Goal: Answer question/provide support: Share knowledge or assist other users

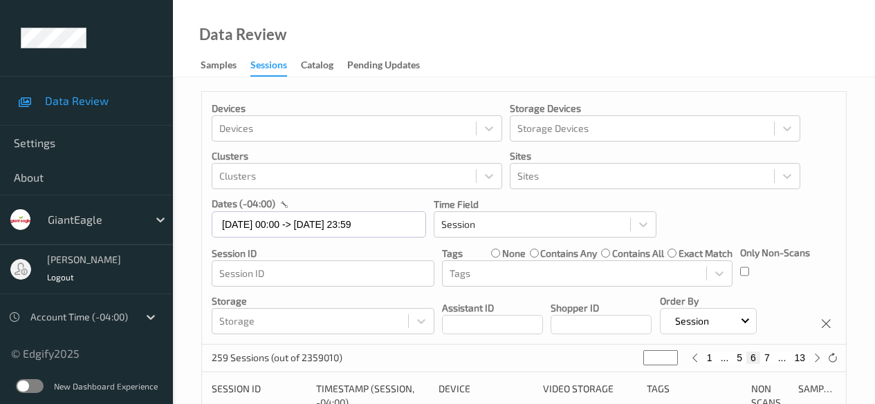
scroll to position [415, 0]
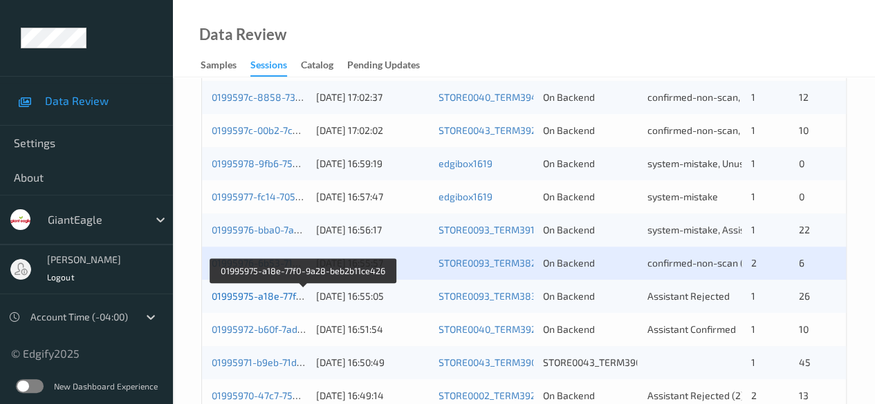
click at [257, 294] on link "01995975-a18e-77f0-9a28-beb2b11ce426" at bounding box center [304, 296] width 185 height 12
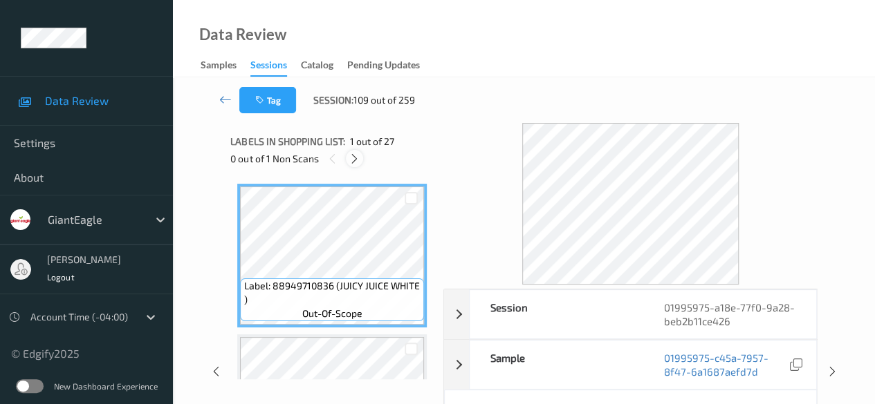
click at [357, 158] on icon at bounding box center [354, 159] width 12 height 12
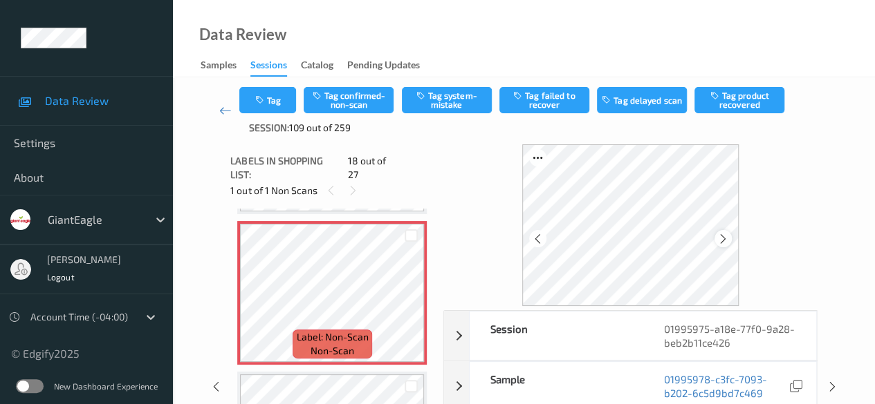
click at [727, 241] on icon at bounding box center [723, 239] width 12 height 12
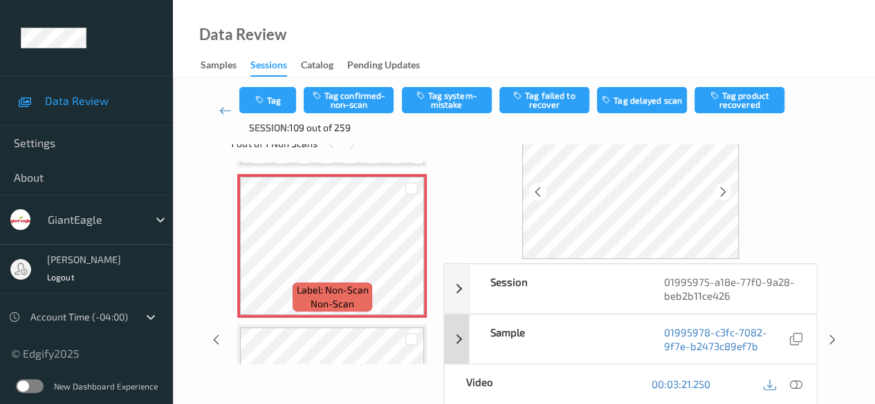
scroll to position [69, 0]
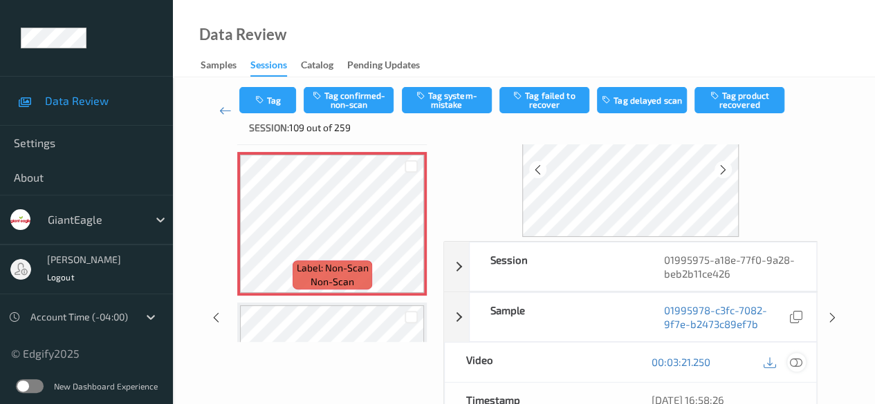
click at [790, 362] on icon at bounding box center [796, 362] width 12 height 12
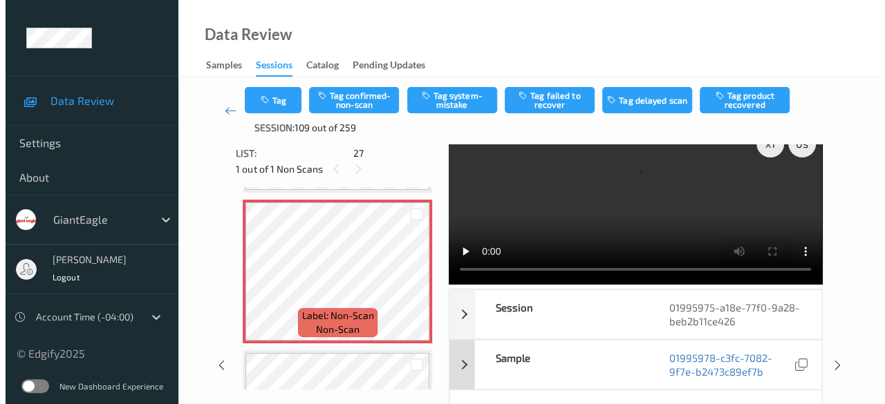
scroll to position [0, 0]
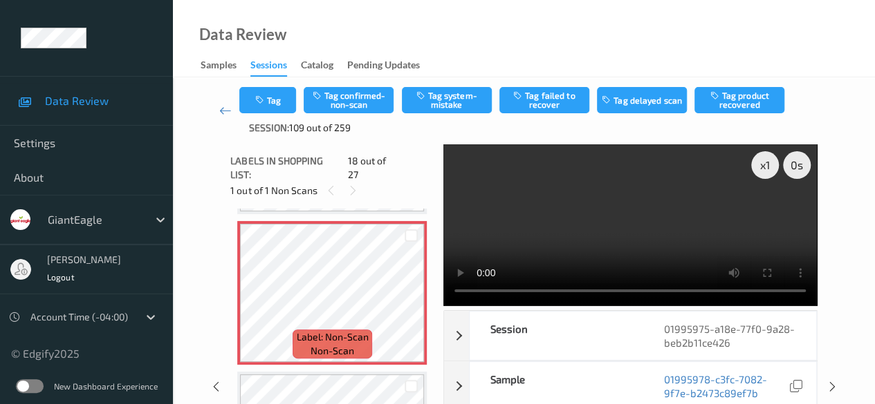
click at [468, 216] on video at bounding box center [629, 226] width 373 height 162
click at [441, 94] on button "Tag system-mistake" at bounding box center [447, 100] width 90 height 26
click at [283, 110] on button "Tag" at bounding box center [267, 100] width 57 height 26
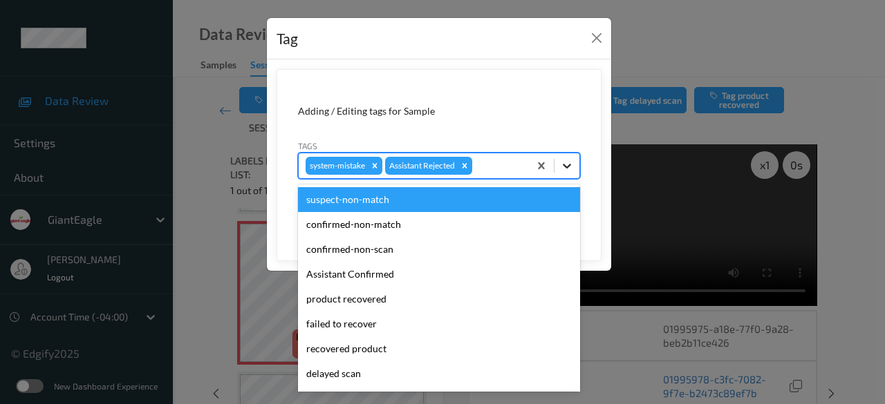
click at [570, 168] on icon at bounding box center [567, 166] width 14 height 14
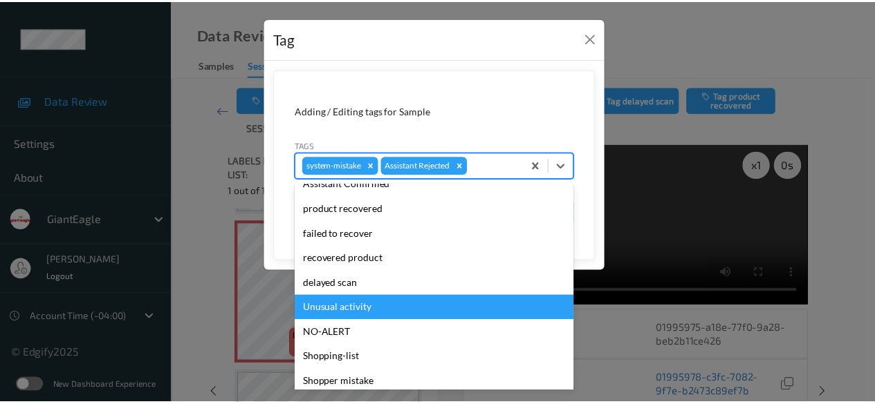
scroll to position [147, 0]
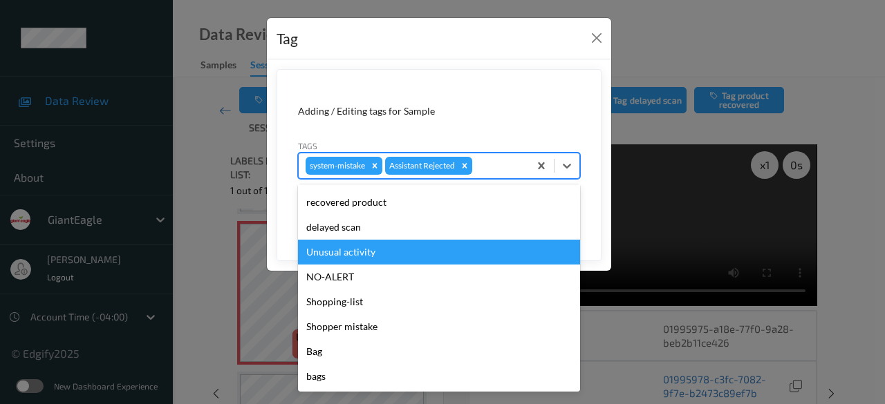
click at [390, 259] on div "Unusual activity" at bounding box center [439, 252] width 282 height 25
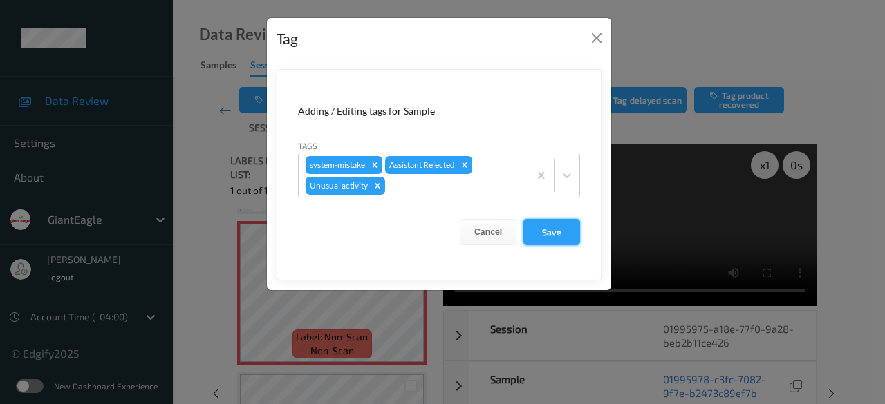
click at [546, 233] on button "Save" at bounding box center [551, 232] width 57 height 26
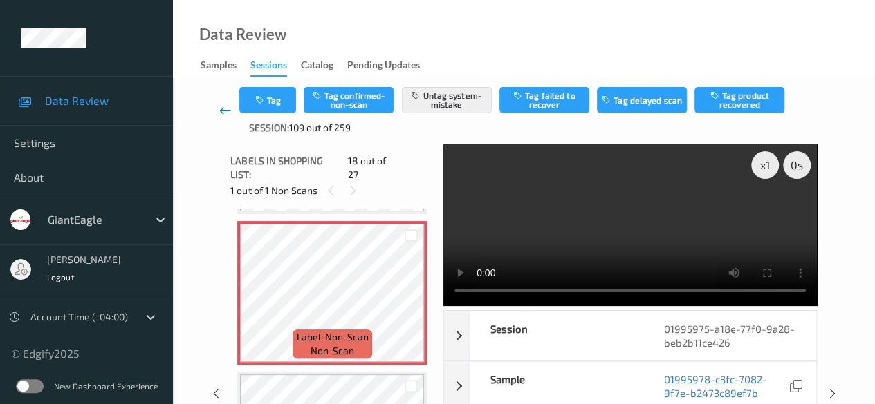
click at [220, 107] on icon at bounding box center [225, 111] width 12 height 14
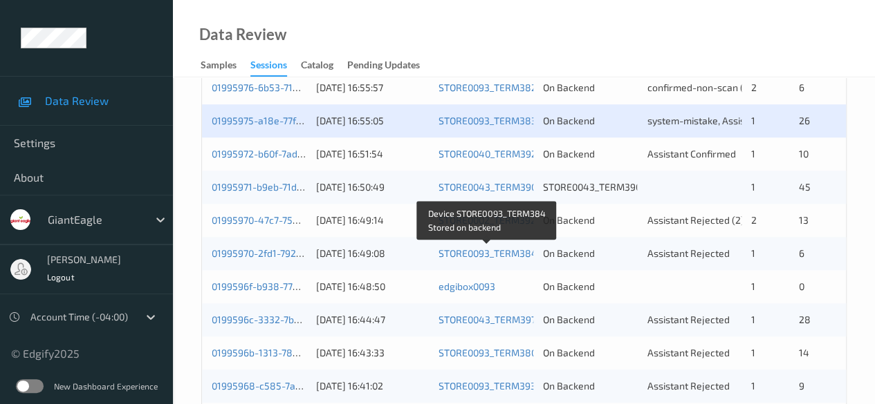
scroll to position [622, 0]
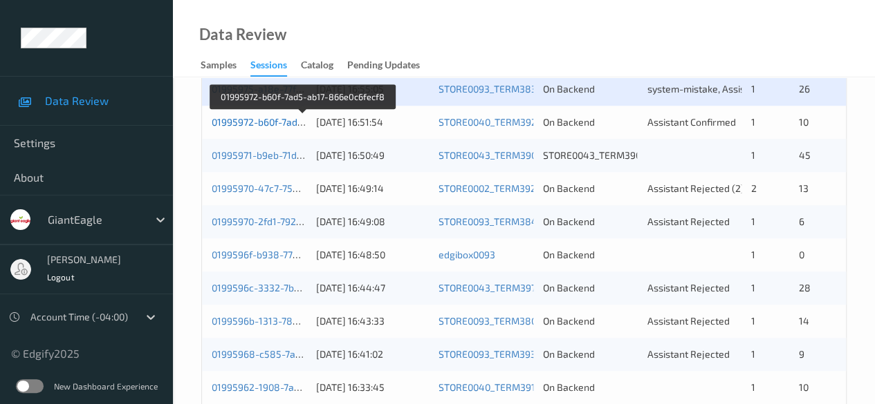
click at [256, 122] on link "01995972-b60f-7ad5-ab17-866e0c6fecf8" at bounding box center [303, 122] width 182 height 12
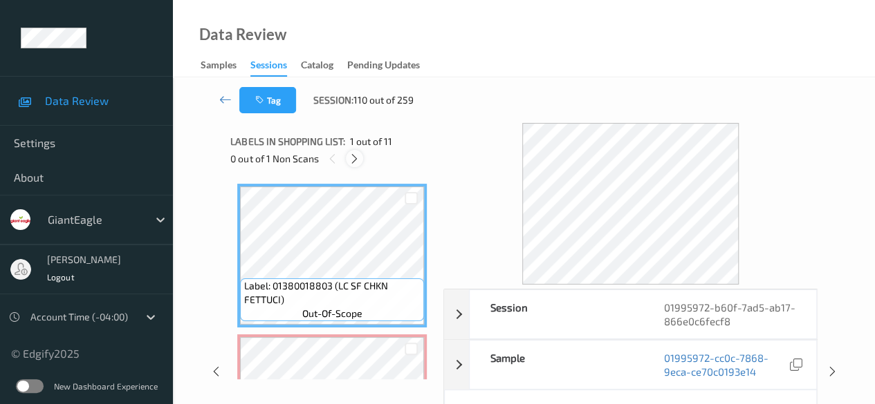
click at [358, 158] on icon at bounding box center [354, 159] width 12 height 12
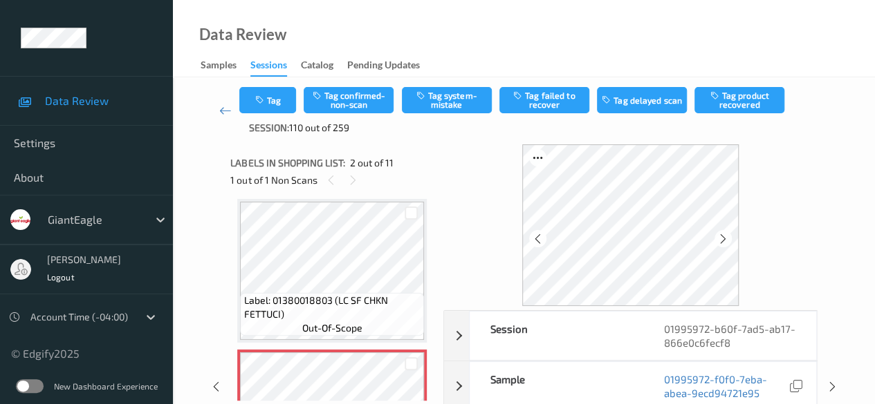
scroll to position [145, 0]
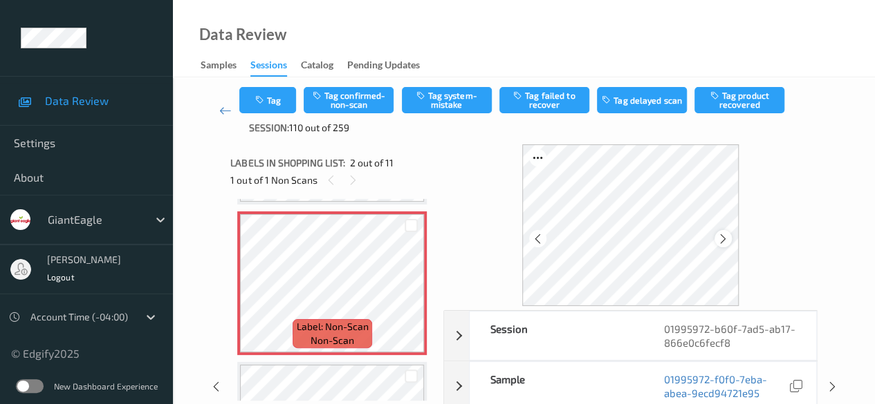
click at [726, 242] on icon at bounding box center [723, 239] width 12 height 12
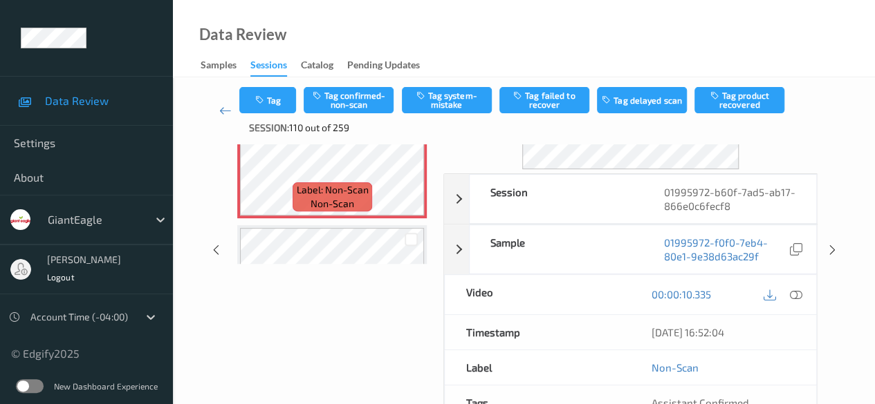
scroll to position [138, 0]
click at [799, 292] on icon at bounding box center [796, 293] width 12 height 12
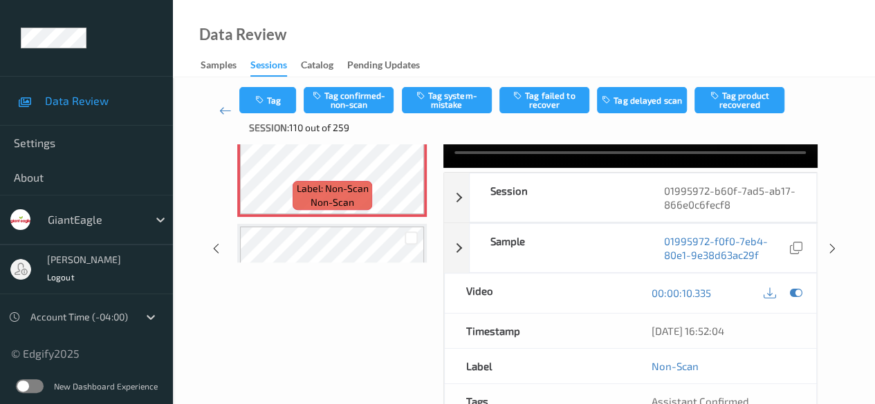
scroll to position [0, 0]
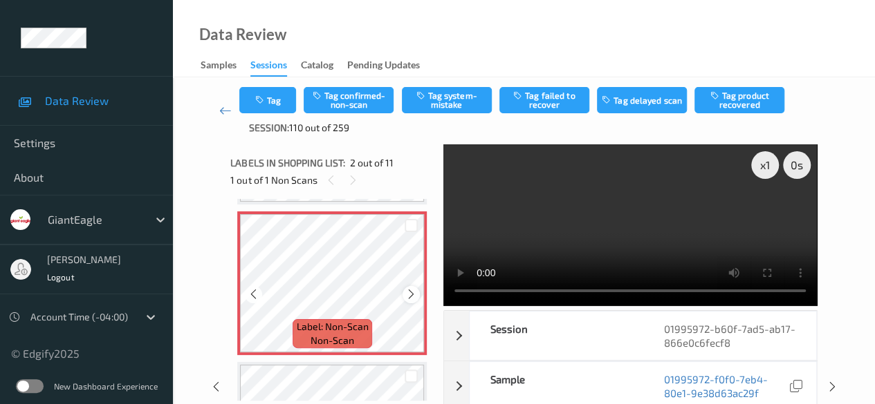
click at [417, 297] on div at bounding box center [410, 294] width 17 height 17
click at [357, 108] on button "Tag confirmed-non-scan" at bounding box center [349, 100] width 90 height 26
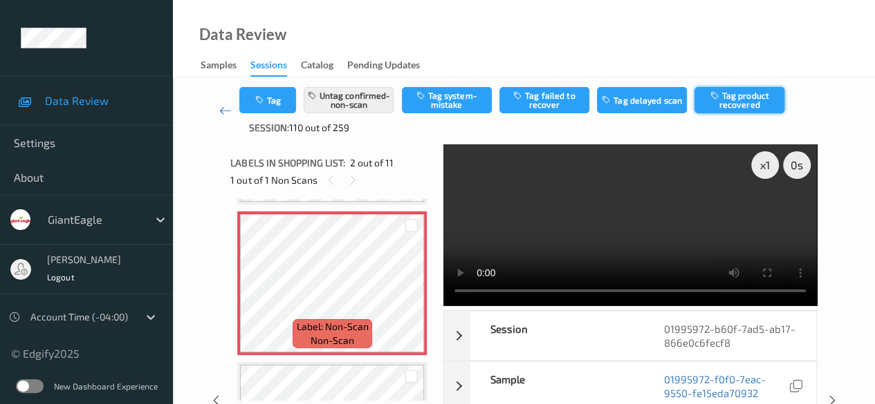
click at [734, 97] on button "Tag product recovered" at bounding box center [739, 100] width 90 height 26
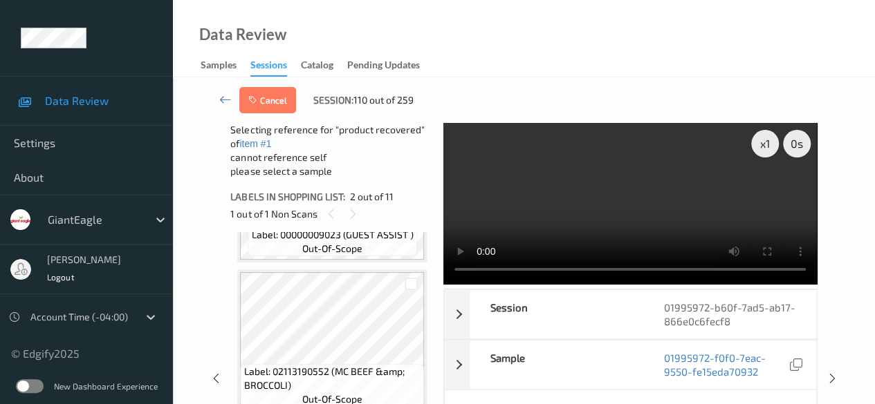
scroll to position [491, 0]
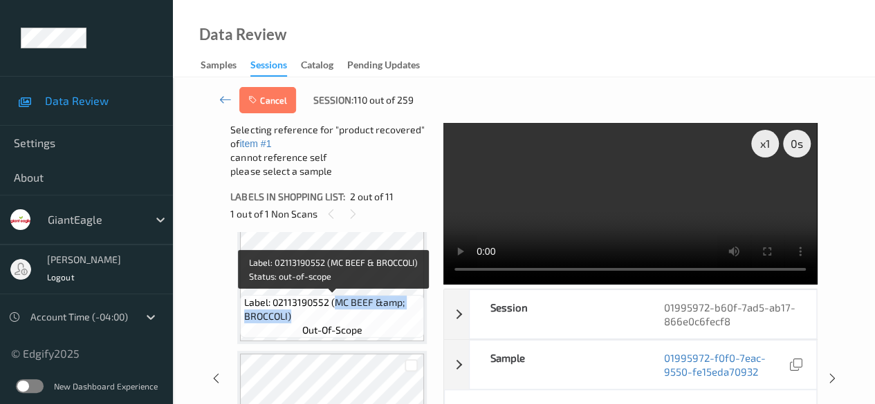
drag, startPoint x: 331, startPoint y: 301, endPoint x: 406, endPoint y: 317, distance: 76.5
click at [406, 317] on span "Label: 02113190552 (MC BEEF &amp; BROCCOLI)" at bounding box center [332, 310] width 177 height 28
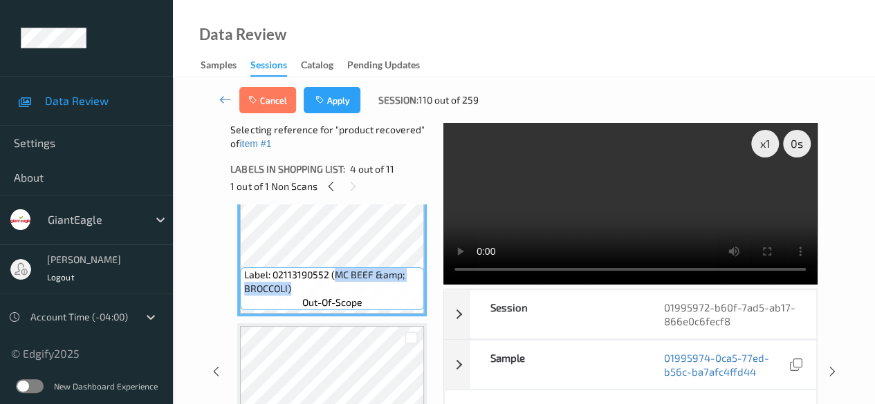
copy span "MC BEEF &amp; BROCCOLI)"
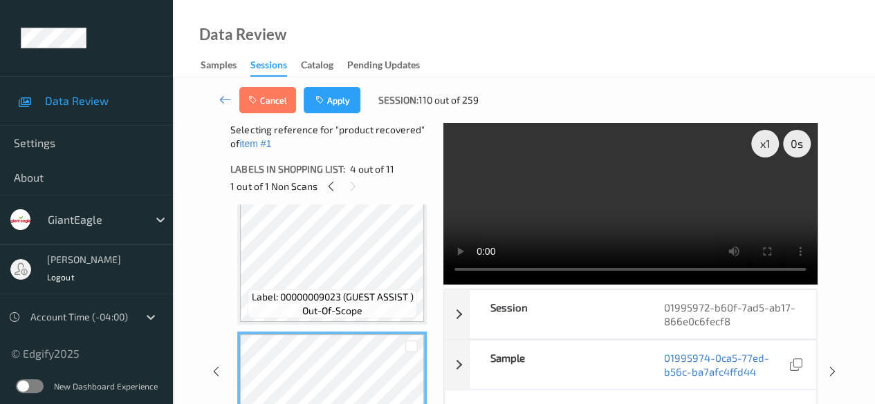
scroll to position [353, 0]
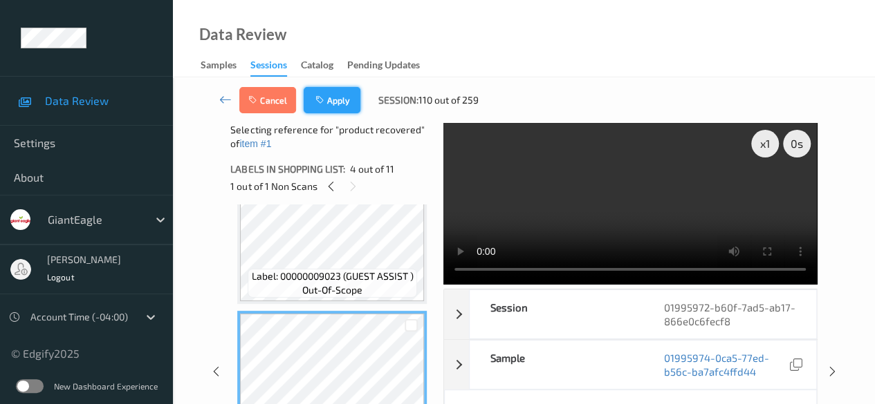
click at [332, 99] on button "Apply" at bounding box center [332, 100] width 57 height 26
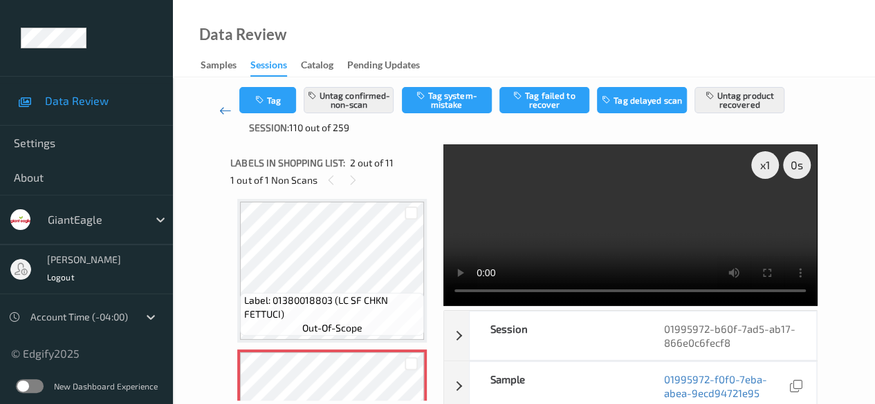
click at [225, 109] on icon at bounding box center [225, 111] width 12 height 14
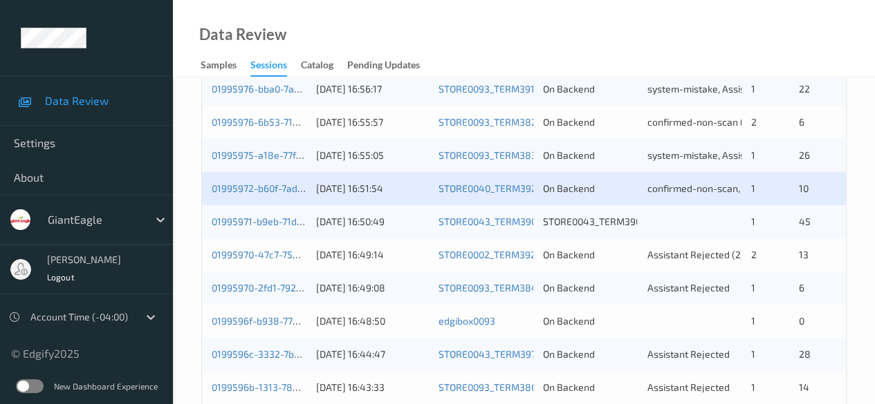
scroll to position [622, 0]
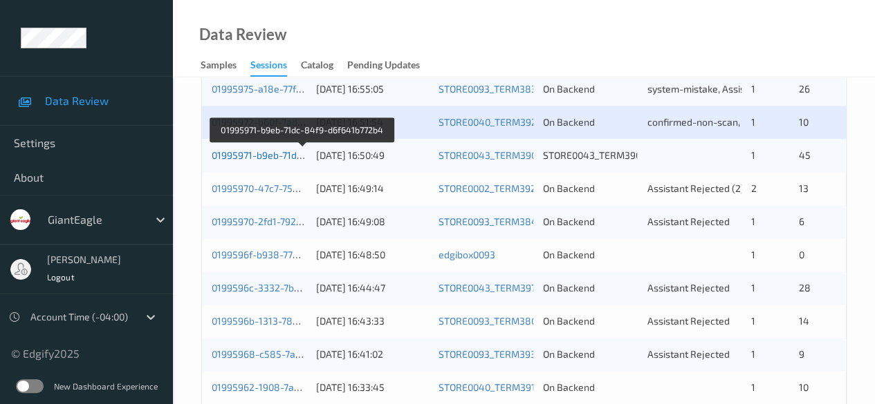
click at [261, 153] on link "01995971-b9eb-71dc-84f9-d6f641b772b4" at bounding box center [303, 155] width 183 height 12
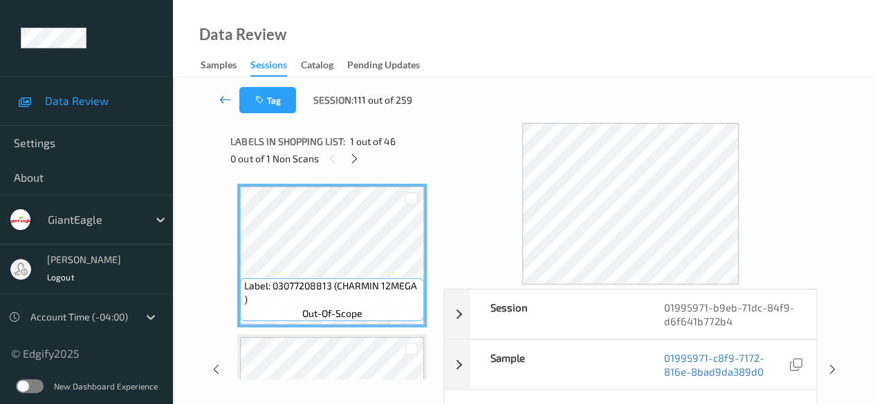
click at [221, 103] on icon at bounding box center [225, 100] width 12 height 14
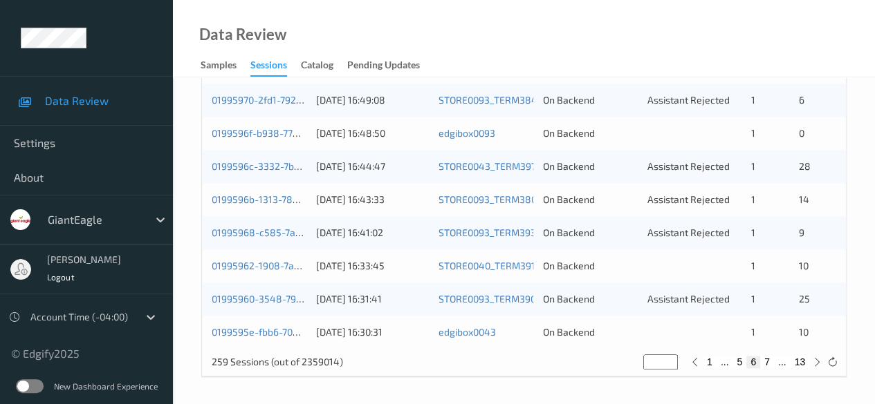
scroll to position [606, 0]
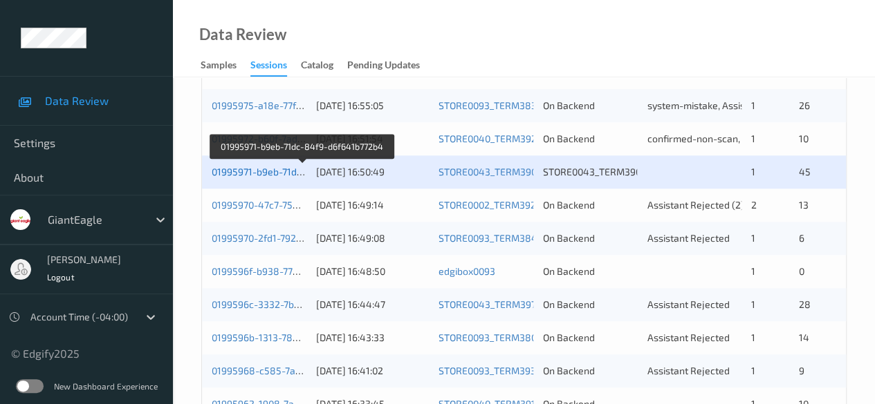
click at [266, 171] on link "01995971-b9eb-71dc-84f9-d6f641b772b4" at bounding box center [303, 172] width 183 height 12
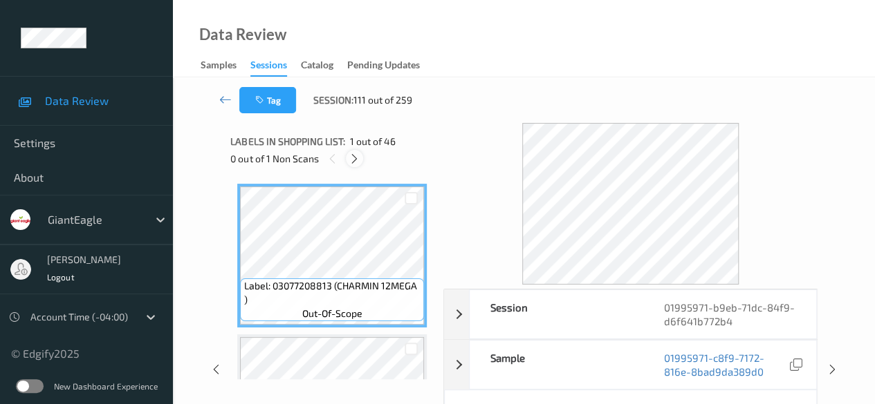
click at [351, 164] on icon at bounding box center [354, 159] width 12 height 12
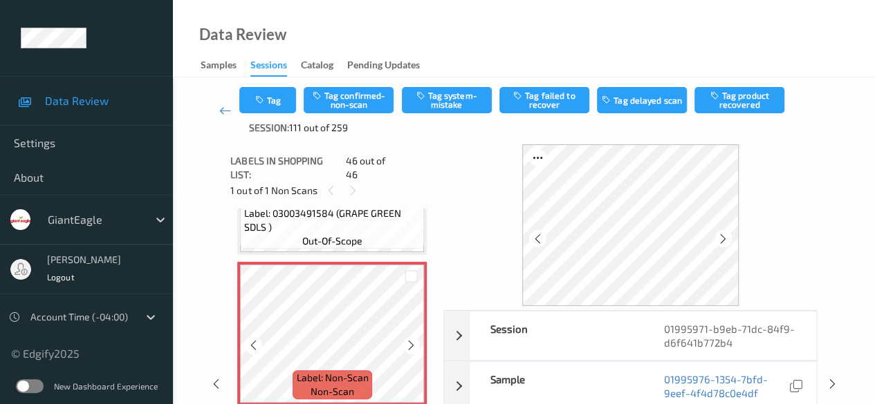
scroll to position [6738, 0]
click at [411, 338] on icon at bounding box center [411, 344] width 12 height 12
click at [413, 338] on icon at bounding box center [411, 344] width 12 height 12
click at [253, 338] on icon at bounding box center [254, 344] width 12 height 12
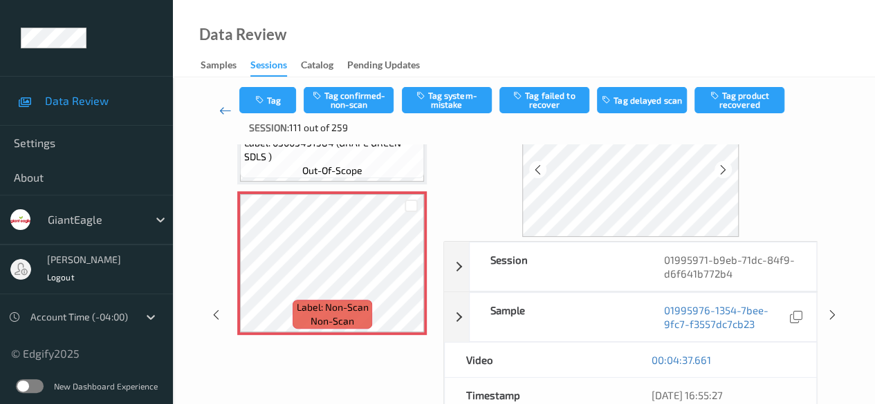
click at [224, 111] on icon at bounding box center [225, 111] width 12 height 14
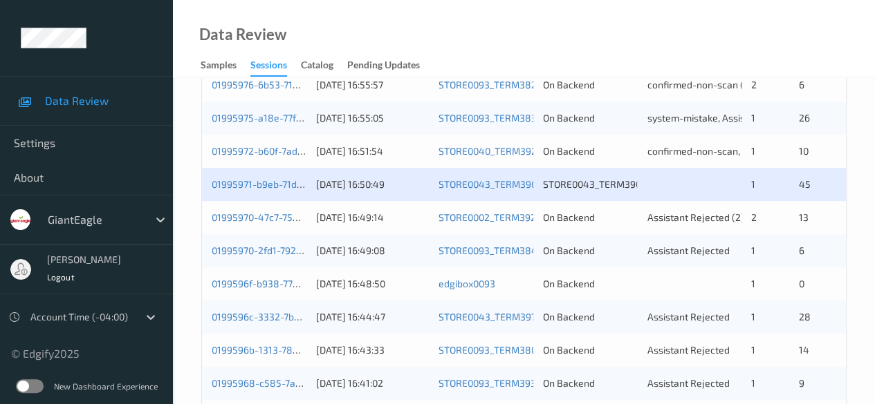
scroll to position [622, 0]
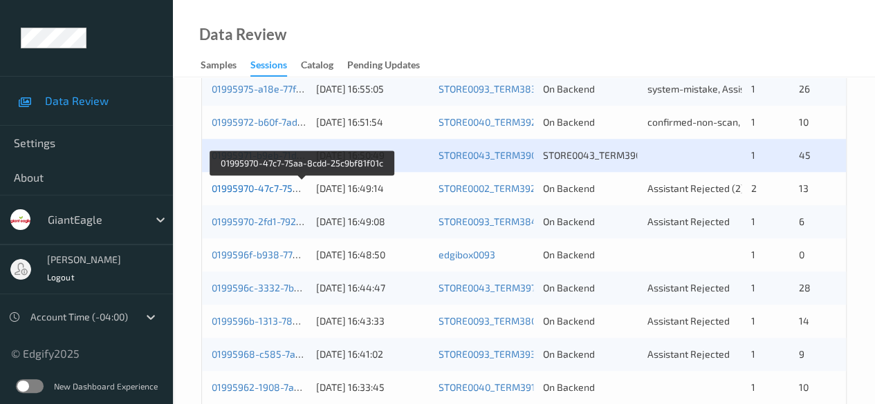
click at [245, 188] on link "01995970-47c7-75aa-8cdd-25c9bf81f01c" at bounding box center [302, 189] width 181 height 12
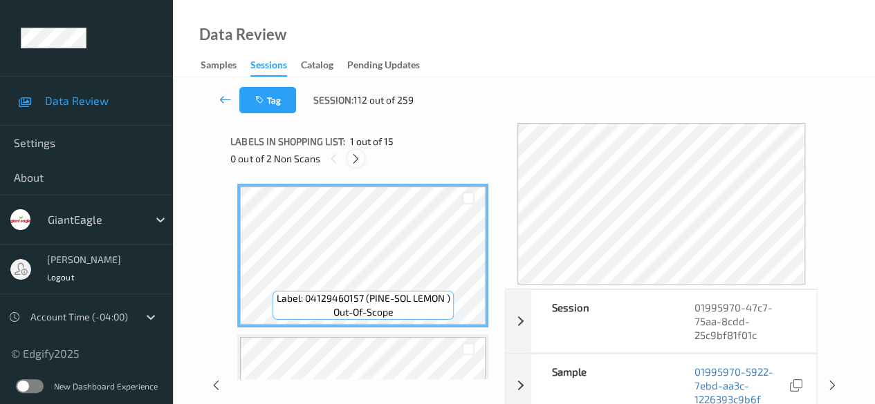
click at [358, 154] on icon at bounding box center [356, 159] width 12 height 12
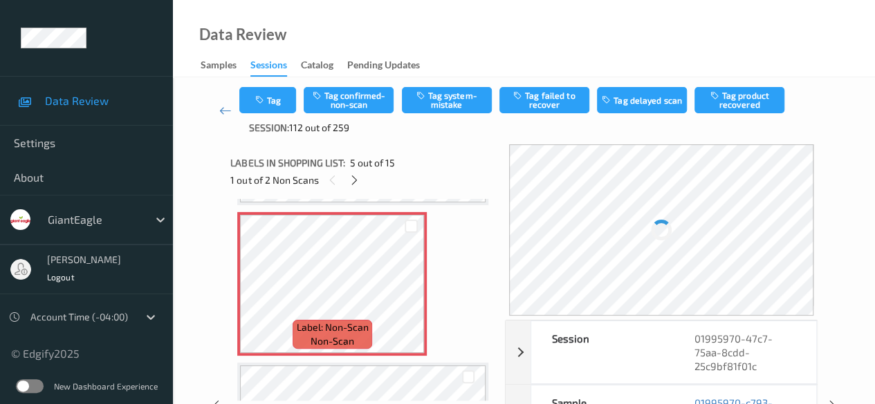
scroll to position [597, 0]
click at [407, 297] on icon at bounding box center [411, 294] width 12 height 12
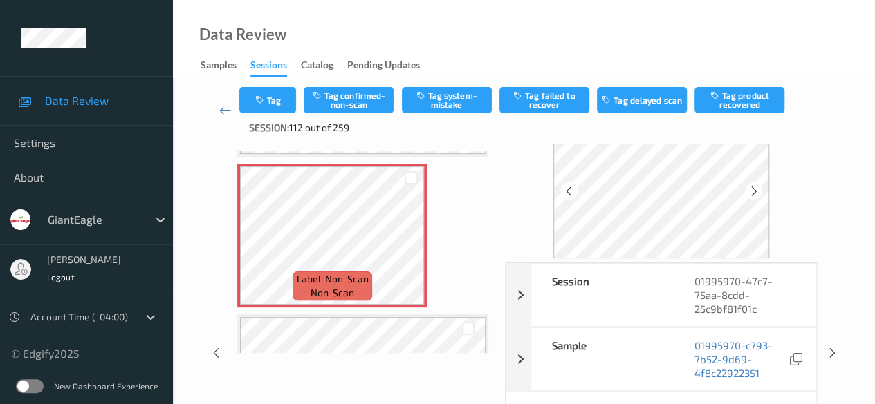
scroll to position [69, 0]
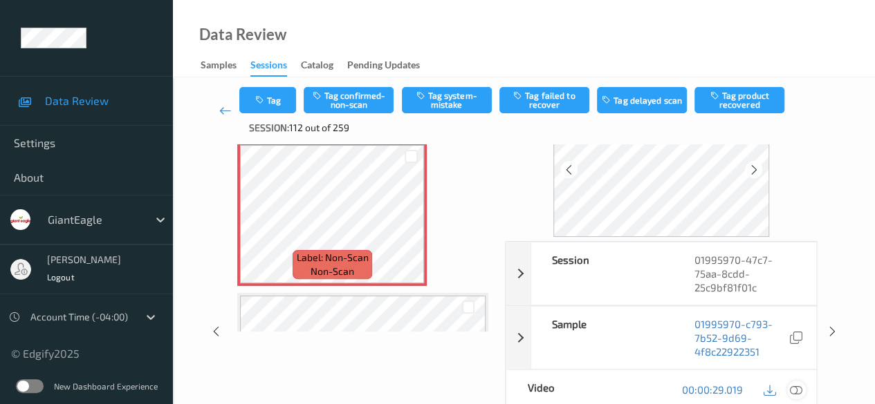
click at [795, 391] on icon at bounding box center [796, 390] width 12 height 12
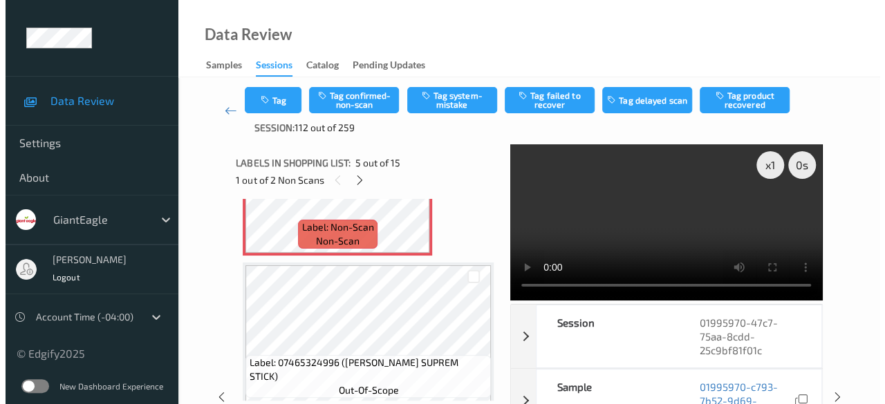
scroll to position [667, 0]
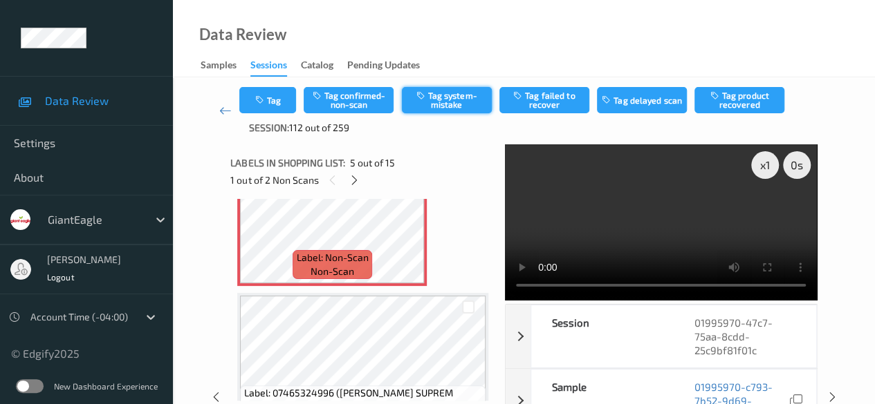
click at [451, 92] on button "Tag system-mistake" at bounding box center [447, 100] width 90 height 26
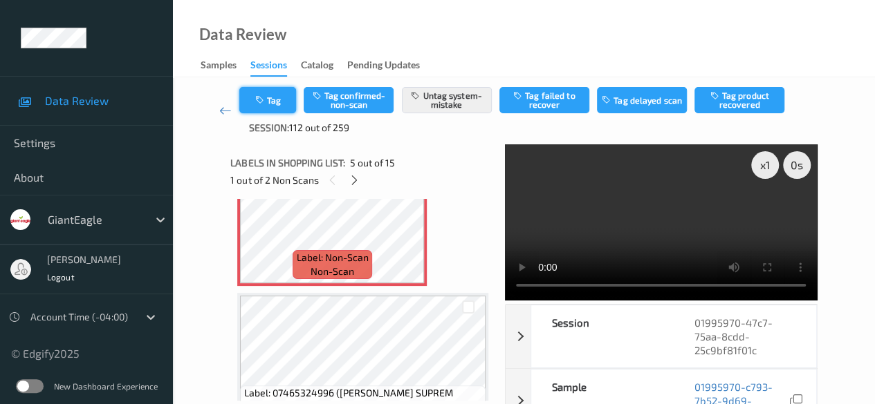
click at [278, 104] on button "Tag" at bounding box center [267, 100] width 57 height 26
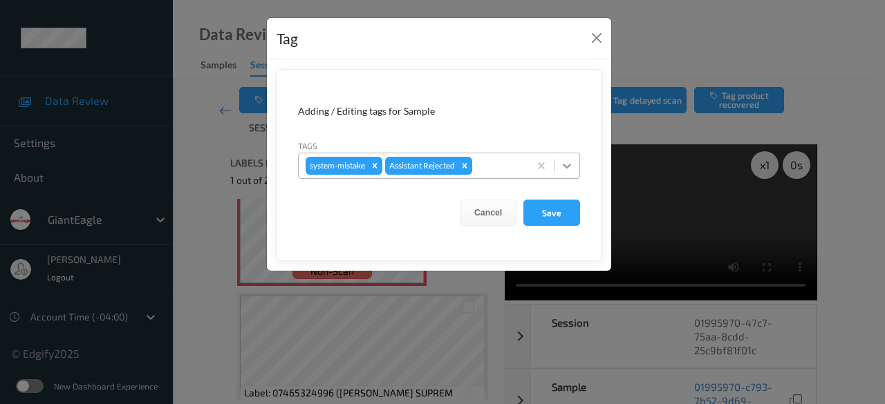
click at [568, 167] on icon at bounding box center [567, 166] width 8 height 5
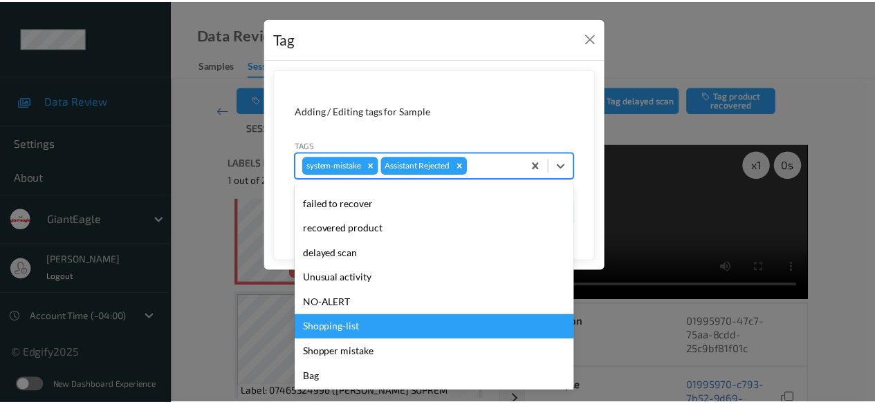
scroll to position [147, 0]
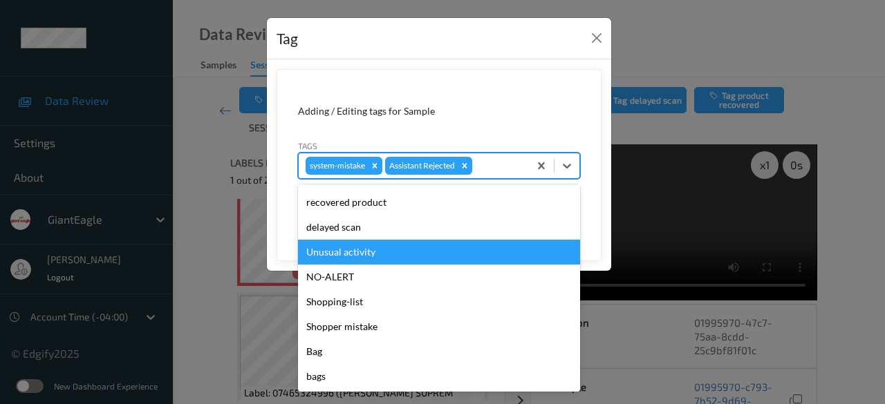
click at [395, 252] on div "Unusual activity" at bounding box center [439, 252] width 282 height 25
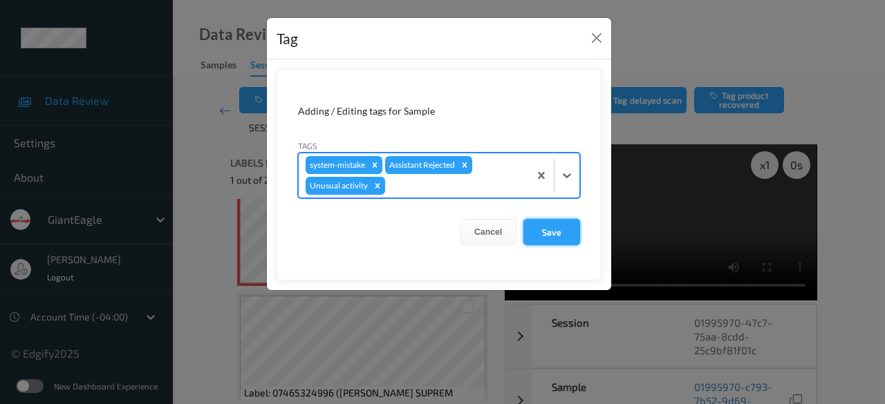
click at [570, 229] on button "Save" at bounding box center [551, 232] width 57 height 26
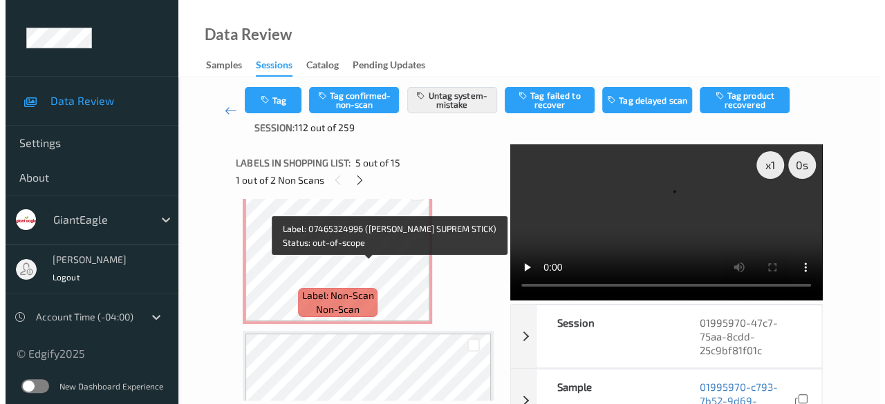
scroll to position [943, 0]
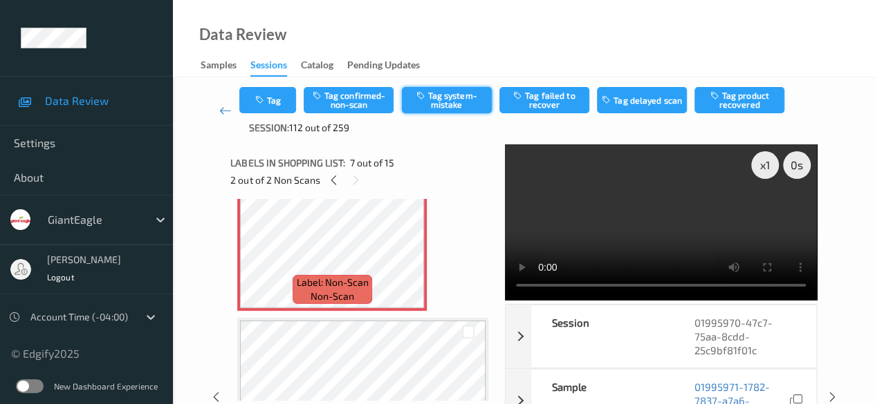
click at [444, 100] on button "Tag system-mistake" at bounding box center [447, 100] width 90 height 26
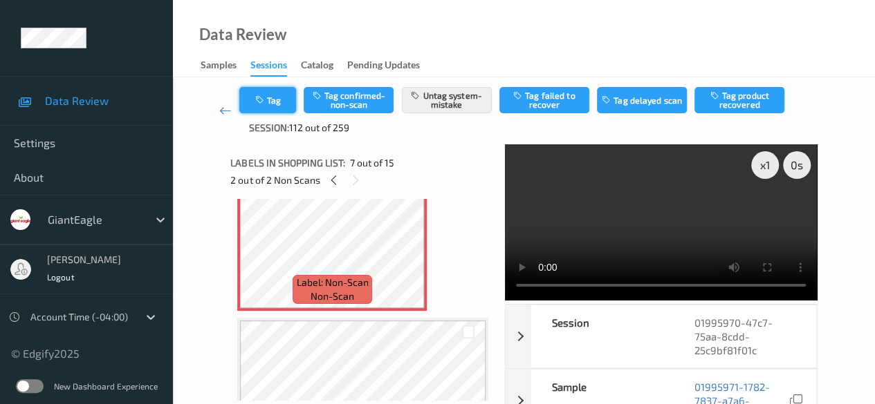
click at [276, 107] on button "Tag" at bounding box center [267, 100] width 57 height 26
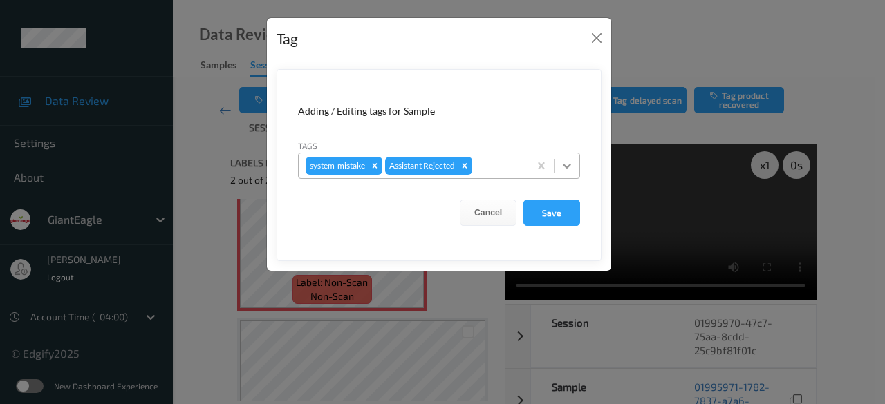
click at [566, 170] on icon at bounding box center [567, 166] width 14 height 14
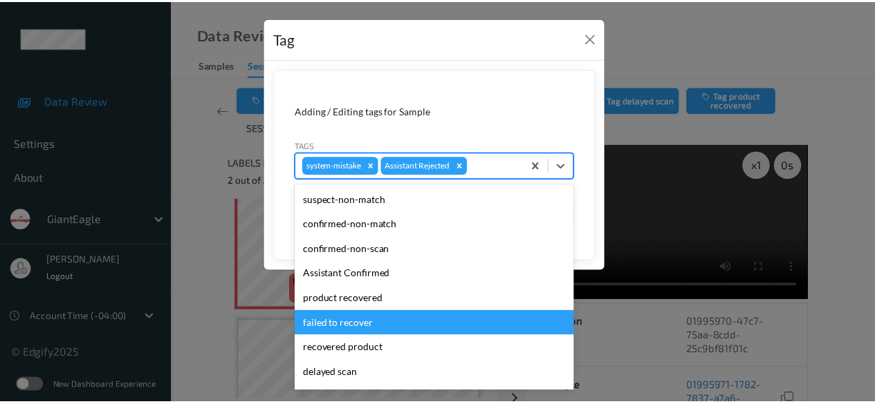
scroll to position [147, 0]
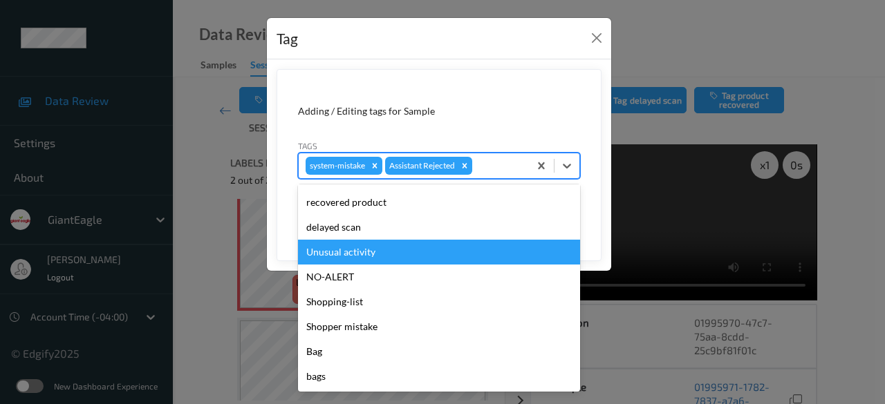
click at [388, 254] on div "Unusual activity" at bounding box center [439, 252] width 282 height 25
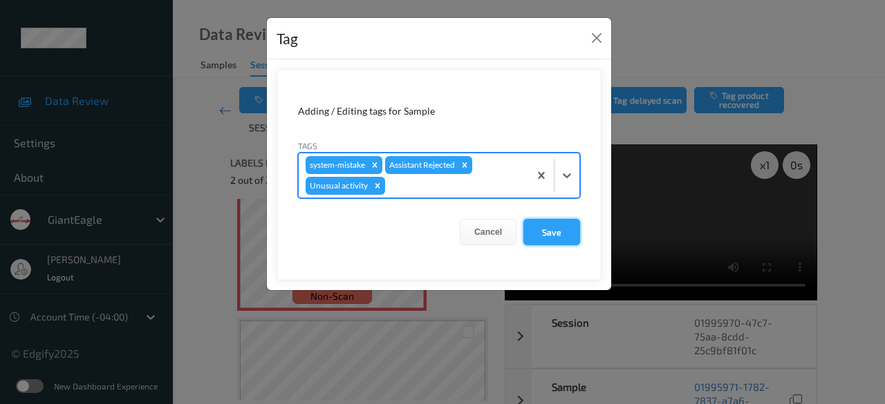
click at [568, 234] on button "Save" at bounding box center [551, 232] width 57 height 26
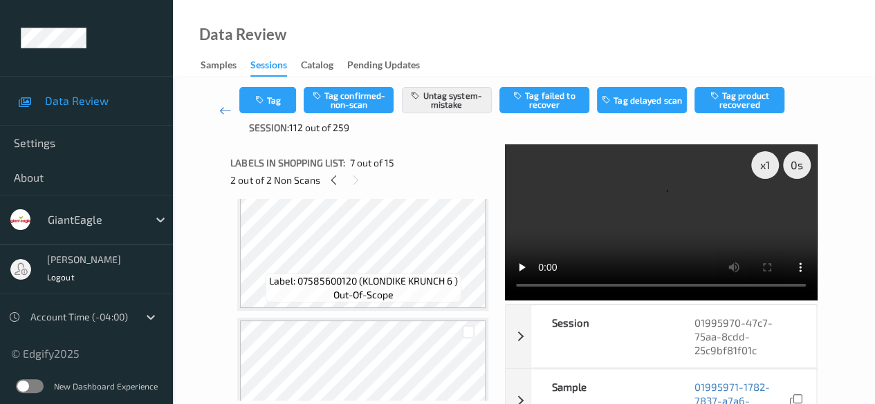
scroll to position [1081, 0]
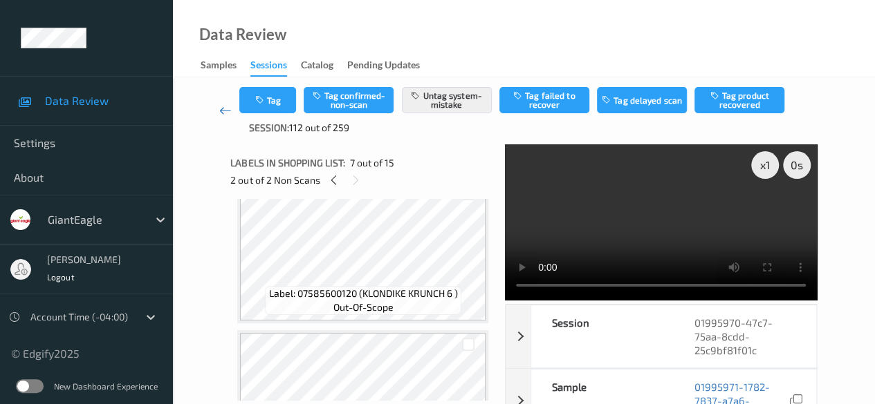
click at [227, 104] on icon at bounding box center [225, 111] width 12 height 14
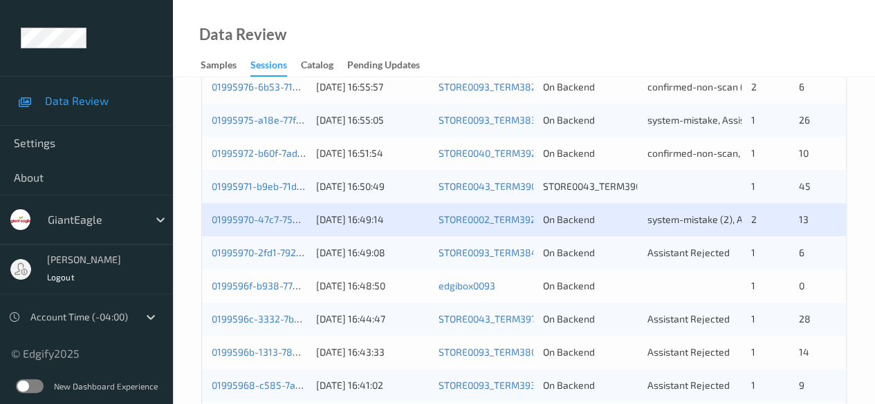
scroll to position [622, 0]
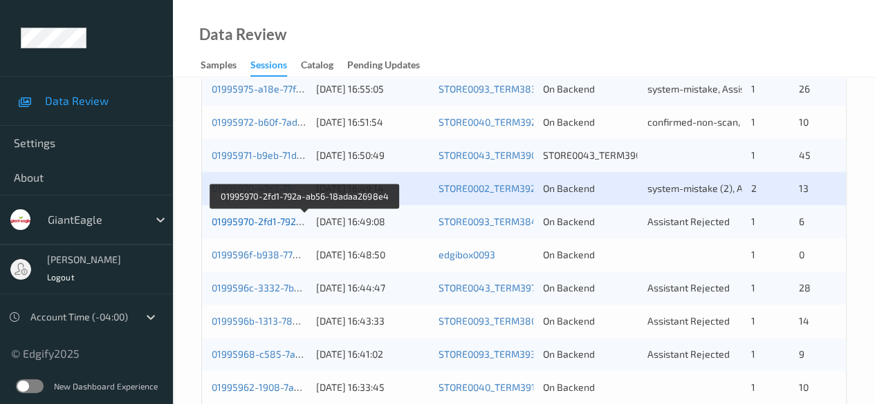
click at [257, 218] on link "01995970-2fd1-792a-ab56-18adaa2698e4" at bounding box center [305, 222] width 187 height 12
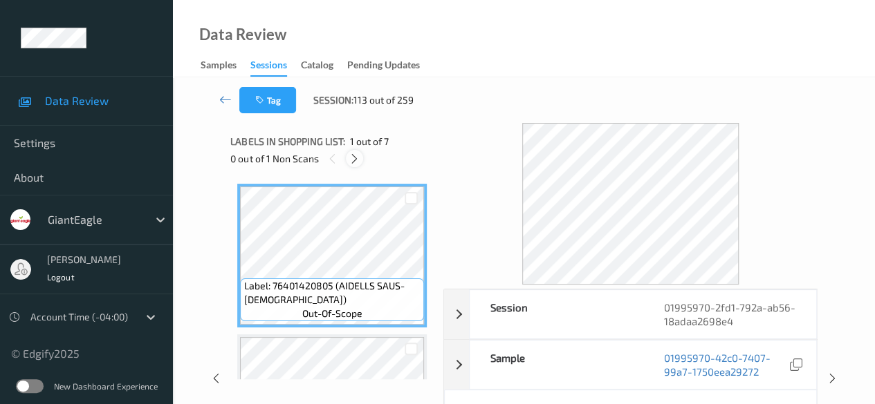
click at [356, 159] on icon at bounding box center [354, 159] width 12 height 12
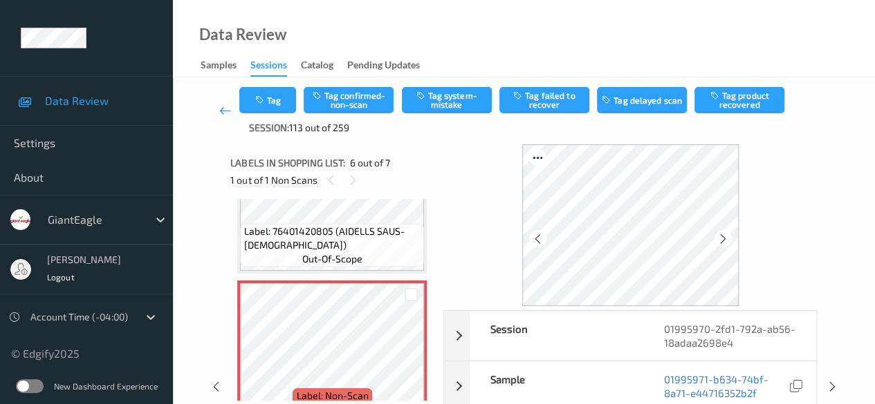
scroll to position [69, 0]
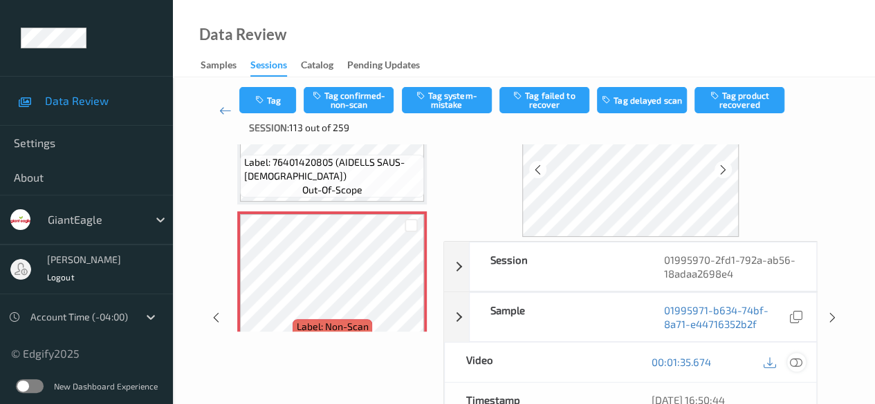
click at [797, 358] on icon at bounding box center [796, 362] width 12 height 12
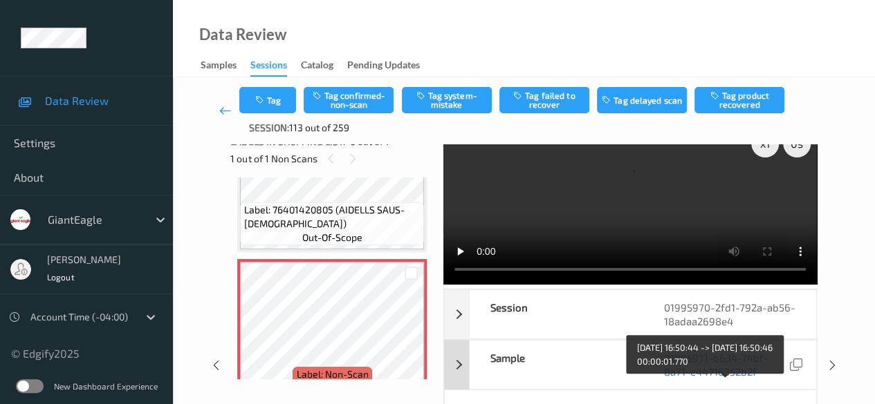
scroll to position [0, 0]
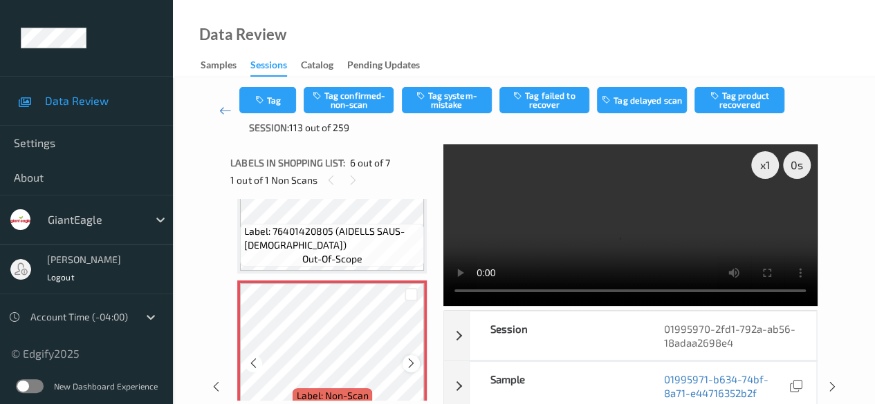
click at [407, 362] on icon at bounding box center [411, 363] width 12 height 12
click at [408, 362] on icon at bounding box center [411, 363] width 12 height 12
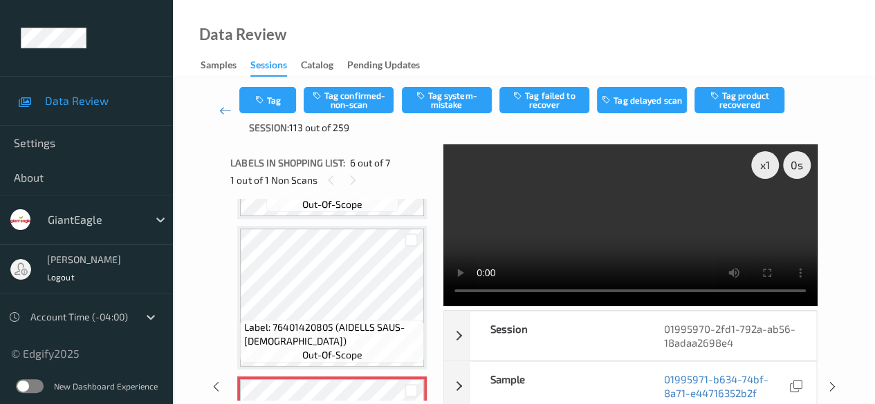
scroll to position [652, 0]
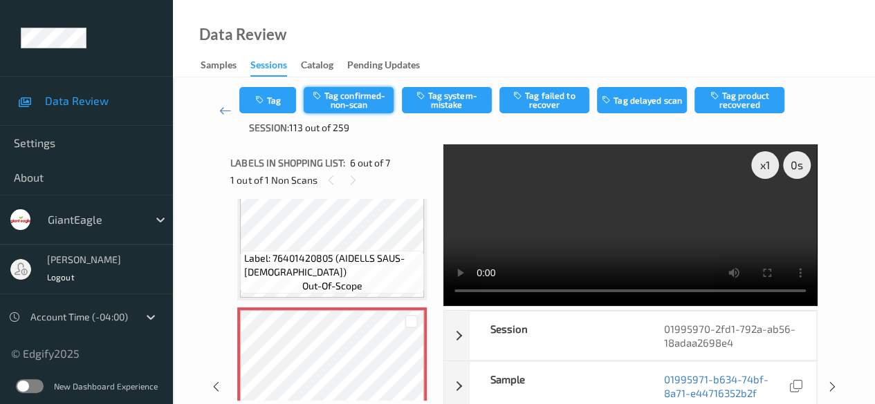
click at [354, 96] on button "Tag confirmed-non-scan" at bounding box center [349, 100] width 90 height 26
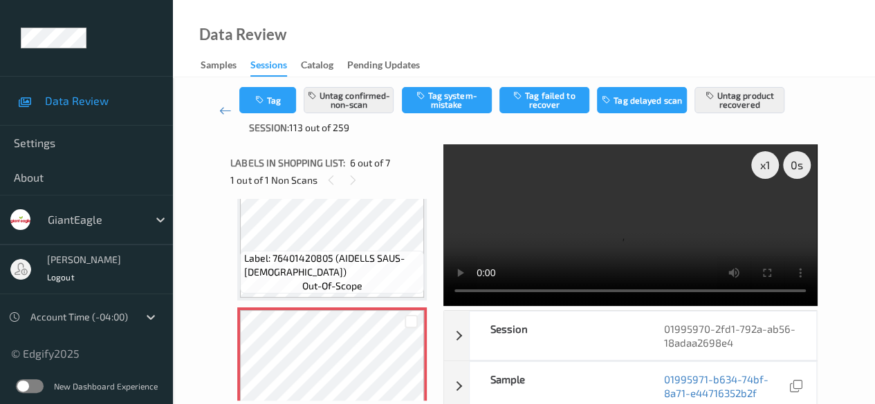
click at [748, 122] on div "Tag Untag confirmed-non-scan Tag system-mistake Tag failed to recover Tag delay…" at bounding box center [523, 111] width 569 height 48
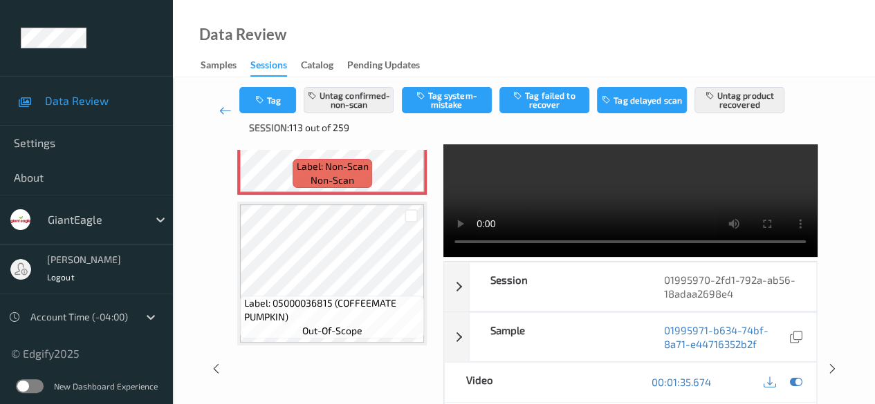
scroll to position [69, 0]
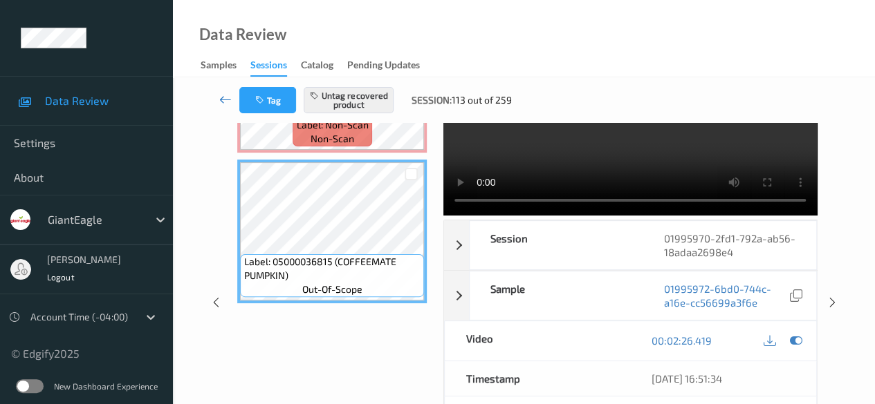
click at [221, 100] on icon at bounding box center [225, 100] width 12 height 14
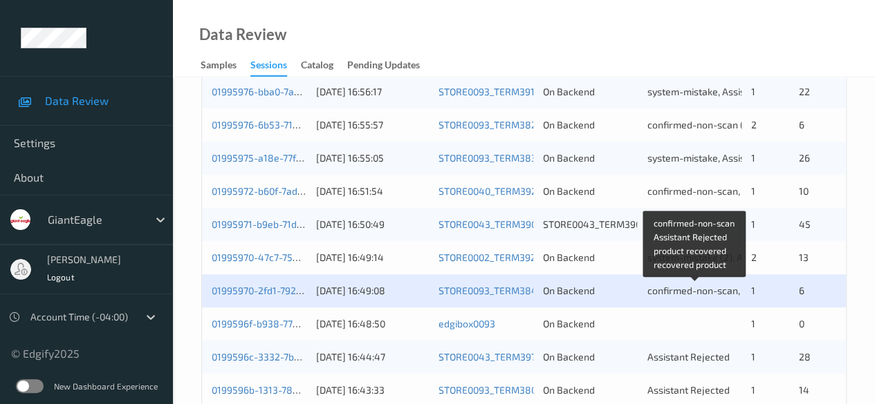
scroll to position [622, 0]
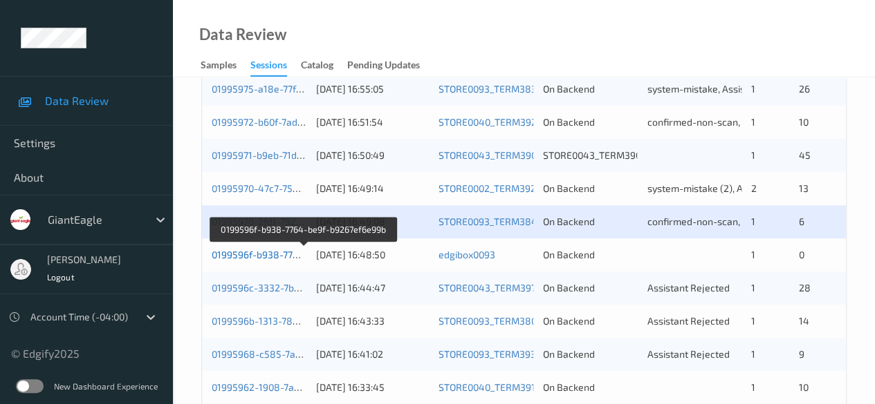
click at [266, 257] on link "0199596f-b938-7764-be9f-b9267ef6e99b" at bounding box center [304, 255] width 185 height 12
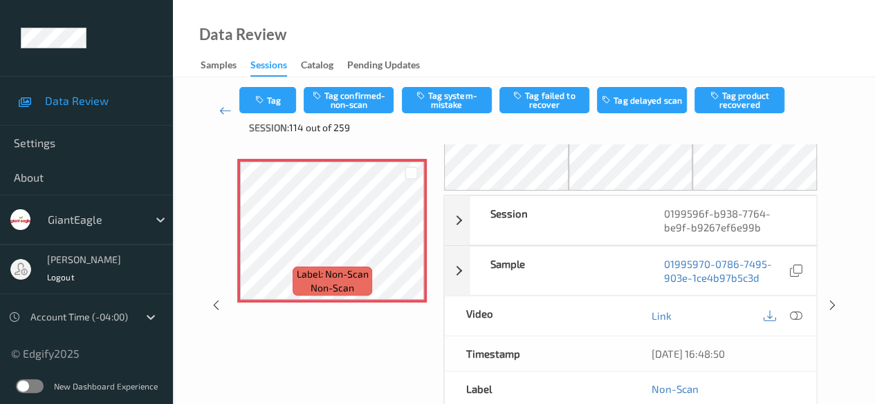
scroll to position [69, 0]
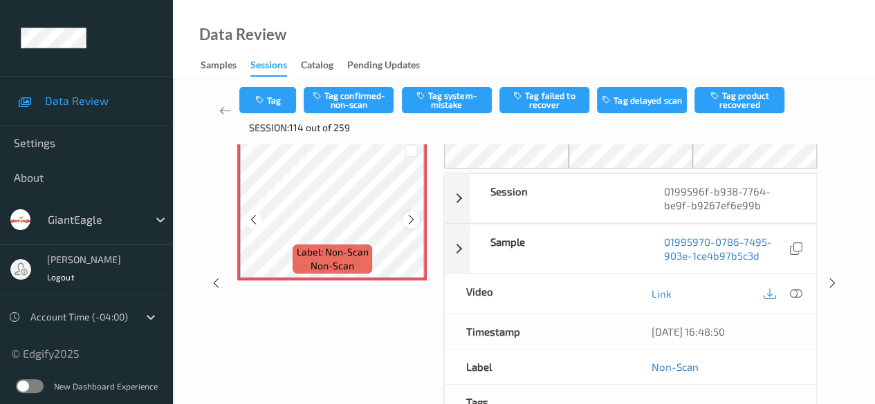
click at [411, 219] on icon at bounding box center [411, 220] width 12 height 12
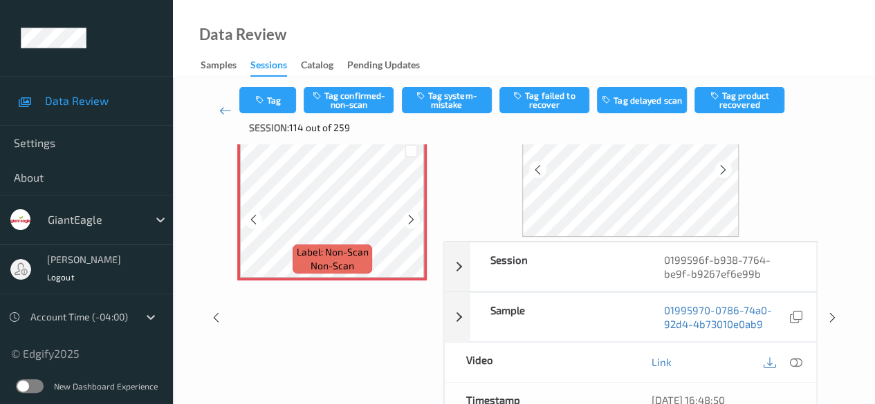
click at [411, 219] on icon at bounding box center [411, 220] width 12 height 12
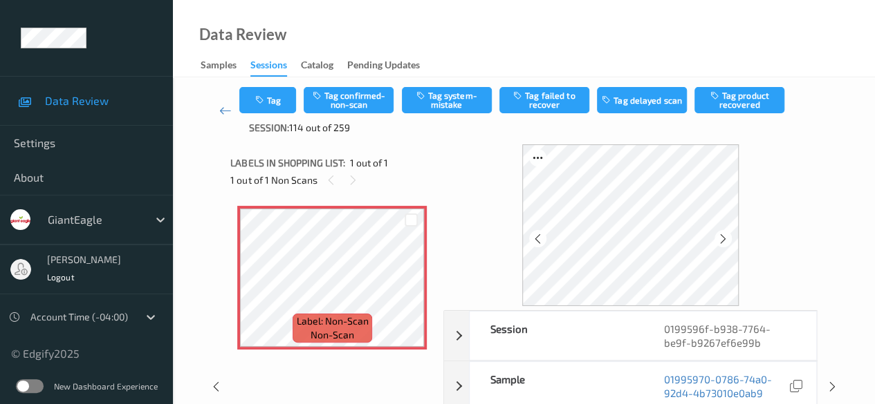
scroll to position [138, 0]
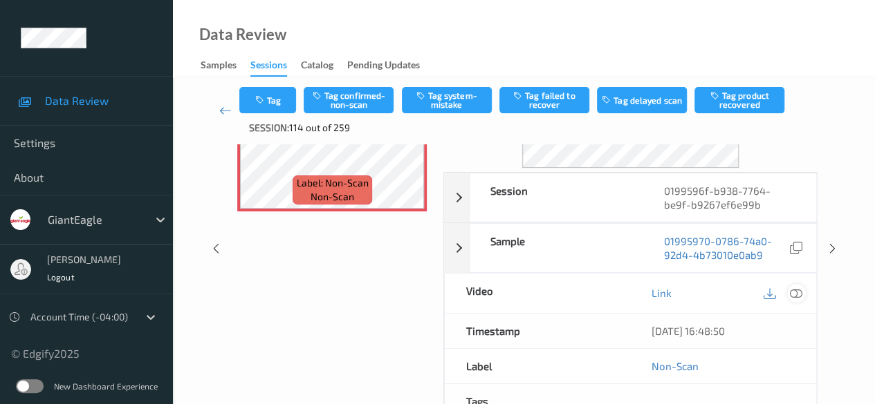
click at [795, 291] on icon at bounding box center [796, 293] width 12 height 12
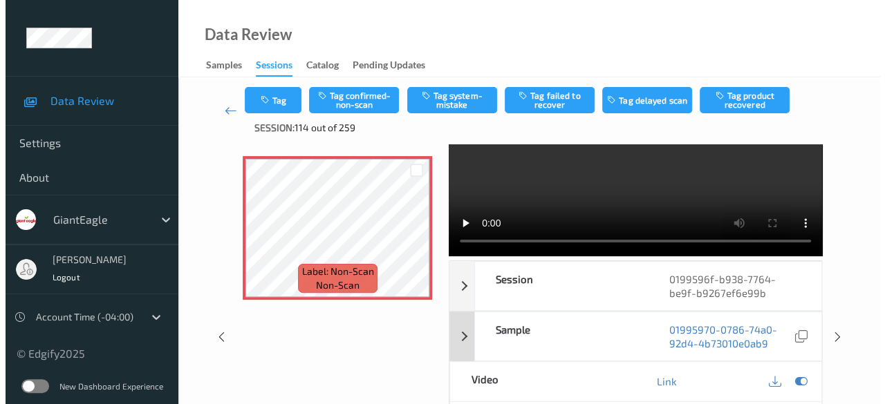
scroll to position [0, 0]
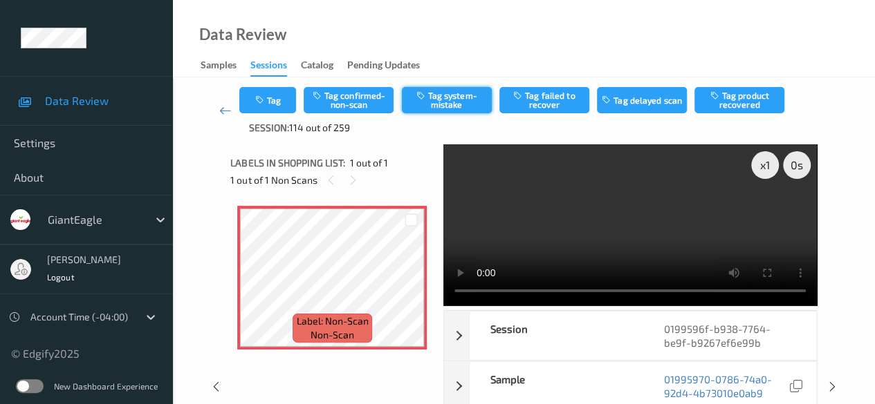
click at [443, 97] on button "Tag system-mistake" at bounding box center [447, 100] width 90 height 26
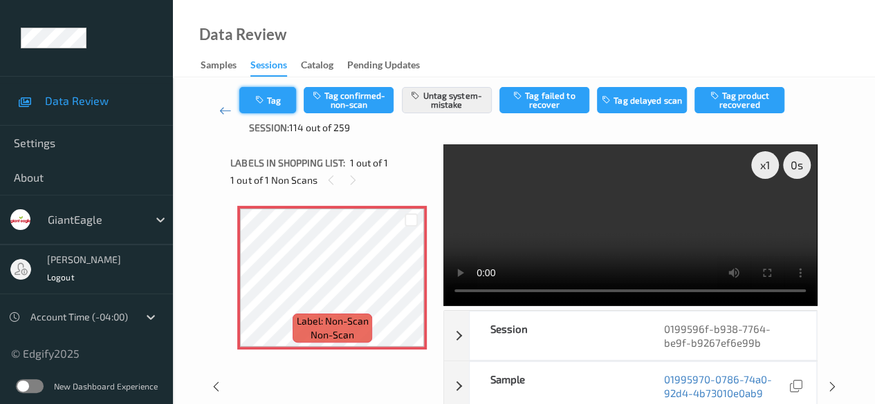
click at [281, 100] on button "Tag" at bounding box center [267, 100] width 57 height 26
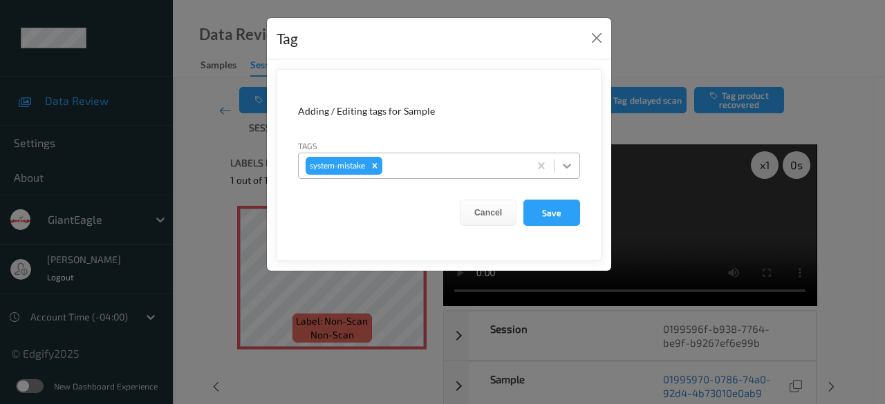
click at [566, 168] on icon at bounding box center [567, 166] width 14 height 14
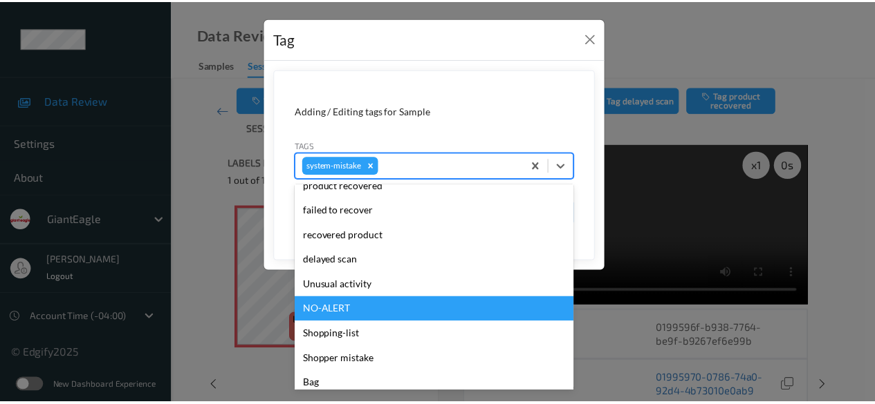
scroll to position [171, 0]
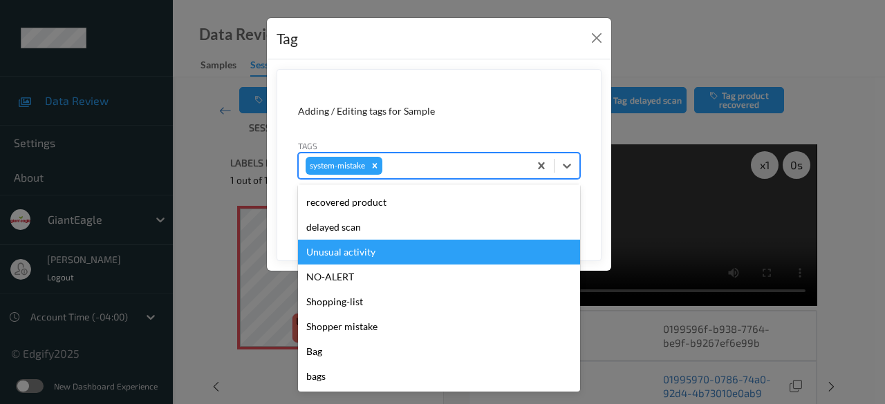
click at [218, 197] on div "Tag Adding / Editing tags for Sample Tags option Unusual activity focused, 10 o…" at bounding box center [442, 202] width 885 height 404
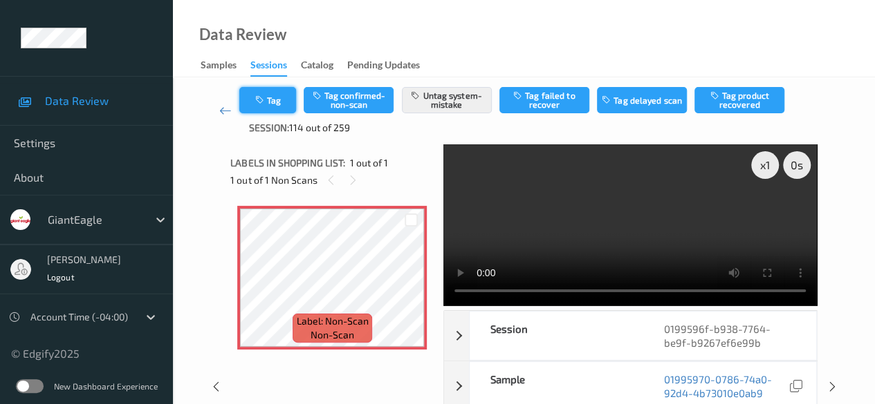
click at [259, 106] on button "Tag" at bounding box center [267, 100] width 57 height 26
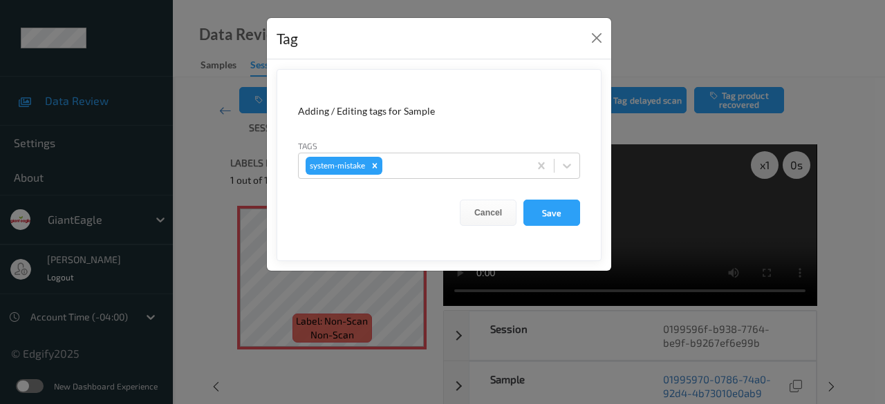
click at [214, 167] on div "Tag Adding / Editing tags for Sample Tags system-mistake Cancel Save" at bounding box center [442, 202] width 885 height 404
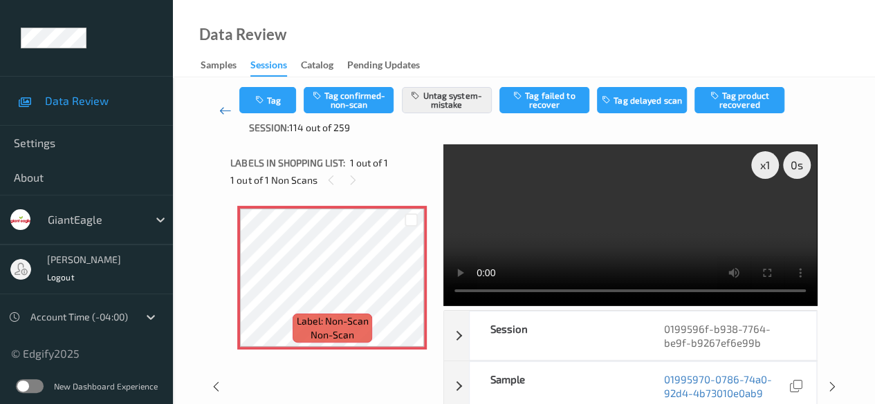
click at [219, 110] on icon at bounding box center [225, 111] width 12 height 14
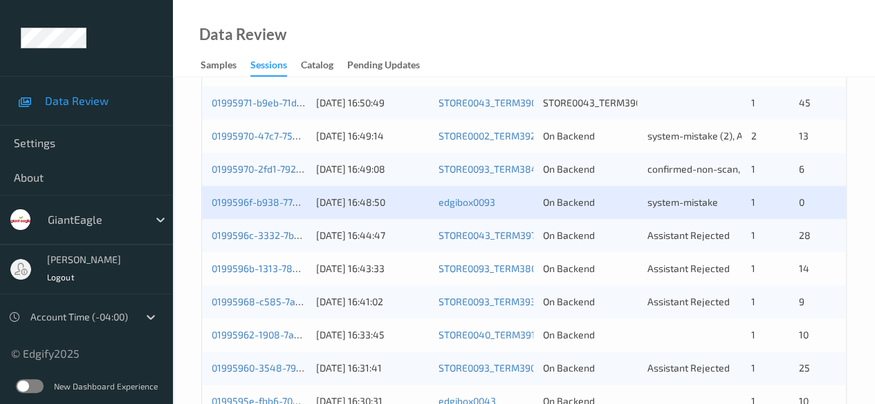
scroll to position [744, 0]
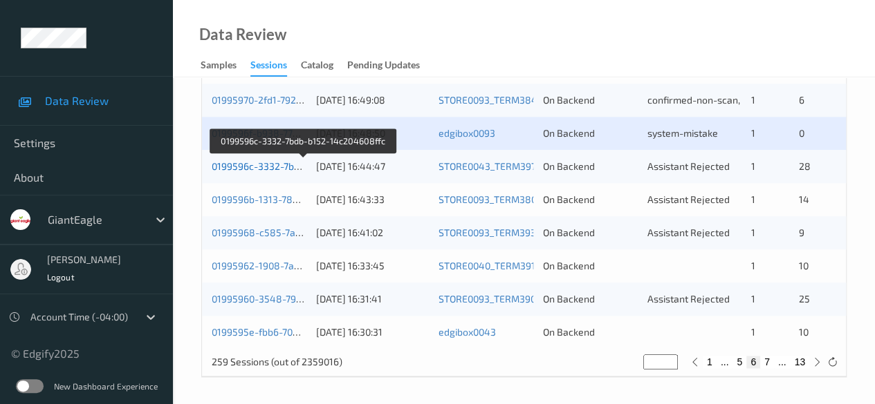
click at [266, 162] on link "0199596c-3332-7bdb-b152-14c204608ffc" at bounding box center [304, 166] width 184 height 12
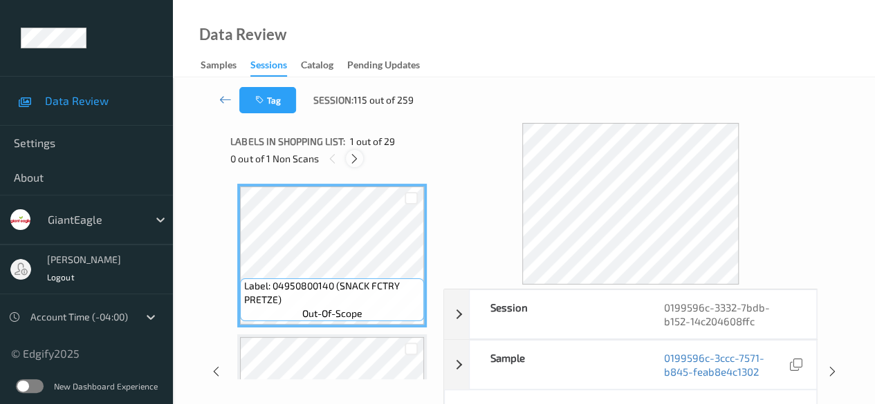
click at [355, 161] on icon at bounding box center [354, 159] width 12 height 12
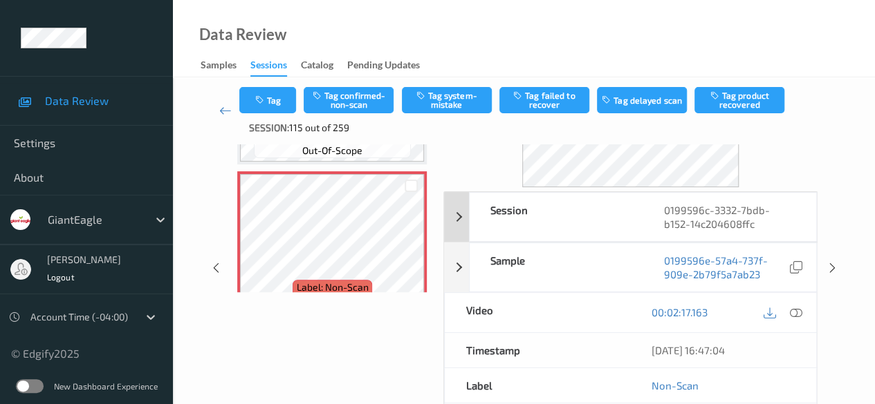
scroll to position [138, 0]
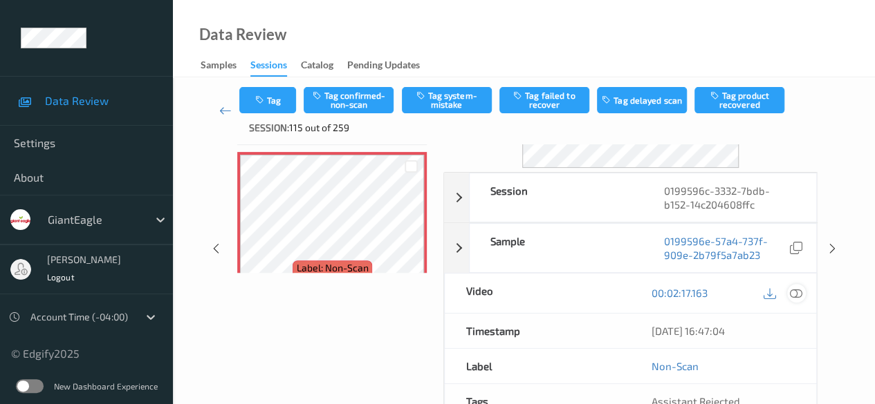
click at [792, 287] on icon at bounding box center [796, 293] width 12 height 12
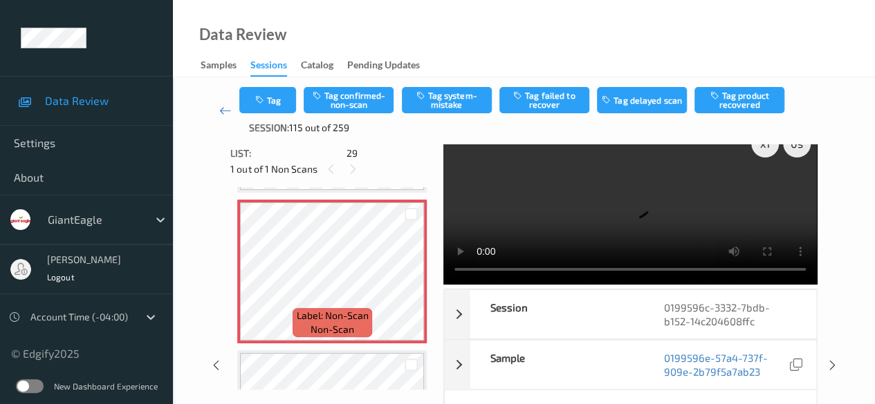
scroll to position [0, 0]
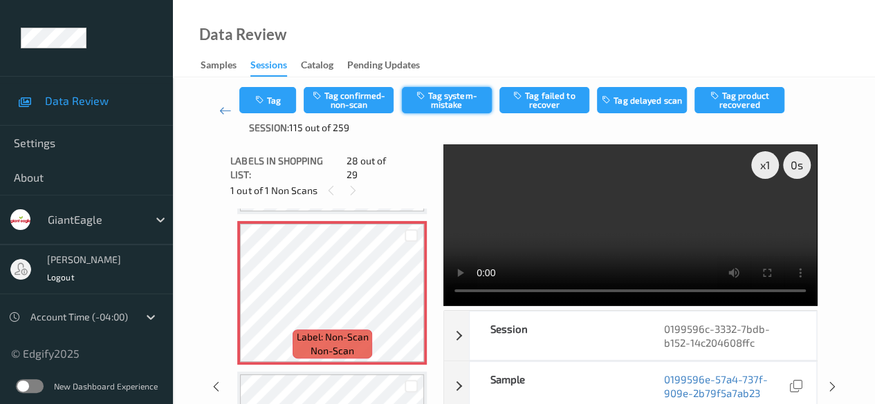
click at [452, 106] on button "Tag system-mistake" at bounding box center [447, 100] width 90 height 26
click at [222, 110] on icon at bounding box center [225, 111] width 12 height 14
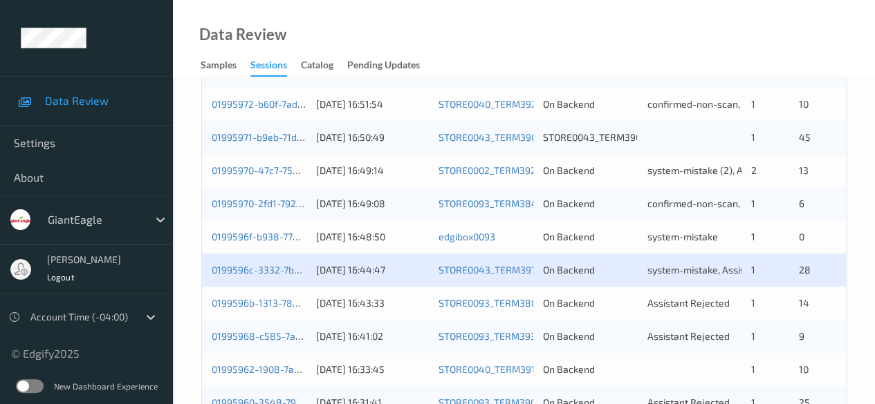
scroll to position [744, 0]
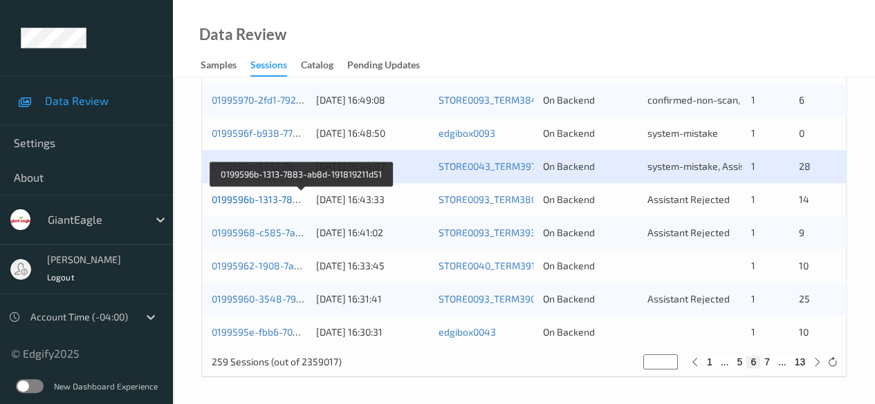
click at [292, 199] on link "0199596b-1313-7883-ab8d-191819211d51" at bounding box center [303, 200] width 183 height 12
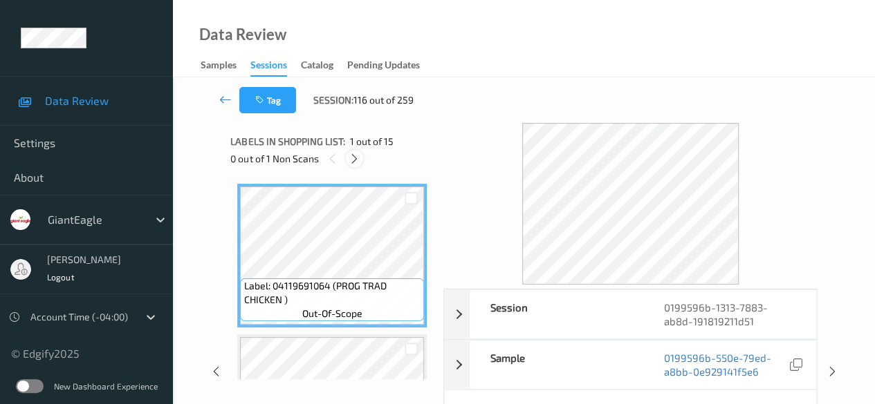
click at [357, 153] on icon at bounding box center [354, 159] width 12 height 12
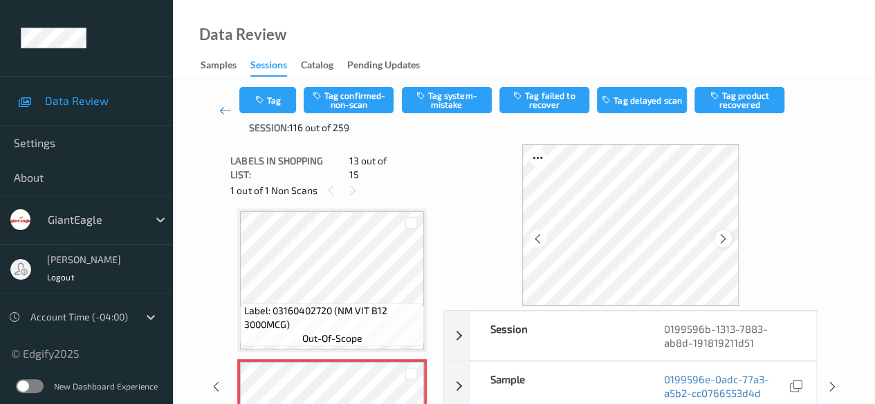
click at [724, 239] on icon at bounding box center [723, 239] width 12 height 12
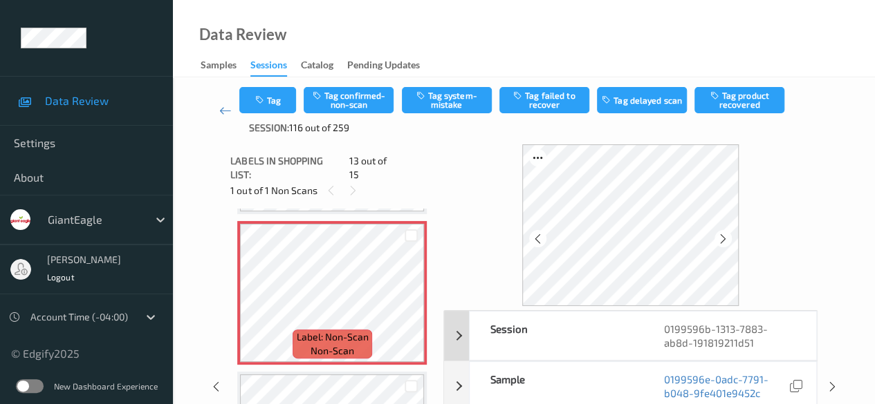
scroll to position [69, 0]
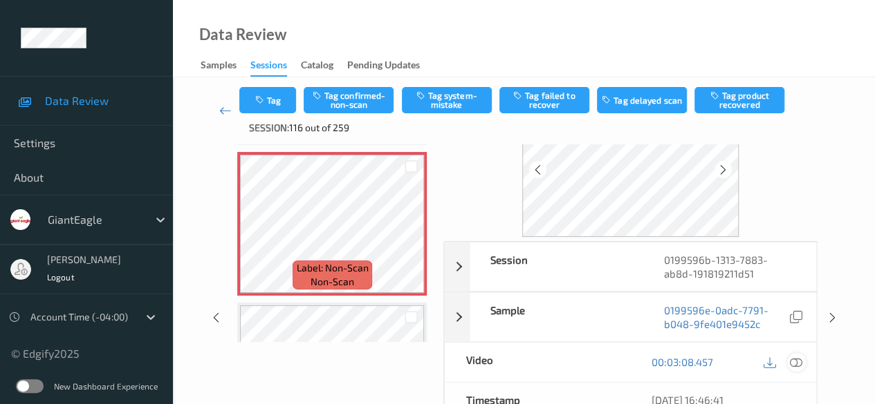
click at [800, 363] on icon at bounding box center [796, 362] width 12 height 12
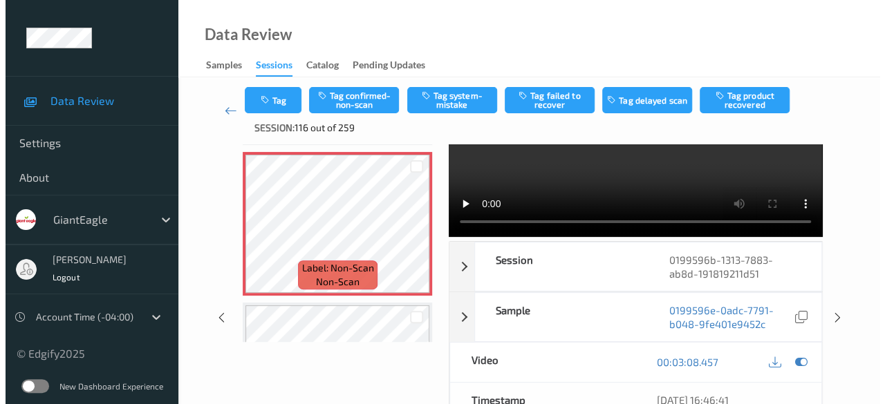
scroll to position [0, 0]
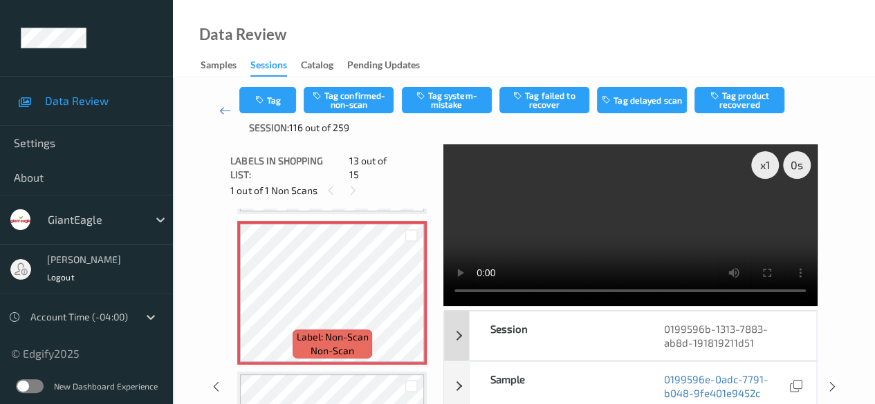
click at [530, 325] on div "Session" at bounding box center [555, 336] width 173 height 48
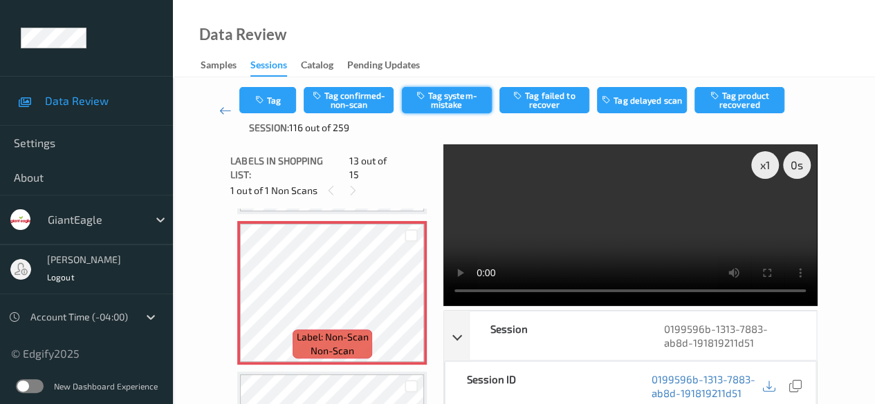
click at [443, 102] on button "Tag system-mistake" at bounding box center [447, 100] width 90 height 26
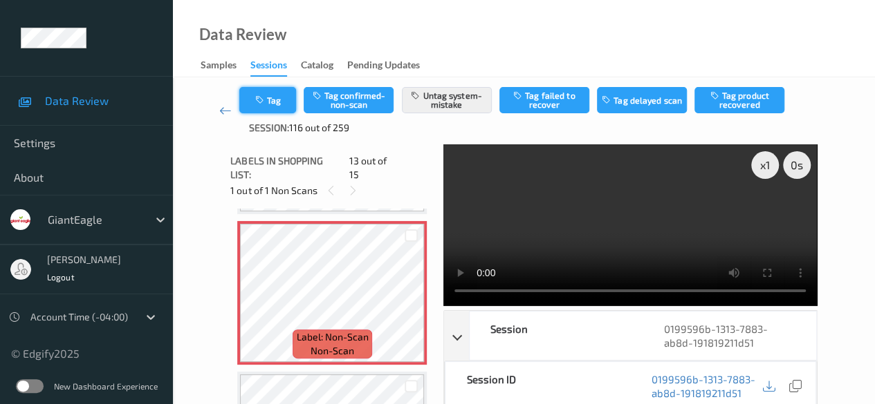
click at [265, 100] on icon "button" at bounding box center [260, 100] width 12 height 10
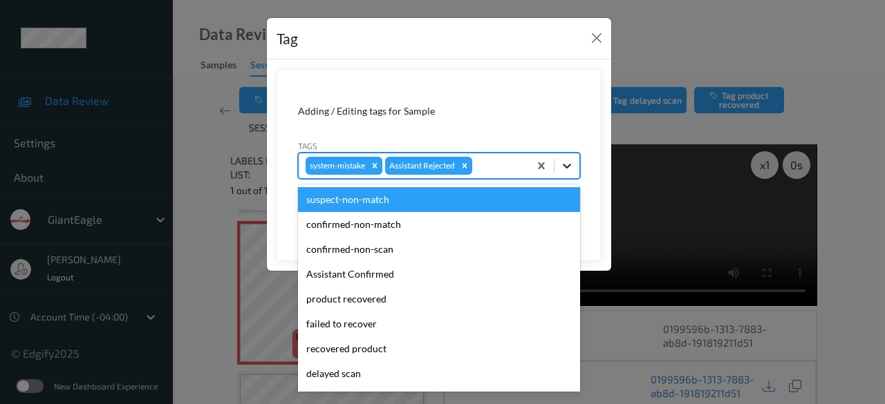
click at [569, 168] on icon at bounding box center [567, 166] width 14 height 14
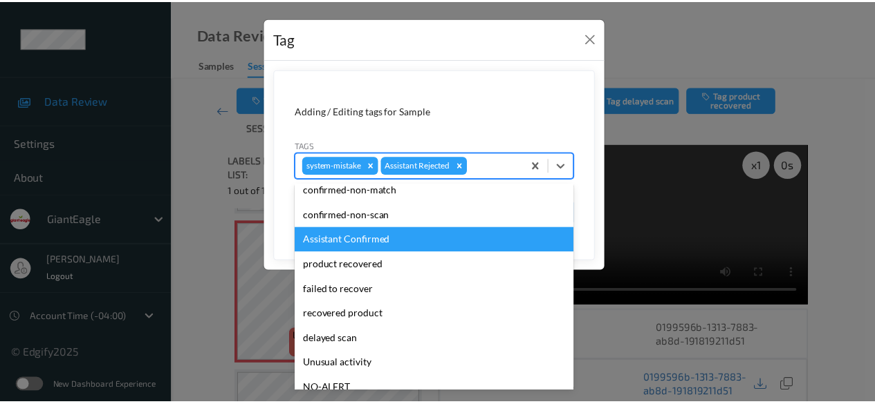
scroll to position [147, 0]
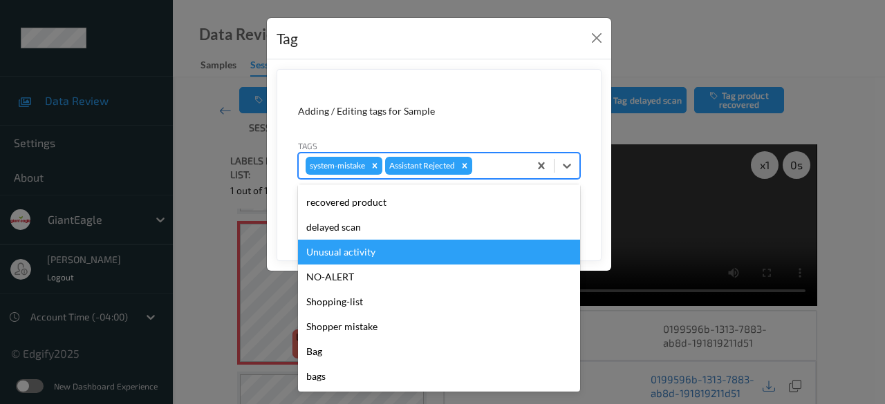
click at [373, 253] on div "Unusual activity" at bounding box center [439, 252] width 282 height 25
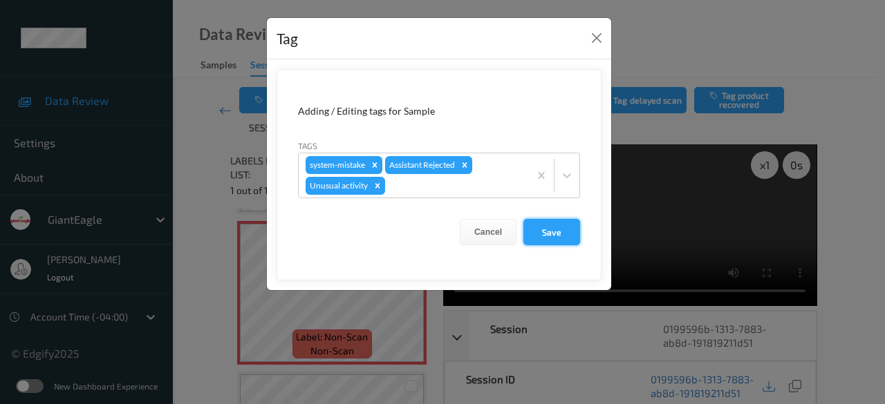
click at [556, 232] on button "Save" at bounding box center [551, 232] width 57 height 26
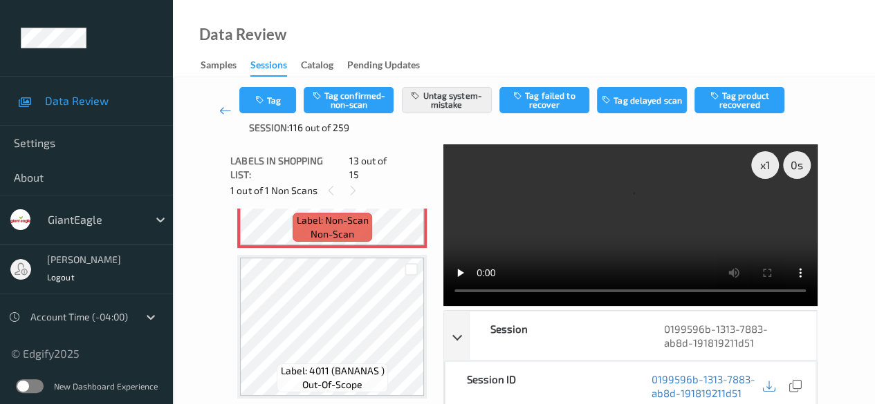
scroll to position [1942, 0]
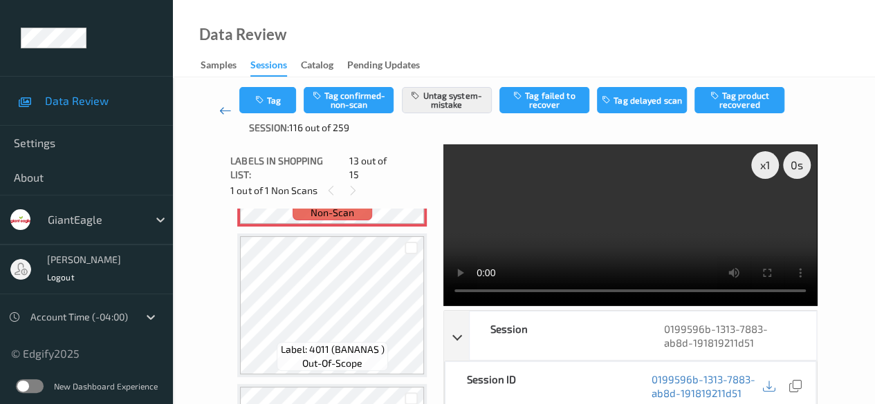
click at [230, 109] on icon at bounding box center [225, 111] width 12 height 14
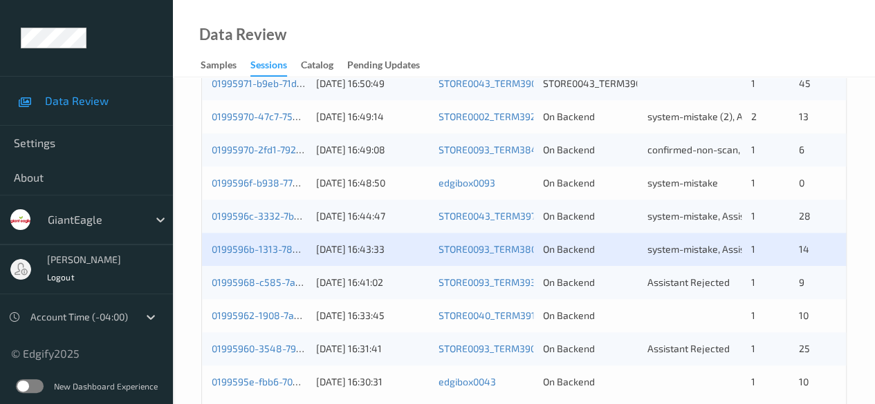
scroll to position [744, 0]
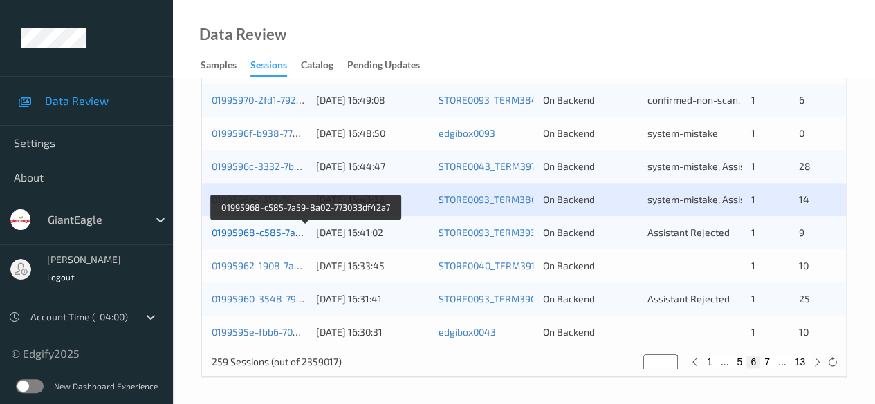
click at [277, 230] on link "01995968-c585-7a59-8a02-773033df42a7" at bounding box center [306, 233] width 188 height 12
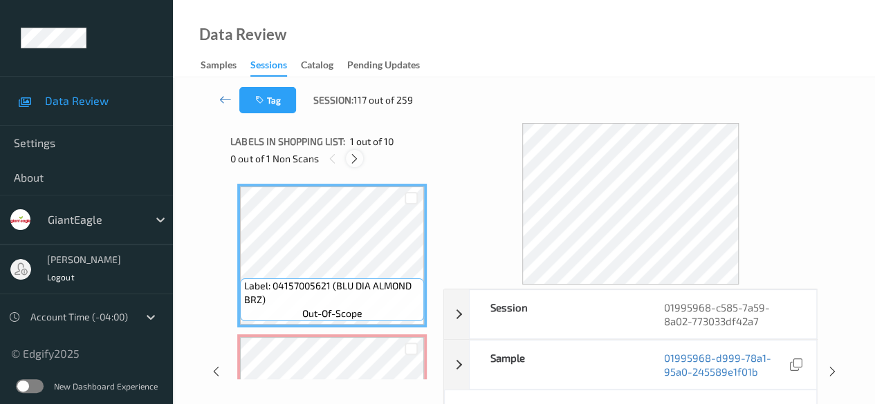
click at [356, 160] on icon at bounding box center [354, 159] width 12 height 12
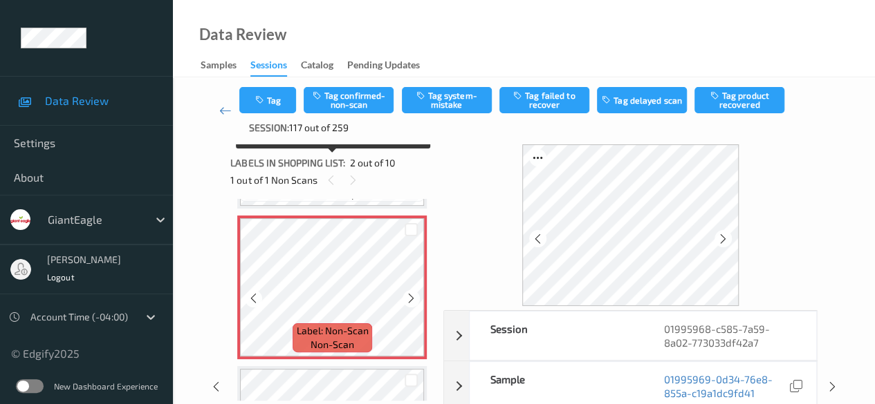
scroll to position [145, 0]
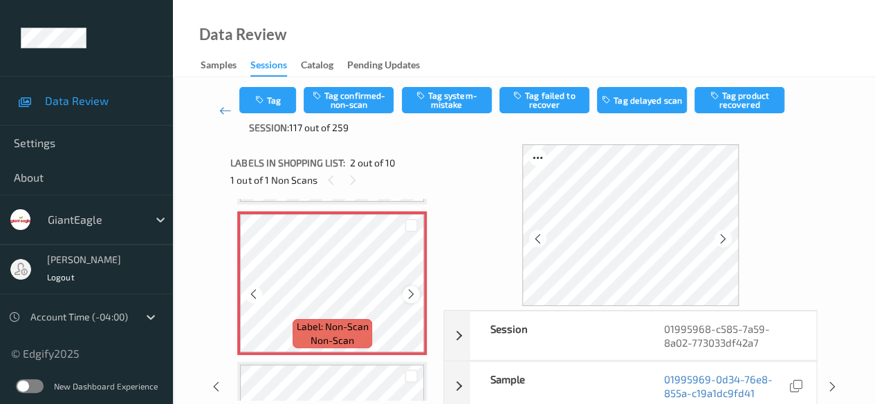
click at [410, 294] on icon at bounding box center [411, 294] width 12 height 12
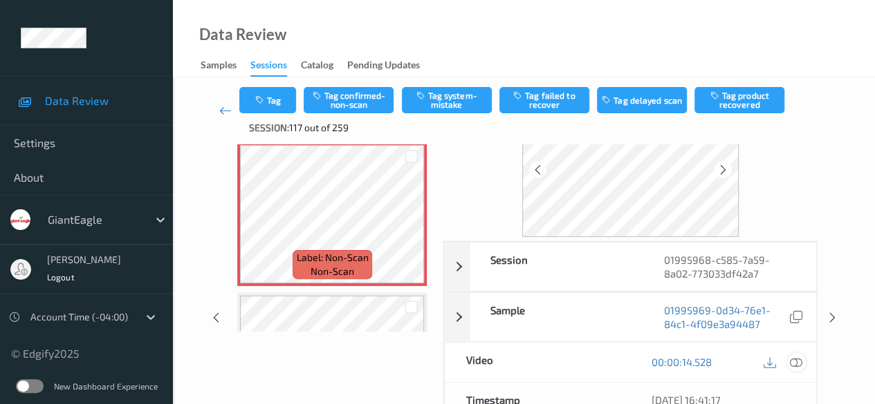
click at [790, 361] on icon at bounding box center [796, 362] width 12 height 12
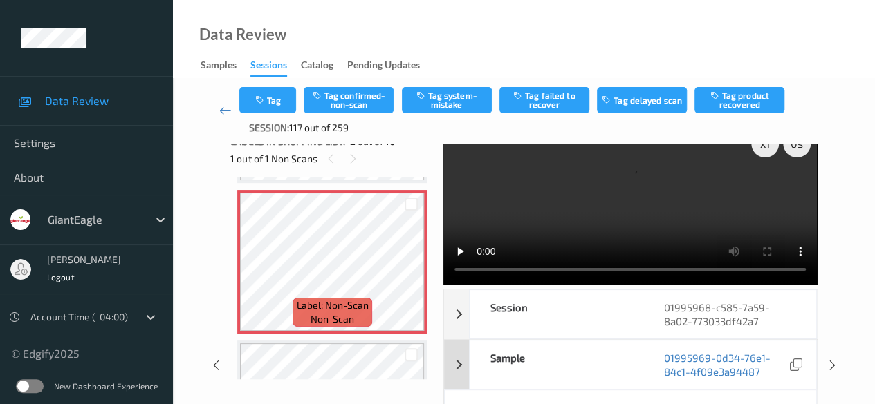
scroll to position [0, 0]
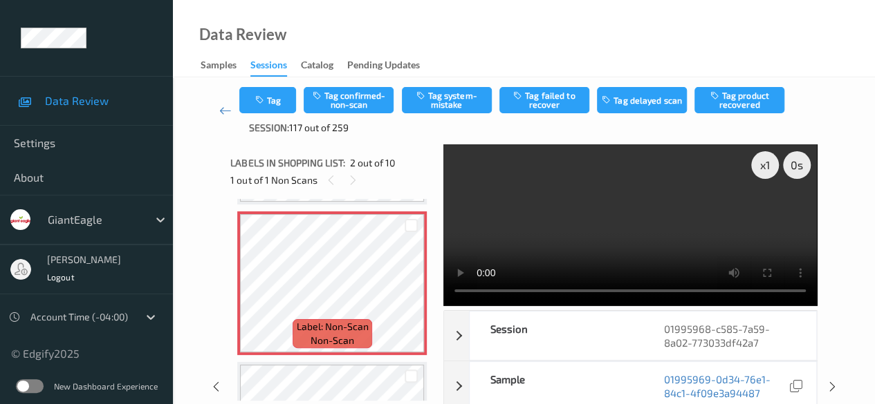
drag, startPoint x: 373, startPoint y: 12, endPoint x: 693, endPoint y: 24, distance: 320.4
click at [693, 24] on div "Data Review Samples Sessions Catalog Pending Updates" at bounding box center [524, 38] width 702 height 77
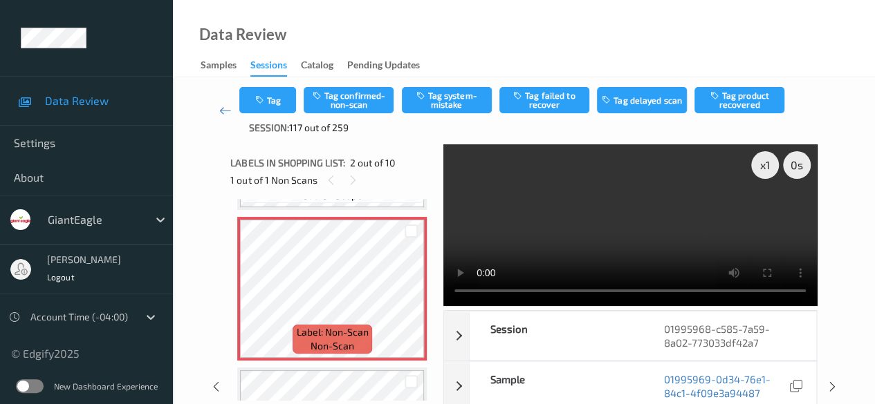
scroll to position [214, 0]
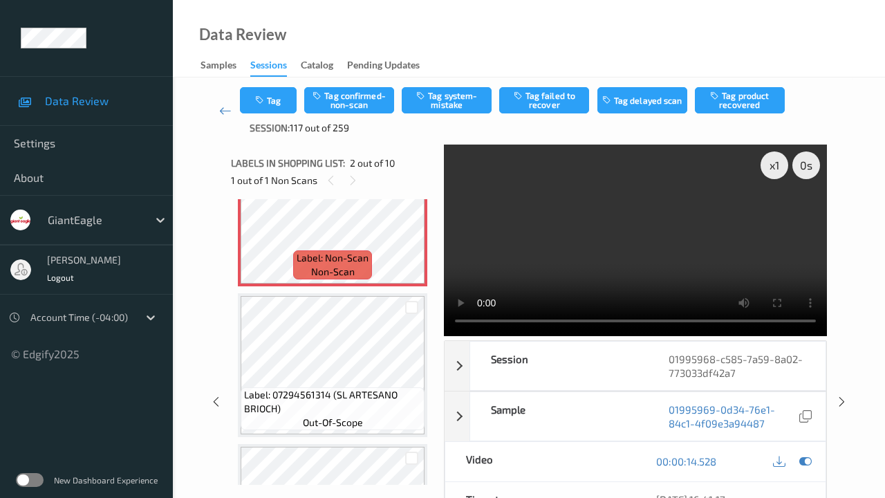
click at [444, 336] on video at bounding box center [635, 241] width 383 height 192
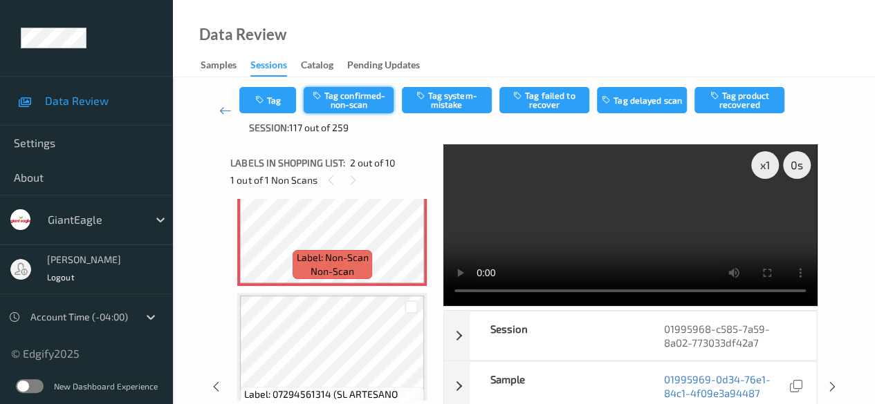
click at [373, 101] on button "Tag confirmed-non-scan" at bounding box center [349, 100] width 90 height 26
click at [737, 102] on button "Tag product recovered" at bounding box center [739, 100] width 90 height 26
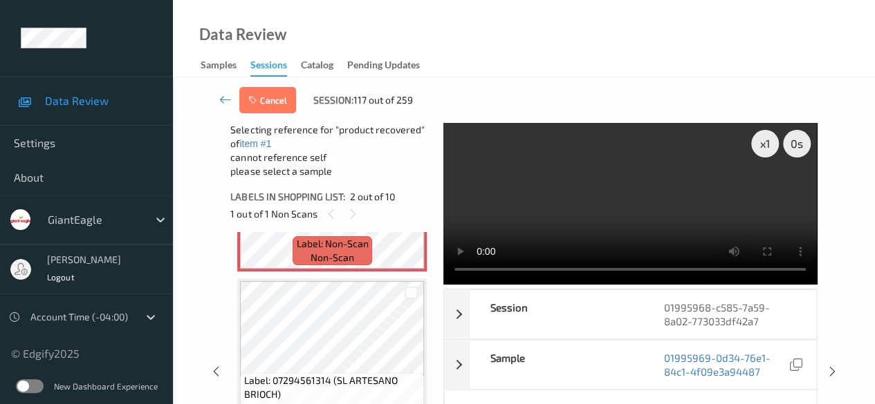
scroll to position [283, 0]
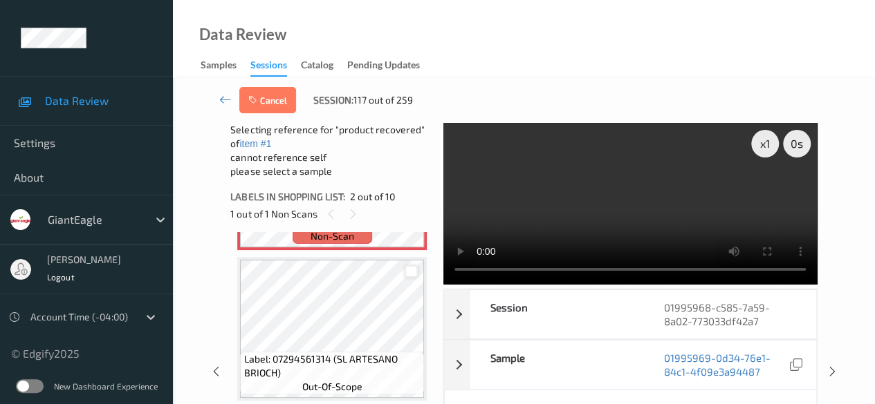
click at [410, 270] on div at bounding box center [410, 272] width 13 height 13
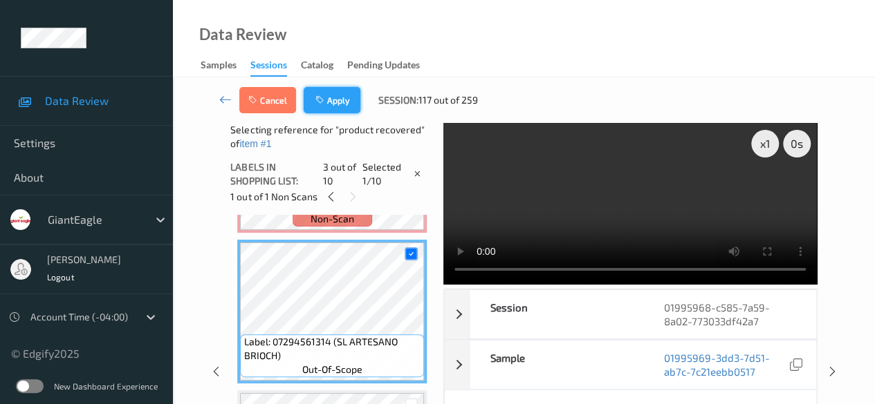
click at [345, 106] on button "Apply" at bounding box center [332, 100] width 57 height 26
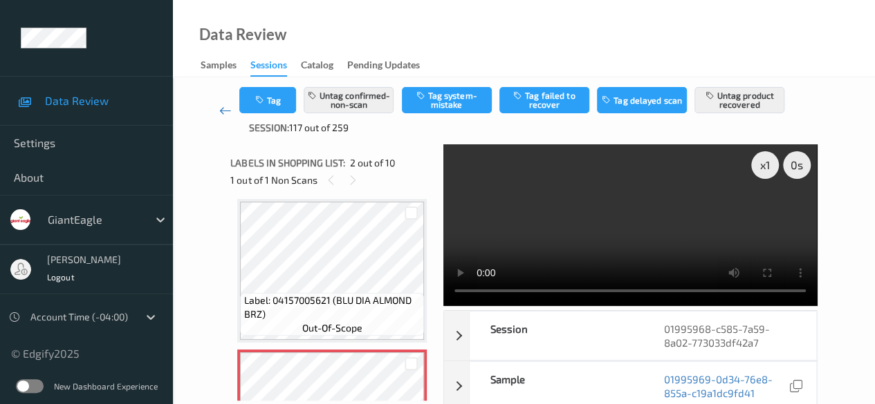
click at [223, 111] on icon at bounding box center [225, 111] width 12 height 14
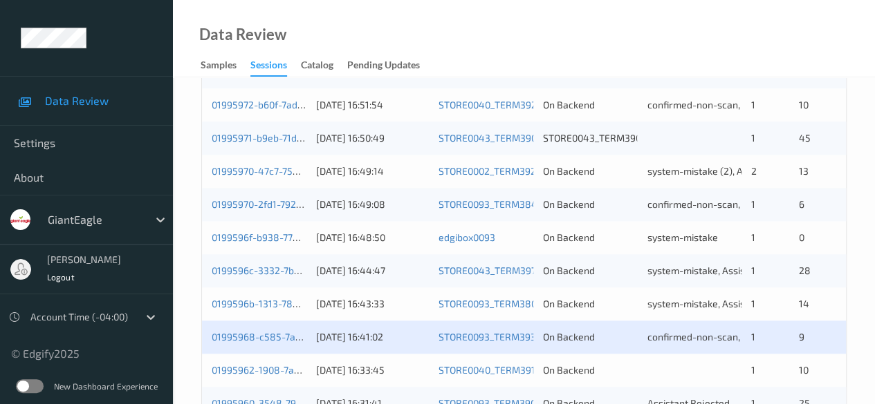
scroll to position [744, 0]
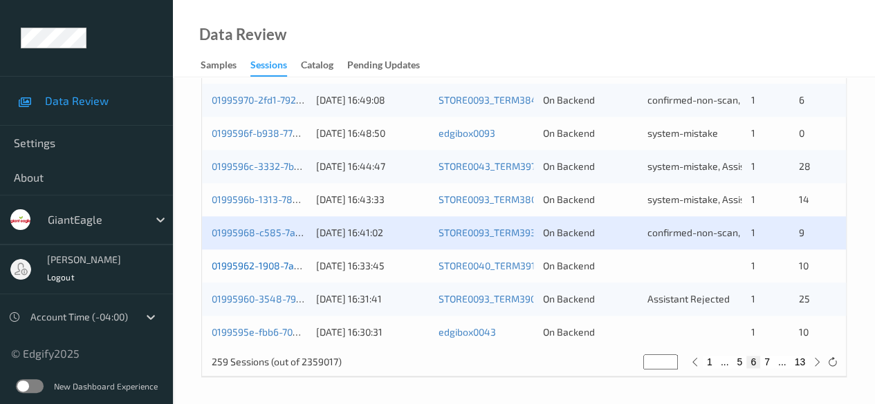
click at [274, 265] on link "01995962-1908-7a55-ae80-d3b4a45217eb" at bounding box center [307, 266] width 190 height 12
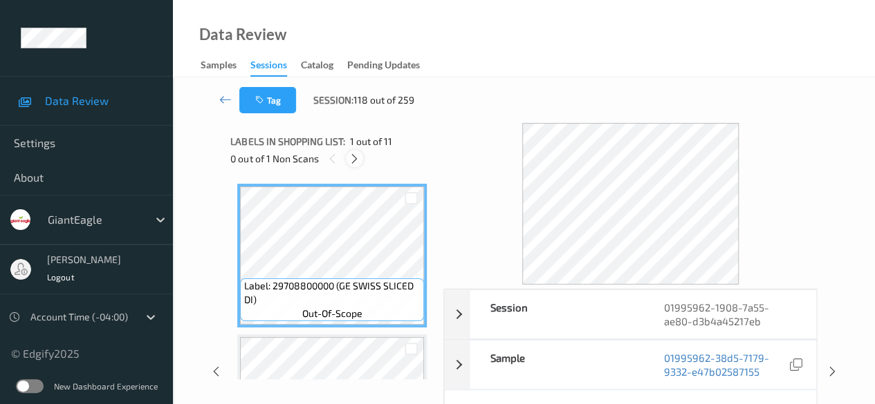
click at [354, 160] on icon at bounding box center [354, 159] width 12 height 12
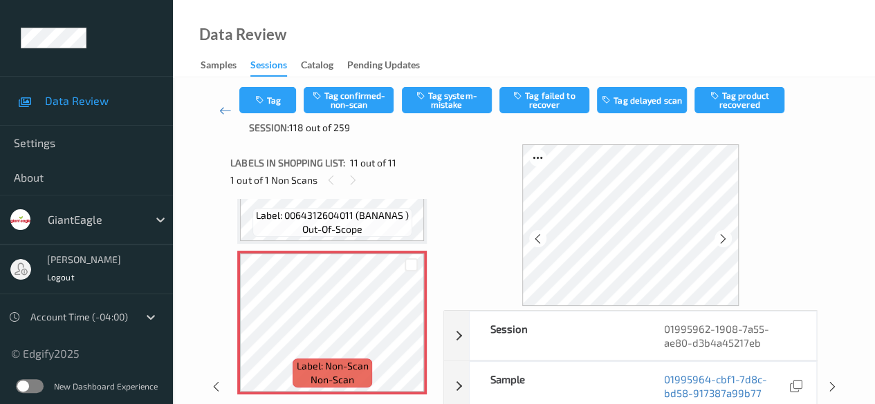
scroll to position [69, 0]
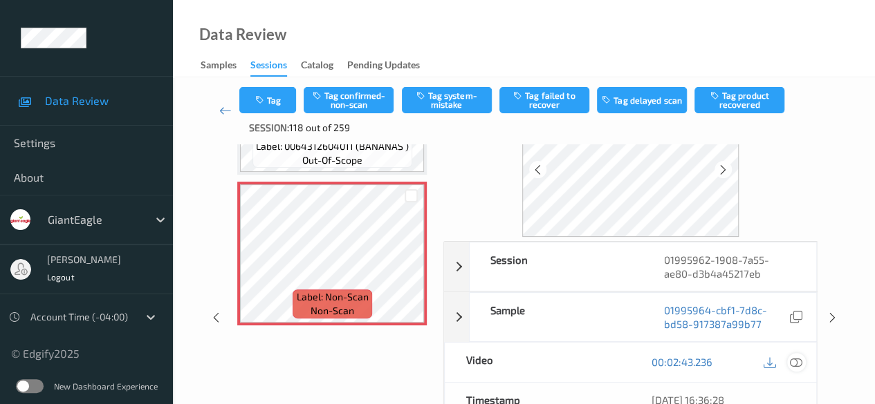
click at [792, 362] on icon at bounding box center [796, 362] width 12 height 12
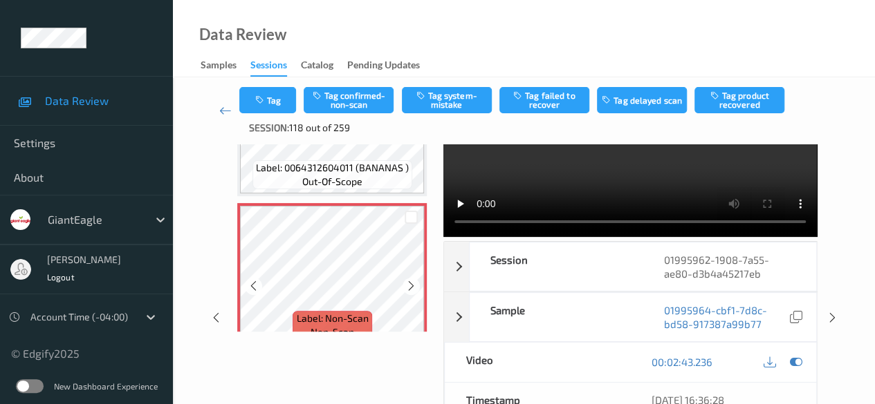
scroll to position [1462, 0]
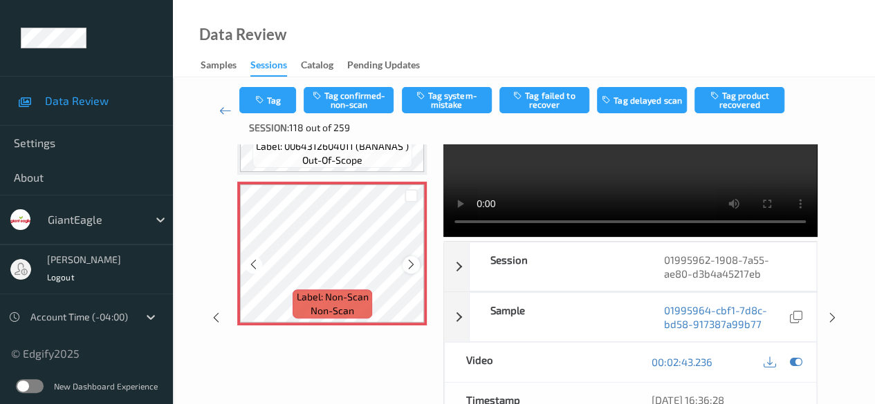
click at [413, 265] on icon at bounding box center [411, 265] width 12 height 12
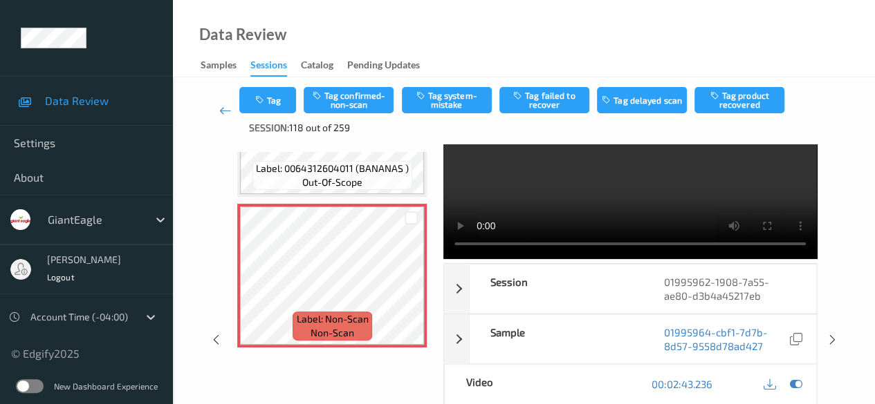
scroll to position [69, 0]
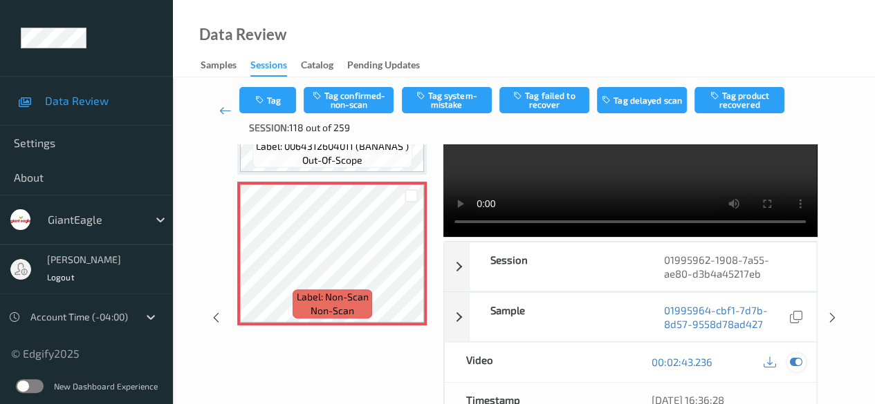
click at [799, 364] on icon at bounding box center [796, 362] width 12 height 12
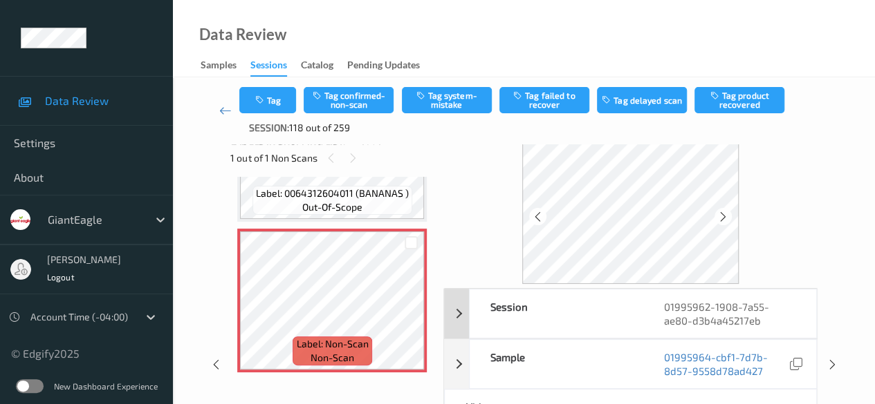
scroll to position [0, 0]
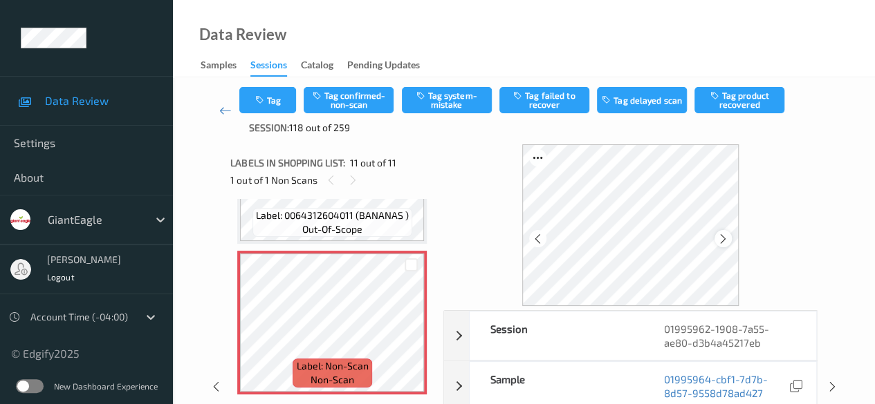
click at [728, 238] on icon at bounding box center [723, 239] width 12 height 12
click at [728, 241] on icon at bounding box center [723, 239] width 12 height 12
click at [721, 239] on icon at bounding box center [723, 239] width 12 height 12
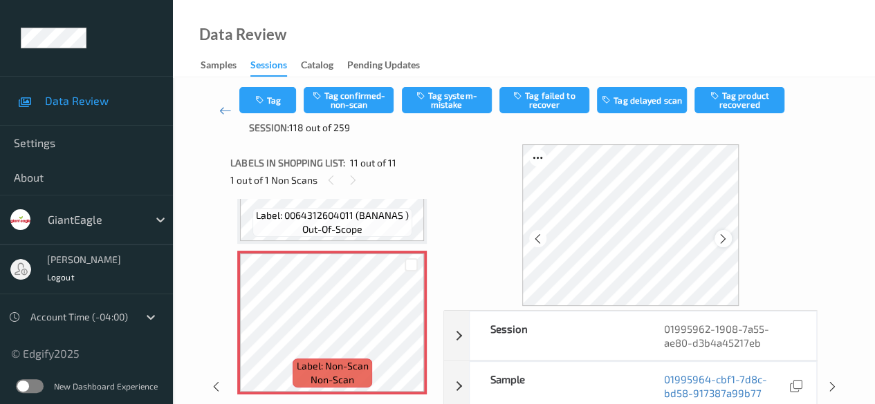
click at [725, 239] on icon at bounding box center [723, 239] width 12 height 12
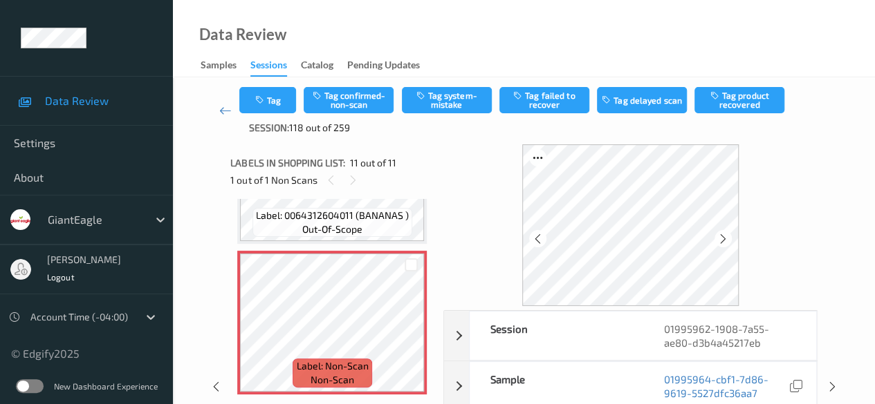
click at [725, 239] on icon at bounding box center [723, 239] width 12 height 12
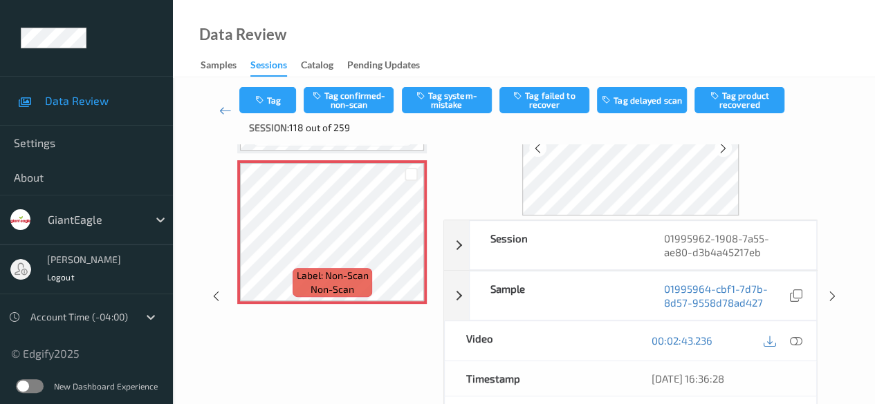
scroll to position [138, 0]
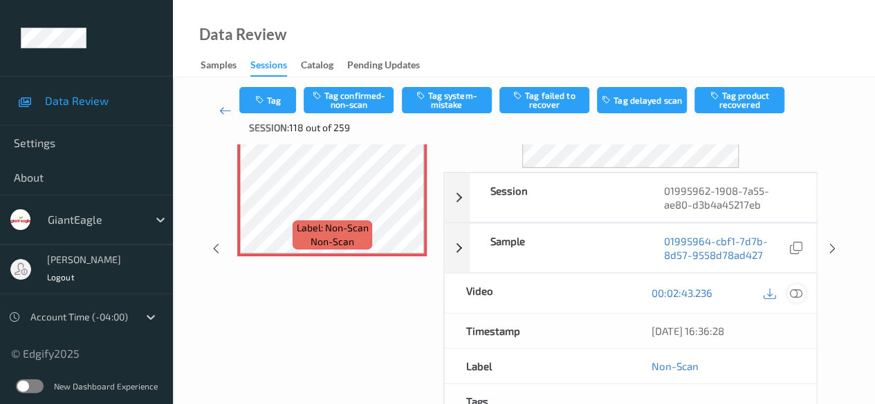
click at [801, 291] on icon at bounding box center [796, 293] width 12 height 12
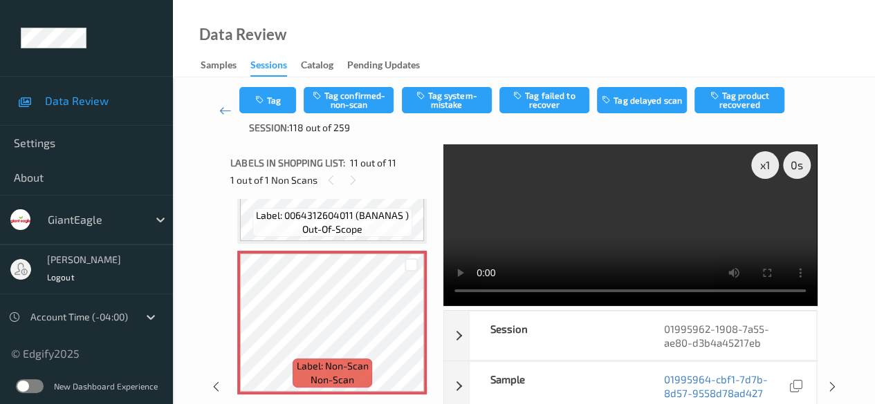
scroll to position [1379, 0]
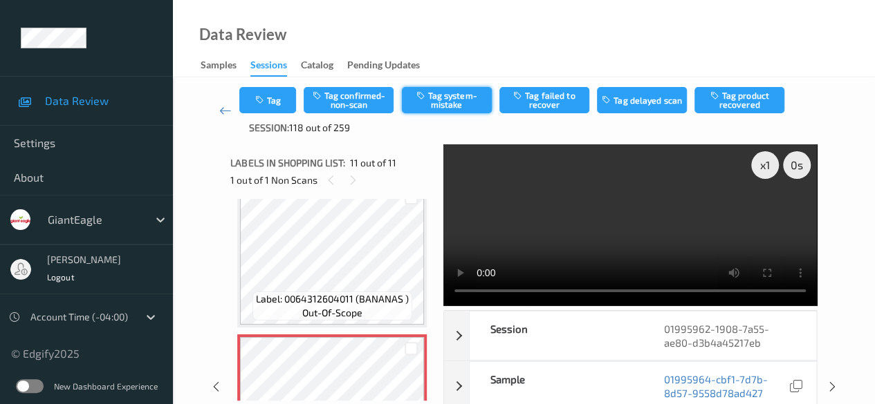
click at [447, 95] on button "Tag system-mistake" at bounding box center [447, 100] width 90 height 26
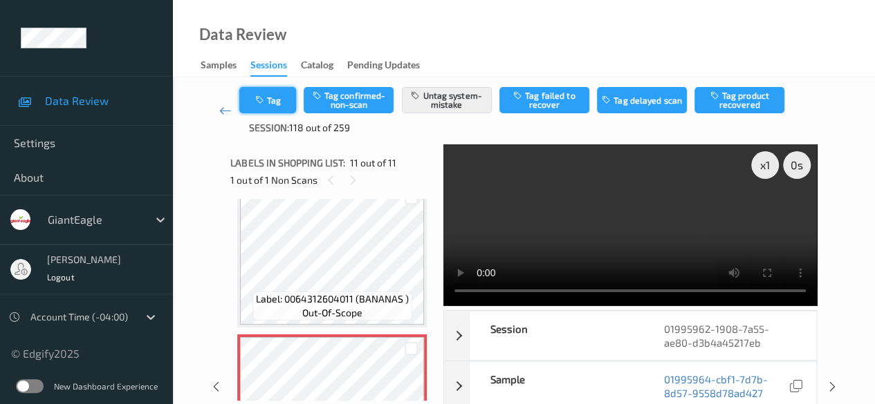
click at [282, 101] on button "Tag" at bounding box center [267, 100] width 57 height 26
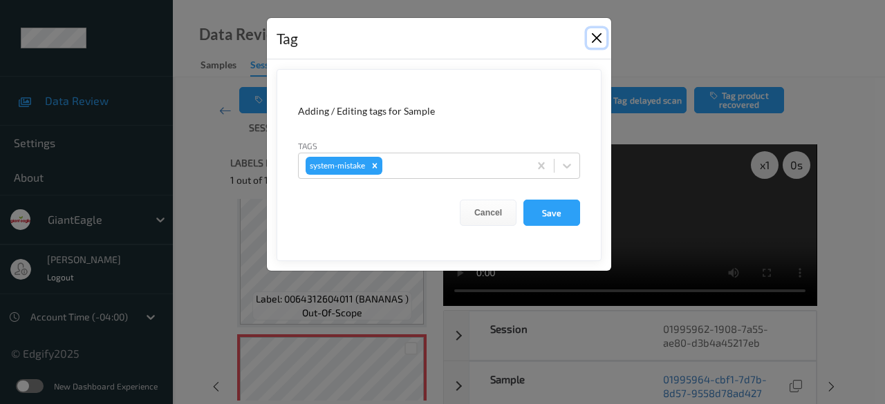
click at [599, 38] on button "Close" at bounding box center [596, 37] width 19 height 19
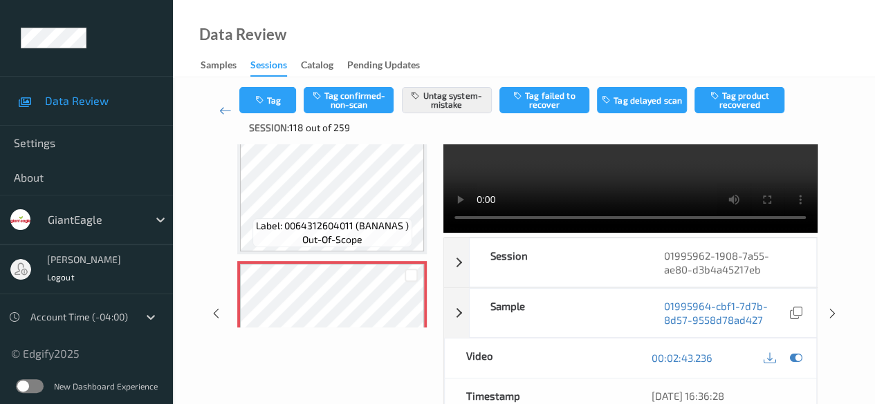
scroll to position [0, 0]
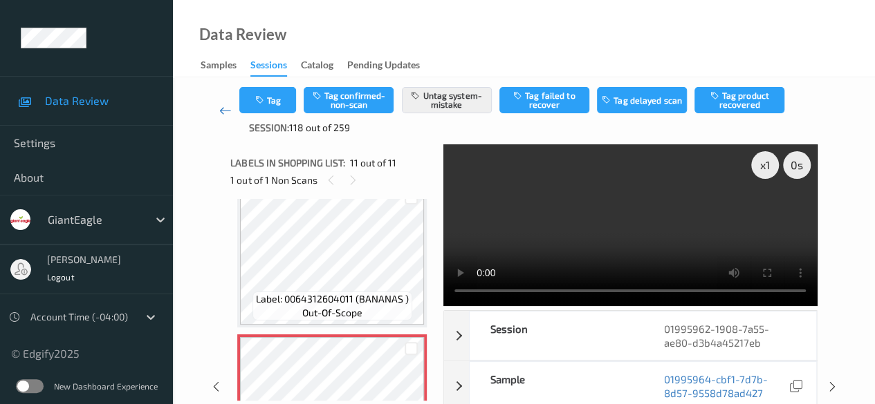
click at [223, 110] on icon at bounding box center [225, 111] width 12 height 14
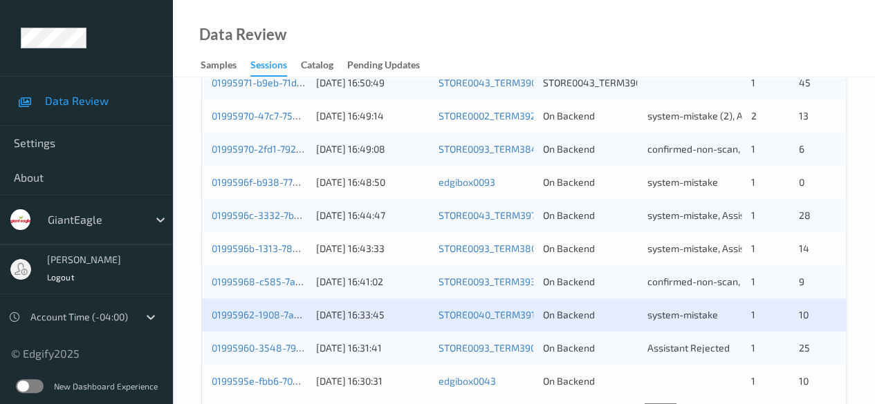
scroll to position [744, 0]
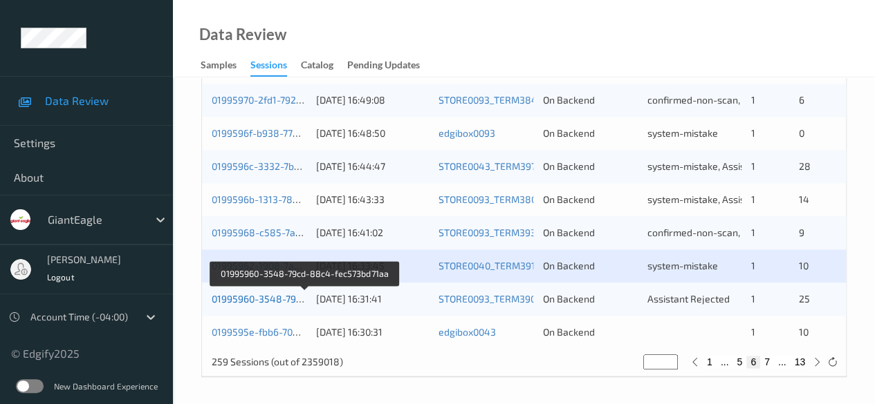
click at [267, 301] on link "01995960-3548-79cd-88c4-fec573bd71aa" at bounding box center [305, 299] width 187 height 12
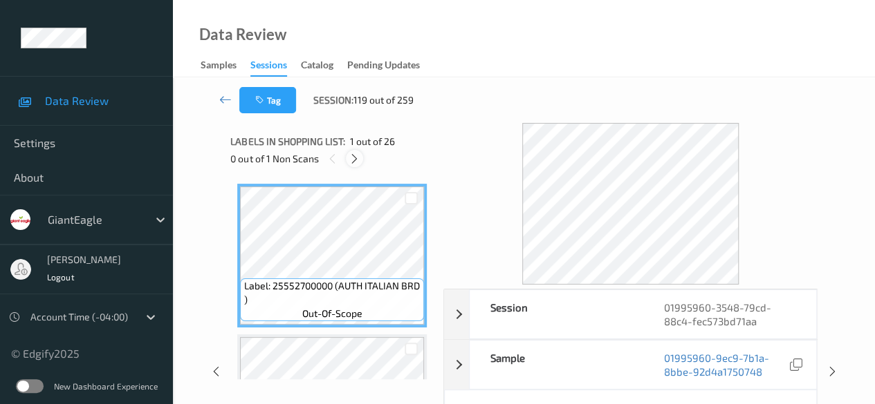
click at [355, 156] on icon at bounding box center [354, 159] width 12 height 12
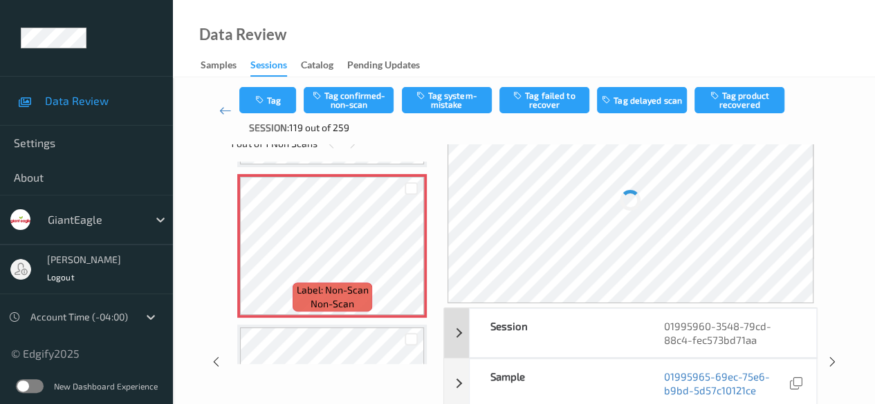
scroll to position [69, 0]
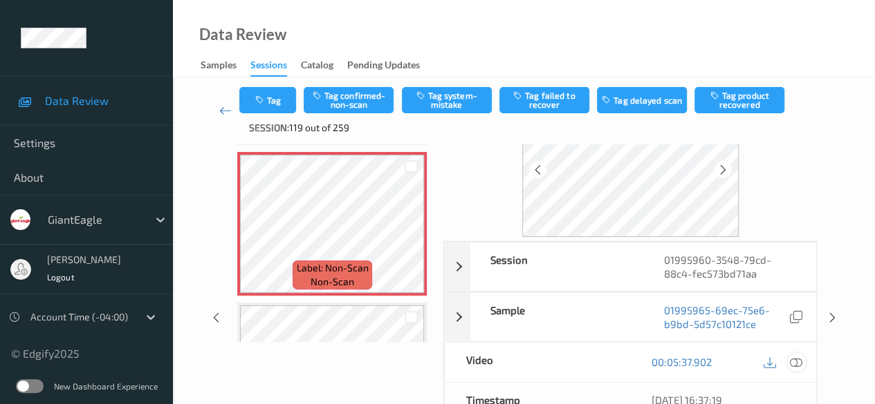
click at [797, 358] on icon at bounding box center [796, 362] width 12 height 12
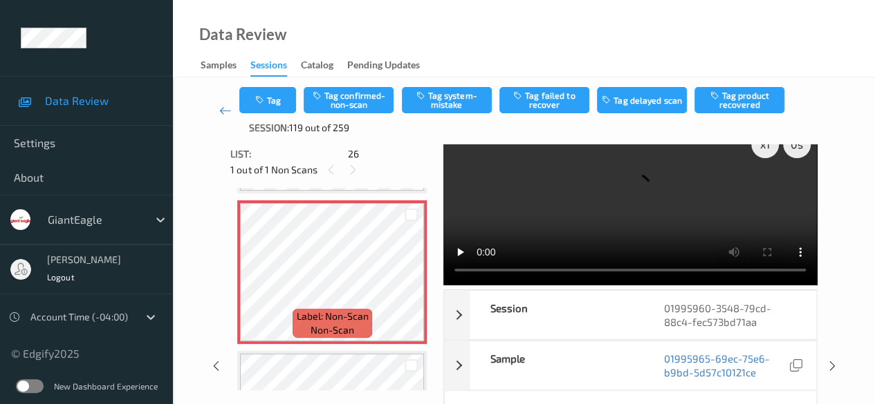
scroll to position [0, 0]
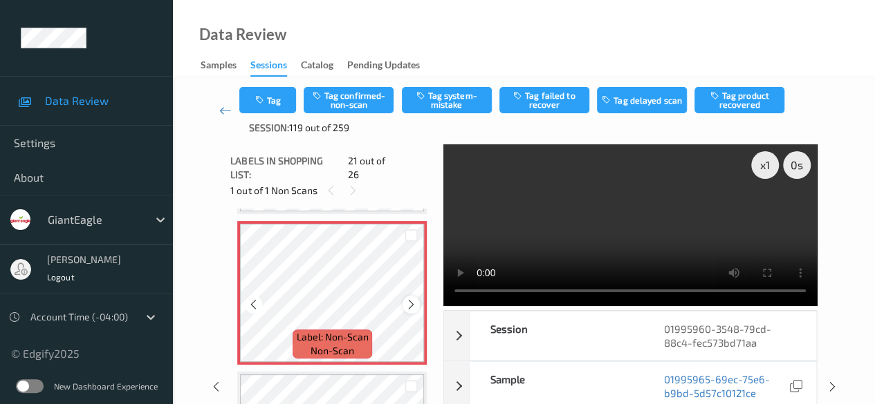
click at [411, 299] on icon at bounding box center [411, 305] width 12 height 12
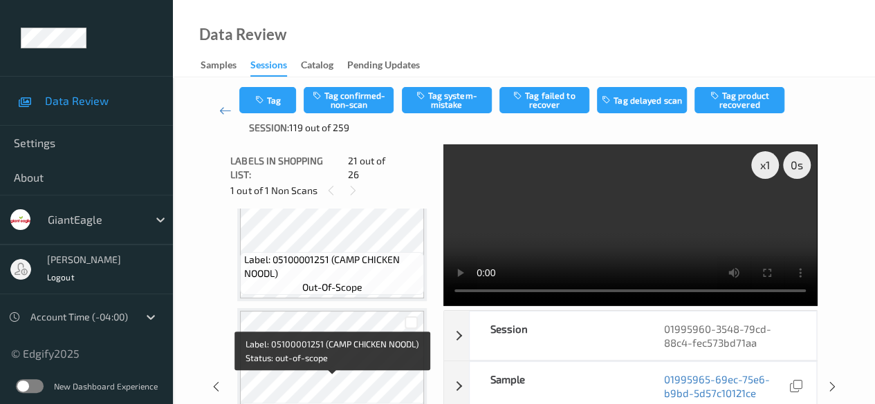
scroll to position [2179, 0]
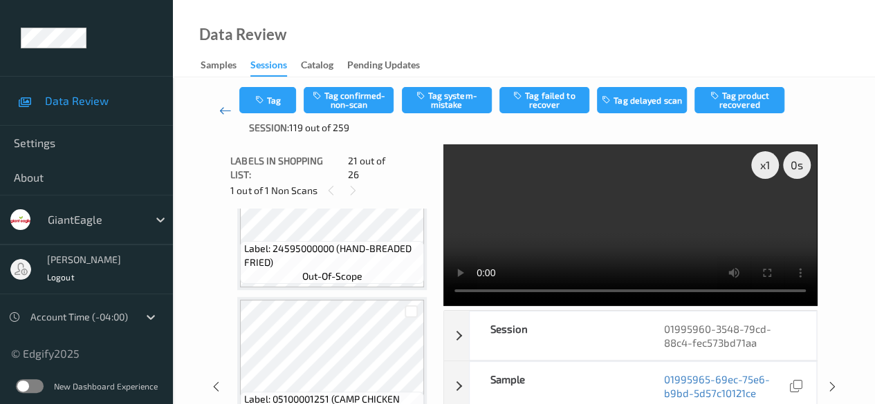
click at [222, 108] on icon at bounding box center [225, 111] width 12 height 14
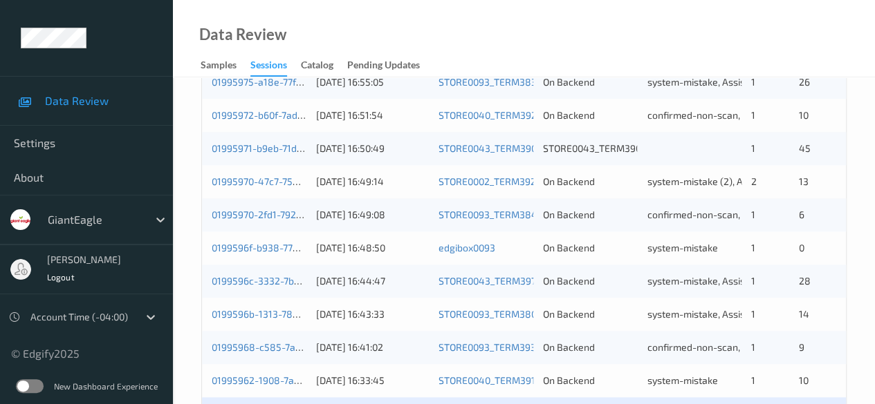
scroll to position [744, 0]
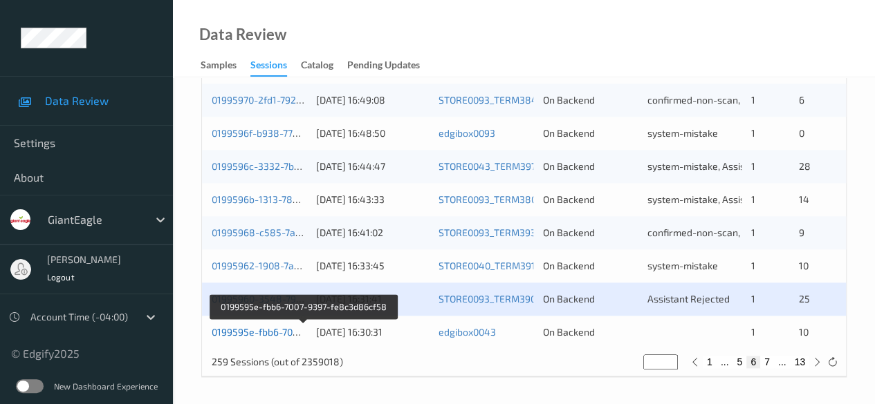
click at [266, 333] on link "0199595e-fbb6-7007-9397-fe8c3d86cf58" at bounding box center [304, 332] width 184 height 12
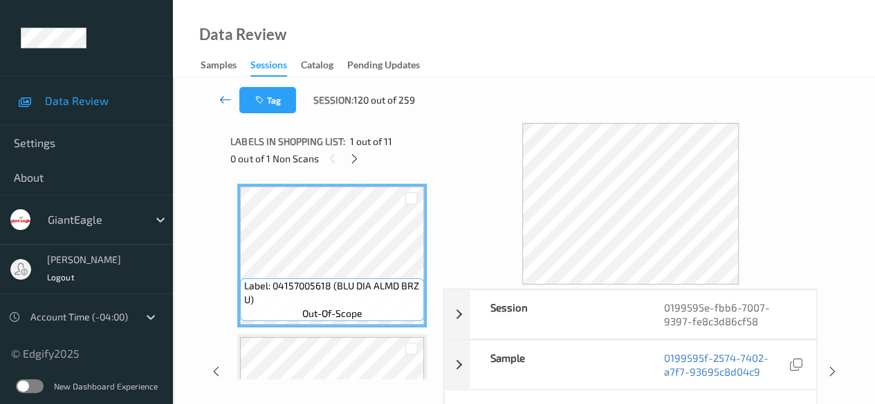
click at [223, 95] on icon at bounding box center [225, 100] width 12 height 14
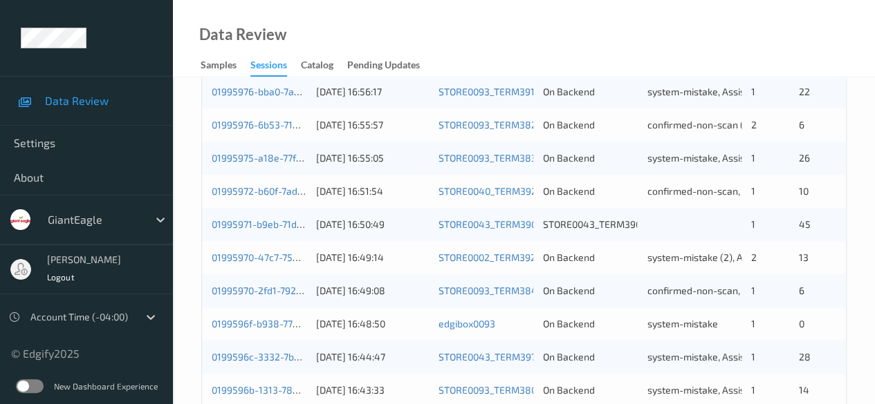
scroll to position [744, 0]
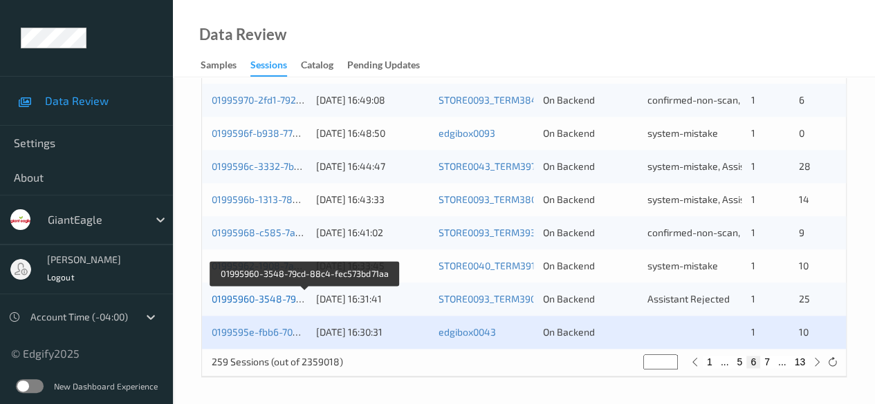
click at [261, 298] on link "01995960-3548-79cd-88c4-fec573bd71aa" at bounding box center [305, 299] width 187 height 12
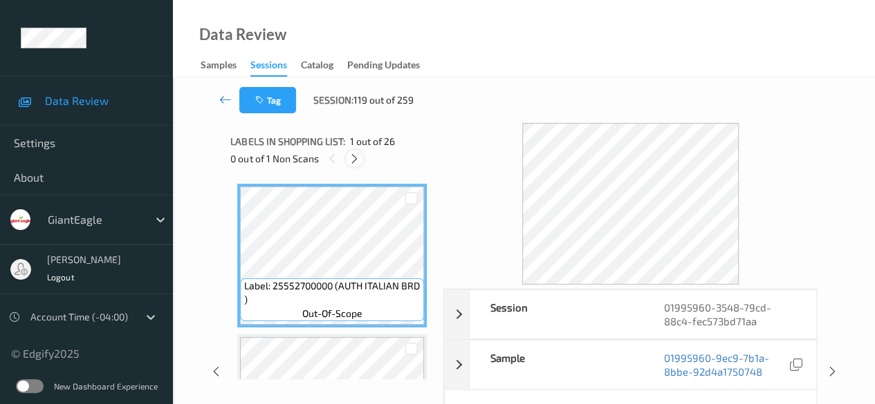
click at [357, 153] on icon at bounding box center [354, 159] width 12 height 12
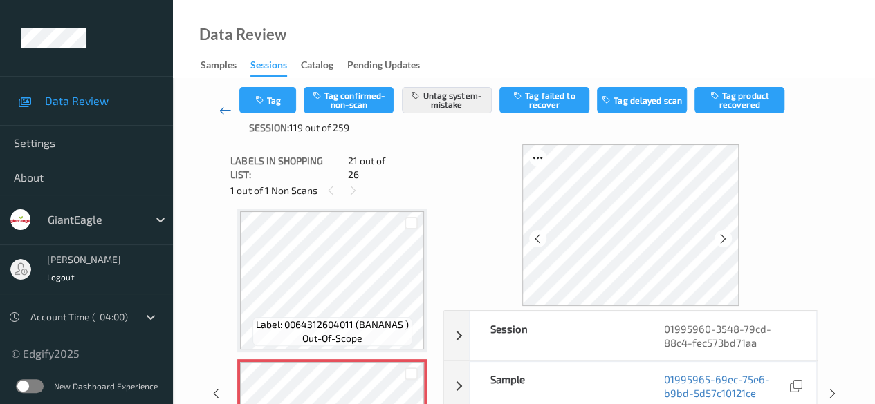
click at [228, 109] on icon at bounding box center [225, 111] width 12 height 14
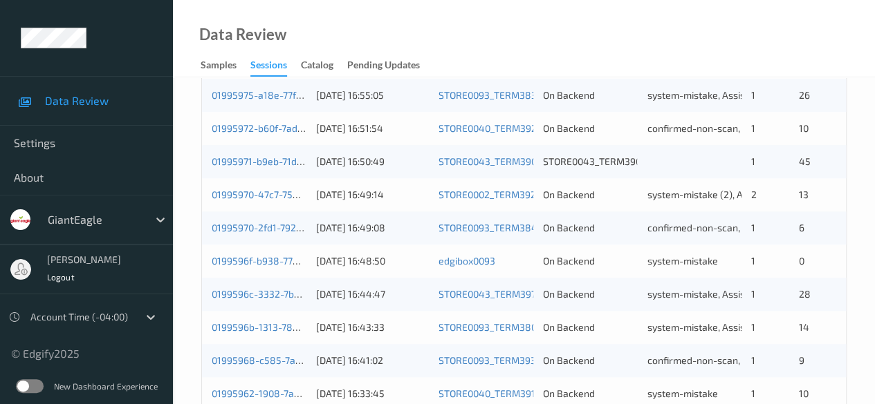
scroll to position [744, 0]
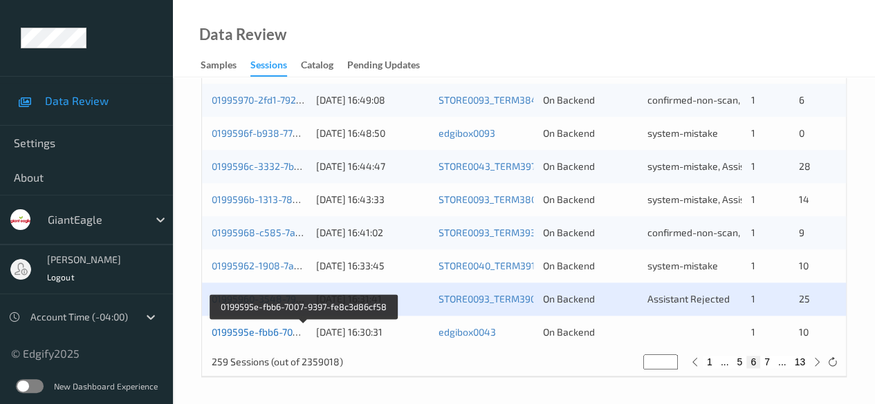
click at [263, 331] on link "0199595e-fbb6-7007-9397-fe8c3d86cf58" at bounding box center [304, 332] width 184 height 12
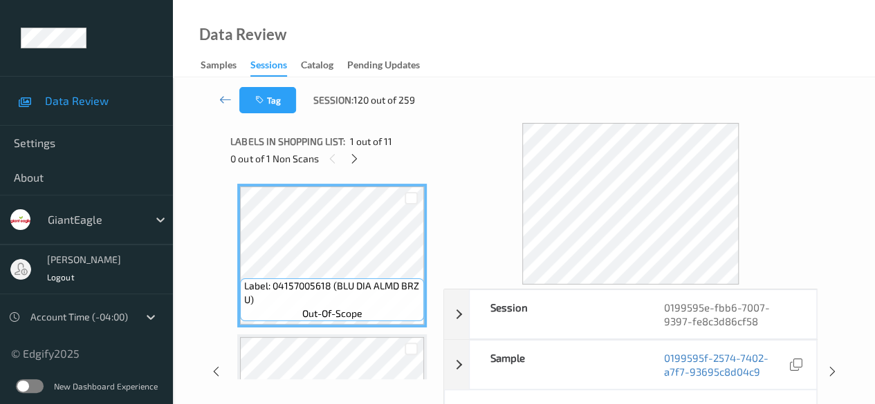
click at [355, 159] on icon at bounding box center [354, 159] width 12 height 12
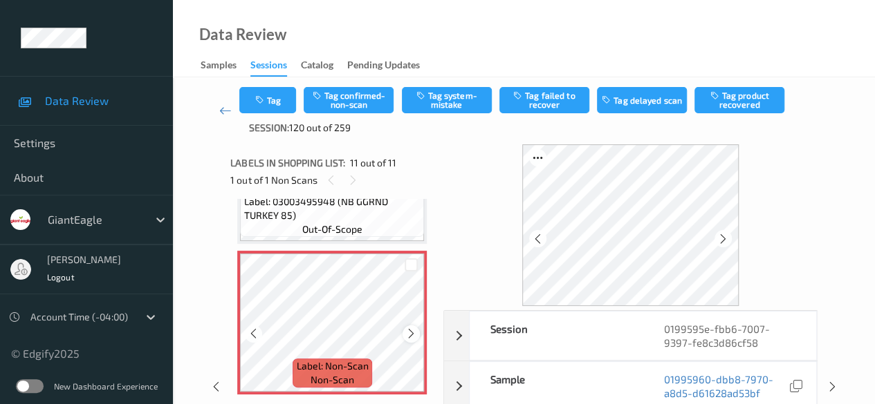
click at [408, 335] on icon at bounding box center [411, 334] width 12 height 12
click at [727, 239] on icon at bounding box center [723, 239] width 12 height 12
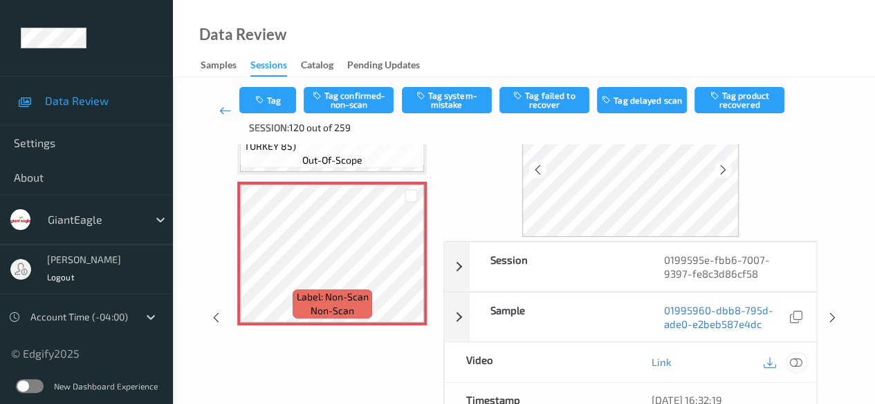
click at [791, 359] on icon at bounding box center [796, 362] width 12 height 12
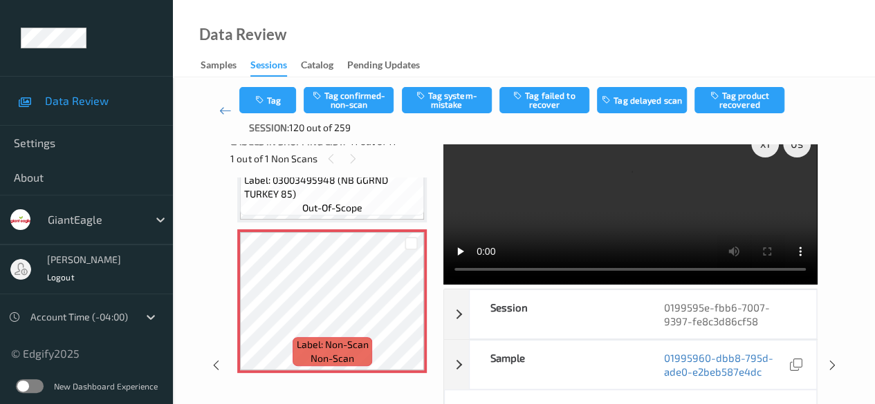
scroll to position [0, 0]
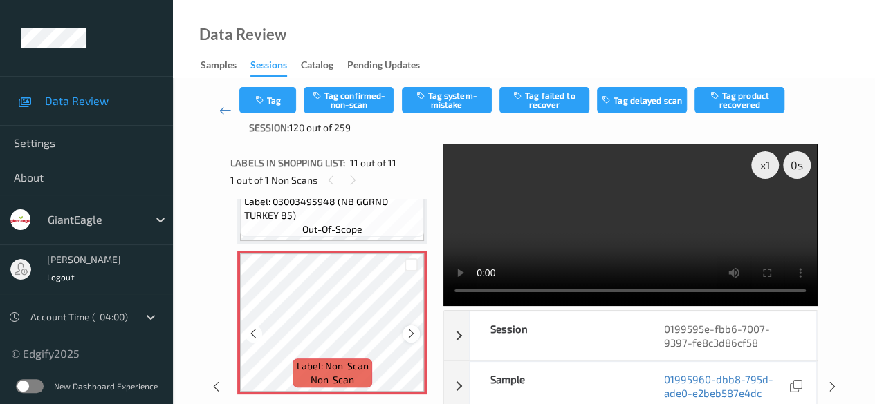
click at [418, 337] on div at bounding box center [410, 334] width 17 height 17
click at [418, 334] on div at bounding box center [410, 334] width 17 height 17
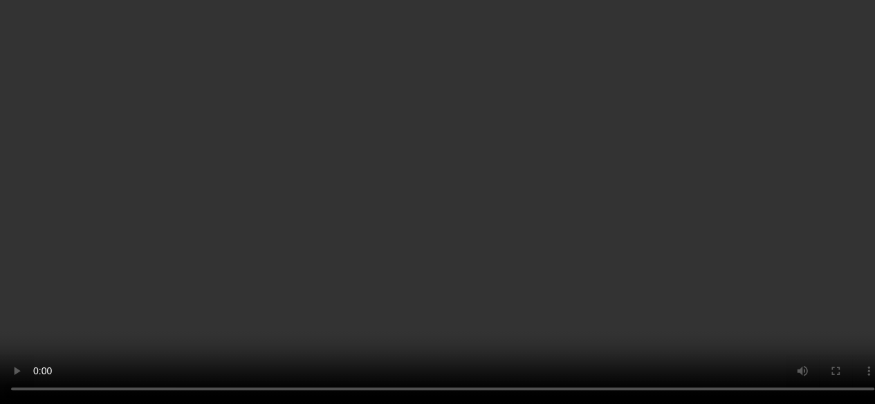
scroll to position [1448, 0]
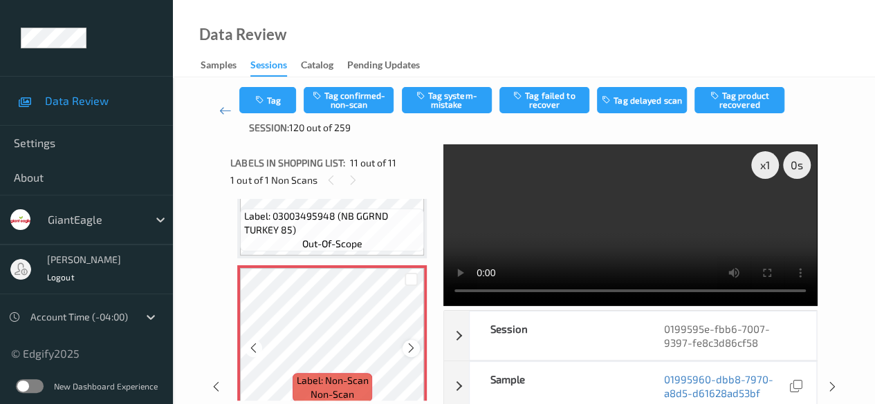
click at [414, 345] on icon at bounding box center [411, 348] width 12 height 12
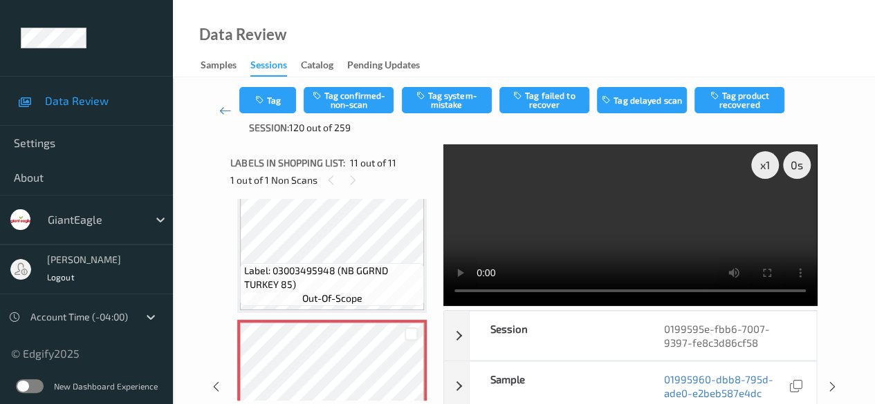
scroll to position [1462, 0]
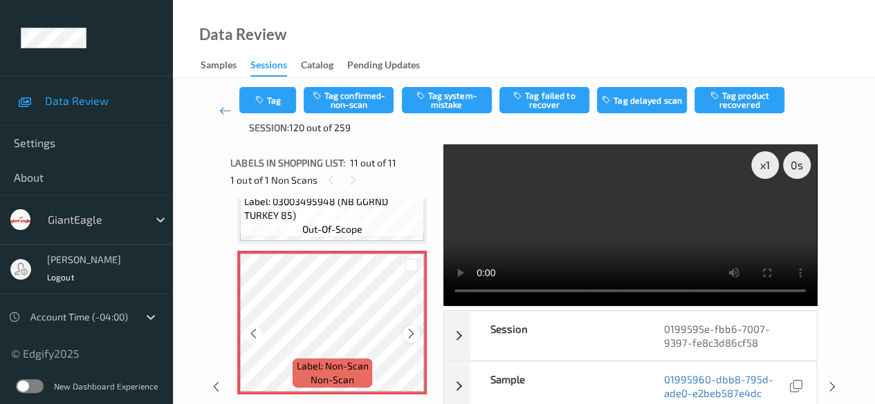
click at [413, 333] on icon at bounding box center [411, 334] width 12 height 12
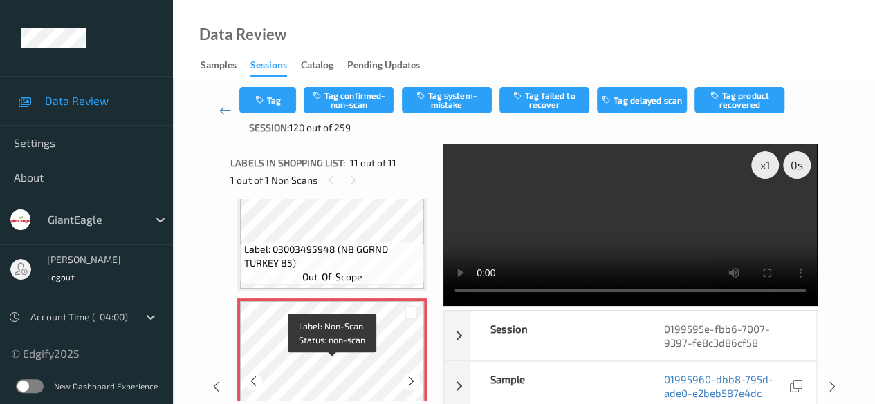
scroll to position [1393, 0]
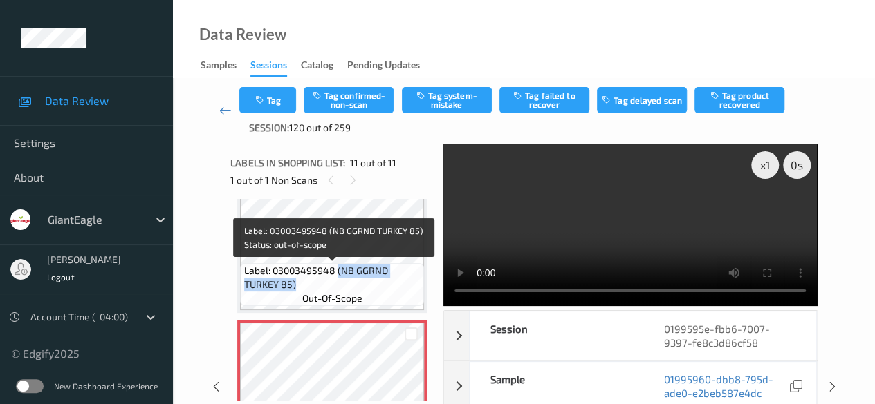
drag, startPoint x: 337, startPoint y: 270, endPoint x: 409, endPoint y: 290, distance: 75.1
click at [409, 290] on span "Label: 03003495948 (NB GGRND TURKEY 85)" at bounding box center [332, 278] width 177 height 28
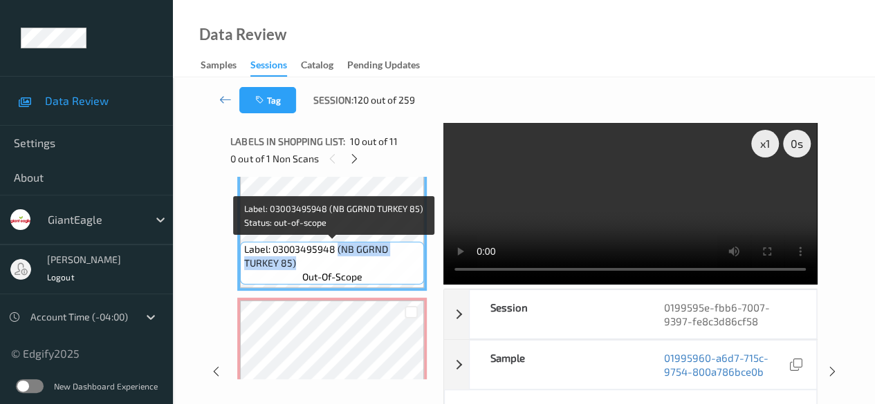
copy span "(NB GGRND TURKEY 85)"
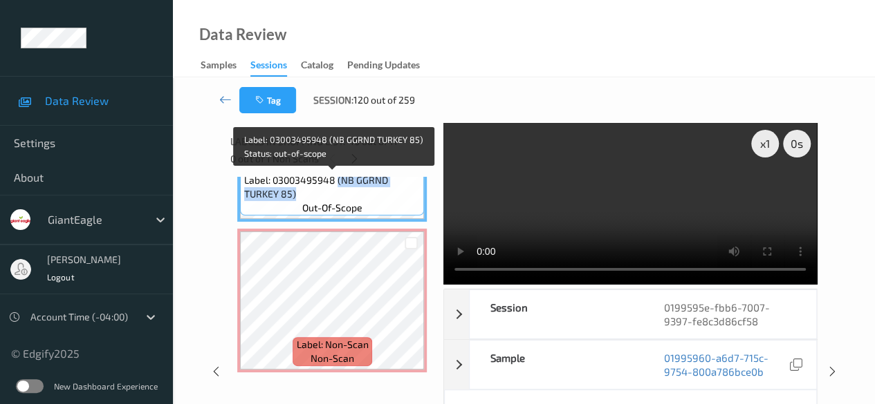
scroll to position [1324, 0]
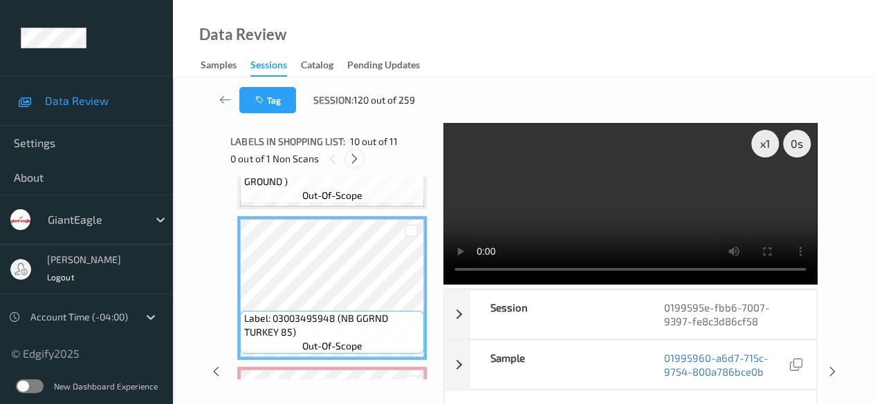
click at [355, 158] on icon at bounding box center [354, 159] width 12 height 12
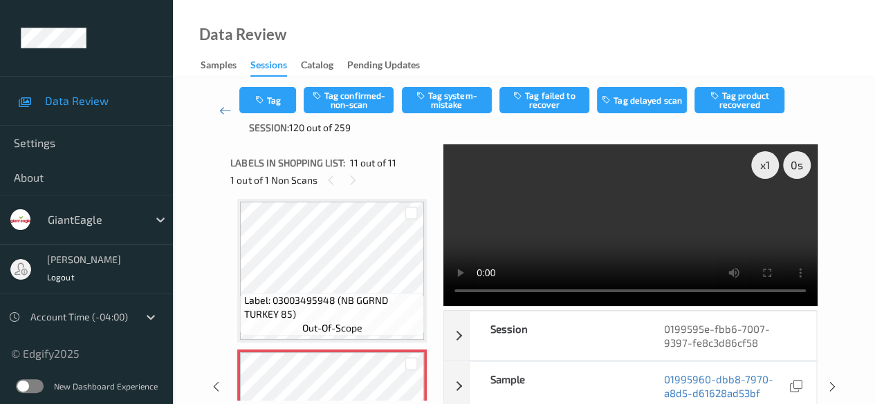
click at [463, 24] on div "Data Review Samples Sessions Catalog Pending Updates" at bounding box center [524, 38] width 702 height 77
click at [221, 109] on icon at bounding box center [225, 111] width 12 height 14
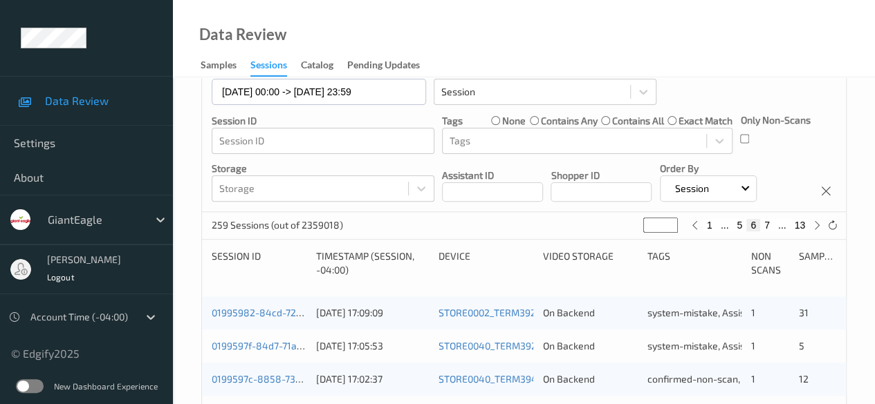
scroll to position [138, 0]
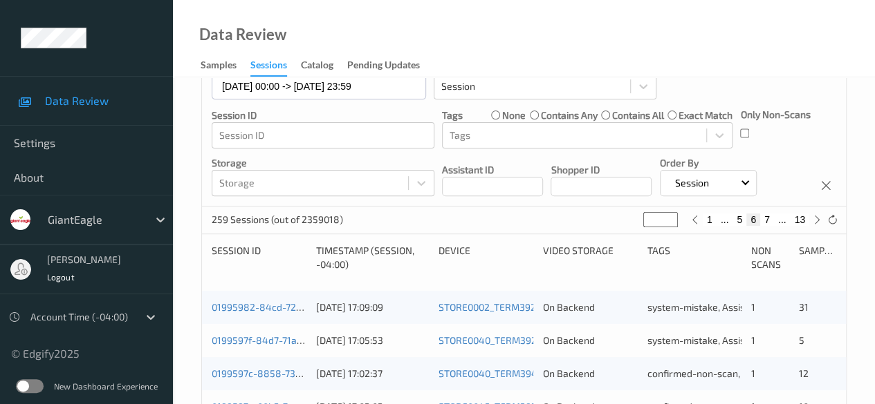
click at [707, 220] on button "1" at bounding box center [709, 220] width 14 height 12
type input "*"
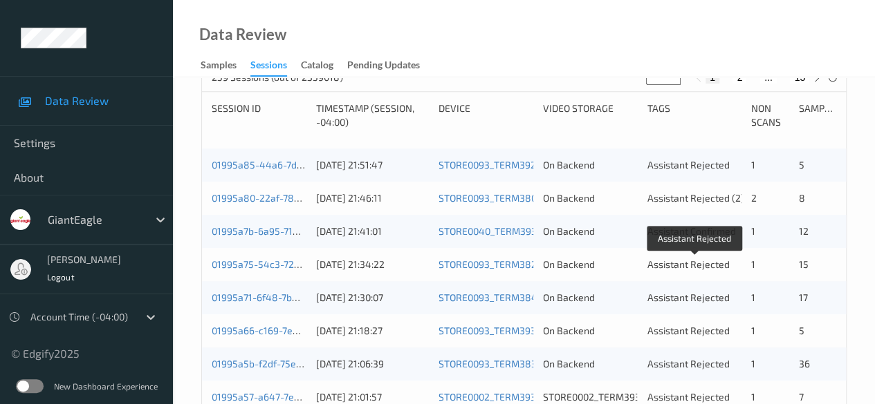
scroll to position [277, 0]
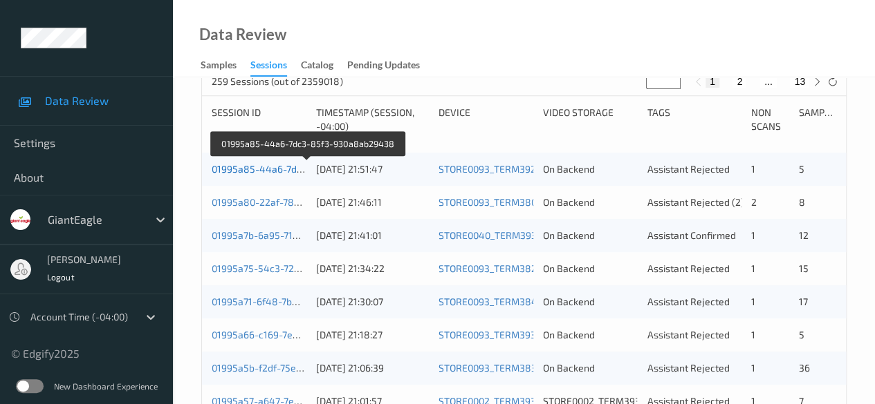
click at [245, 168] on link "01995a85-44a6-7dc3-85f3-930a8ab29438" at bounding box center [308, 169] width 193 height 12
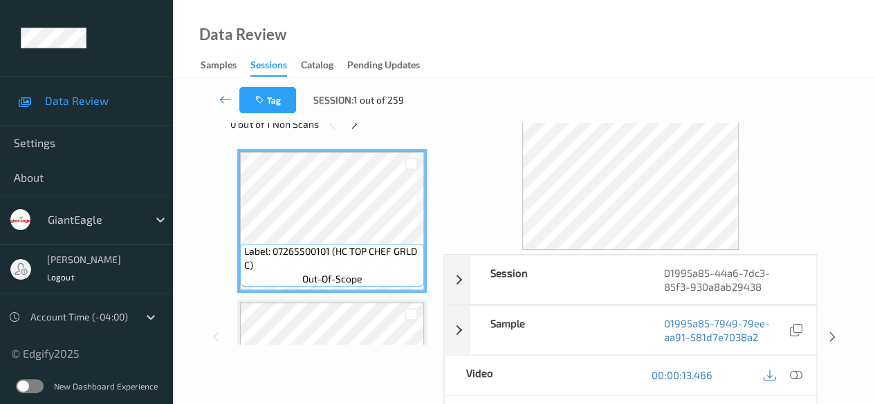
scroll to position [35, 0]
click at [352, 129] on icon at bounding box center [354, 124] width 12 height 12
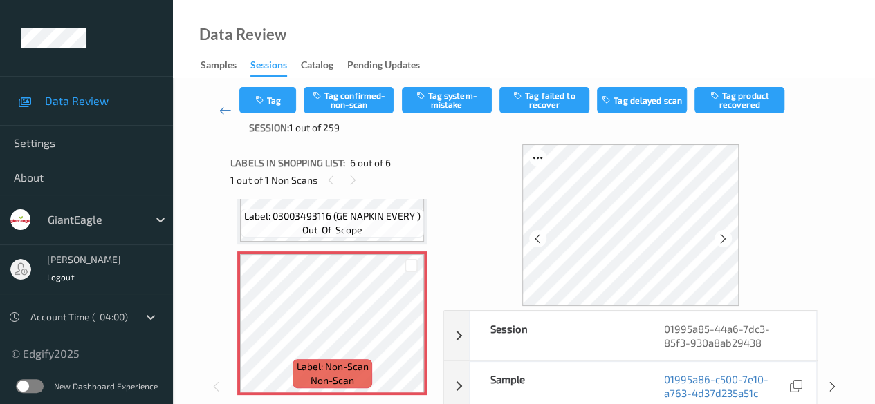
scroll to position [709, 0]
click at [726, 237] on icon at bounding box center [723, 239] width 12 height 12
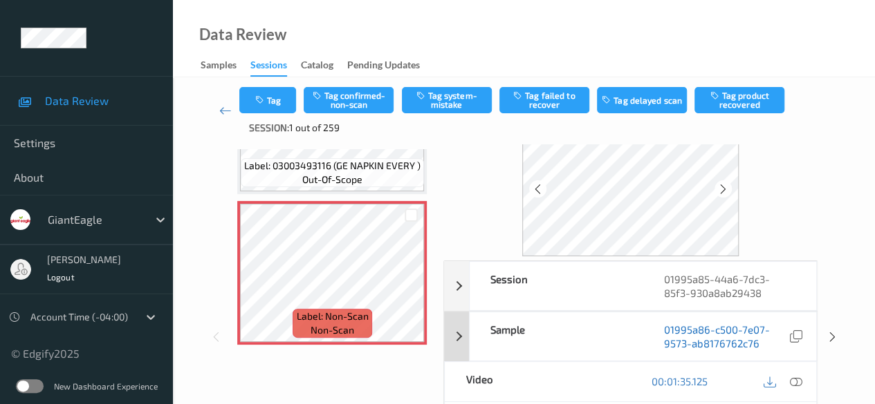
scroll to position [69, 0]
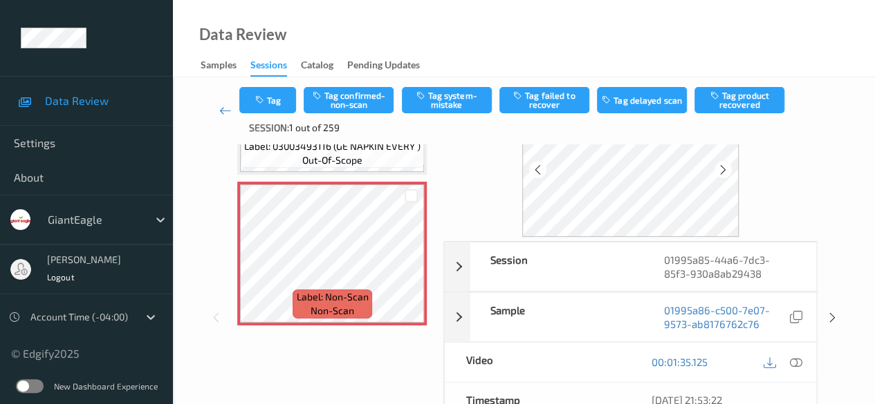
click at [802, 359] on icon at bounding box center [796, 362] width 12 height 12
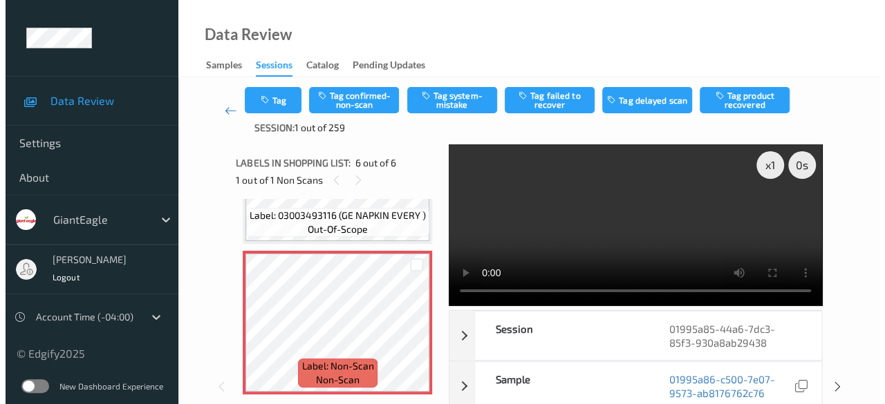
scroll to position [625, 0]
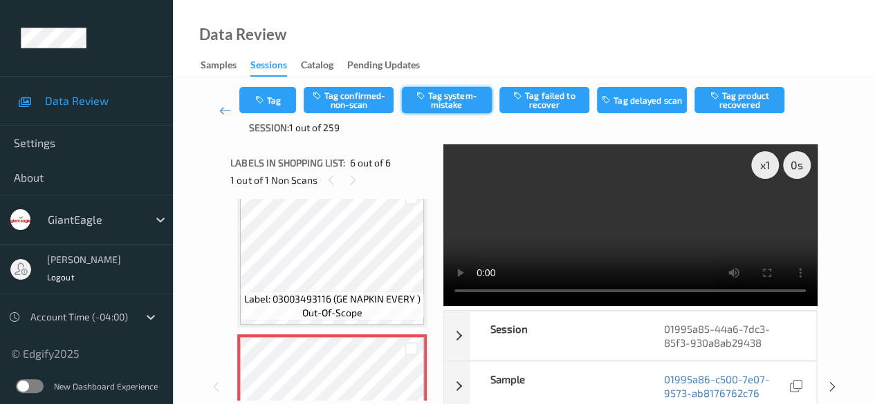
click at [438, 97] on button "Tag system-mistake" at bounding box center [447, 100] width 90 height 26
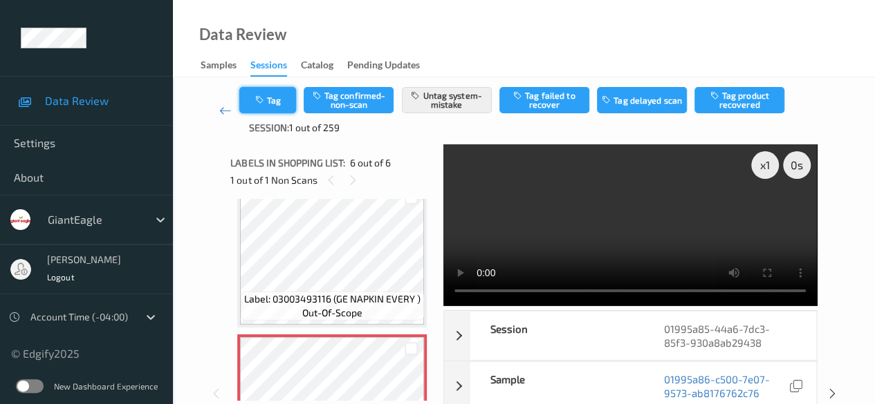
click at [280, 109] on button "Tag" at bounding box center [267, 100] width 57 height 26
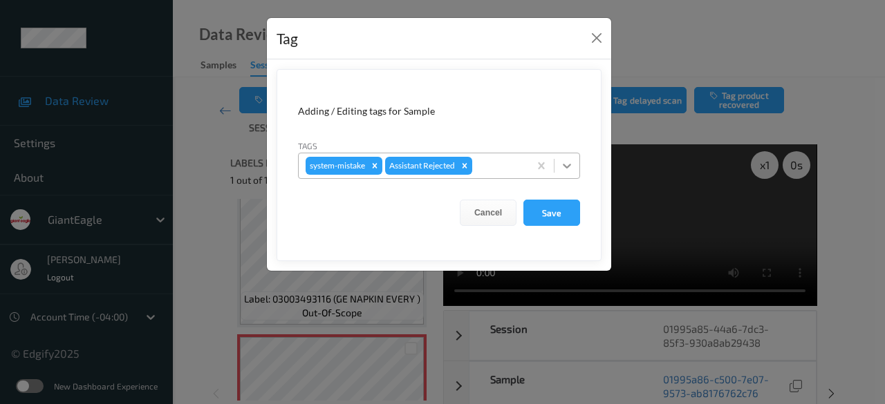
click at [567, 165] on icon at bounding box center [567, 166] width 14 height 14
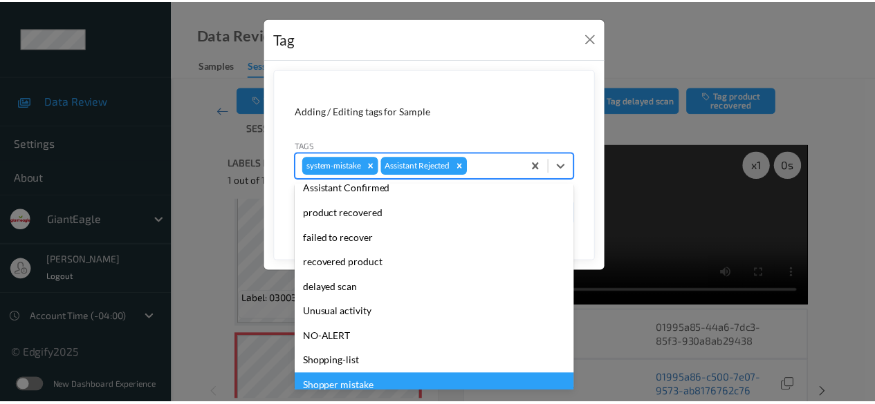
scroll to position [138, 0]
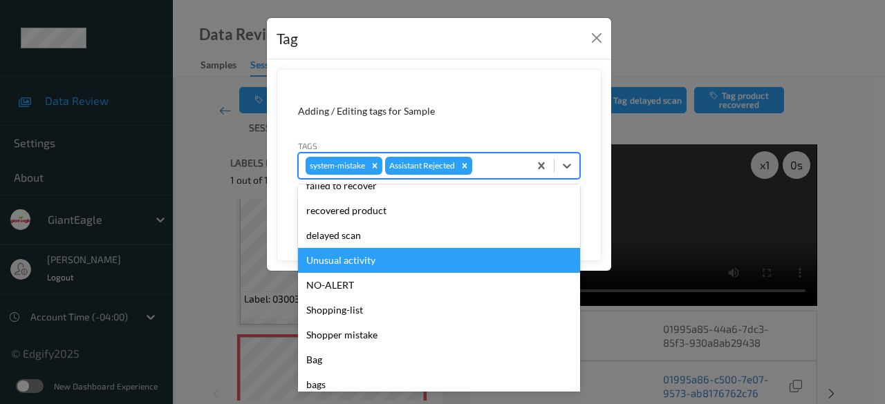
click at [361, 259] on div "Unusual activity" at bounding box center [439, 260] width 282 height 25
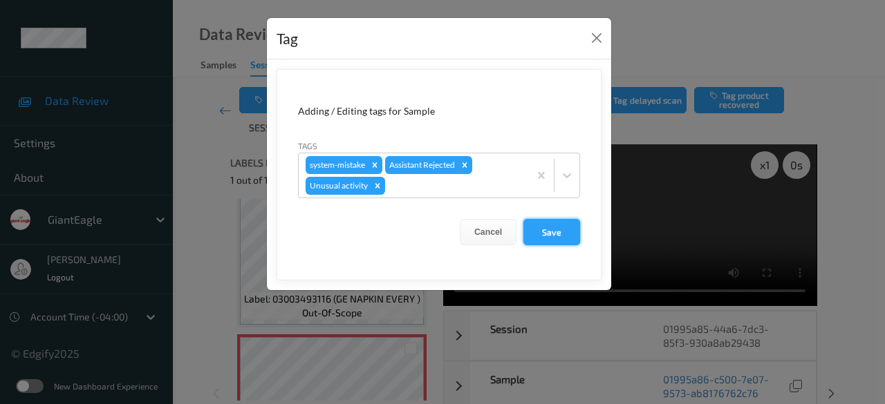
click at [558, 226] on button "Save" at bounding box center [551, 232] width 57 height 26
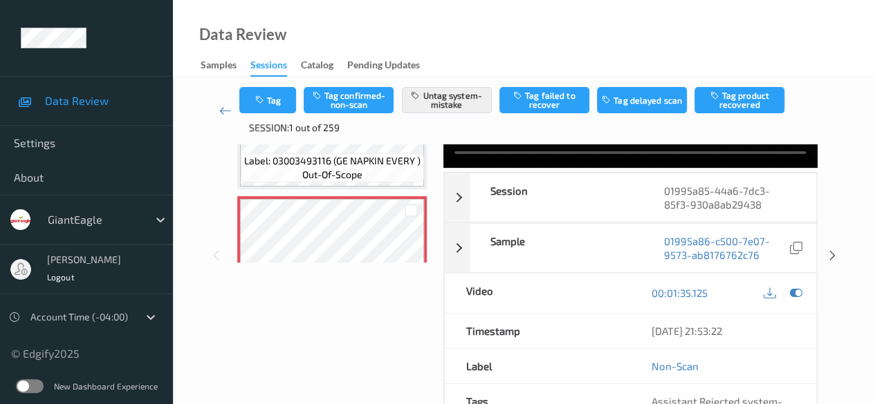
scroll to position [709, 0]
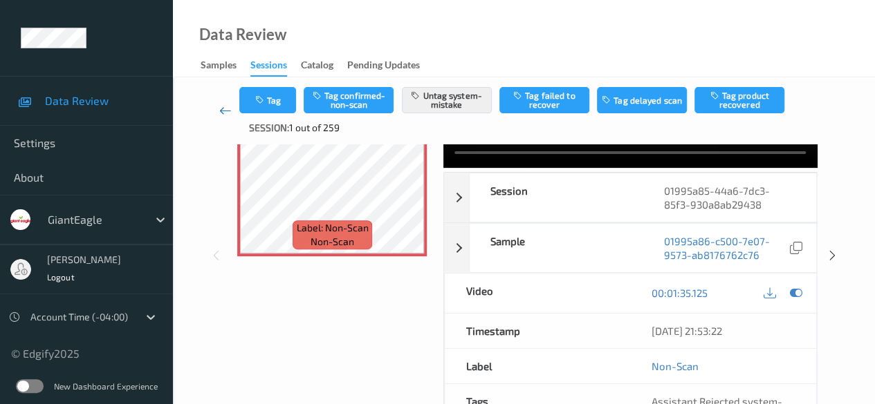
click at [223, 115] on icon at bounding box center [225, 111] width 12 height 14
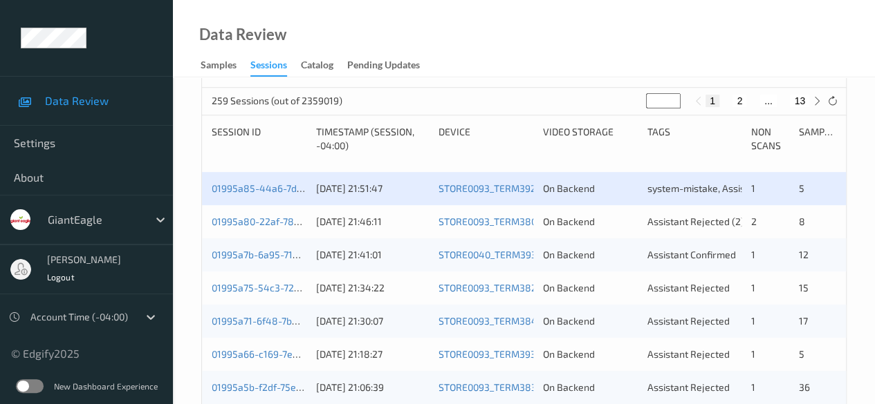
scroll to position [277, 0]
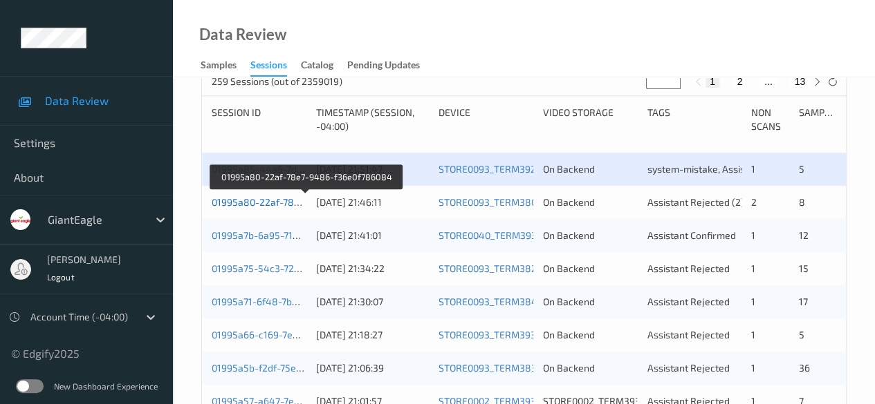
click at [238, 200] on link "01995a80-22af-78e7-9486-f36e0f786084" at bounding box center [306, 202] width 188 height 12
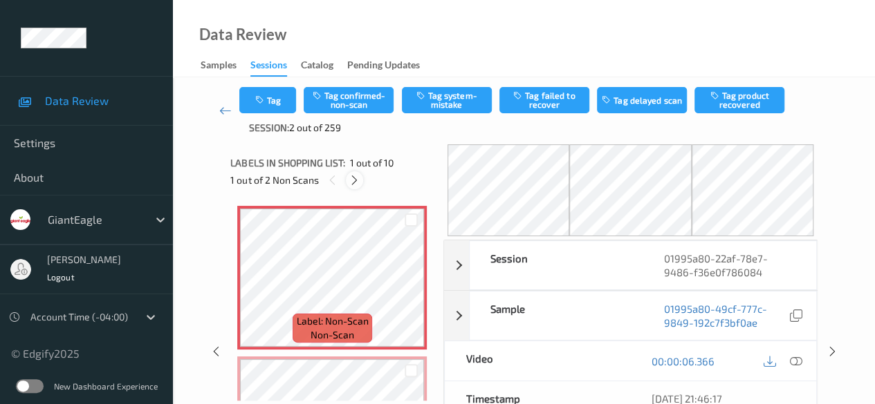
click at [355, 179] on icon at bounding box center [354, 180] width 12 height 12
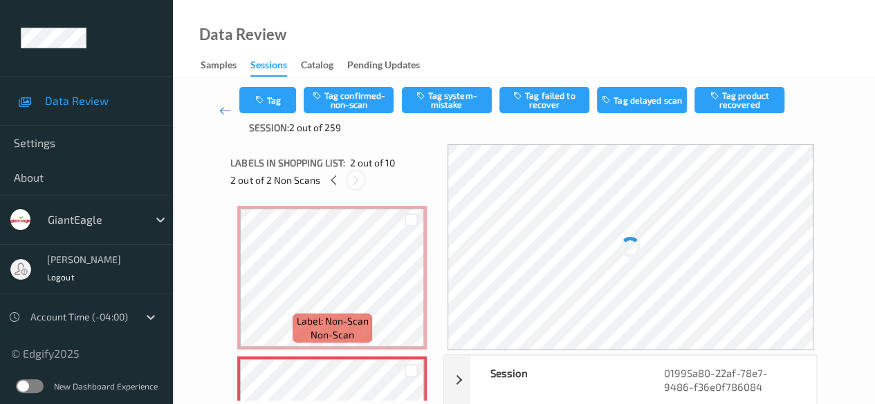
scroll to position [7, 0]
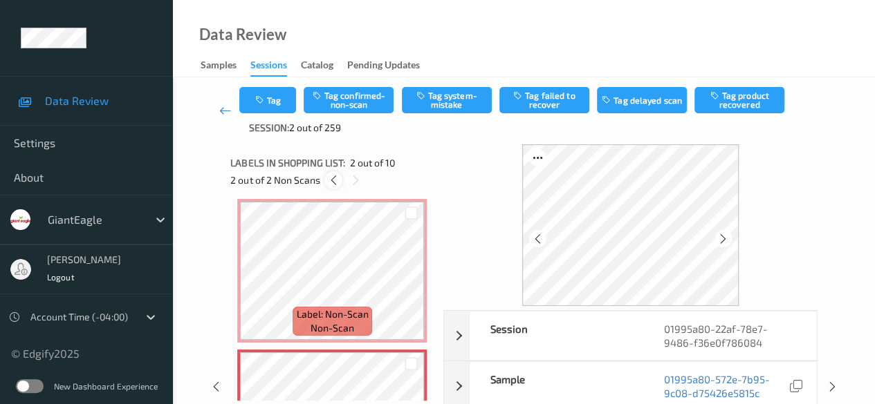
click at [331, 180] on icon at bounding box center [334, 180] width 12 height 12
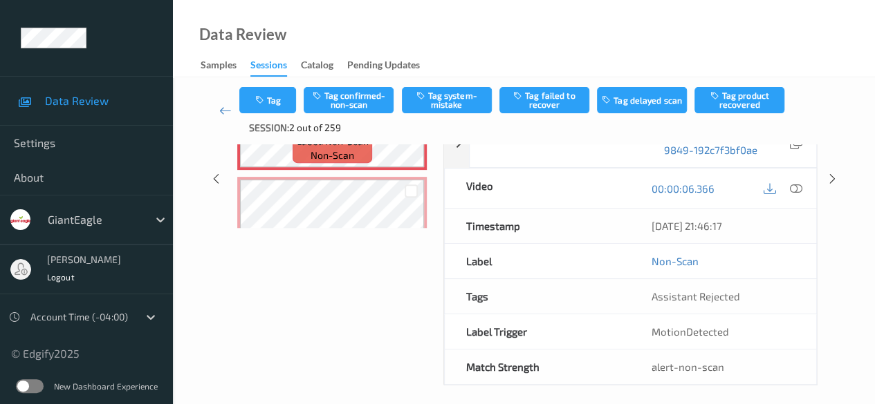
scroll to position [179, 0]
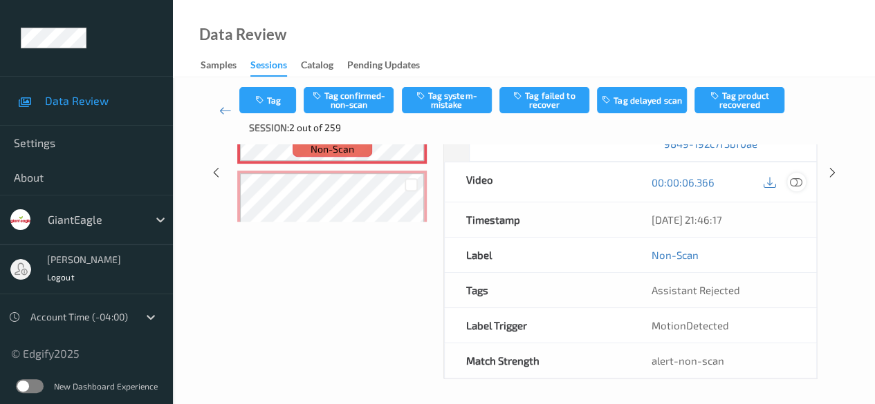
click at [794, 180] on icon at bounding box center [796, 182] width 12 height 12
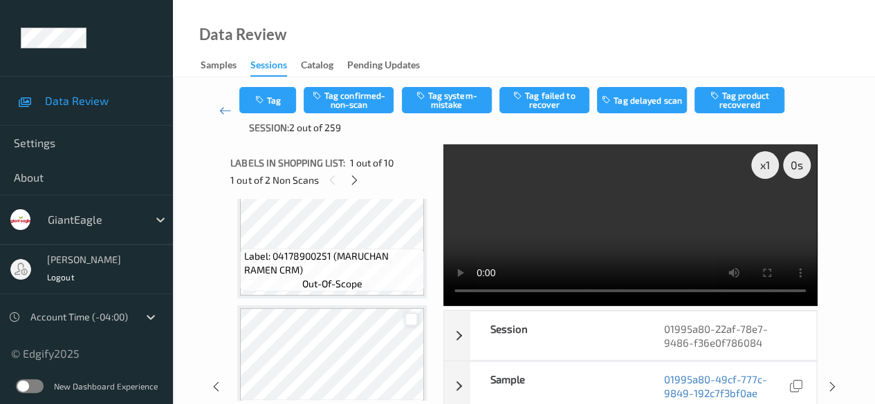
scroll to position [283, 0]
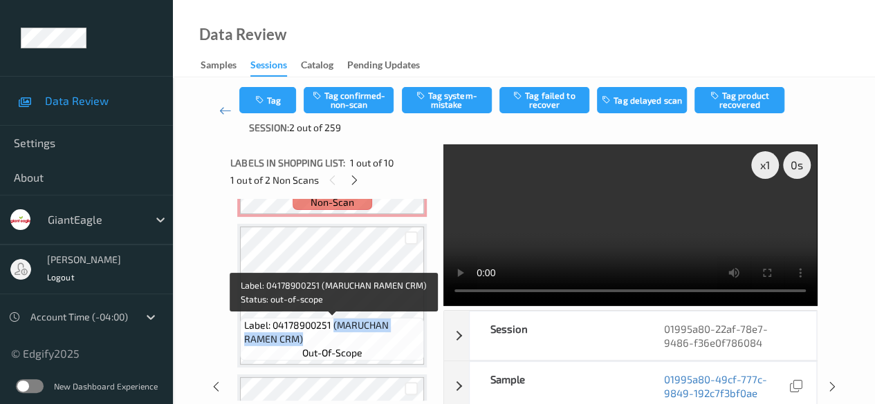
drag, startPoint x: 333, startPoint y: 326, endPoint x: 404, endPoint y: 337, distance: 72.8
click at [404, 337] on span "Label: 04178900251 (MARUCHAN RAMEN CRM)" at bounding box center [332, 333] width 177 height 28
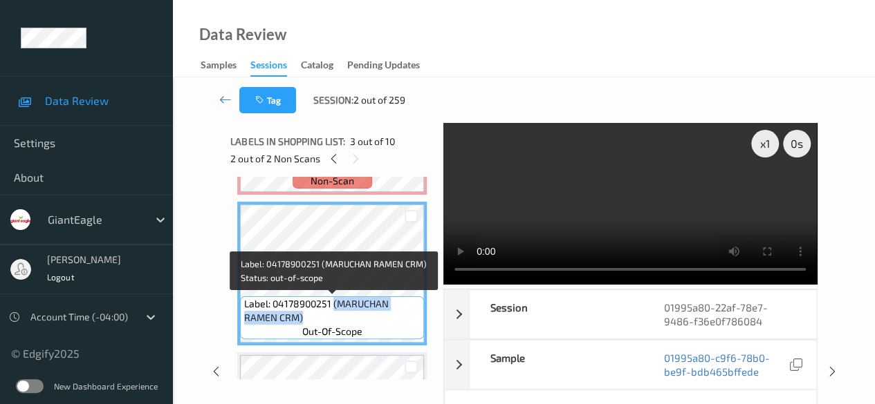
copy span "(MARUCHAN RAMEN CRM)"
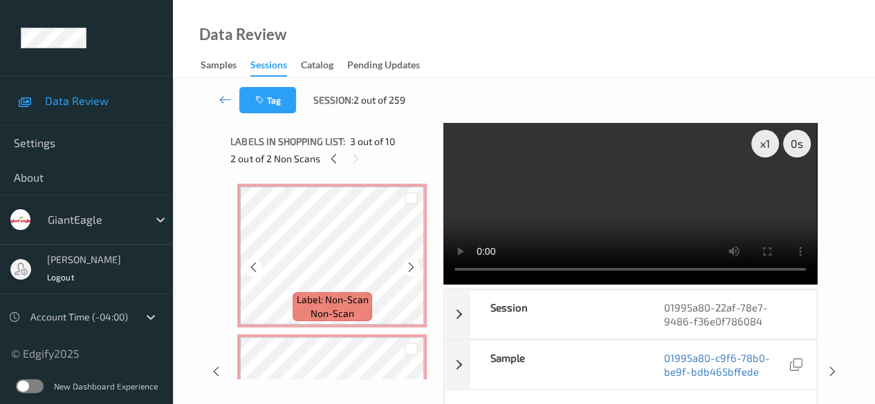
scroll to position [0, 0]
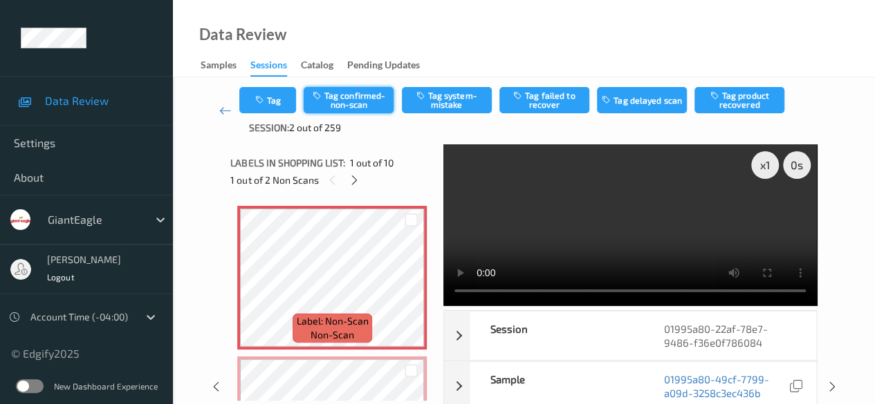
click at [356, 96] on button "Tag confirmed-non-scan" at bounding box center [349, 100] width 90 height 26
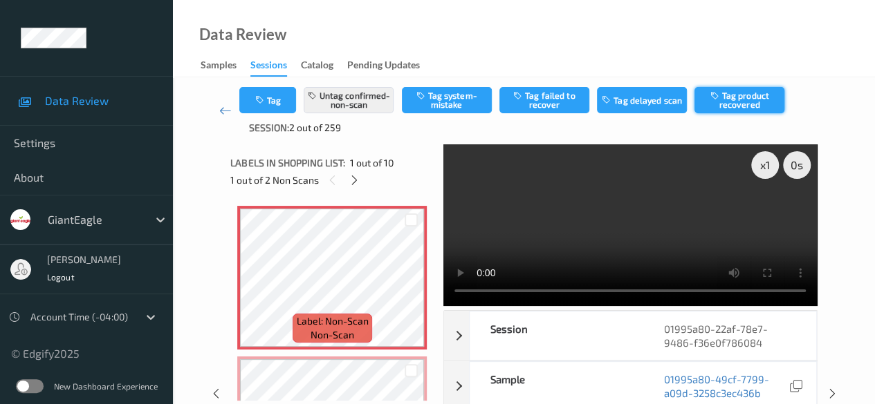
click at [742, 100] on button "Tag product recovered" at bounding box center [739, 100] width 90 height 26
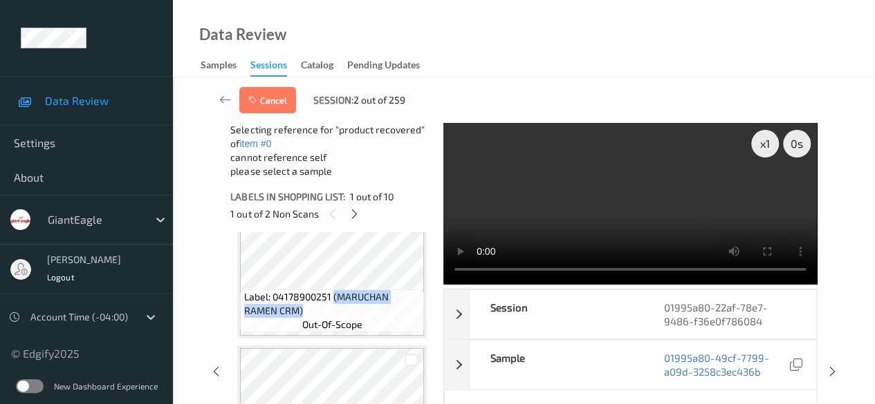
scroll to position [277, 0]
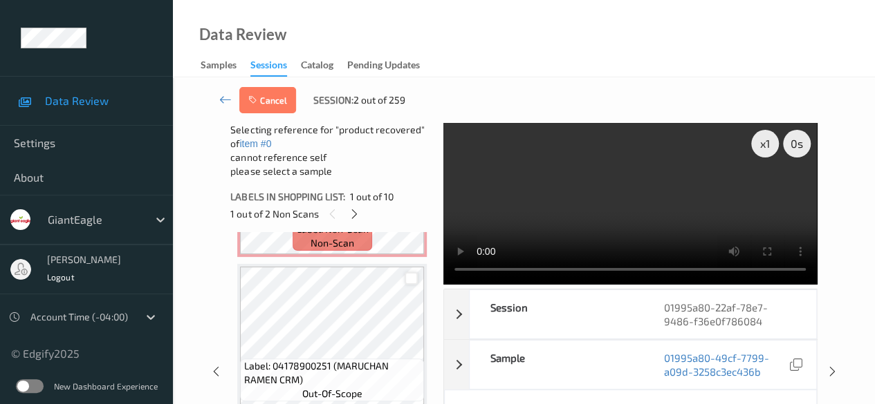
click at [409, 283] on div at bounding box center [410, 278] width 13 height 13
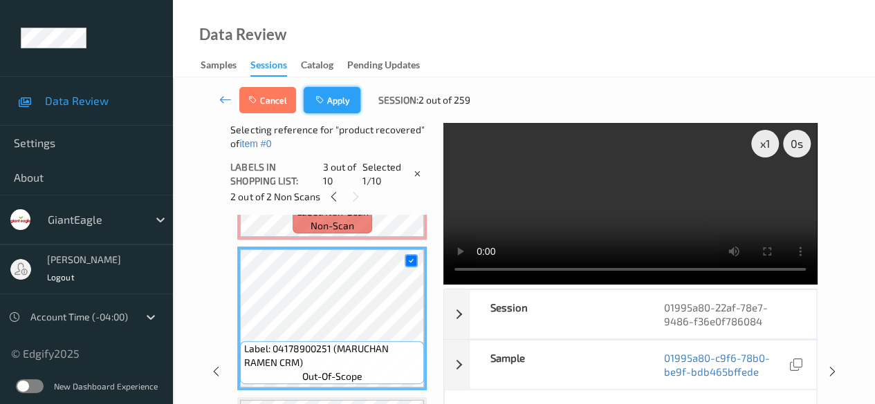
click at [340, 98] on button "Apply" at bounding box center [332, 100] width 57 height 26
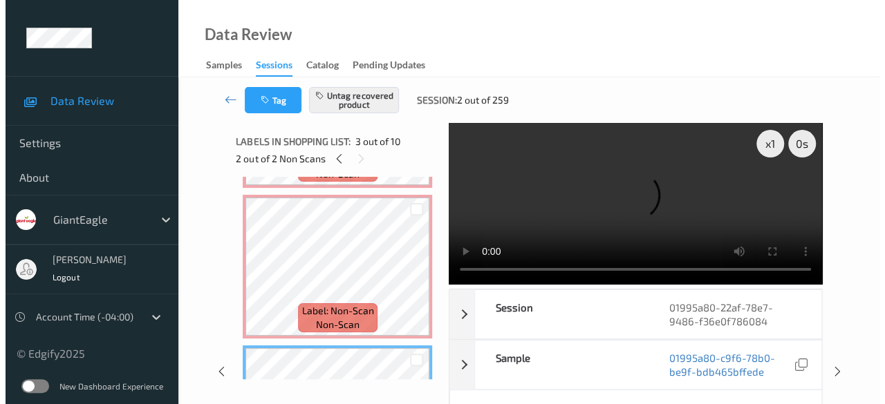
scroll to position [138, 0]
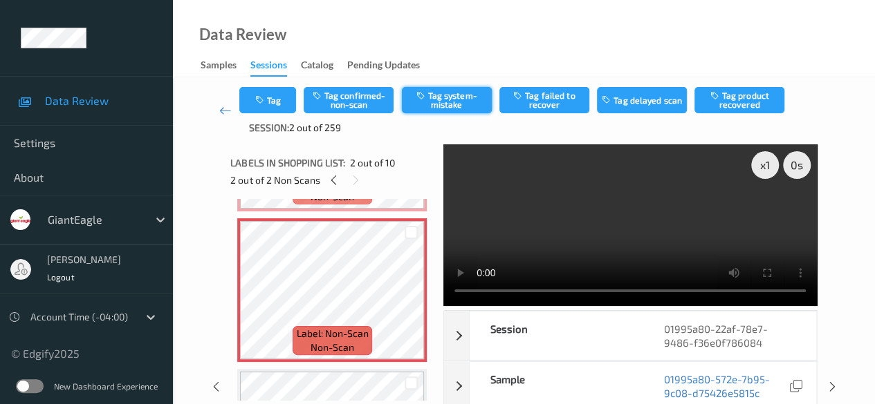
click at [458, 104] on button "Tag system-mistake" at bounding box center [447, 100] width 90 height 26
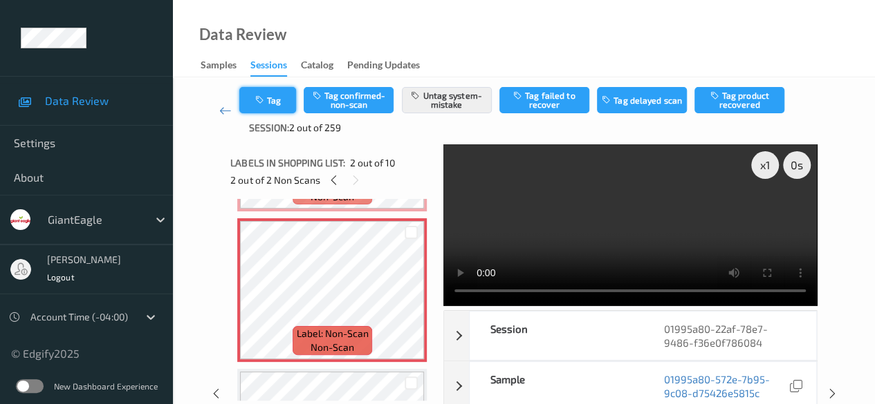
click at [277, 101] on button "Tag" at bounding box center [267, 100] width 57 height 26
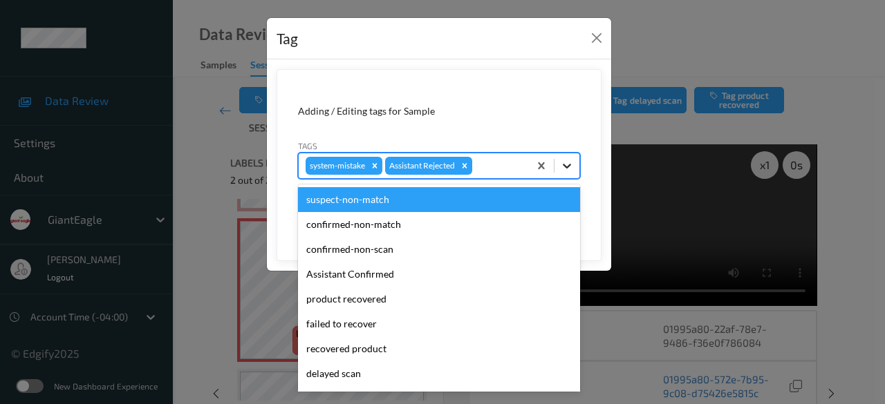
click at [568, 162] on icon at bounding box center [567, 166] width 14 height 14
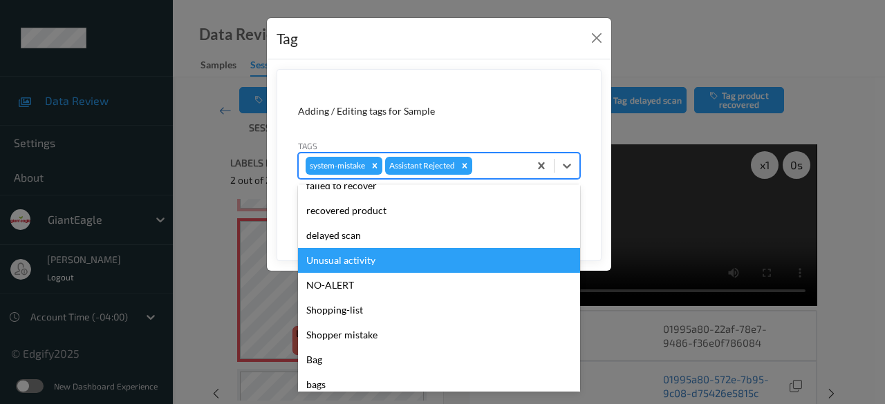
click at [384, 259] on div "Unusual activity" at bounding box center [439, 260] width 282 height 25
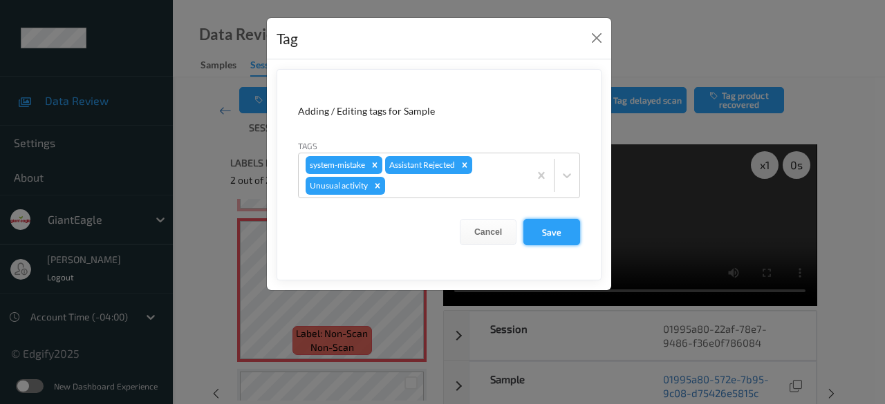
click at [557, 234] on button "Save" at bounding box center [551, 232] width 57 height 26
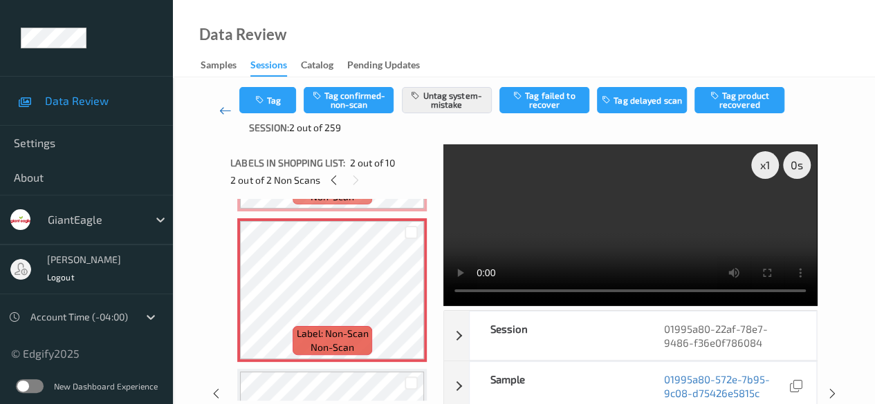
click at [223, 111] on icon at bounding box center [225, 111] width 12 height 14
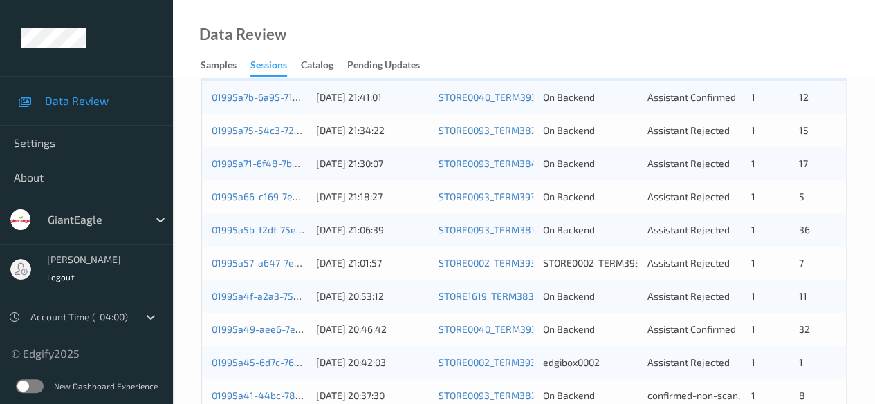
scroll to position [346, 0]
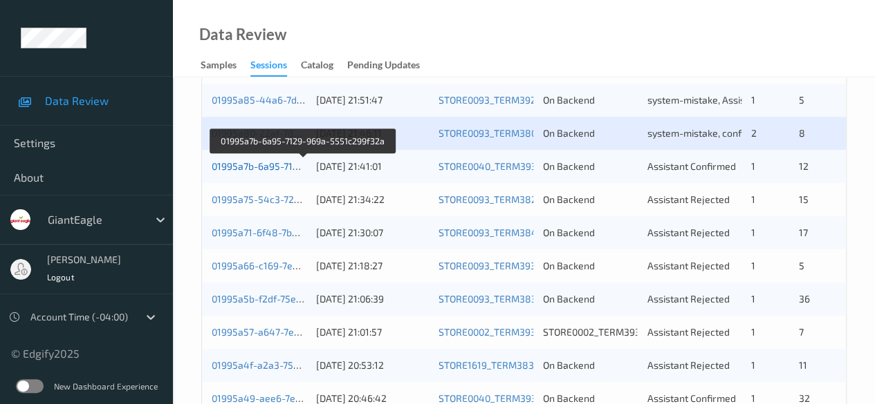
click at [268, 169] on link "01995a7b-6a95-7129-969a-5551c299f32a" at bounding box center [304, 166] width 185 height 12
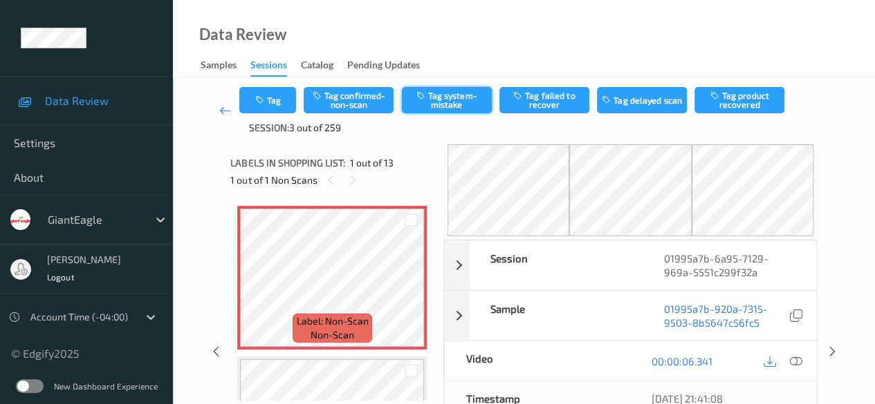
click at [447, 102] on button "Tag system-mistake" at bounding box center [447, 100] width 90 height 26
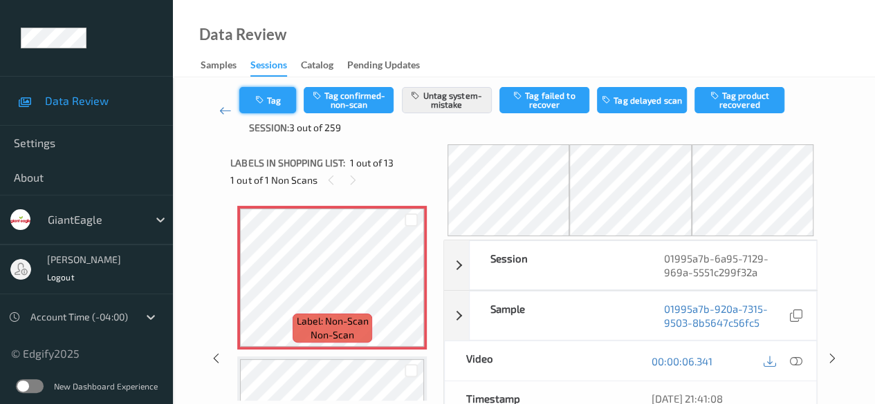
click at [274, 94] on button "Tag" at bounding box center [267, 100] width 57 height 26
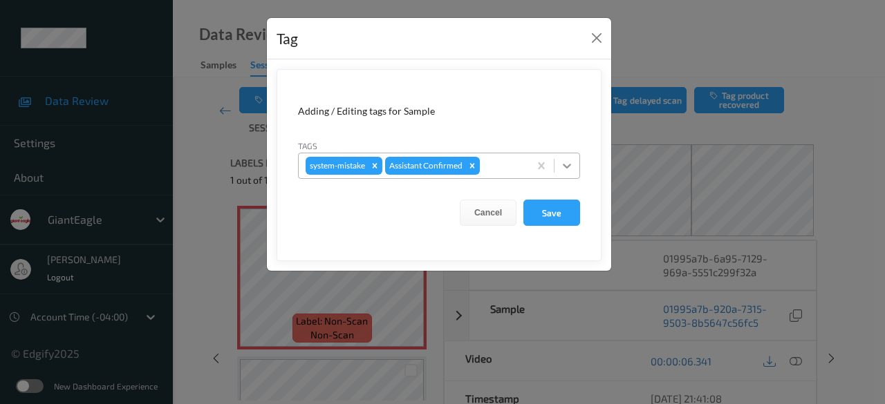
click at [564, 169] on icon at bounding box center [567, 166] width 14 height 14
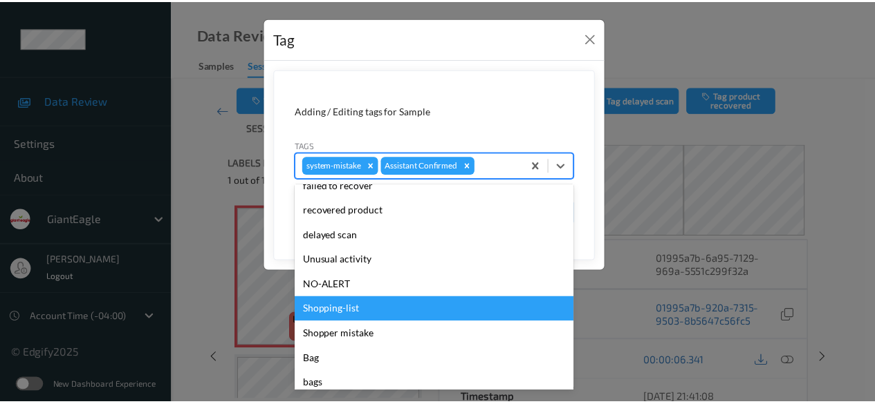
scroll to position [147, 0]
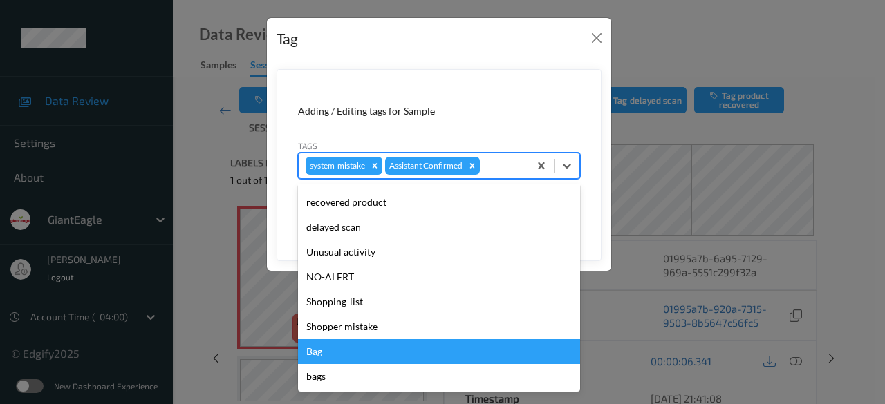
click at [348, 351] on div "Bag" at bounding box center [439, 351] width 282 height 25
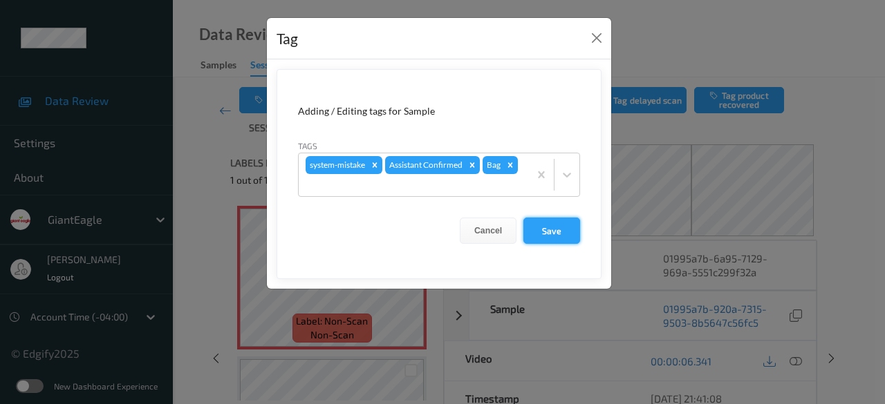
click at [554, 230] on button "Save" at bounding box center [551, 231] width 57 height 26
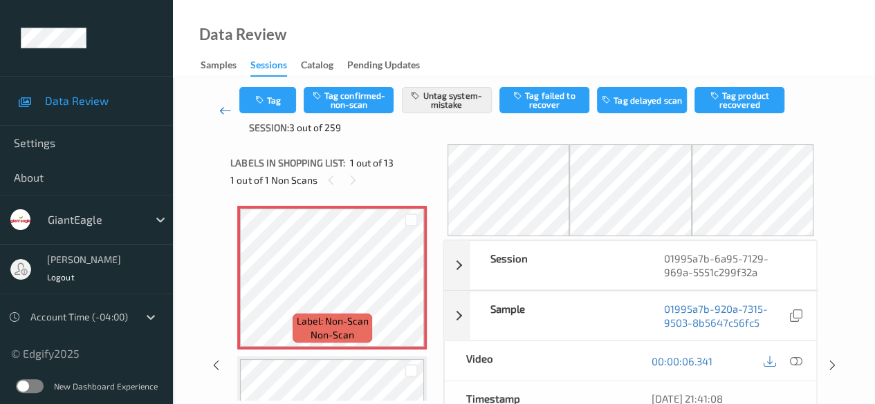
click at [230, 110] on icon at bounding box center [225, 111] width 12 height 14
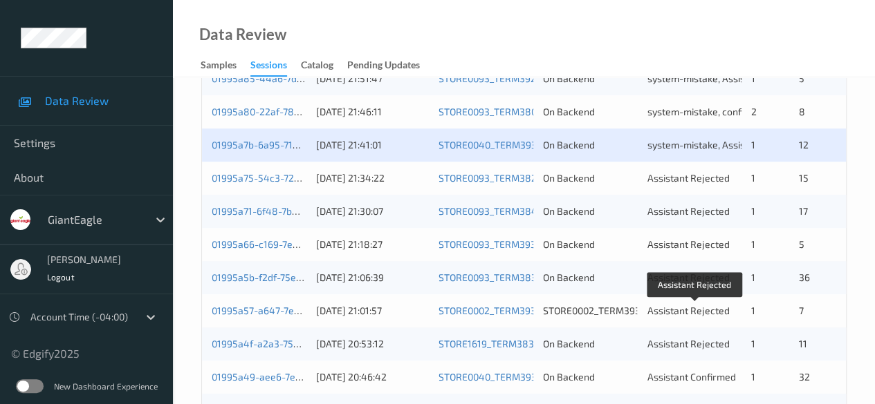
scroll to position [346, 0]
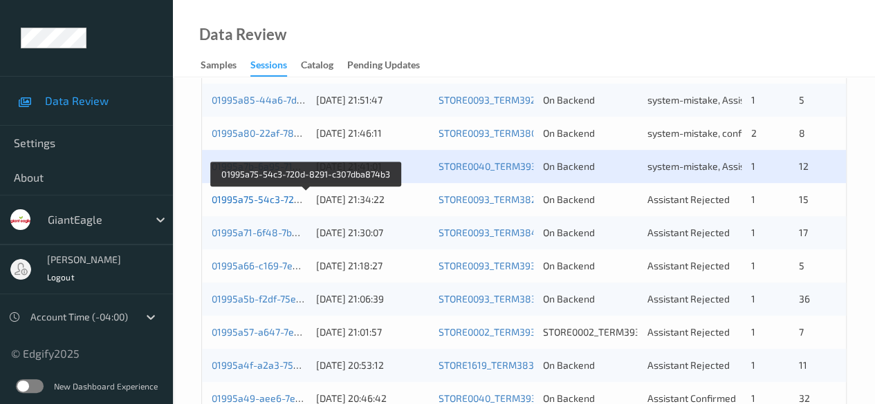
click at [271, 201] on link "01995a75-54c3-720d-8291-c307dba874b3" at bounding box center [306, 200] width 189 height 12
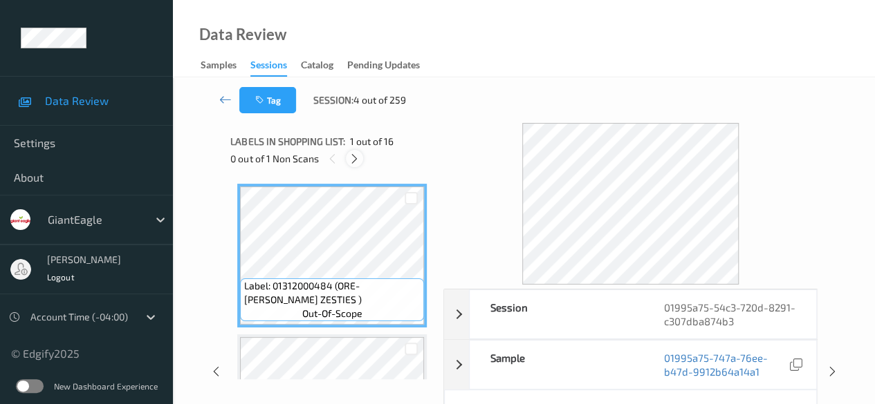
click at [357, 160] on icon at bounding box center [354, 159] width 12 height 12
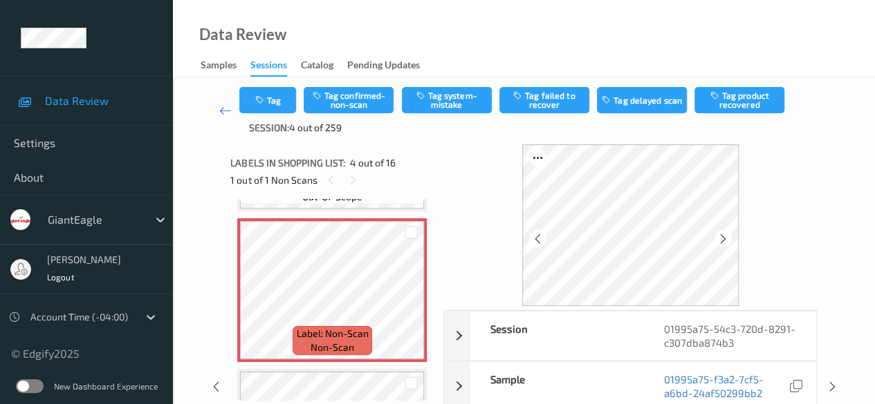
scroll to position [516, 0]
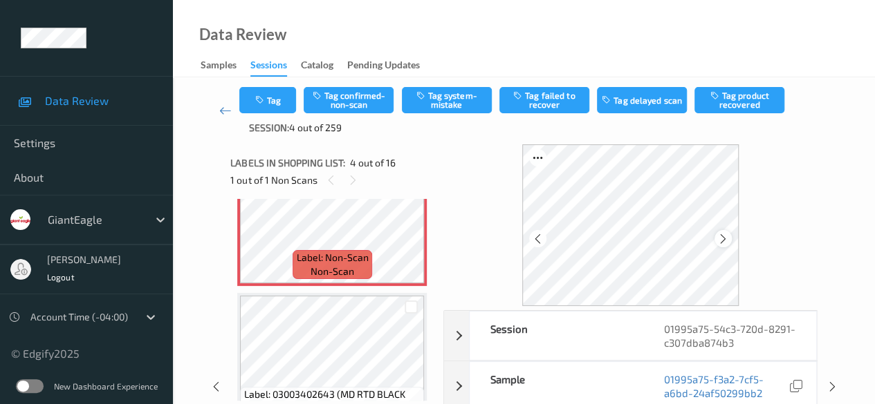
click at [727, 236] on icon at bounding box center [723, 239] width 12 height 12
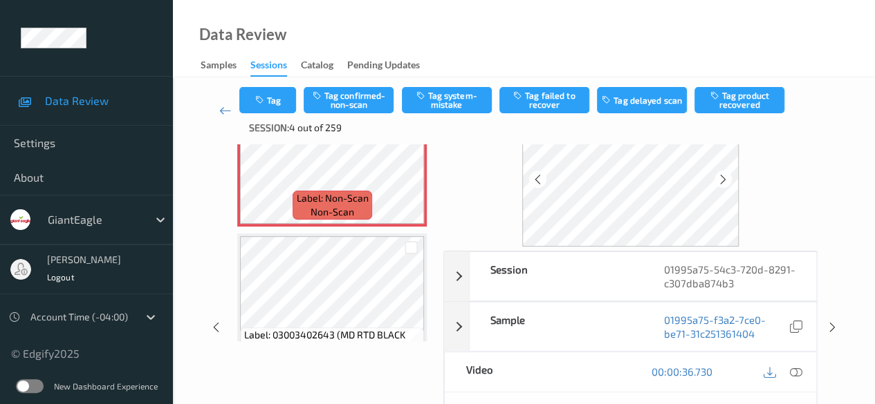
scroll to position [138, 0]
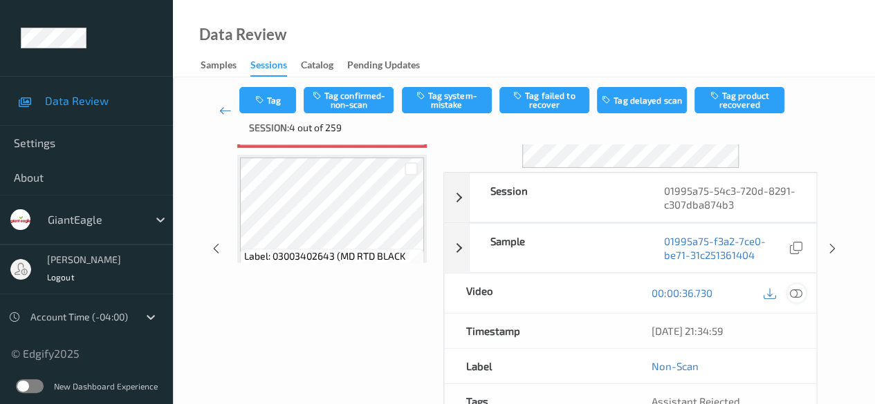
click at [794, 290] on icon at bounding box center [796, 293] width 12 height 12
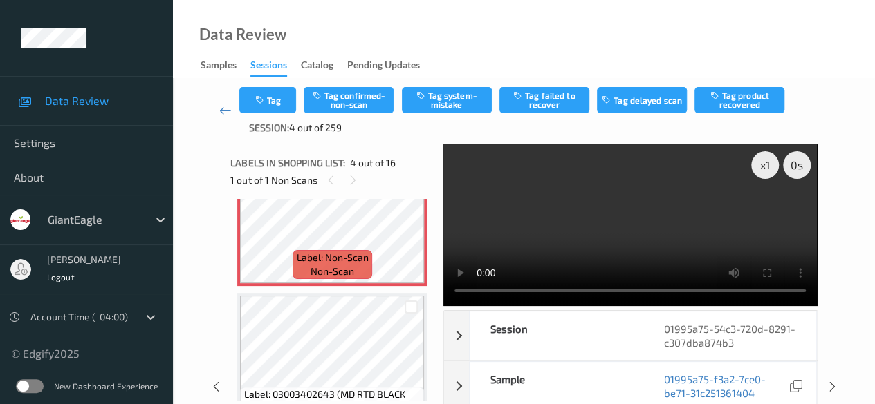
scroll to position [447, 0]
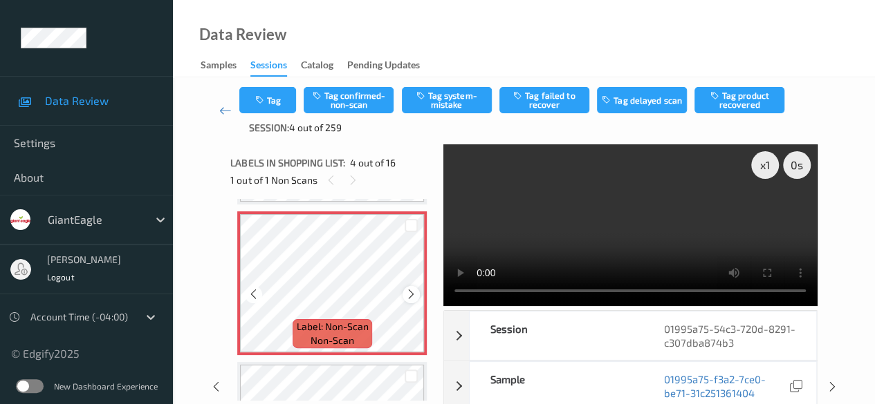
click at [410, 300] on icon at bounding box center [411, 294] width 12 height 12
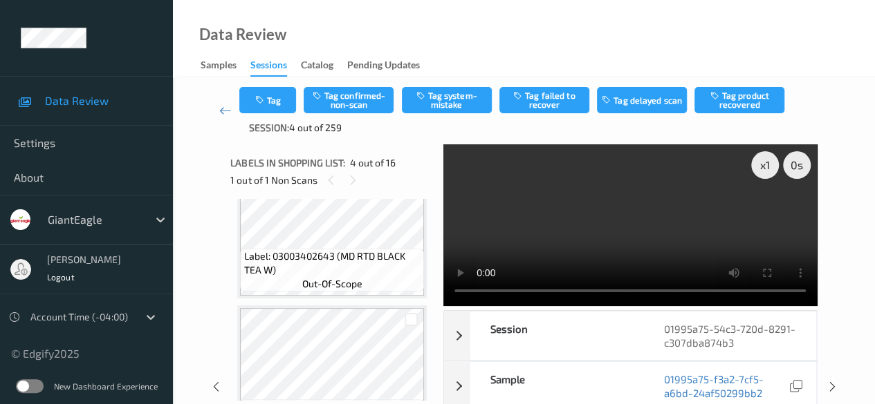
scroll to position [723, 0]
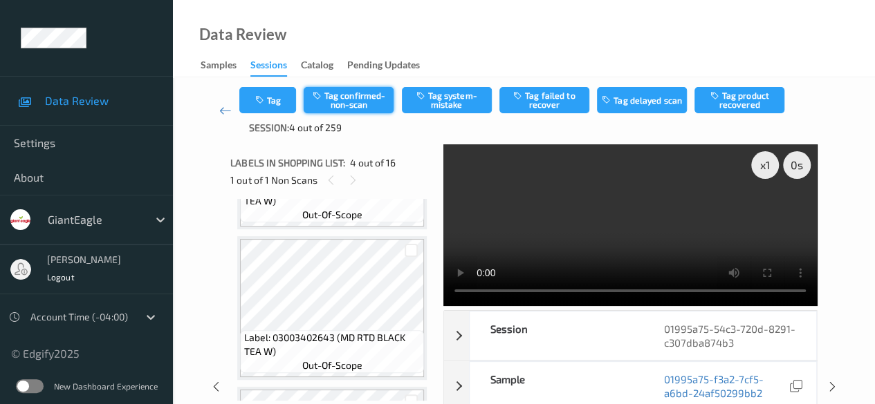
click at [342, 93] on button "Tag confirmed-non-scan" at bounding box center [349, 100] width 90 height 26
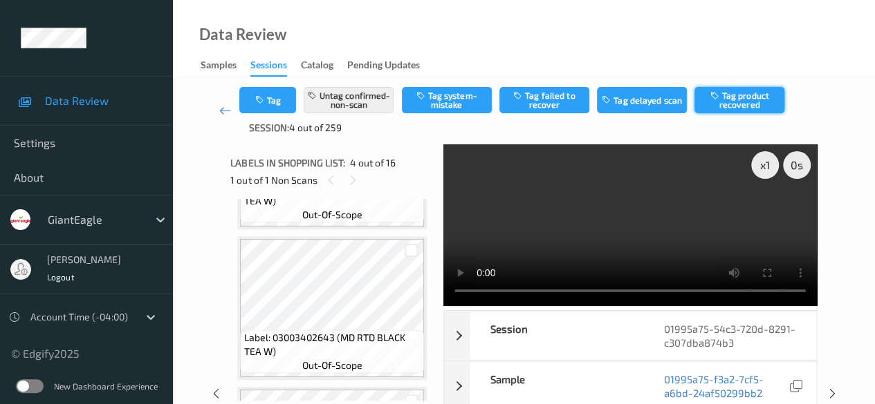
click at [726, 99] on button "Tag product recovered" at bounding box center [739, 100] width 90 height 26
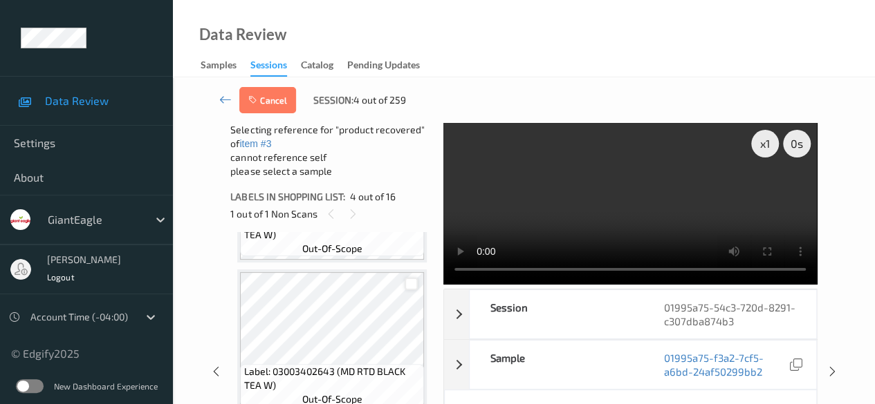
click at [413, 286] on div at bounding box center [410, 284] width 13 height 13
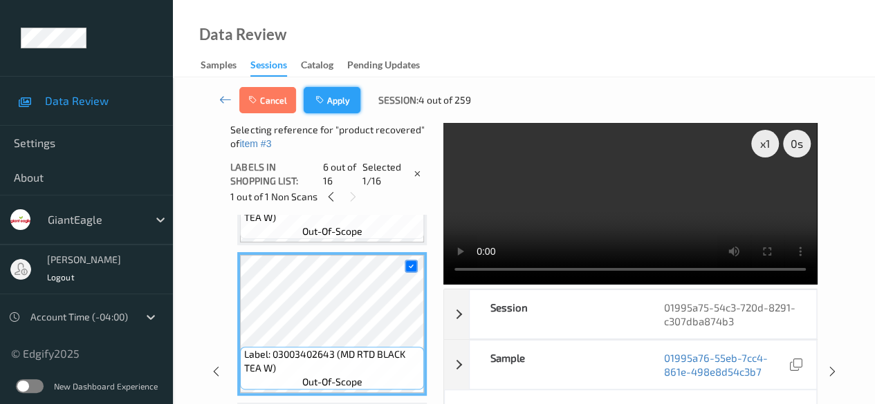
click at [330, 102] on button "Apply" at bounding box center [332, 100] width 57 height 26
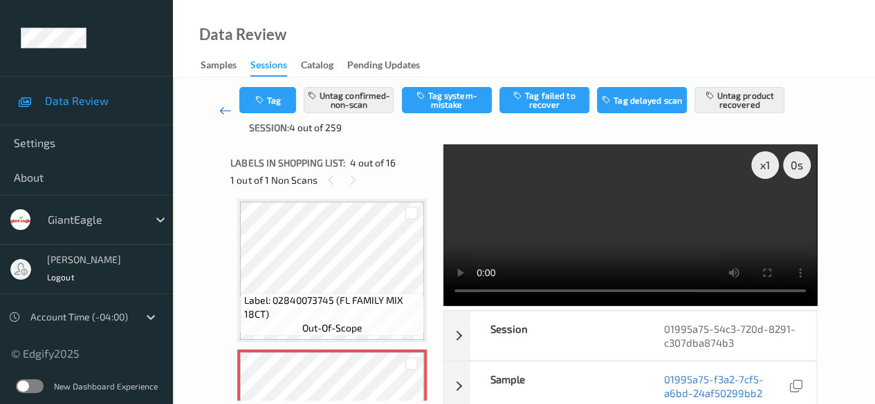
click at [228, 109] on icon at bounding box center [225, 111] width 12 height 14
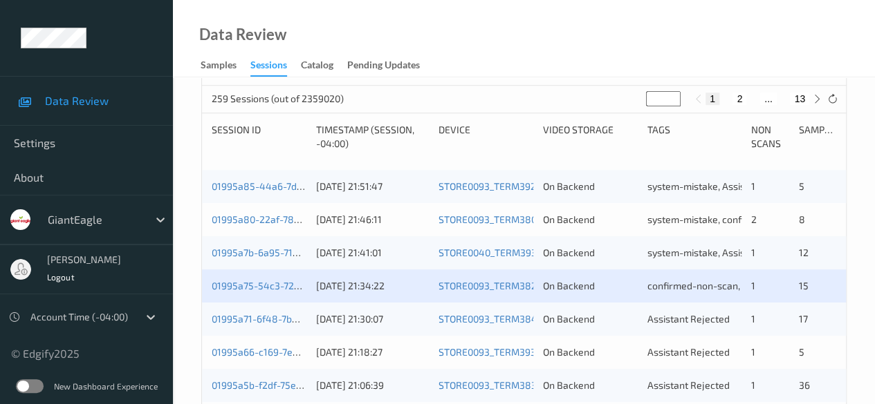
scroll to position [346, 0]
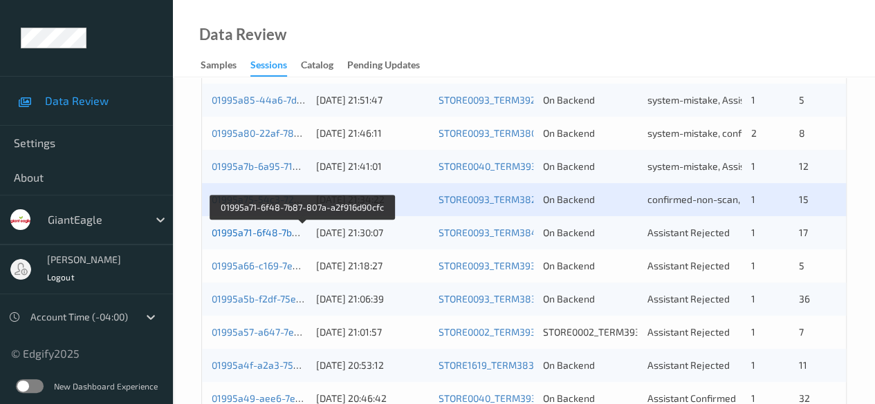
click at [266, 235] on link "01995a71-6f48-7b87-807a-a2f916d90cfc" at bounding box center [302, 233] width 181 height 12
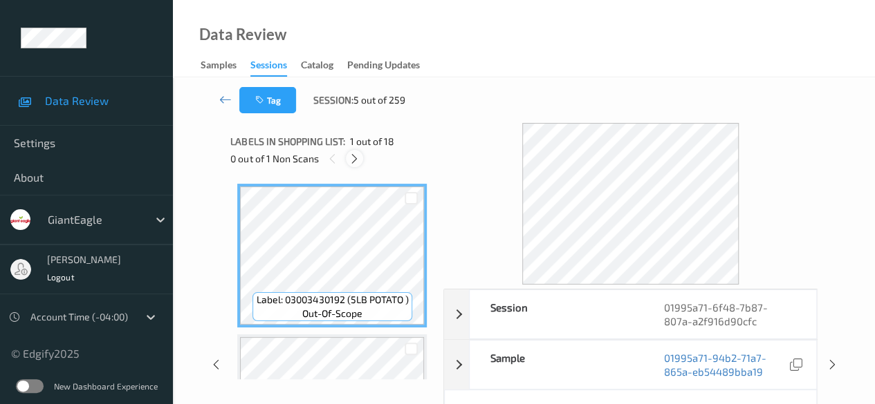
click at [357, 157] on icon at bounding box center [354, 159] width 12 height 12
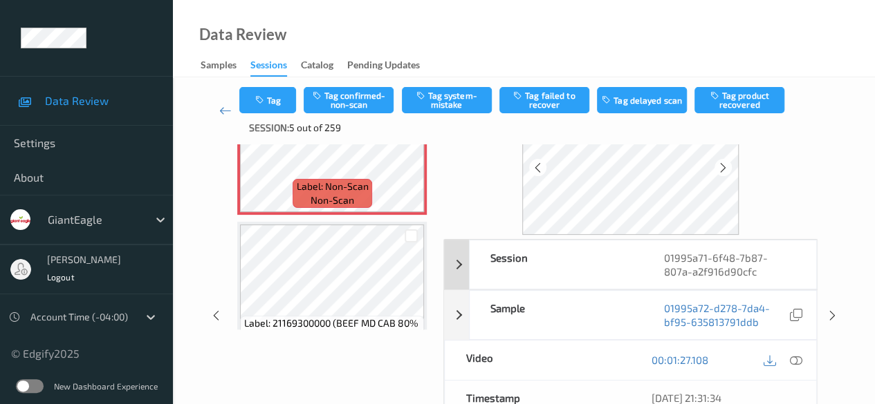
scroll to position [138, 0]
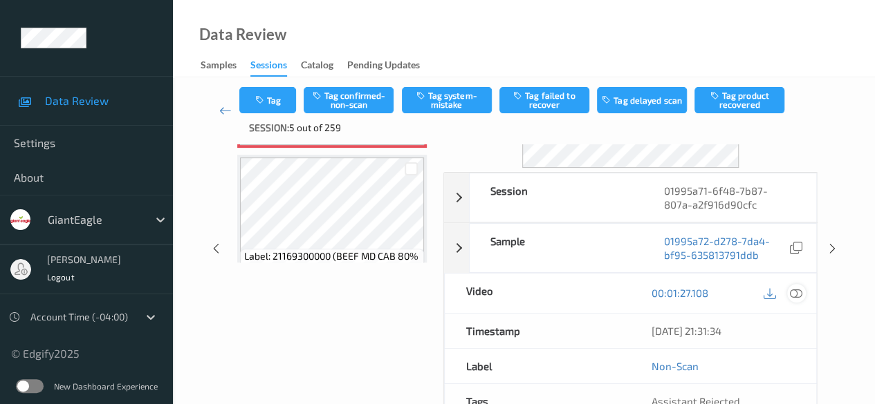
click at [798, 291] on icon at bounding box center [796, 293] width 12 height 12
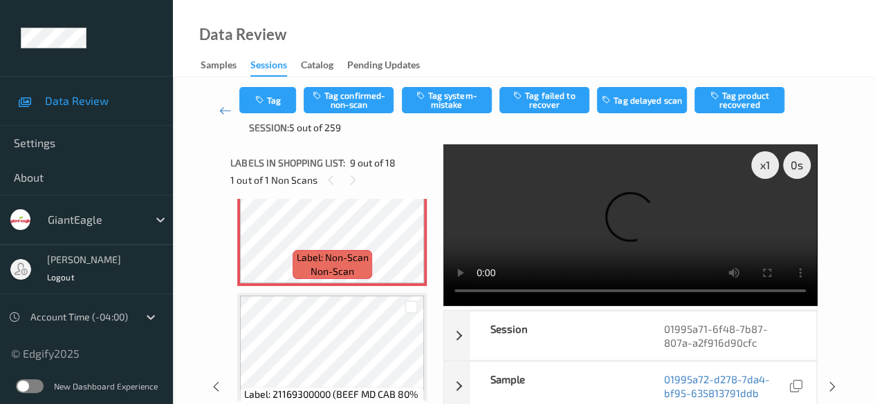
scroll to position [1200, 0]
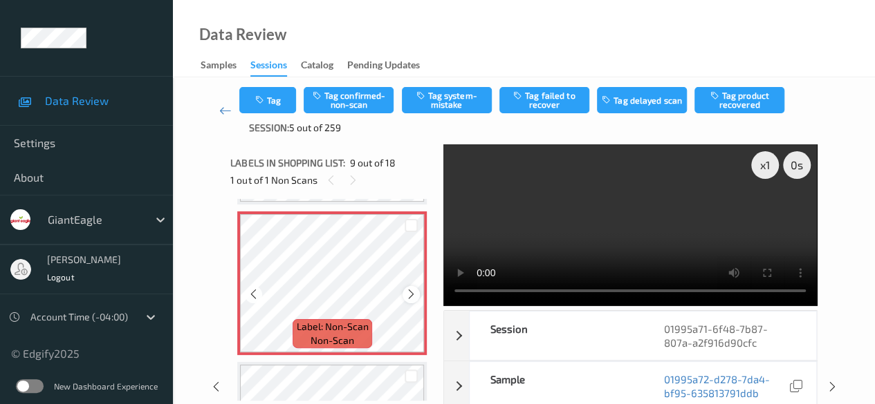
click at [409, 294] on icon at bounding box center [411, 294] width 12 height 12
click at [448, 99] on button "Tag system-mistake" at bounding box center [447, 100] width 90 height 26
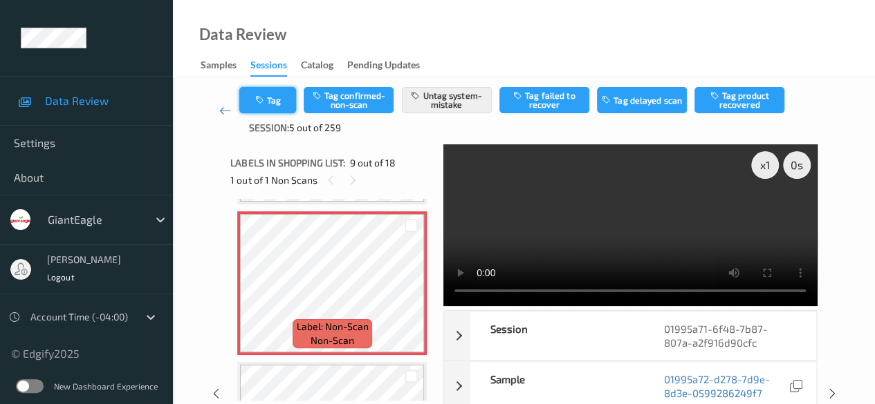
click at [277, 104] on button "Tag" at bounding box center [267, 100] width 57 height 26
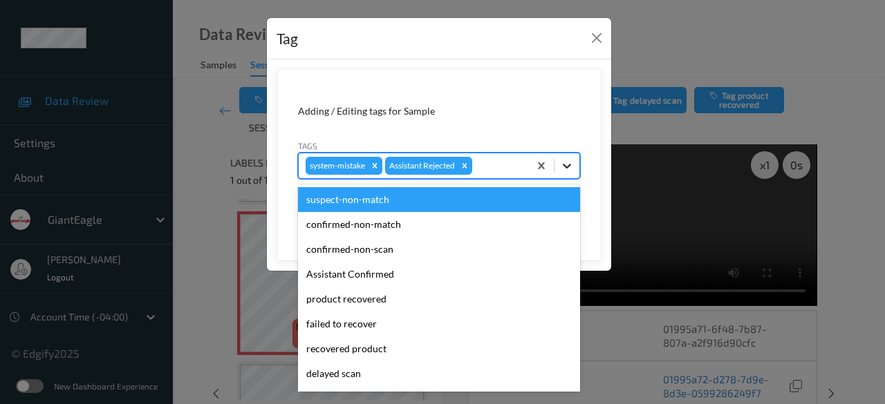
click at [572, 164] on icon at bounding box center [567, 166] width 14 height 14
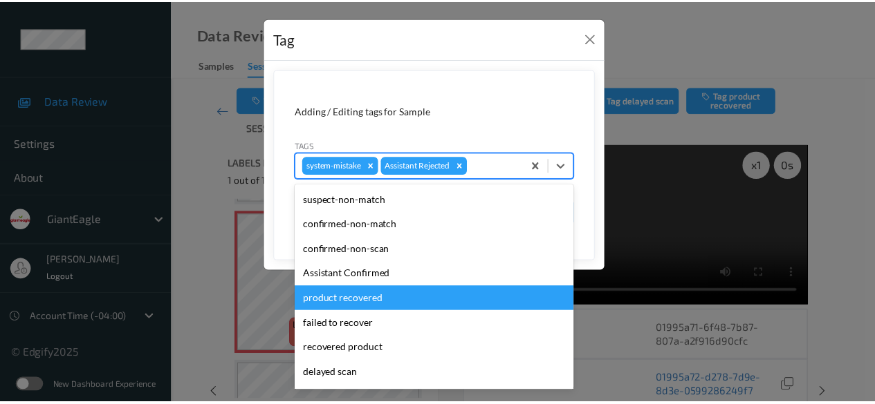
scroll to position [147, 0]
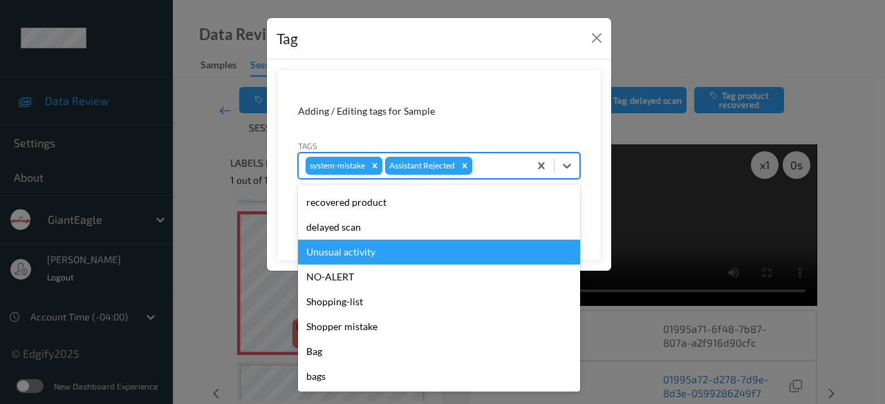
click at [383, 255] on div "Unusual activity" at bounding box center [439, 252] width 282 height 25
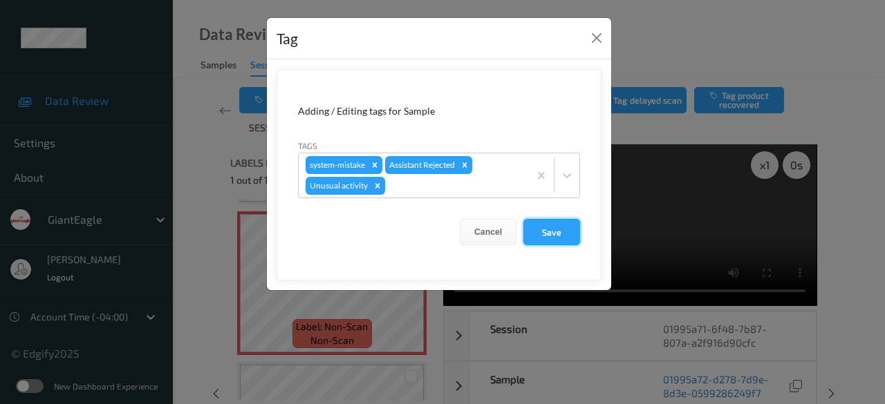
click at [546, 235] on button "Save" at bounding box center [551, 232] width 57 height 26
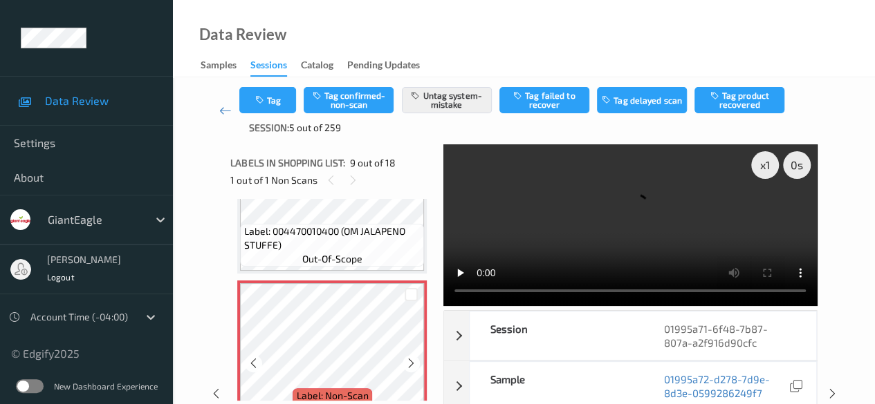
scroll to position [1200, 0]
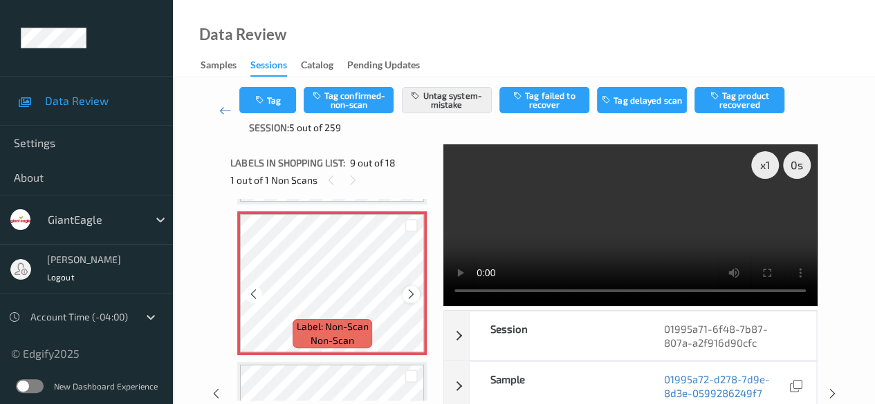
click at [411, 294] on icon at bounding box center [411, 294] width 12 height 12
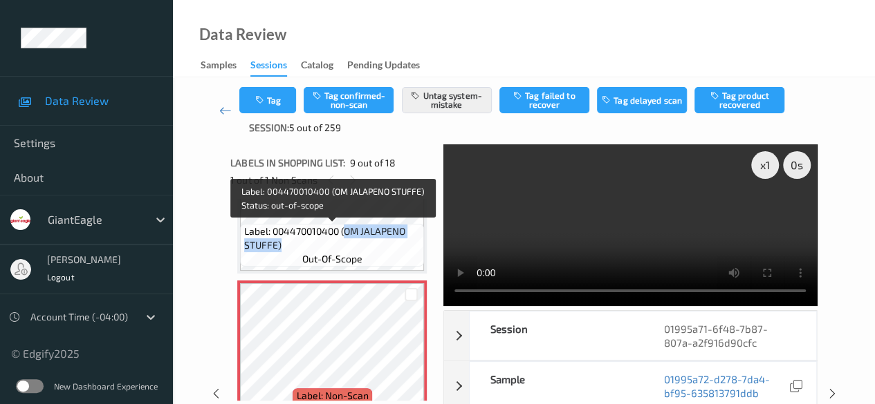
drag, startPoint x: 344, startPoint y: 231, endPoint x: 413, endPoint y: 250, distance: 71.8
click at [413, 250] on span "Label: 004470010400 (OM JALAPENO STUFFE)" at bounding box center [332, 239] width 177 height 28
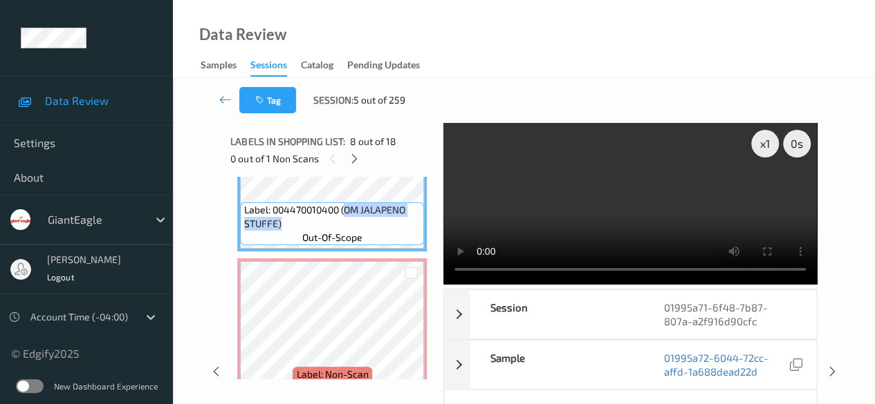
copy span "OM JALAPENO STUFFE)"
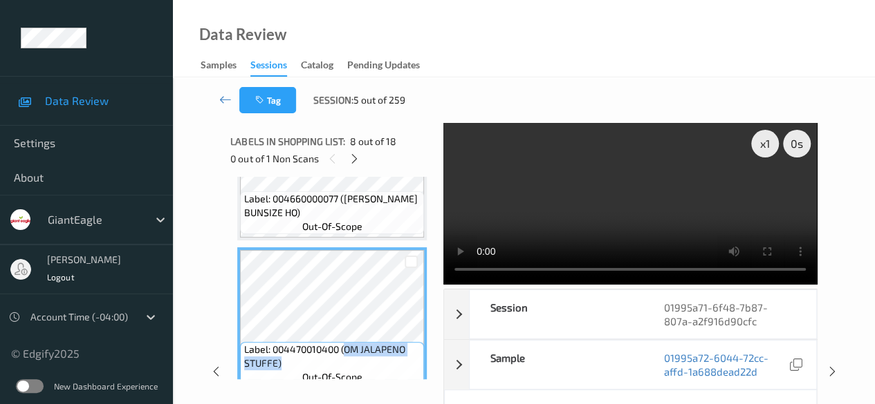
scroll to position [924, 0]
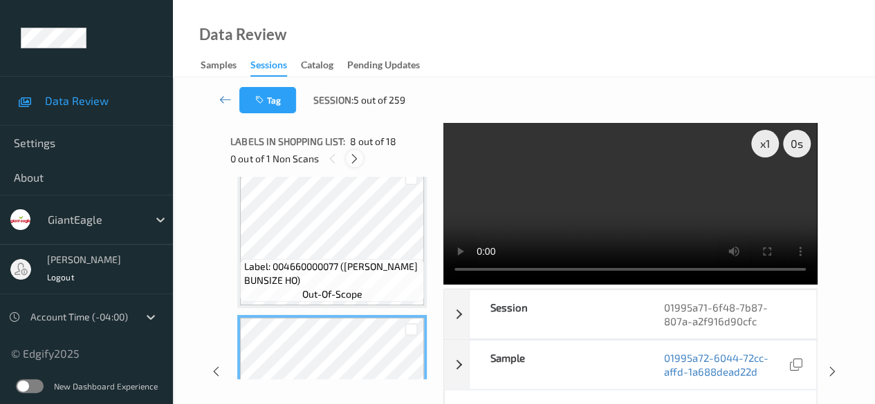
click at [355, 157] on icon at bounding box center [354, 159] width 12 height 12
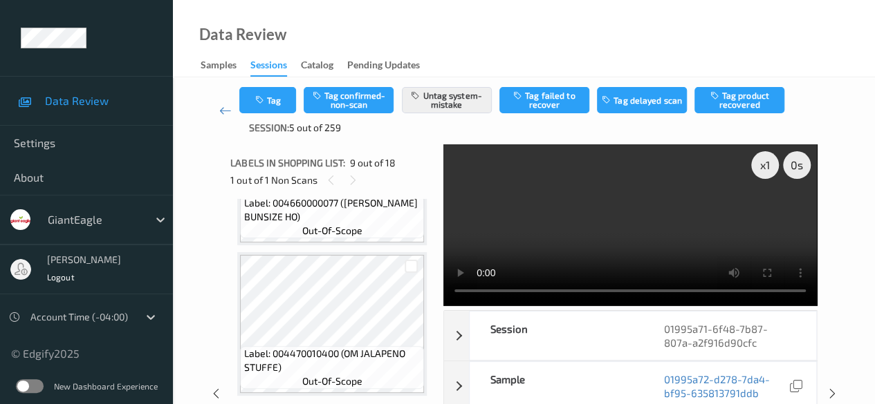
scroll to position [993, 0]
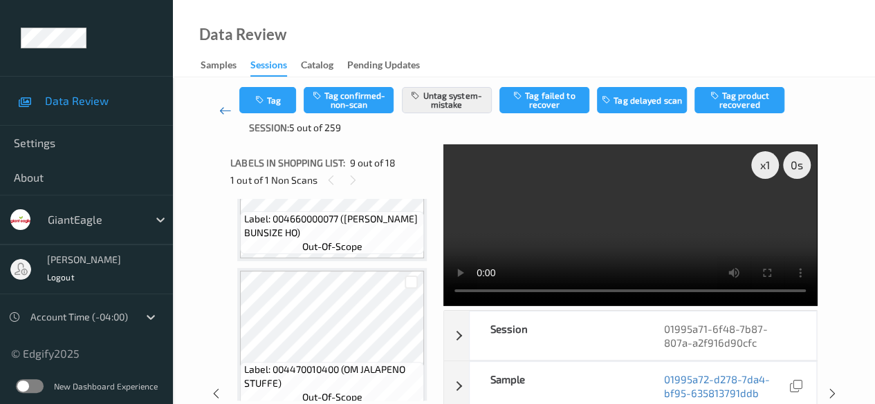
click at [226, 111] on icon at bounding box center [225, 111] width 12 height 14
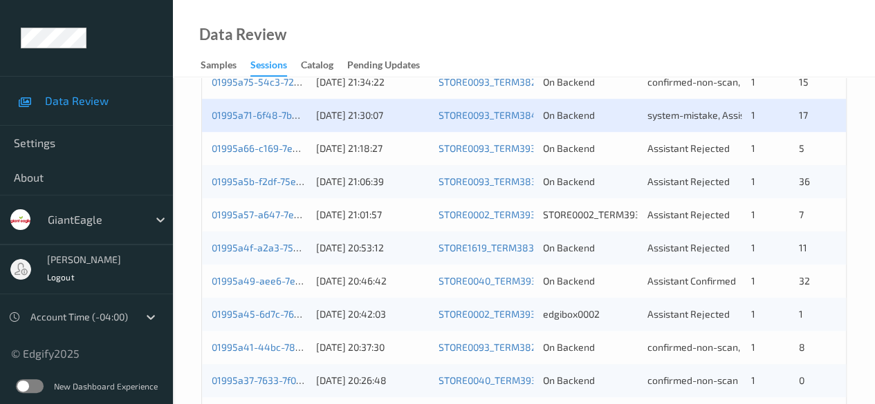
scroll to position [484, 0]
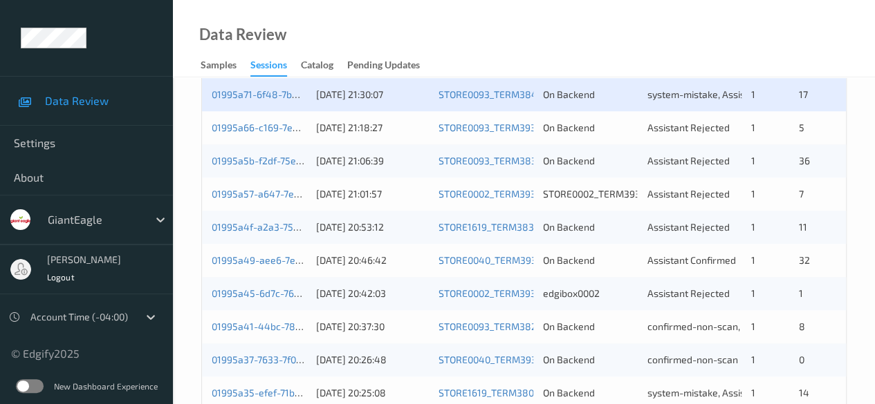
click at [259, 133] on div "01995a66-c169-7e09-8e7c-2be269ee63c3" at bounding box center [259, 128] width 95 height 14
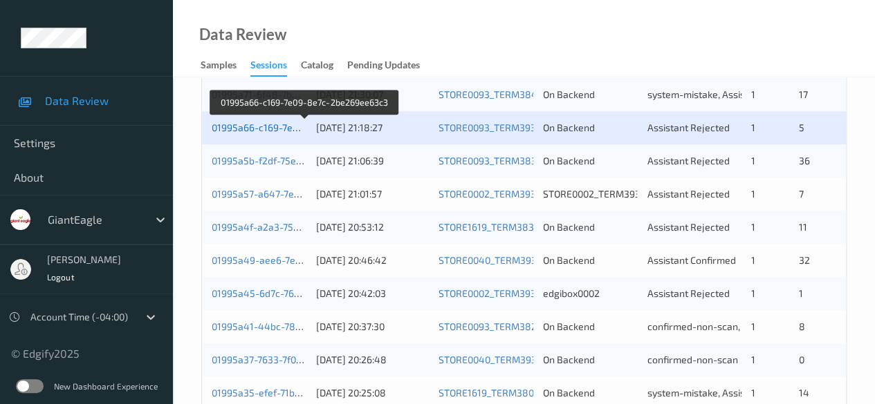
click at [257, 129] on link "01995a66-c169-7e09-8e7c-2be269ee63c3" at bounding box center [305, 128] width 187 height 12
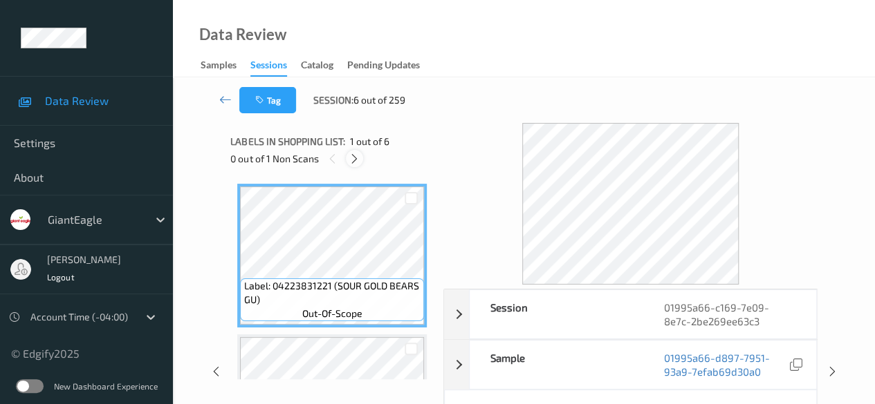
click at [354, 156] on icon at bounding box center [354, 159] width 12 height 12
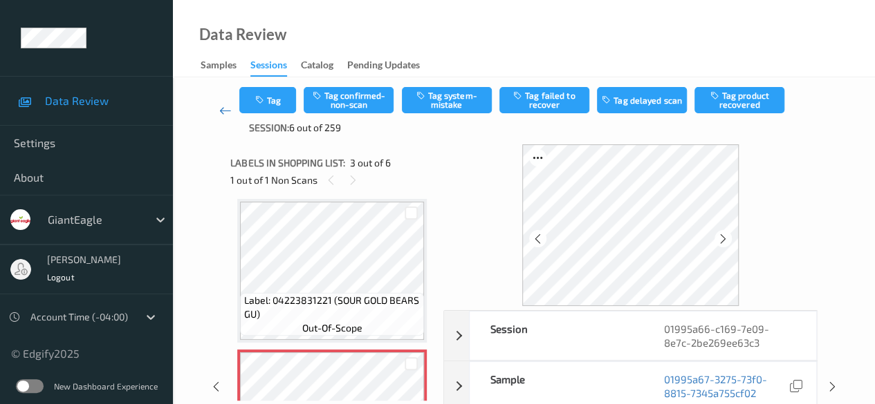
click at [230, 109] on icon at bounding box center [225, 111] width 12 height 14
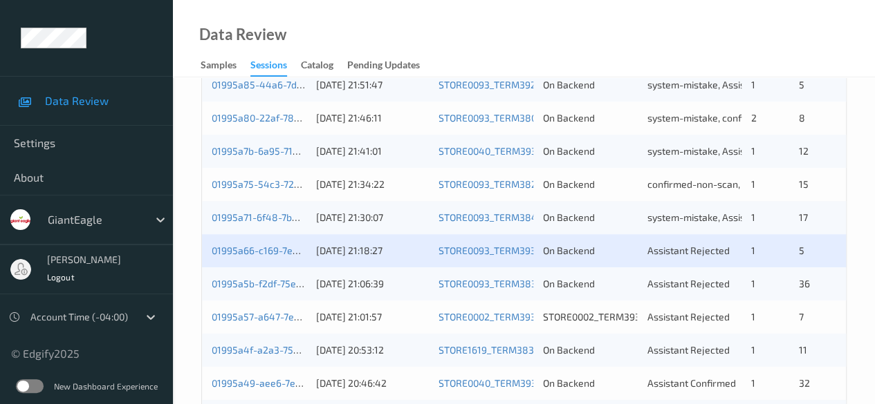
scroll to position [415, 0]
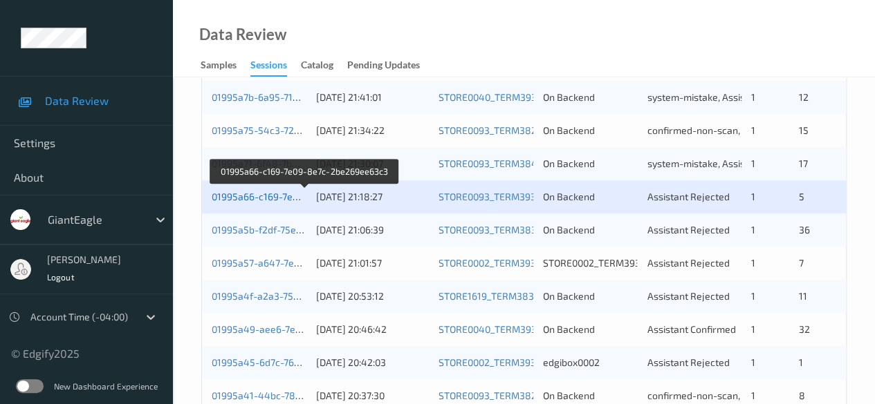
click at [281, 198] on link "01995a66-c169-7e09-8e7c-2be269ee63c3" at bounding box center [305, 197] width 187 height 12
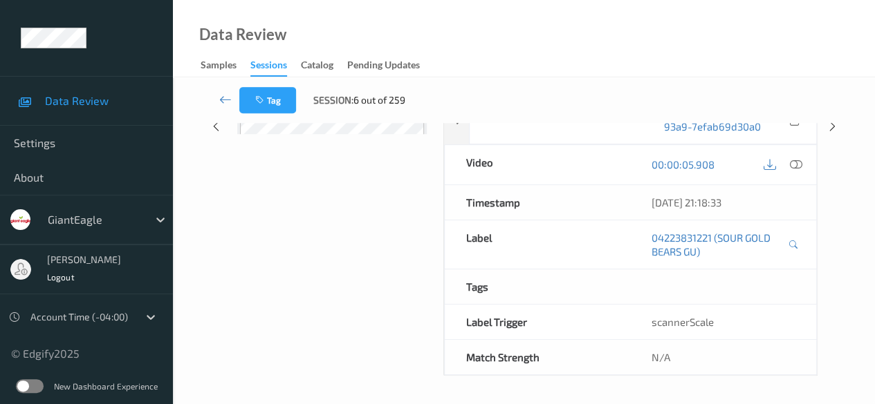
scroll to position [242, 0]
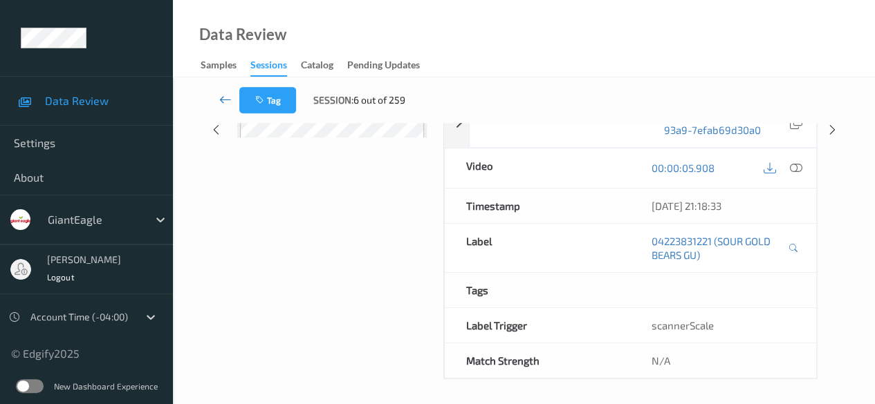
click at [225, 100] on icon at bounding box center [225, 100] width 12 height 14
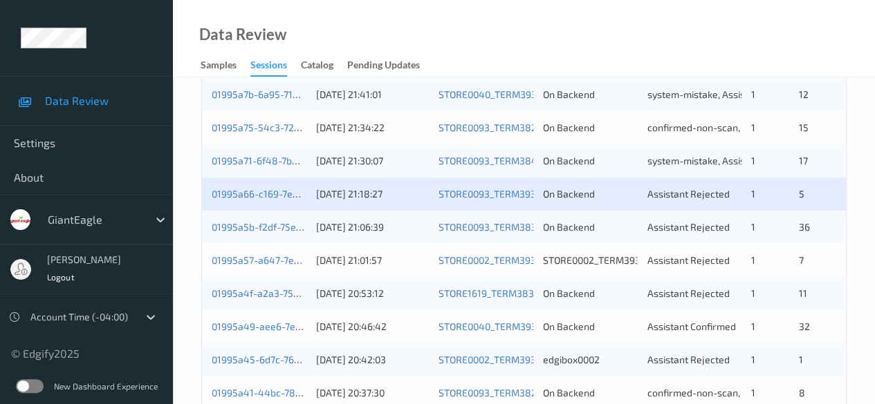
scroll to position [415, 0]
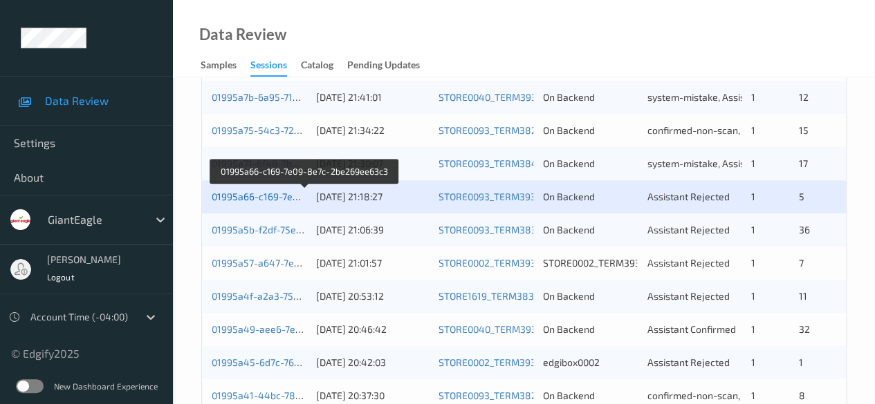
click at [270, 196] on link "01995a66-c169-7e09-8e7c-2be269ee63c3" at bounding box center [305, 197] width 187 height 12
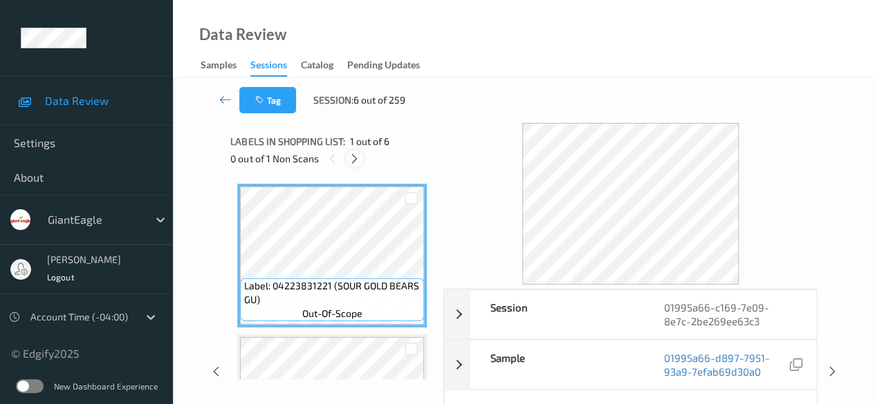
click at [353, 158] on icon at bounding box center [354, 159] width 12 height 12
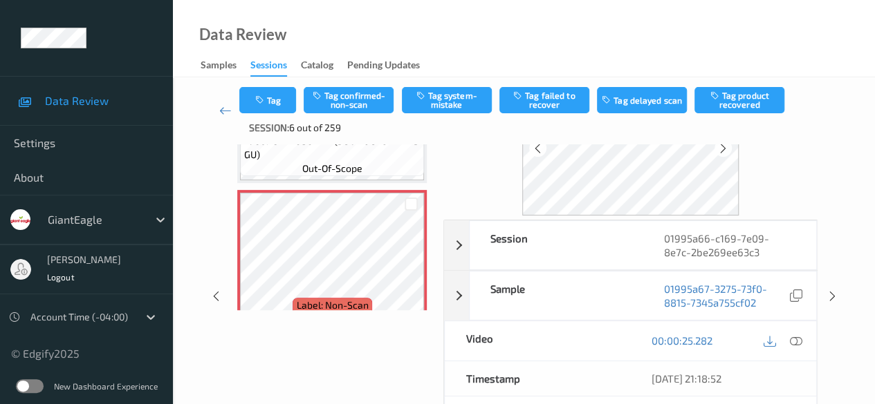
scroll to position [69, 0]
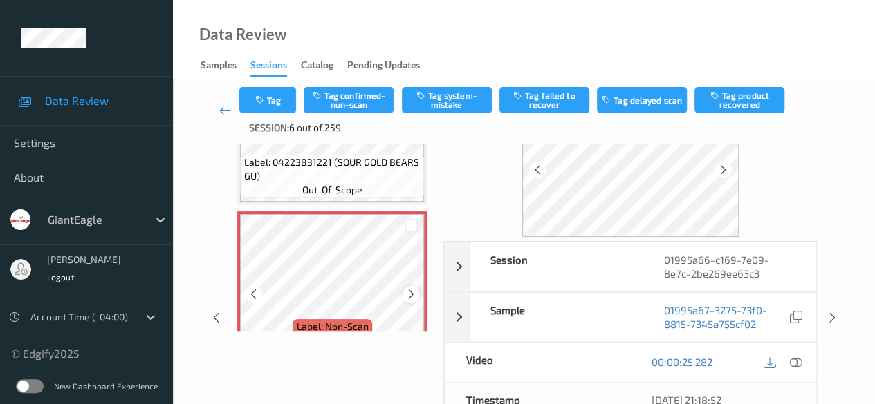
click at [410, 292] on icon at bounding box center [411, 294] width 12 height 12
click at [794, 362] on icon at bounding box center [796, 362] width 12 height 12
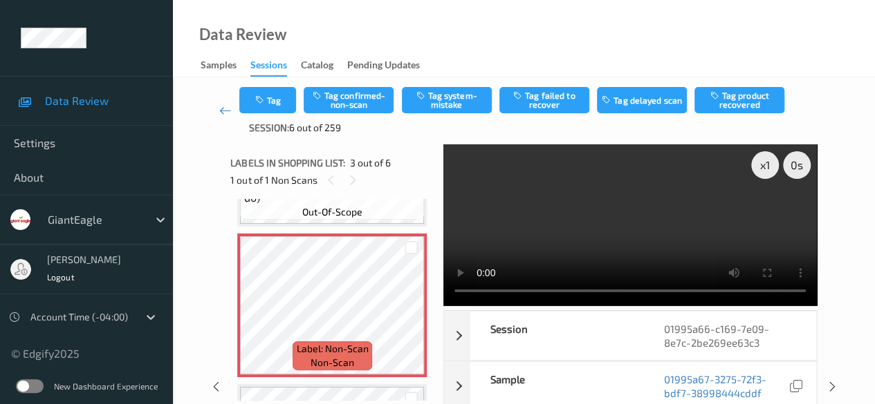
scroll to position [296, 0]
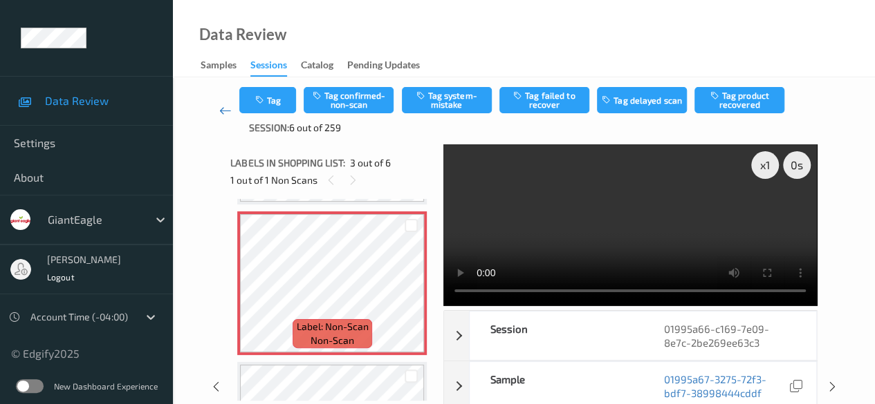
click at [222, 109] on icon at bounding box center [225, 111] width 12 height 14
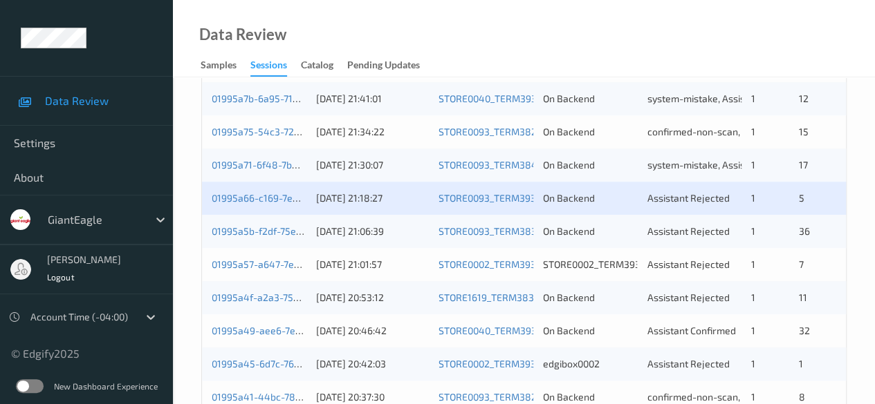
scroll to position [415, 0]
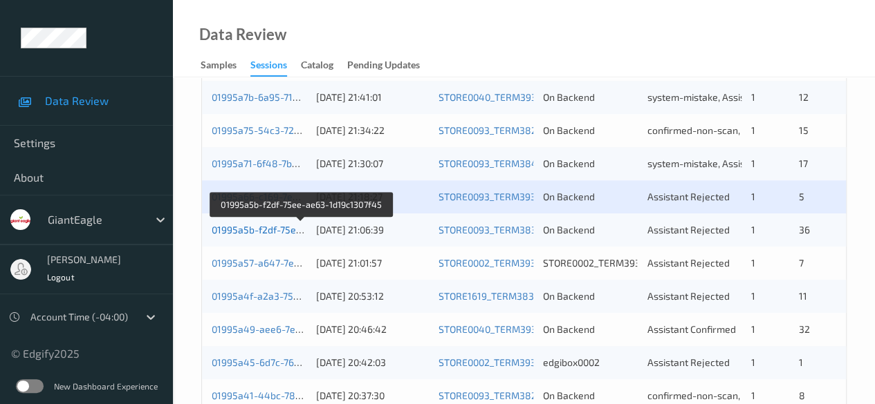
click at [278, 226] on link "01995a5b-f2df-75ee-ae63-1d19c1307f45" at bounding box center [302, 230] width 180 height 12
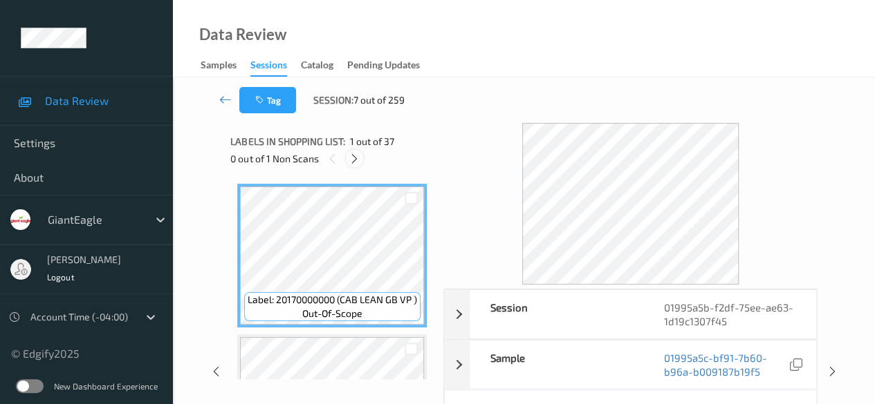
click at [355, 160] on icon at bounding box center [354, 159] width 12 height 12
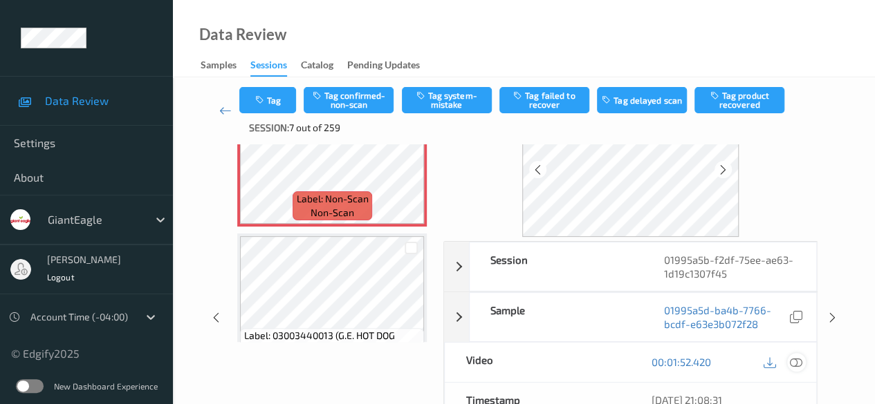
click at [793, 356] on icon at bounding box center [796, 362] width 12 height 12
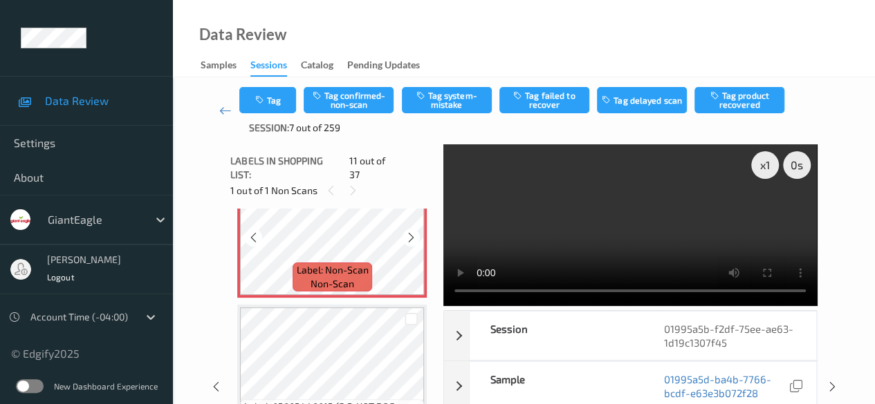
scroll to position [1502, 0]
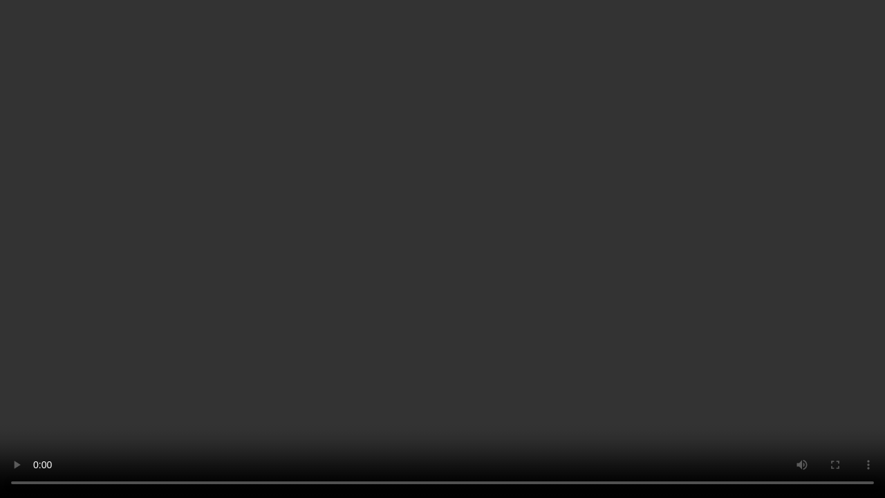
click at [13, 404] on video at bounding box center [442, 249] width 885 height 498
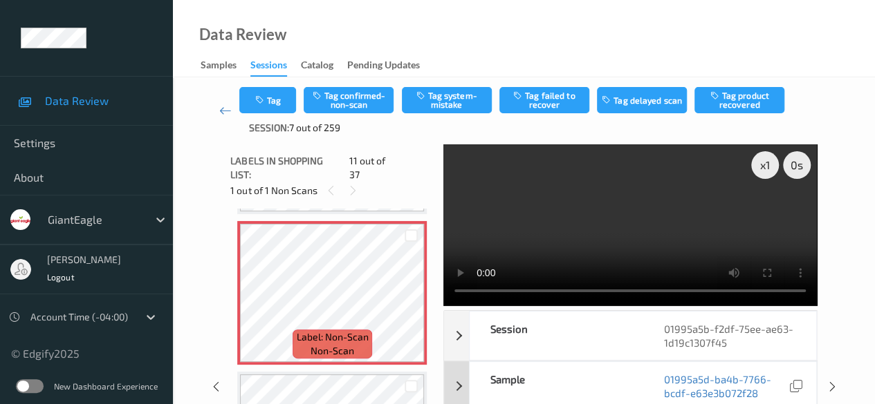
click at [581, 384] on div "Sample" at bounding box center [555, 386] width 173 height 48
click at [355, 103] on button "Tag confirmed-non-scan" at bounding box center [349, 100] width 90 height 26
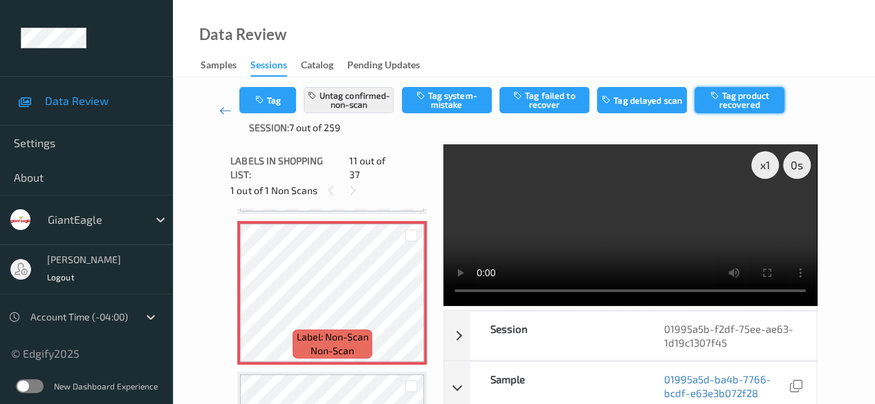
click at [732, 100] on button "Tag product recovered" at bounding box center [739, 100] width 90 height 26
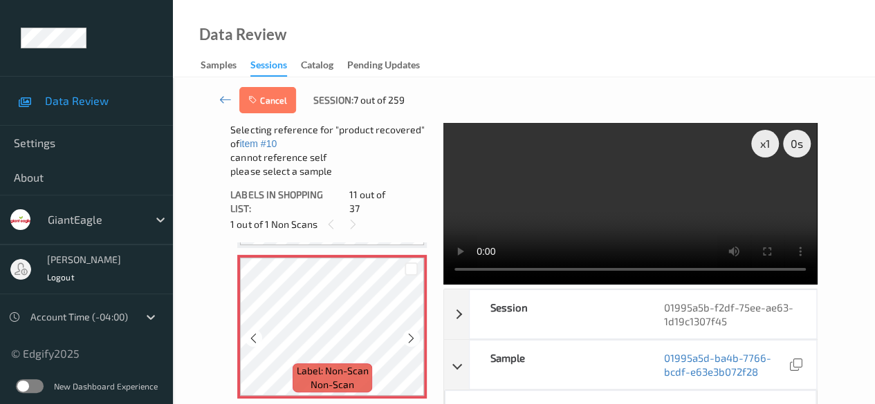
scroll to position [1640, 0]
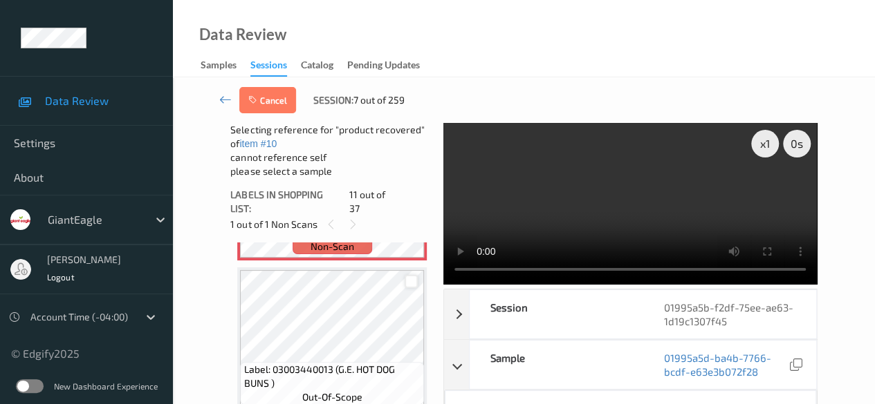
click at [411, 275] on div at bounding box center [410, 281] width 13 height 13
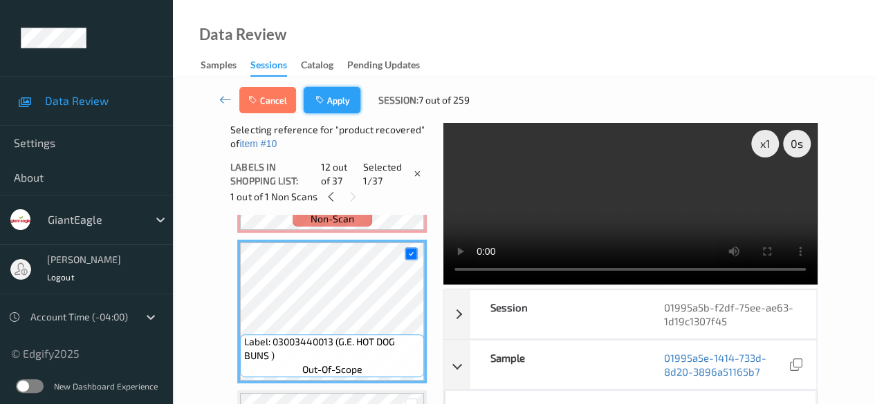
click at [343, 102] on button "Apply" at bounding box center [332, 100] width 57 height 26
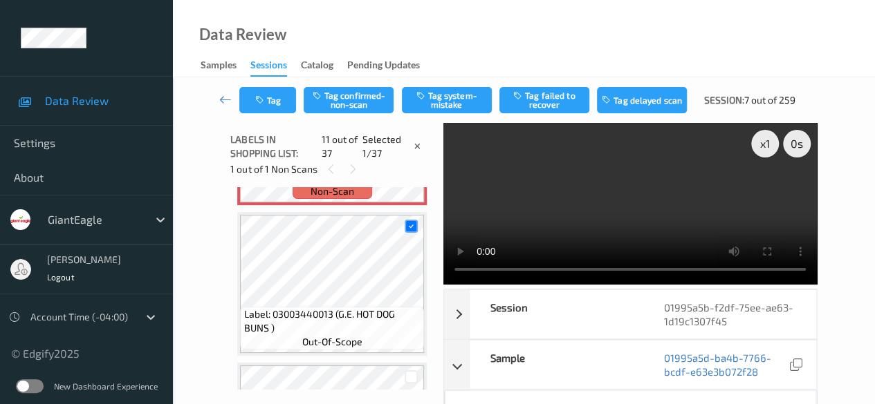
scroll to position [1363, 0]
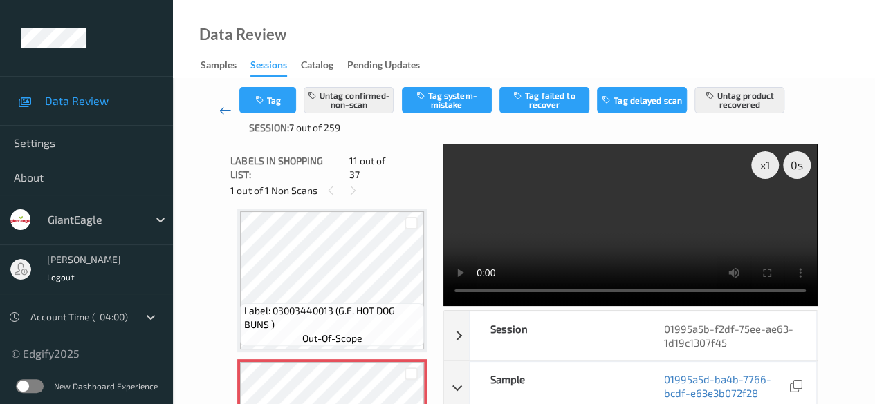
click at [219, 111] on icon at bounding box center [225, 111] width 12 height 14
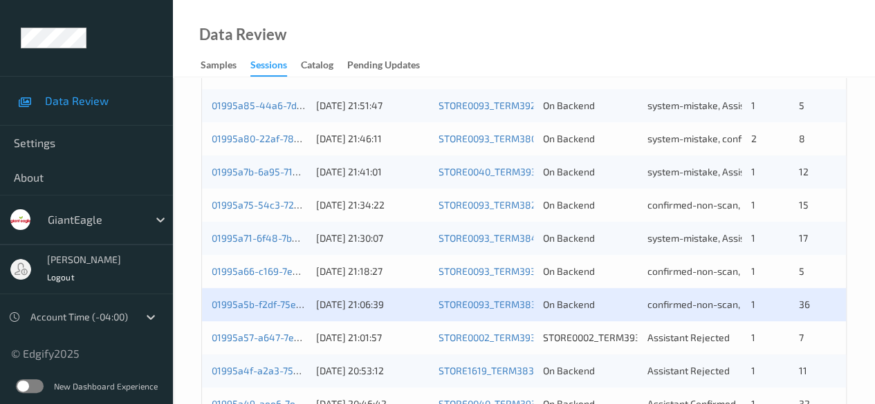
scroll to position [415, 0]
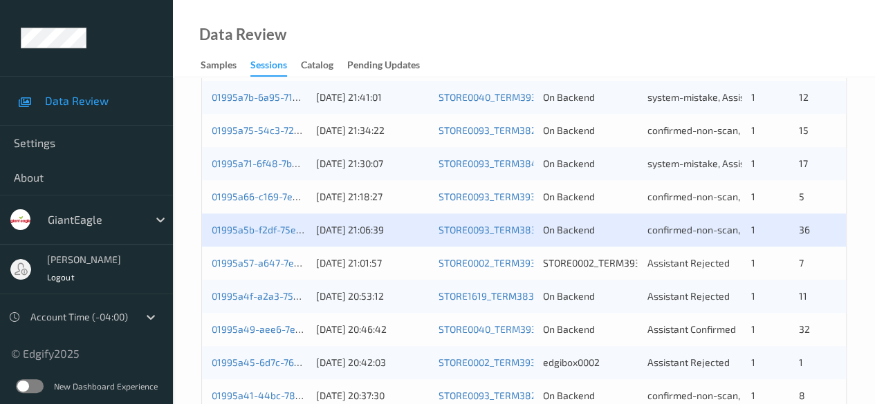
click at [239, 268] on div "01995a57-a647-7e85-99fa-b5747a2b6138" at bounding box center [259, 264] width 95 height 14
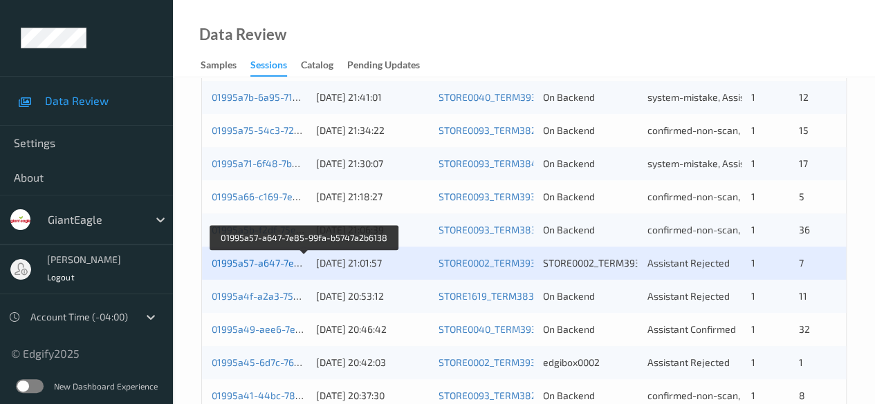
click at [252, 265] on link "01995a57-a647-7e85-99fa-b5747a2b6138" at bounding box center [305, 263] width 187 height 12
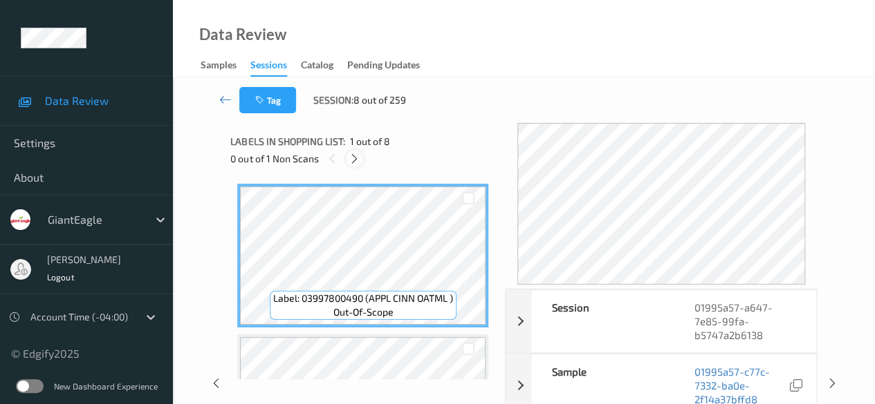
click at [352, 164] on icon at bounding box center [354, 159] width 12 height 12
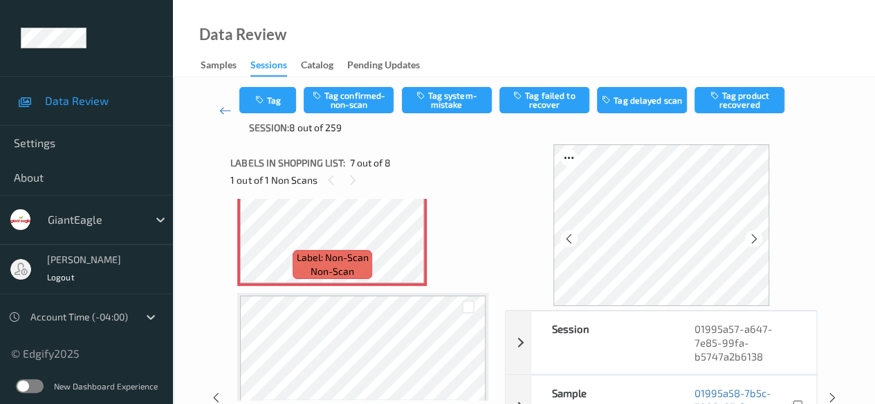
click at [362, 32] on div "Data Review Samples Sessions Catalog Pending Updates" at bounding box center [524, 38] width 702 height 77
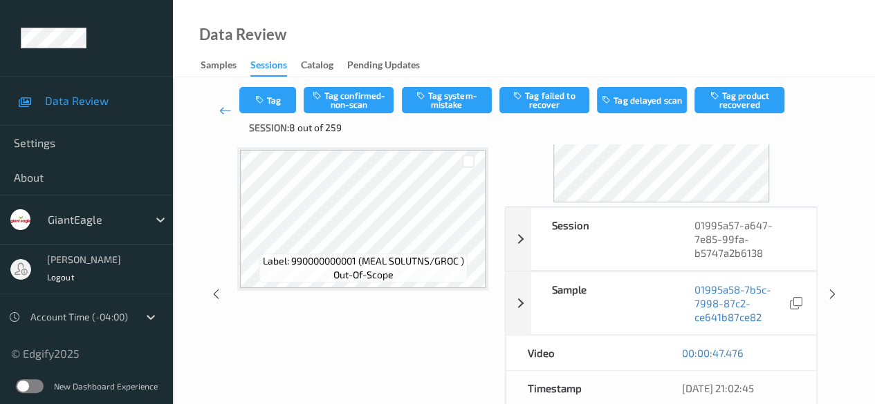
scroll to position [207, 0]
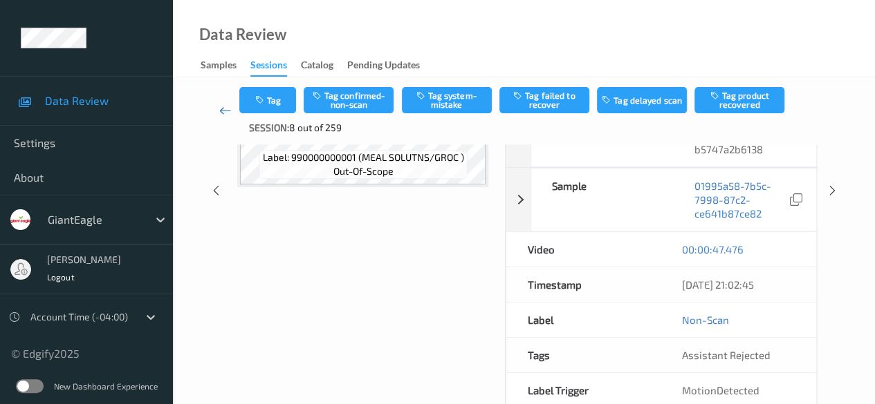
click at [223, 107] on icon at bounding box center [225, 111] width 12 height 14
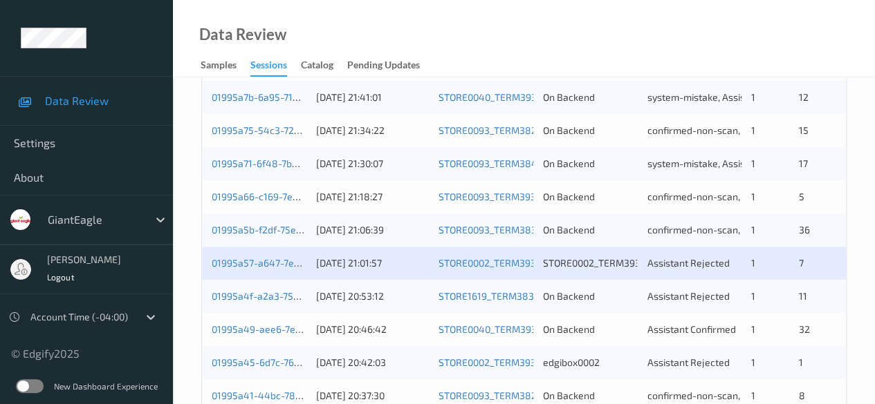
scroll to position [484, 0]
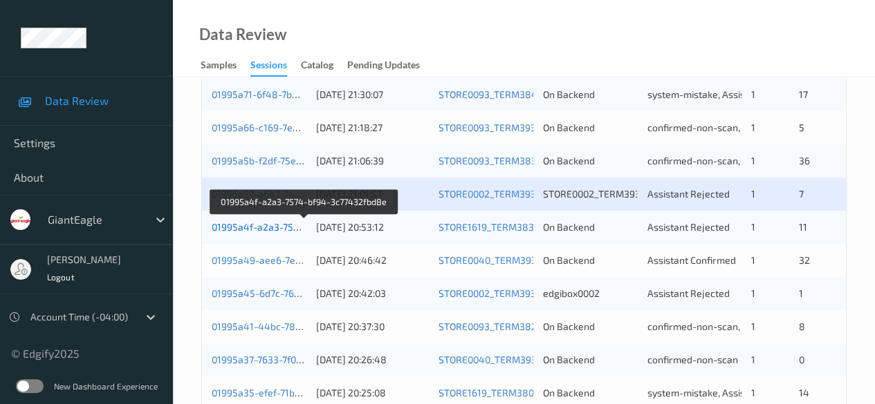
click at [279, 230] on link "01995a4f-a2a3-7574-bf94-3c77432fbd8e" at bounding box center [304, 227] width 185 height 12
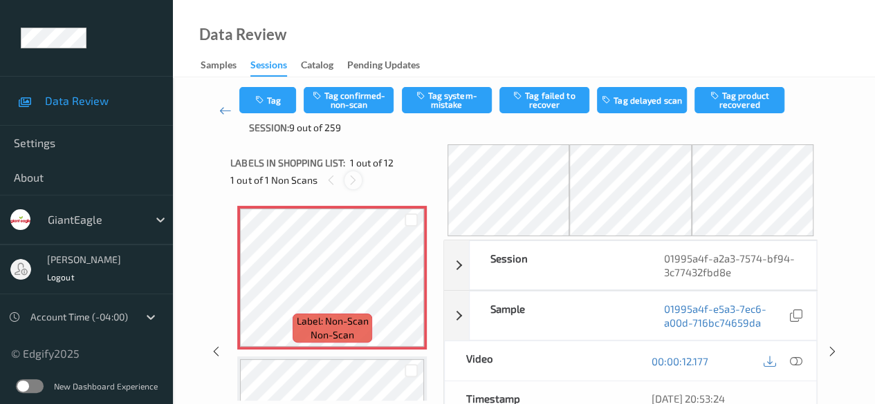
click at [351, 176] on icon at bounding box center [353, 180] width 12 height 12
click at [445, 97] on button "Tag system-mistake" at bounding box center [447, 100] width 90 height 26
click at [275, 107] on button "Tag" at bounding box center [267, 100] width 57 height 26
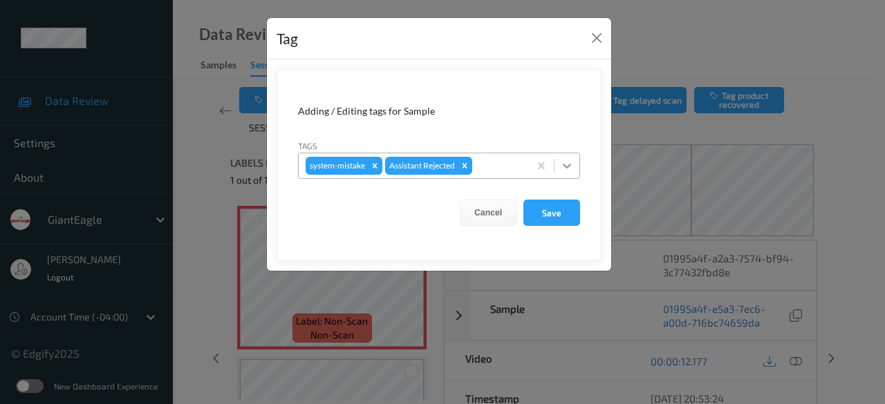
click at [570, 168] on icon at bounding box center [567, 166] width 14 height 14
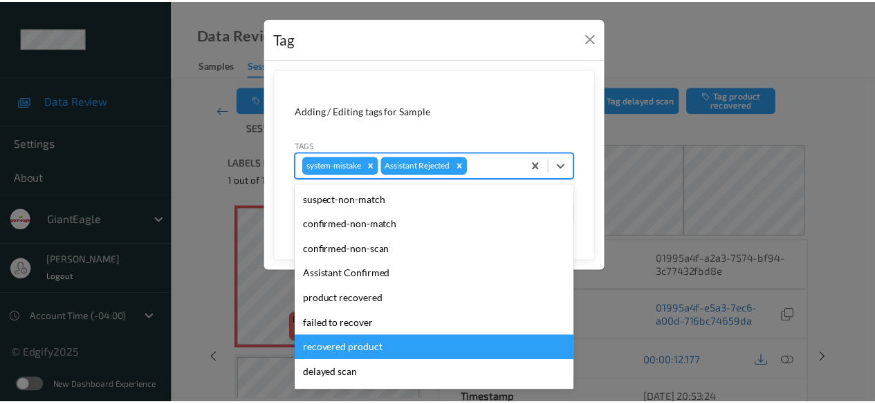
scroll to position [147, 0]
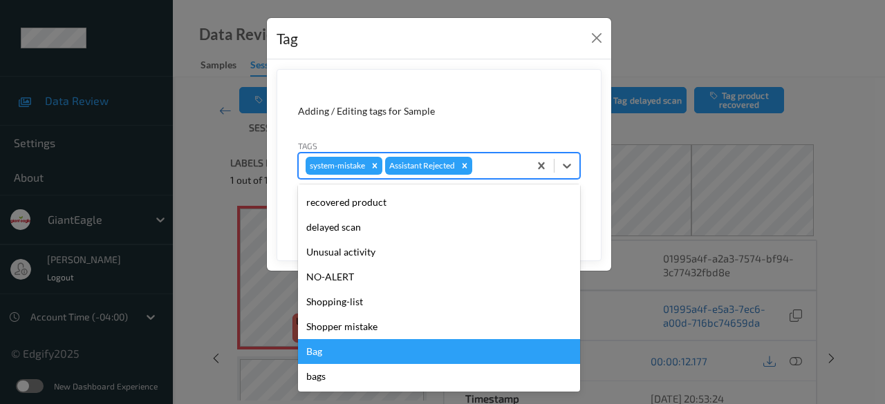
click at [371, 354] on div "Bag" at bounding box center [439, 351] width 282 height 25
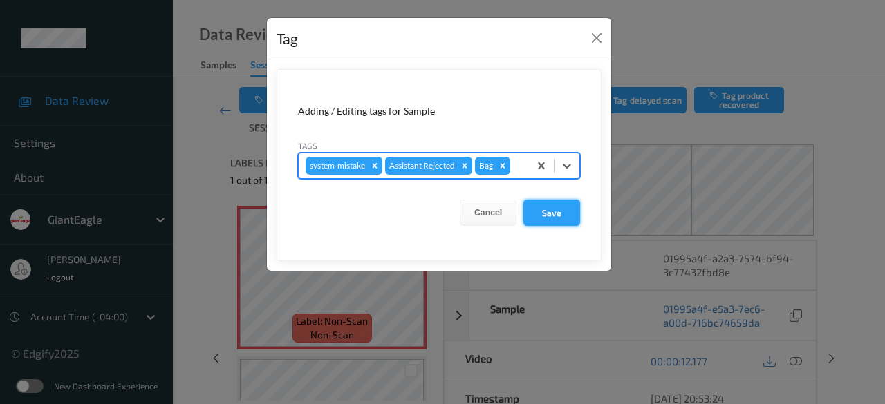
click at [543, 205] on button "Save" at bounding box center [551, 213] width 57 height 26
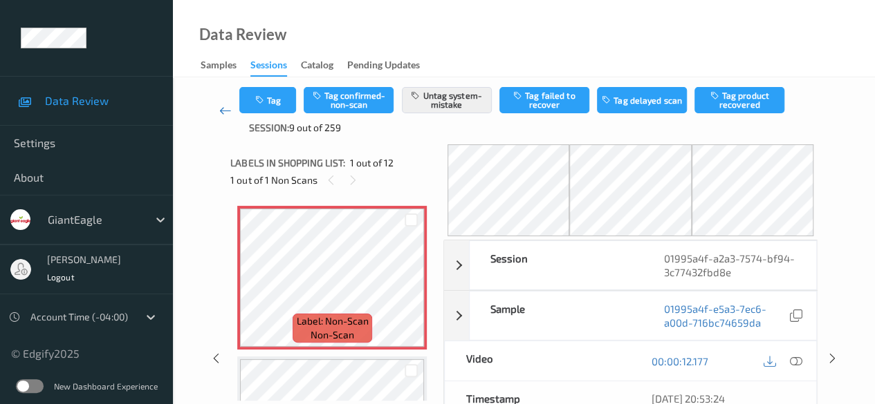
click at [223, 111] on icon at bounding box center [225, 111] width 12 height 14
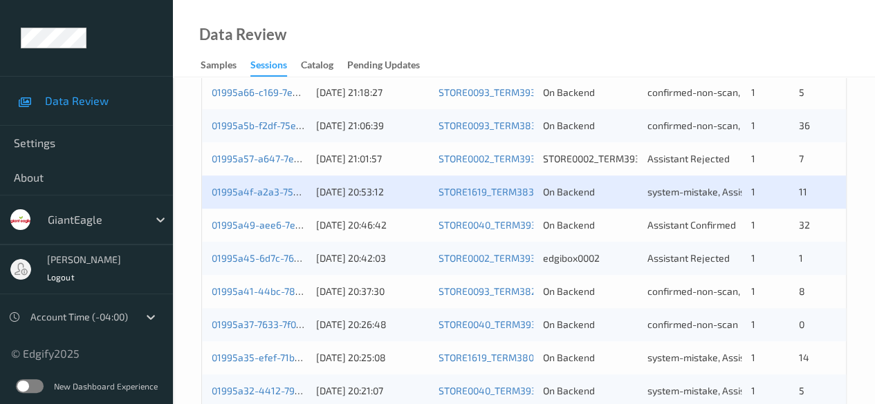
scroll to position [622, 0]
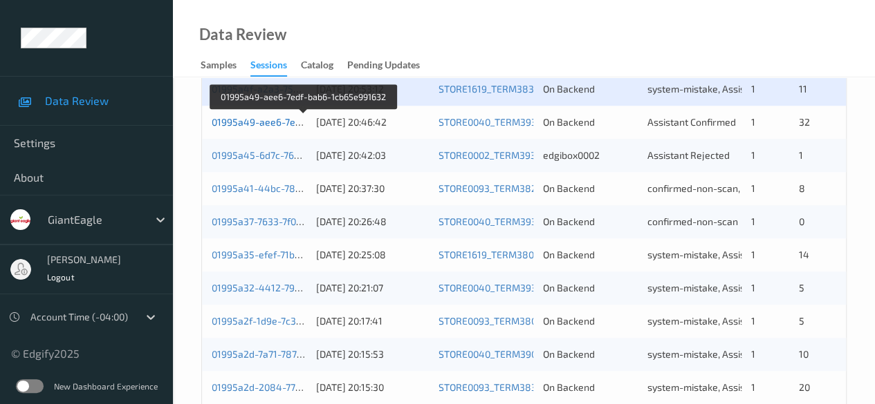
click at [259, 123] on link "01995a49-aee6-7edf-bab6-1cb65e991632" at bounding box center [305, 122] width 186 height 12
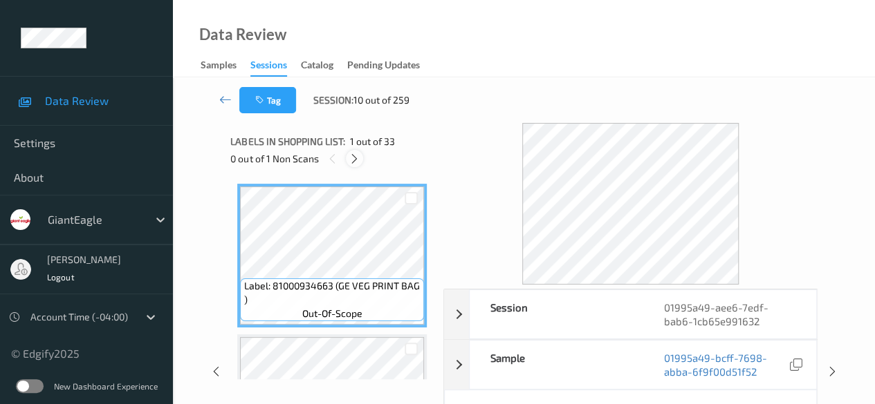
click at [357, 162] on icon at bounding box center [354, 159] width 12 height 12
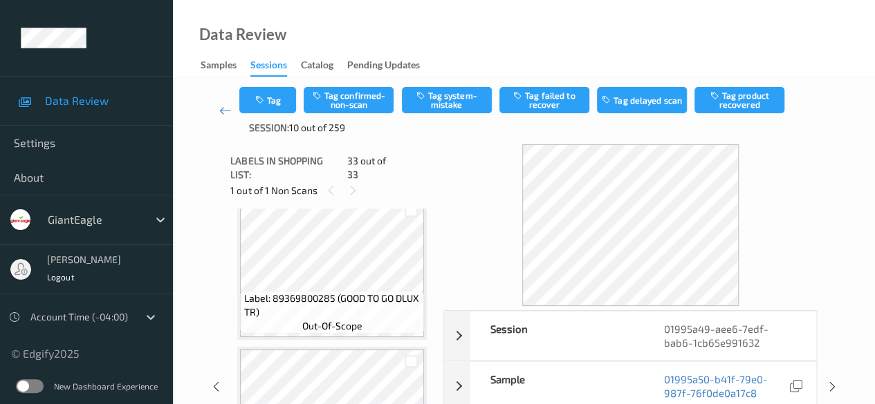
scroll to position [4541, 0]
click at [356, 185] on icon at bounding box center [353, 191] width 12 height 12
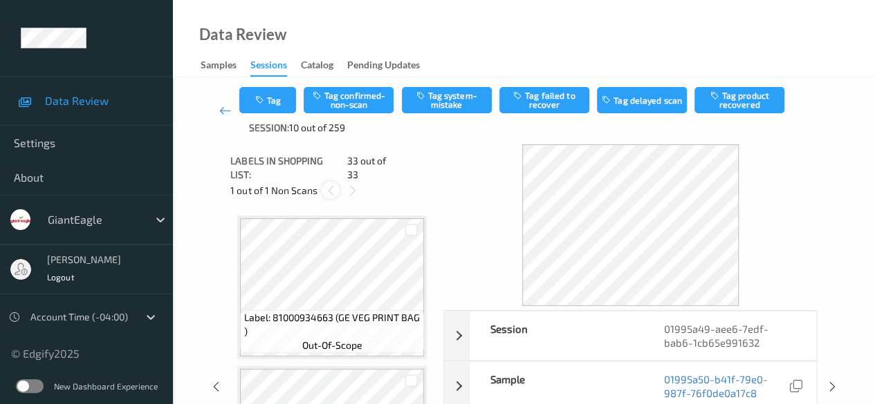
click at [326, 185] on icon at bounding box center [331, 191] width 12 height 12
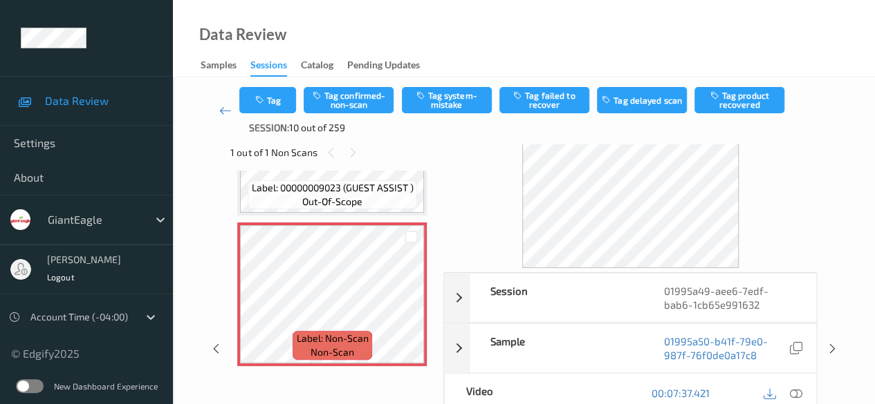
scroll to position [69, 0]
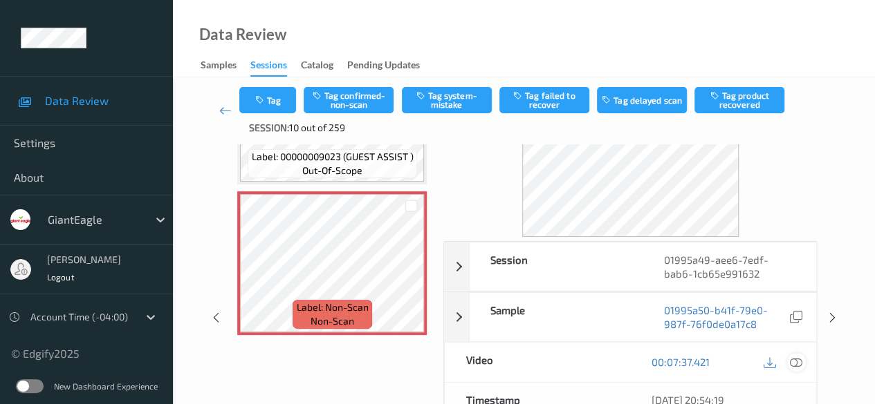
click at [797, 362] on icon at bounding box center [796, 362] width 12 height 12
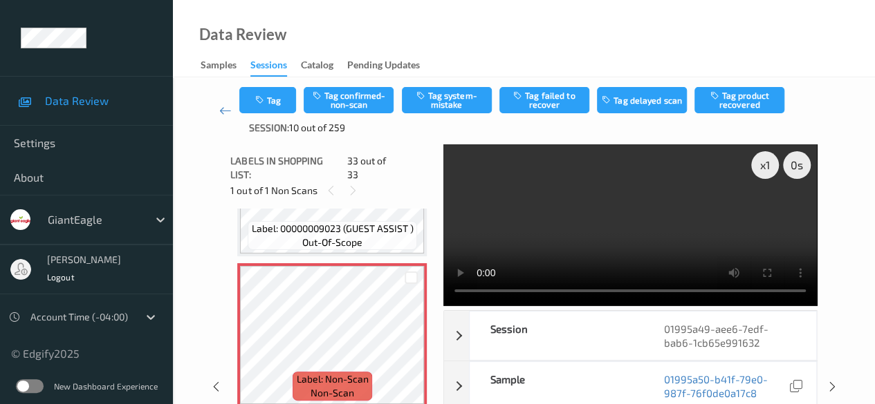
scroll to position [4778, 0]
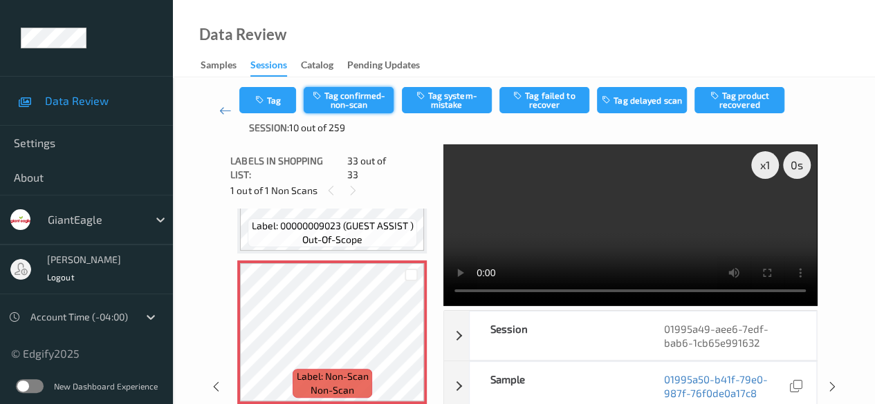
click at [370, 101] on button "Tag confirmed-non-scan" at bounding box center [349, 100] width 90 height 26
click at [214, 113] on link at bounding box center [225, 111] width 28 height 48
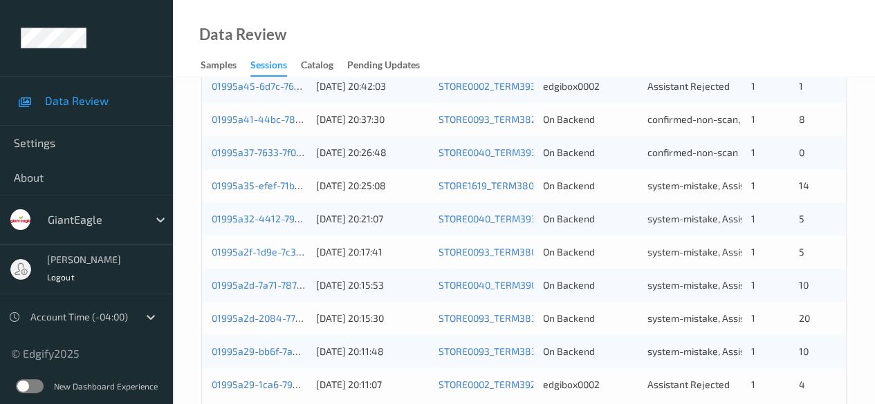
scroll to position [553, 0]
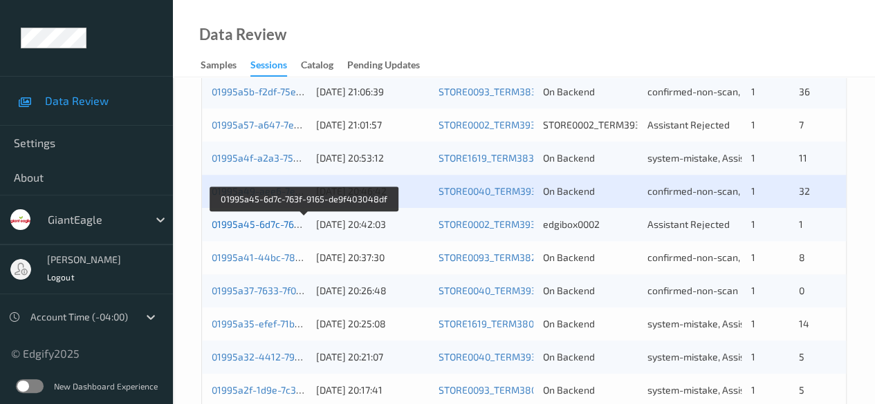
click at [249, 223] on link "01995a45-6d7c-763f-9165-de9f403048df" at bounding box center [304, 224] width 185 height 12
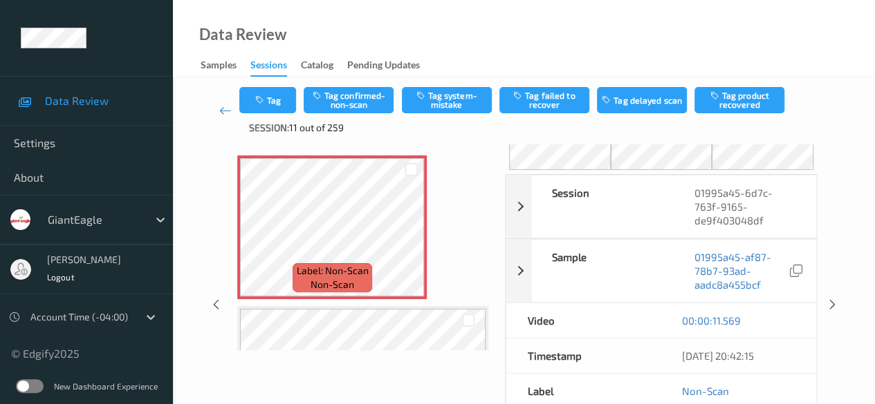
scroll to position [48, 0]
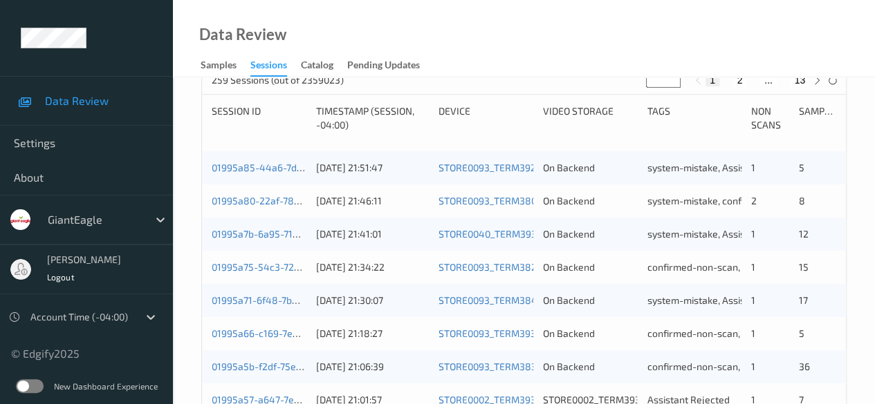
scroll to position [272, 0]
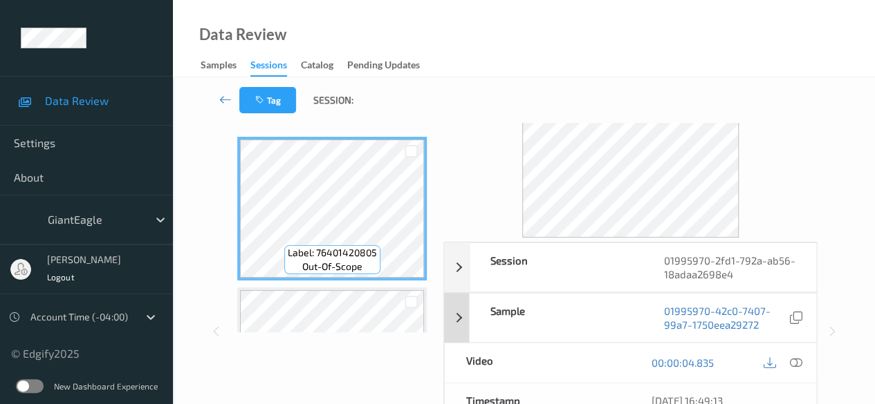
scroll to position [69, 0]
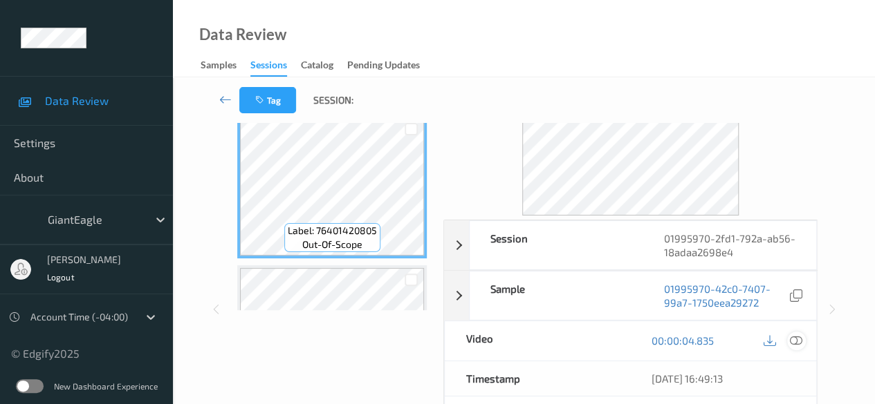
drag, startPoint x: 799, startPoint y: 341, endPoint x: 772, endPoint y: 341, distance: 27.0
click at [799, 341] on icon at bounding box center [796, 341] width 12 height 12
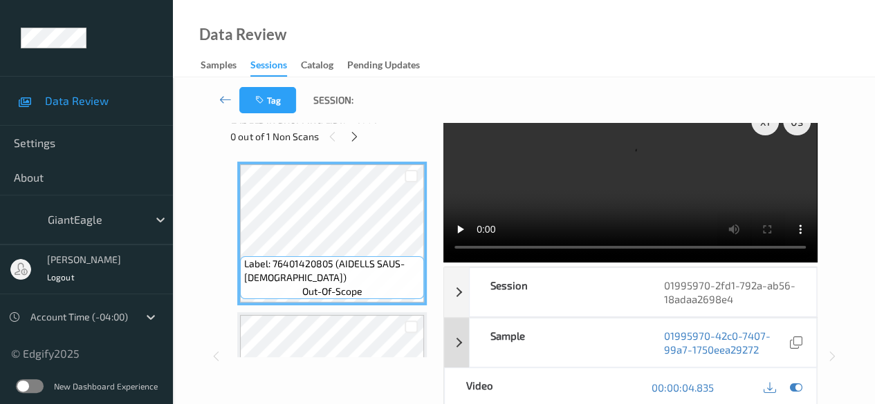
scroll to position [0, 0]
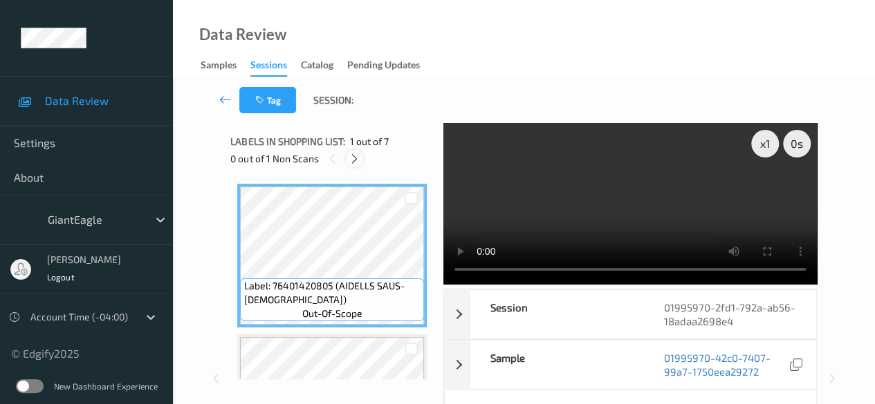
click at [353, 161] on icon at bounding box center [354, 159] width 12 height 12
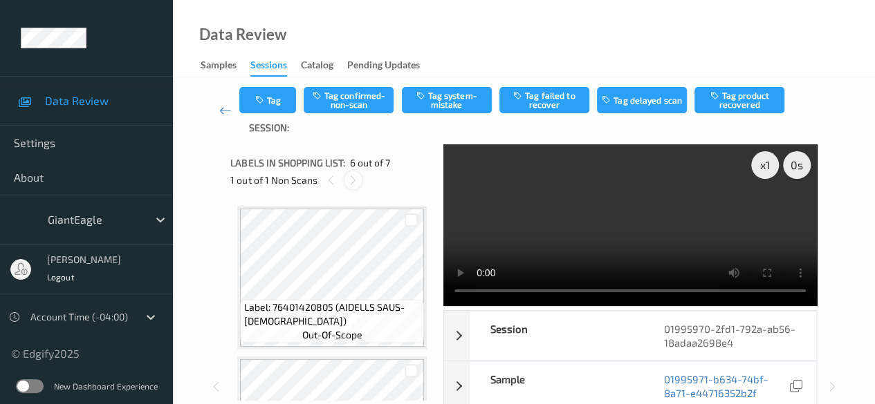
scroll to position [610, 0]
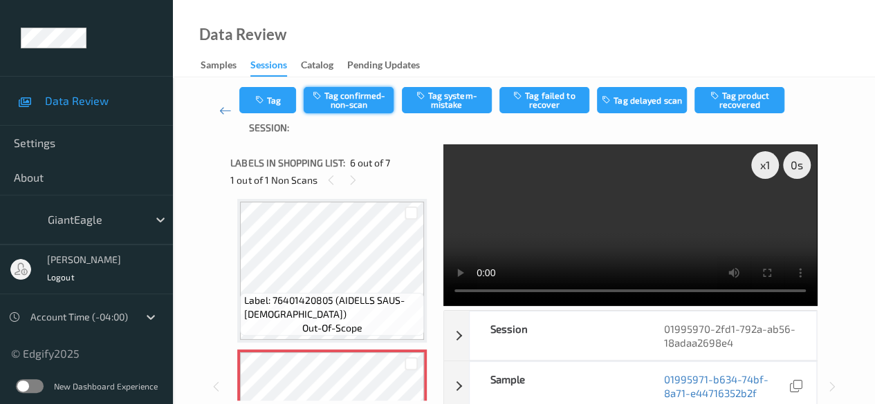
click at [354, 97] on button "Tag confirmed-non-scan" at bounding box center [349, 100] width 90 height 26
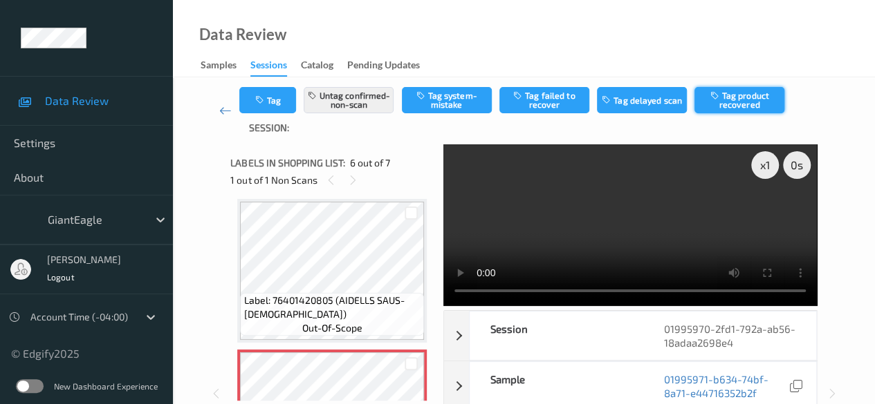
click at [758, 102] on button "Tag product recovered" at bounding box center [739, 100] width 90 height 26
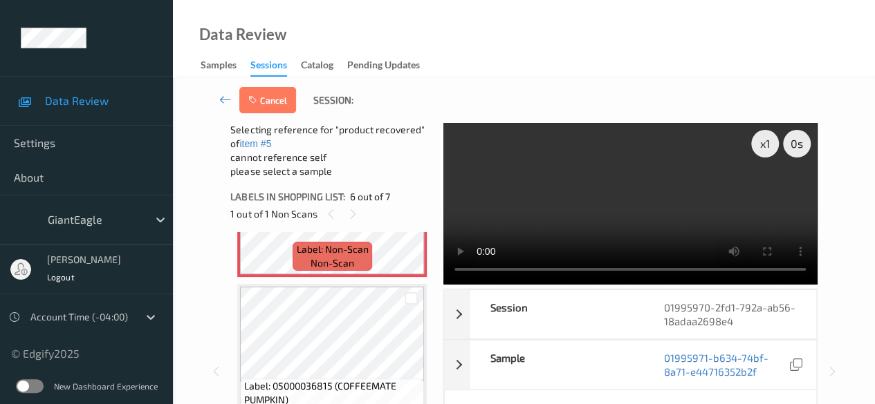
scroll to position [69, 0]
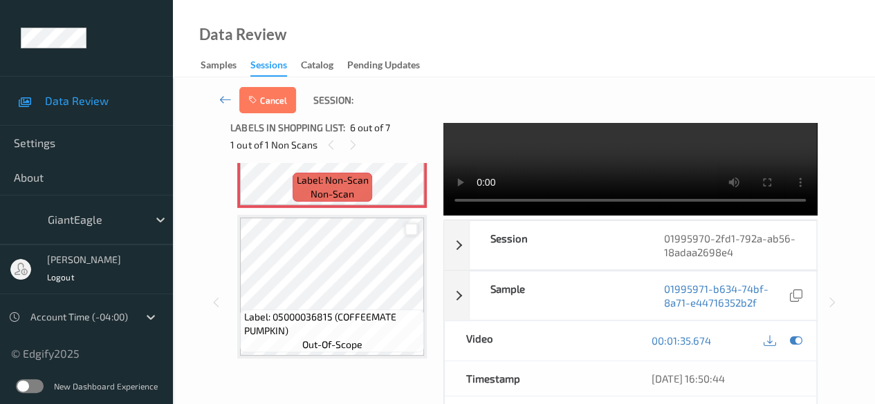
click at [417, 232] on div at bounding box center [410, 229] width 13 height 13
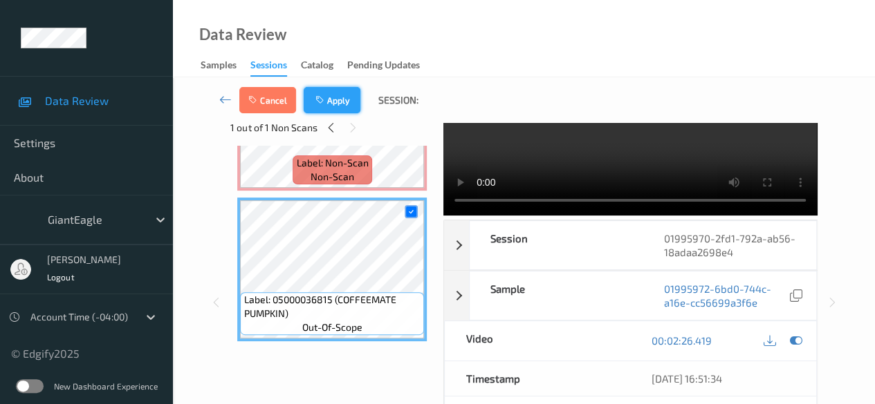
click at [328, 96] on button "Apply" at bounding box center [332, 100] width 57 height 26
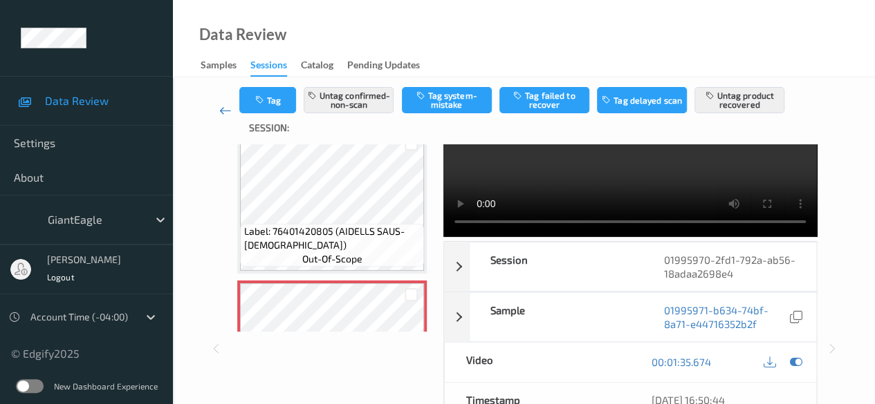
click at [224, 111] on icon at bounding box center [225, 111] width 12 height 14
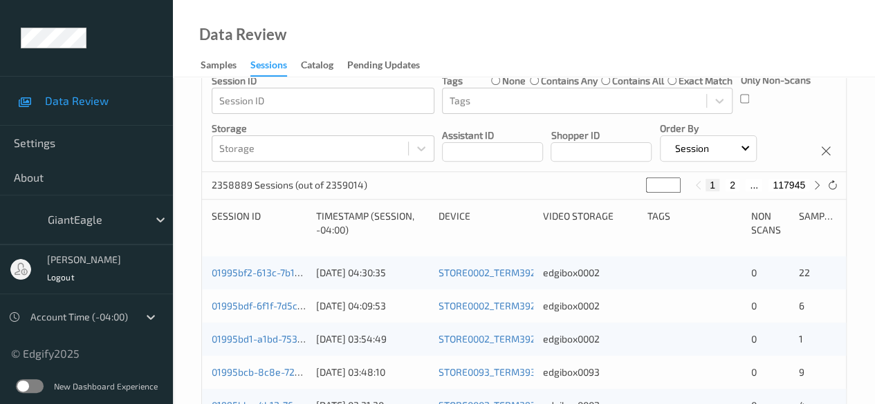
scroll to position [75, 0]
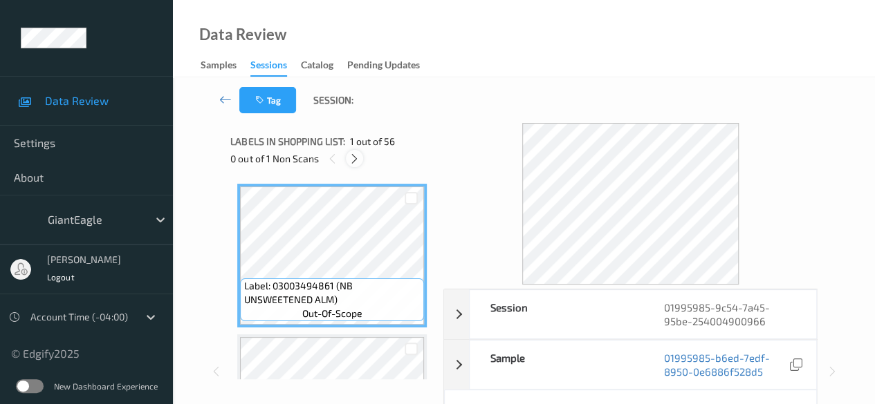
click at [354, 164] on icon at bounding box center [354, 159] width 12 height 12
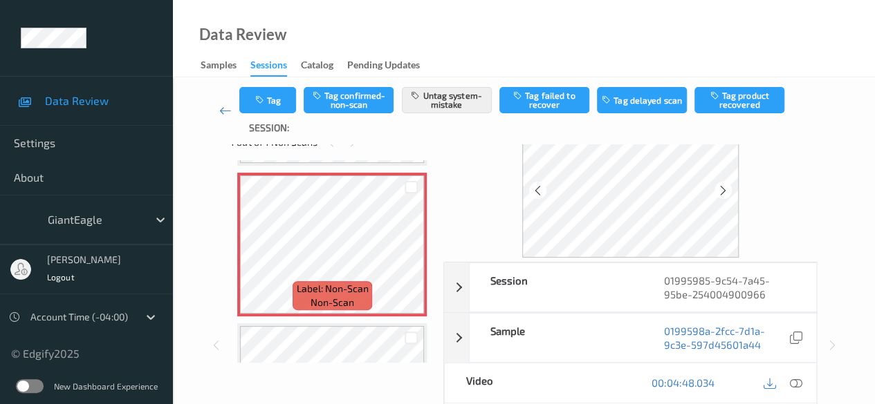
scroll to position [69, 0]
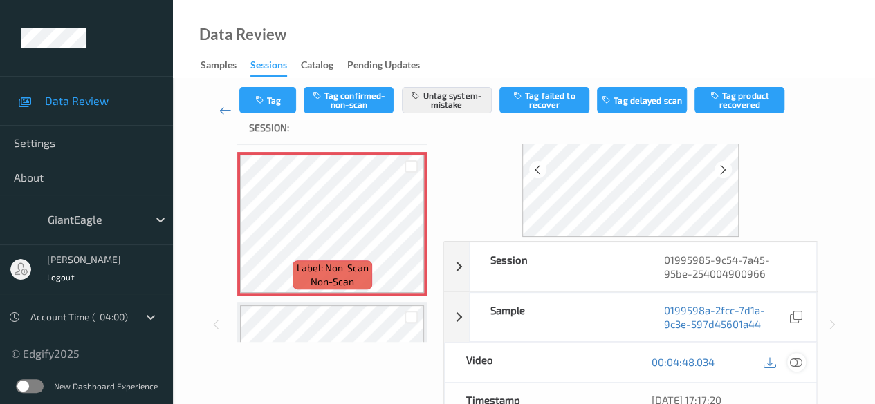
click at [795, 359] on icon at bounding box center [796, 362] width 12 height 12
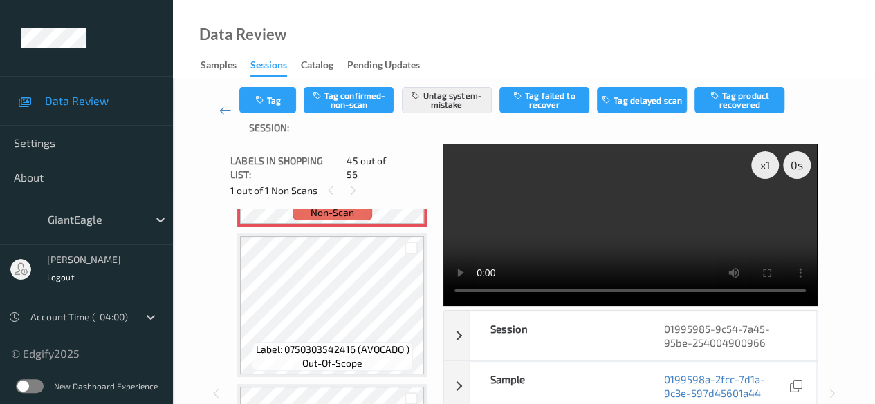
scroll to position [6696, 0]
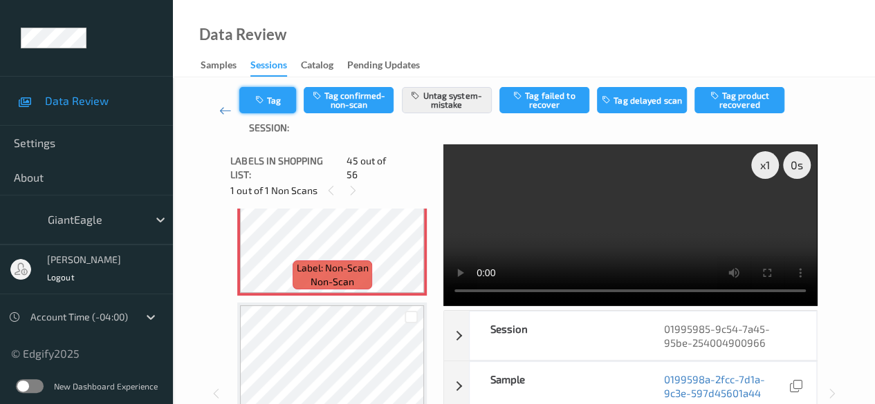
click at [286, 99] on button "Tag" at bounding box center [267, 100] width 57 height 26
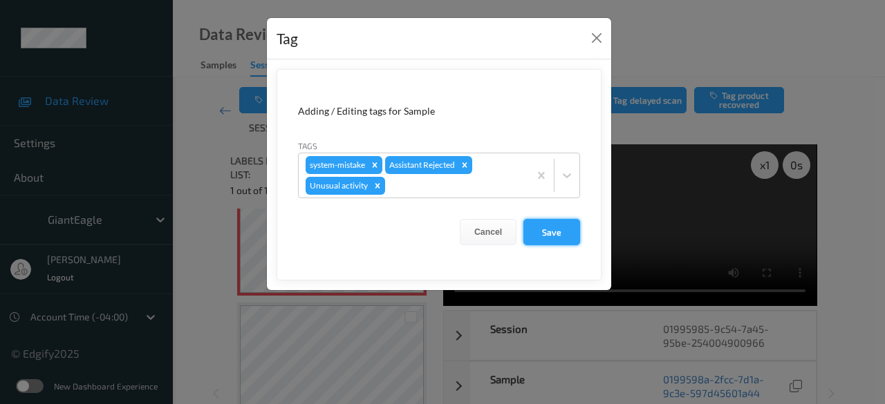
click at [557, 228] on button "Save" at bounding box center [551, 232] width 57 height 26
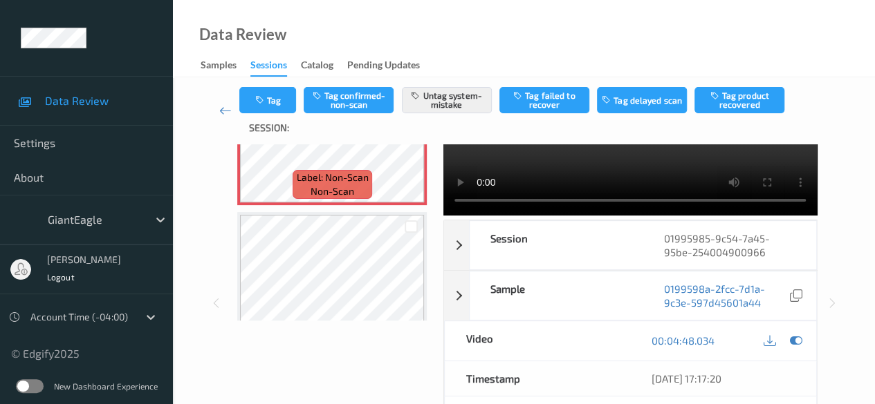
scroll to position [0, 0]
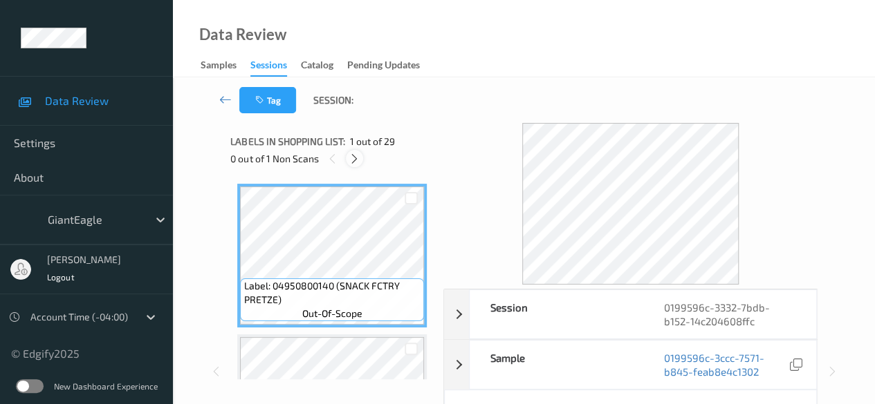
click at [350, 158] on icon at bounding box center [354, 159] width 12 height 12
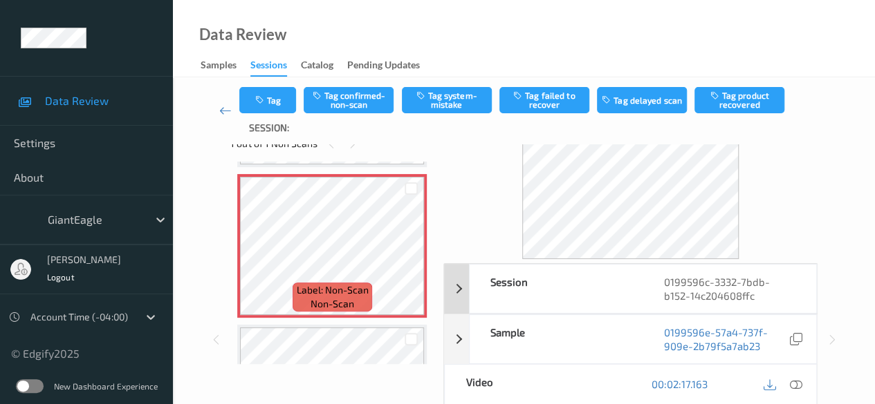
scroll to position [69, 0]
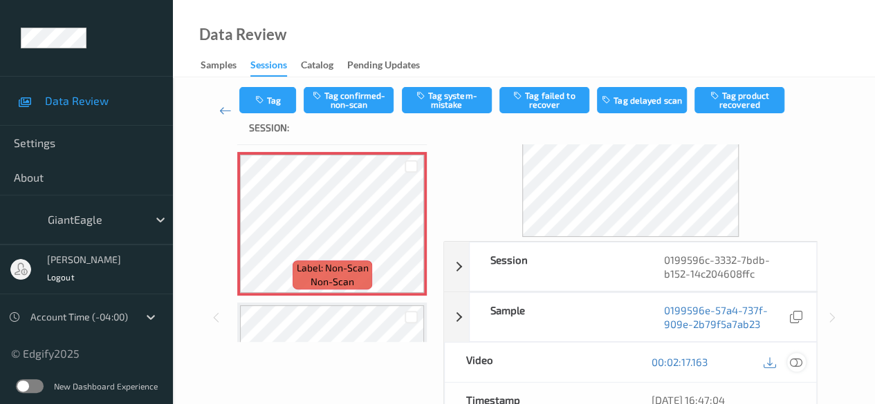
click at [794, 362] on icon at bounding box center [796, 362] width 12 height 12
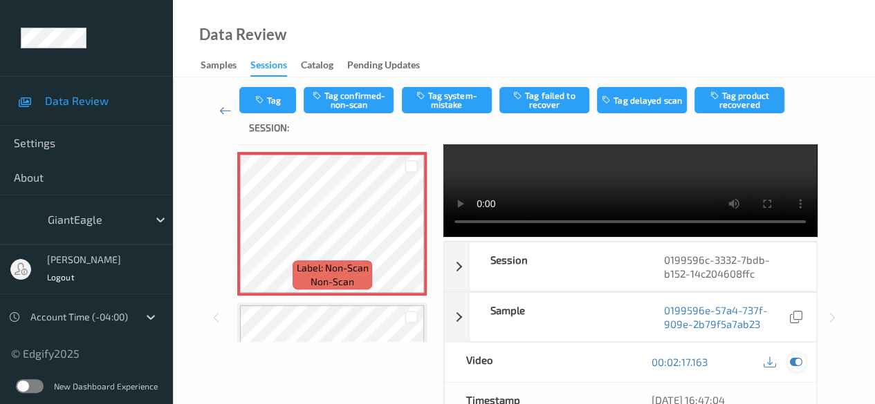
click at [797, 360] on icon at bounding box center [796, 362] width 12 height 12
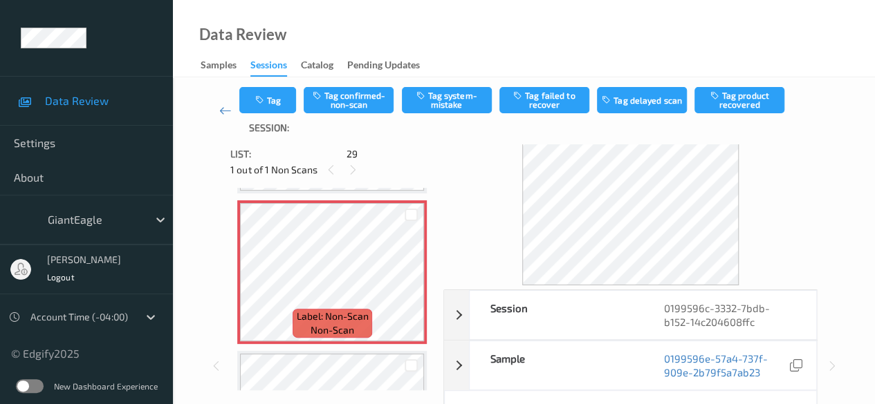
scroll to position [0, 0]
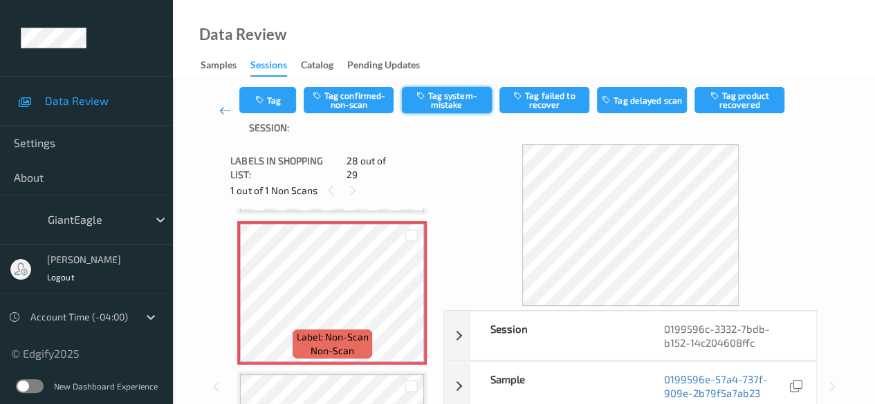
click at [456, 98] on button "Tag system-mistake" at bounding box center [447, 100] width 90 height 26
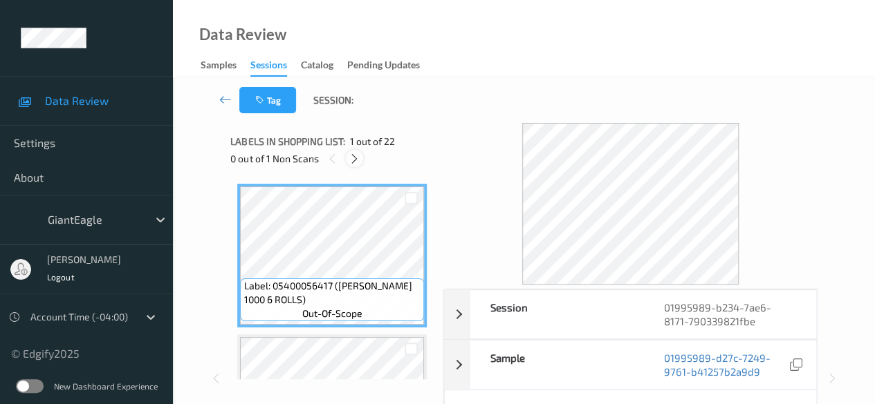
click at [357, 162] on icon at bounding box center [354, 159] width 12 height 12
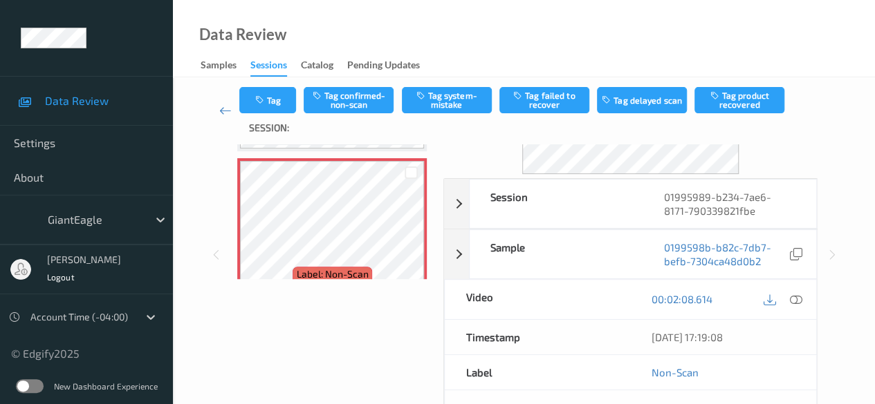
scroll to position [138, 0]
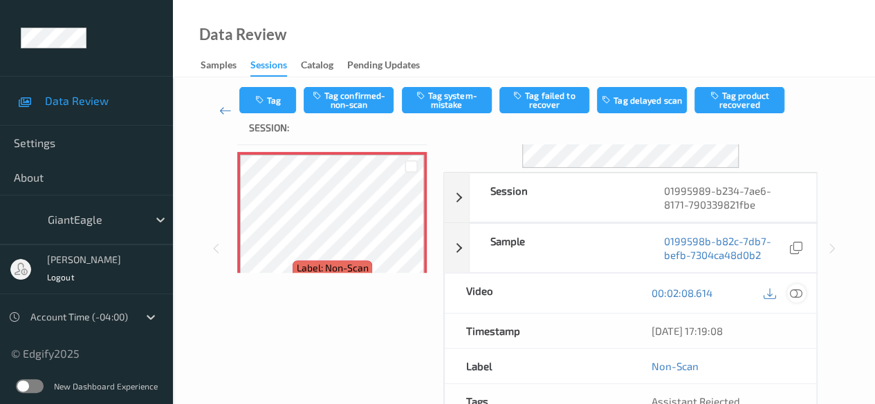
click at [799, 297] on icon at bounding box center [796, 293] width 12 height 12
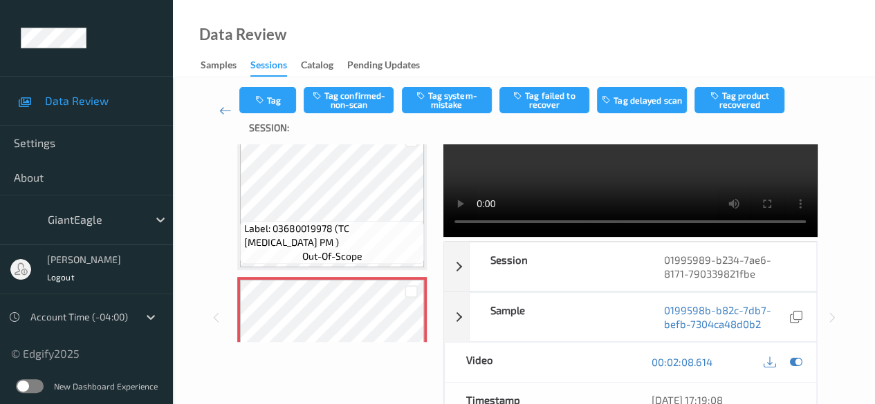
scroll to position [2117, 0]
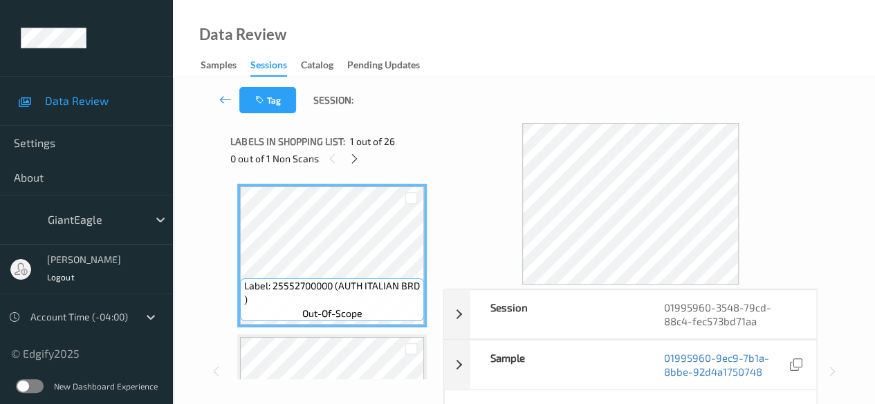
click at [355, 159] on icon at bounding box center [354, 159] width 12 height 12
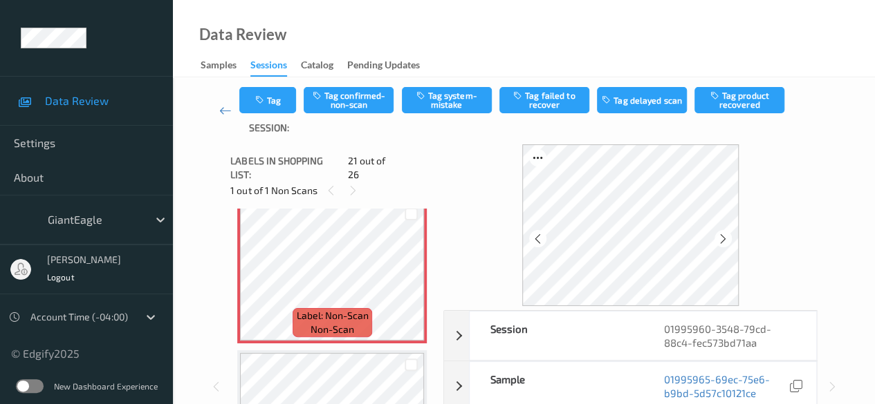
scroll to position [3009, 0]
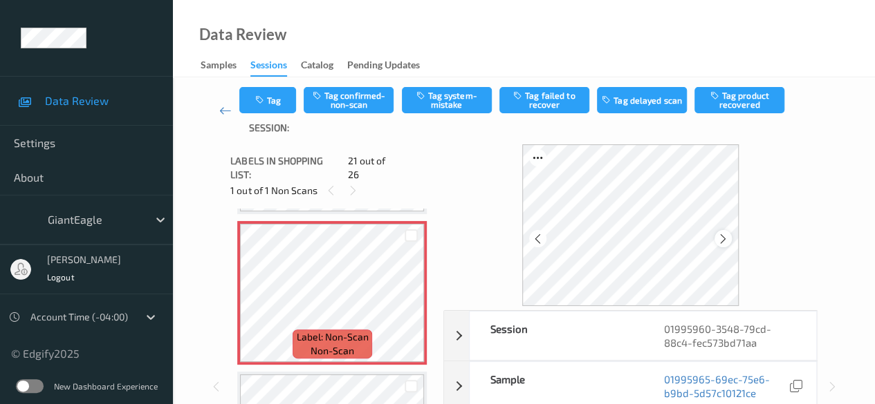
click at [728, 237] on icon at bounding box center [723, 239] width 12 height 12
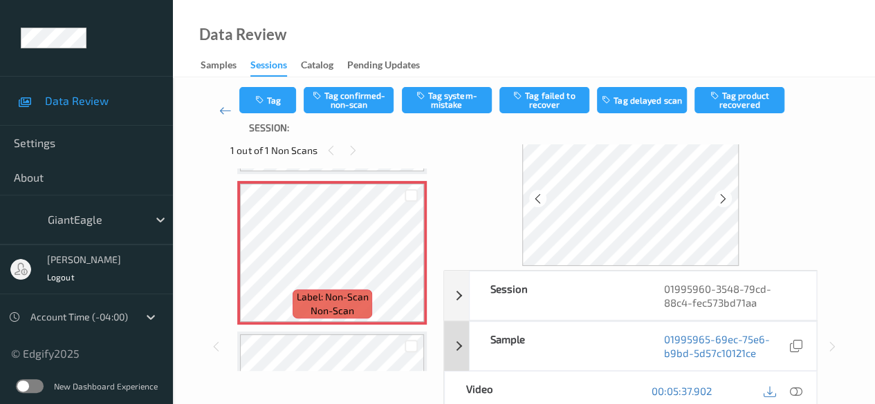
scroll to position [69, 0]
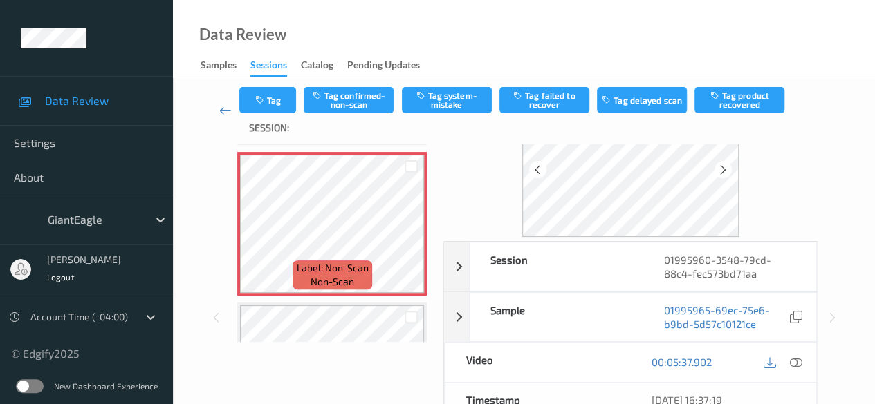
drag, startPoint x: 797, startPoint y: 364, endPoint x: 778, endPoint y: 364, distance: 18.7
click at [795, 364] on icon at bounding box center [796, 362] width 12 height 12
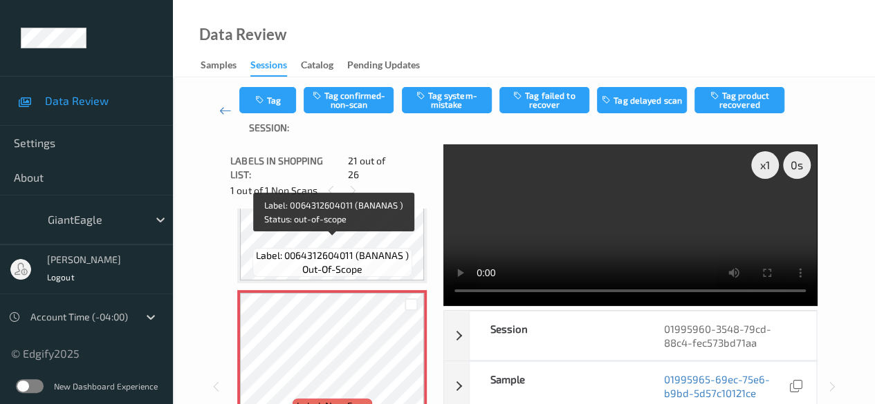
scroll to position [3009, 0]
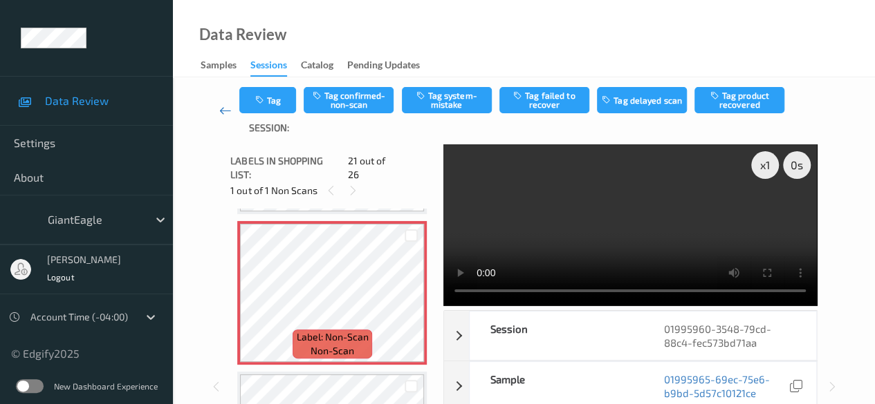
click at [219, 111] on icon at bounding box center [225, 111] width 12 height 14
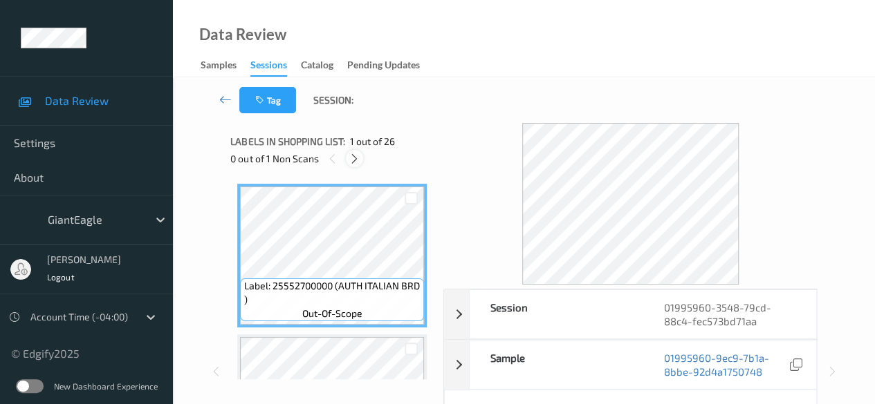
click at [353, 156] on icon at bounding box center [354, 159] width 12 height 12
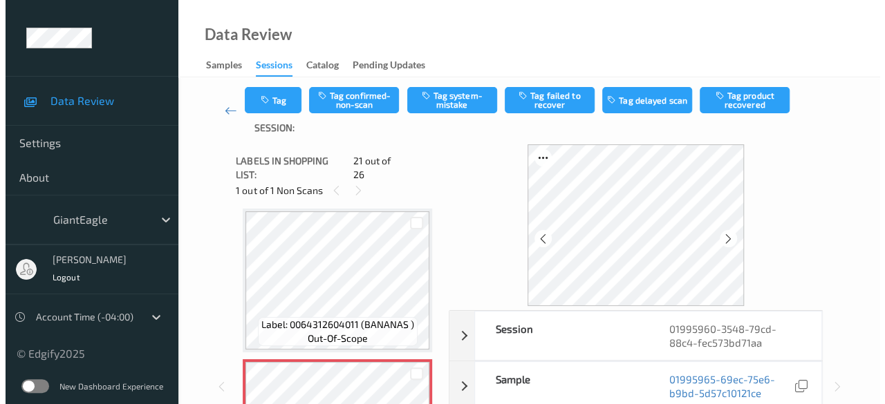
scroll to position [3078, 0]
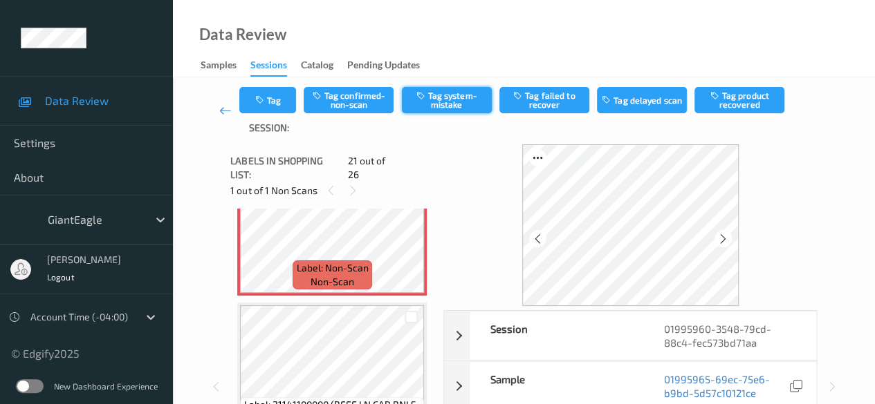
click at [436, 106] on button "Tag system-mistake" at bounding box center [447, 100] width 90 height 26
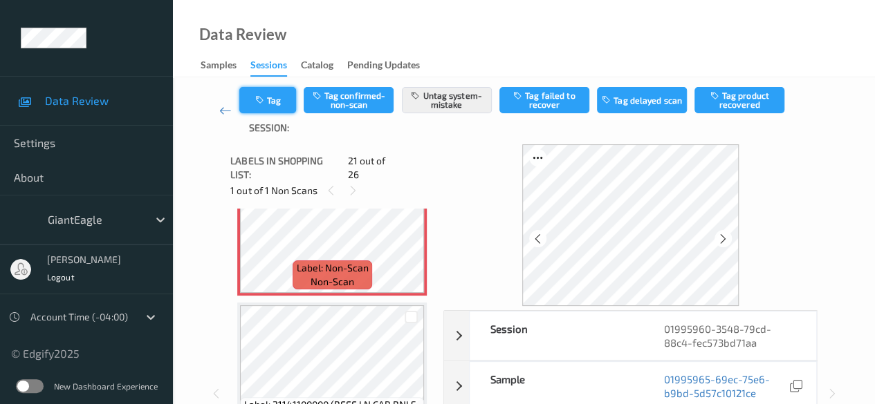
click at [274, 100] on button "Tag" at bounding box center [267, 100] width 57 height 26
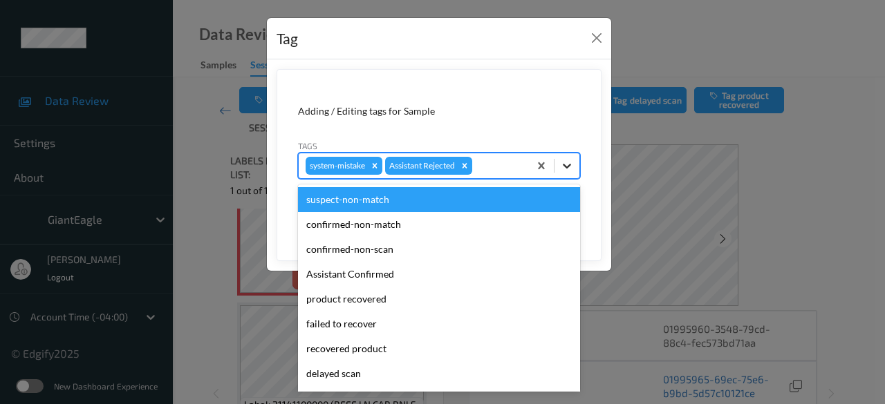
click at [572, 171] on icon at bounding box center [567, 166] width 14 height 14
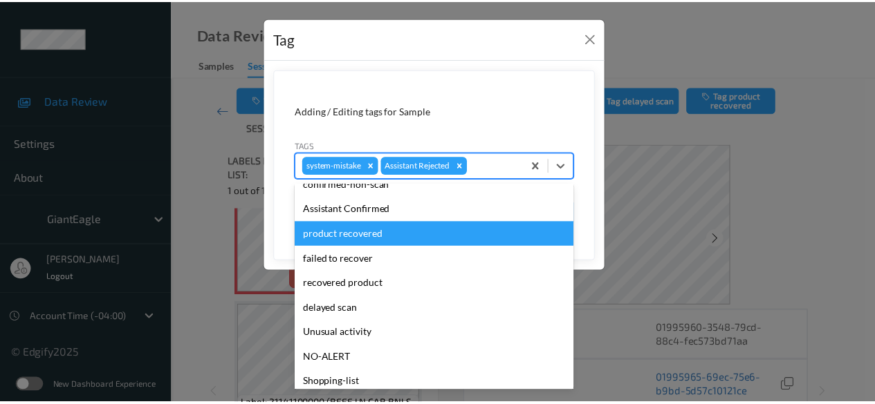
scroll to position [138, 0]
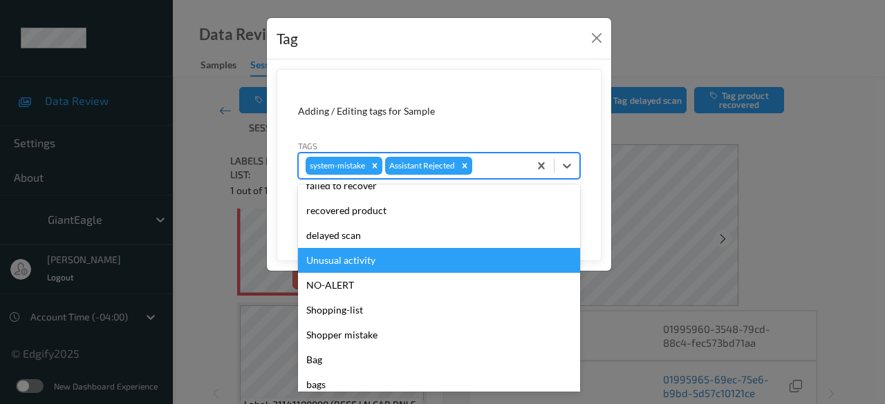
click at [397, 259] on div "Unusual activity" at bounding box center [439, 260] width 282 height 25
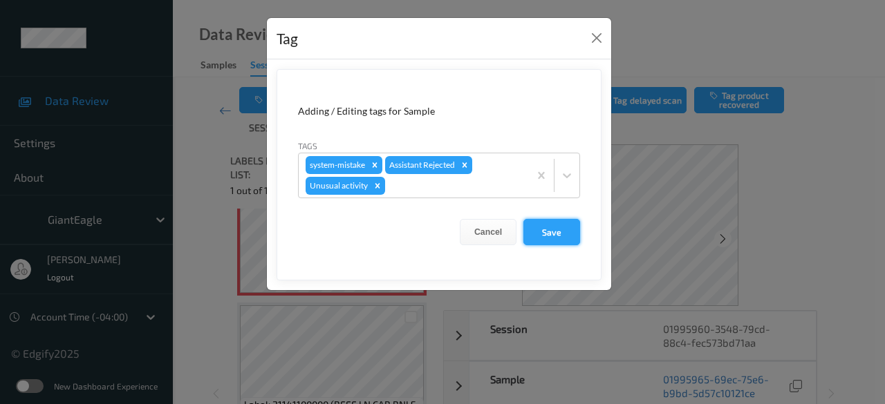
click at [564, 231] on button "Save" at bounding box center [551, 232] width 57 height 26
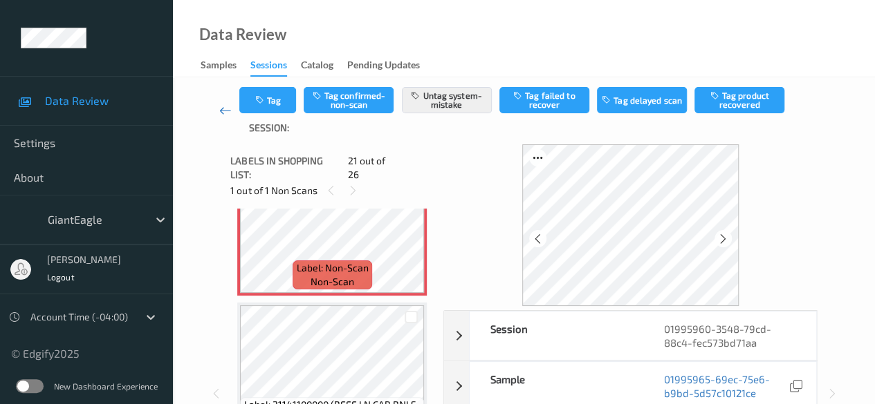
click at [220, 109] on icon at bounding box center [225, 111] width 12 height 14
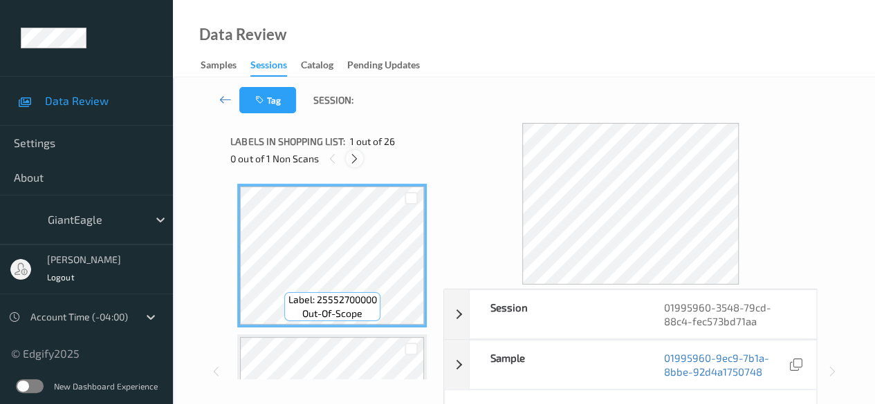
click at [355, 162] on icon at bounding box center [354, 159] width 12 height 12
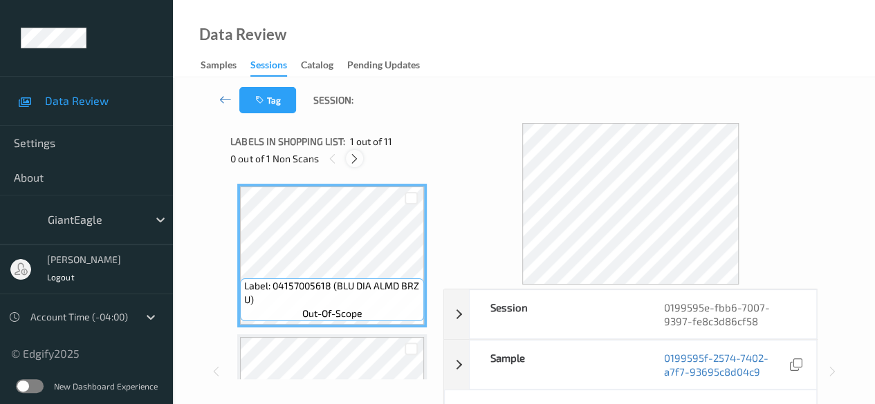
click at [355, 160] on icon at bounding box center [354, 159] width 12 height 12
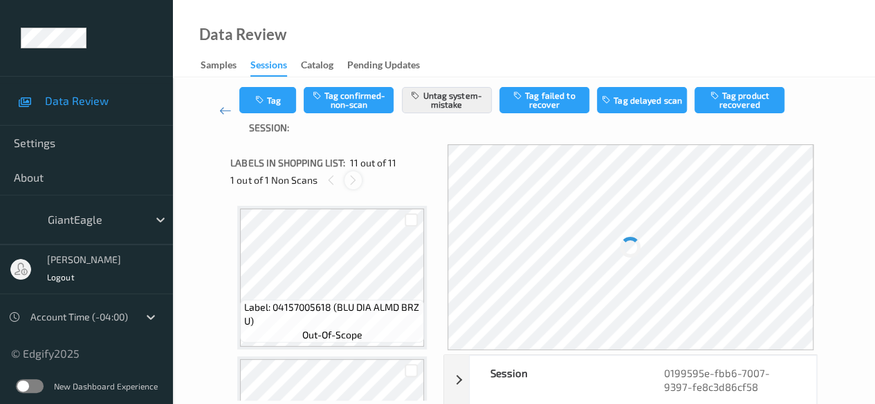
scroll to position [1363, 0]
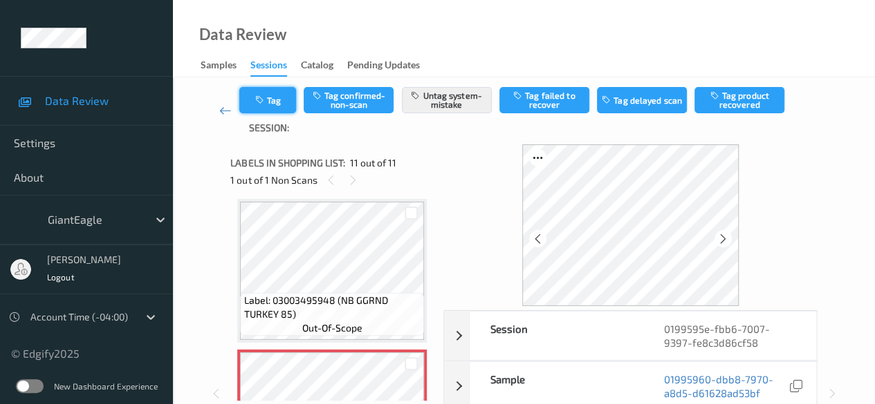
click at [275, 94] on button "Tag" at bounding box center [267, 100] width 57 height 26
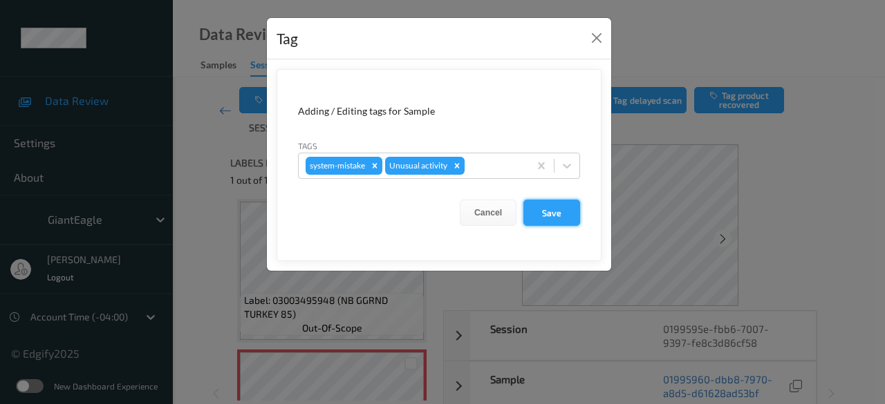
click at [557, 214] on button "Save" at bounding box center [551, 213] width 57 height 26
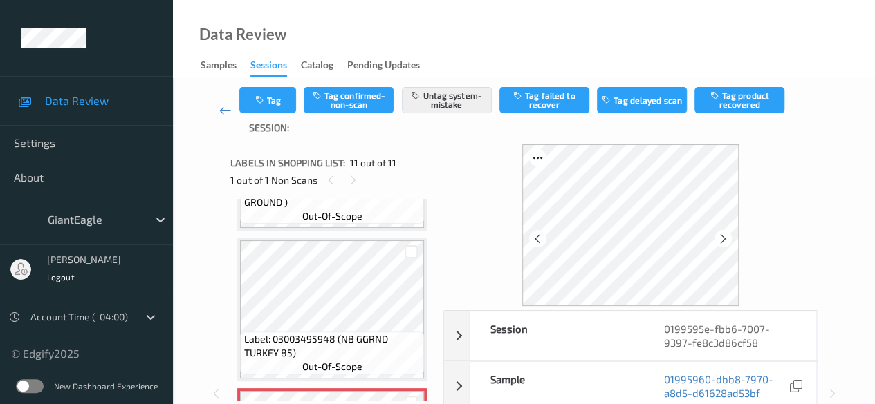
scroll to position [1294, 0]
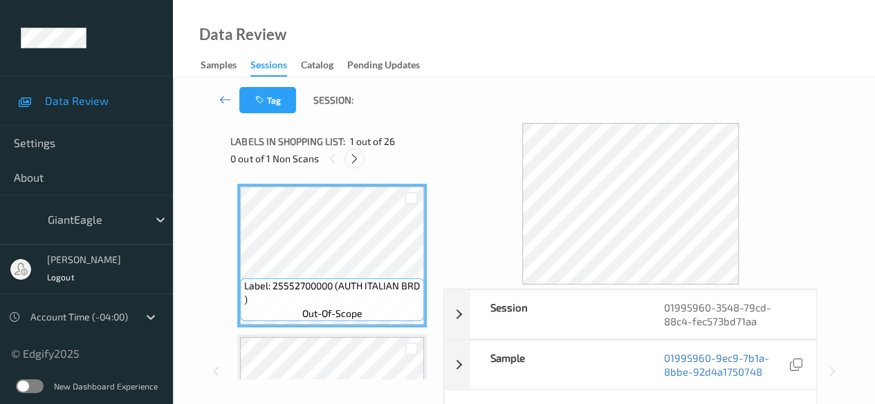
click at [354, 165] on div at bounding box center [354, 158] width 17 height 17
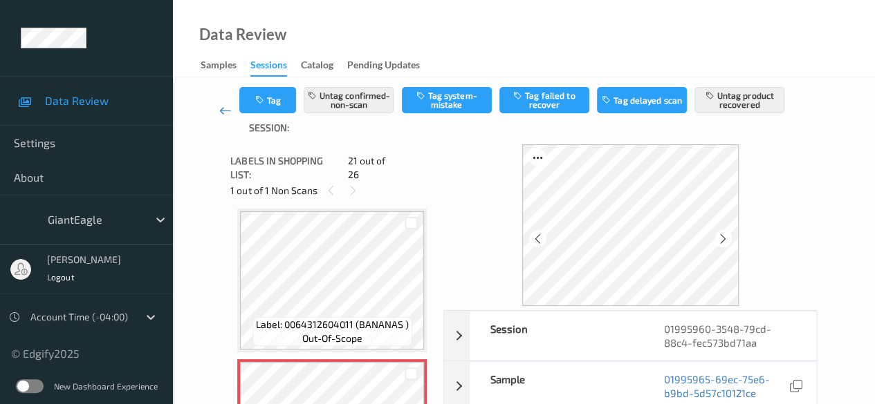
click at [225, 109] on icon at bounding box center [225, 111] width 12 height 14
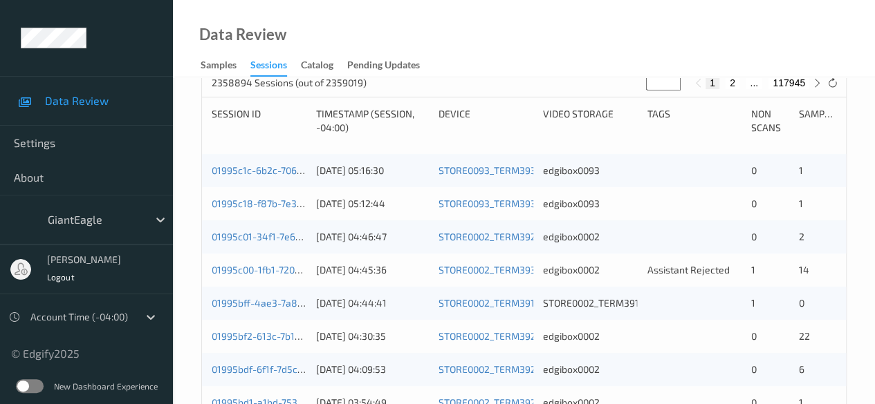
scroll to position [415, 0]
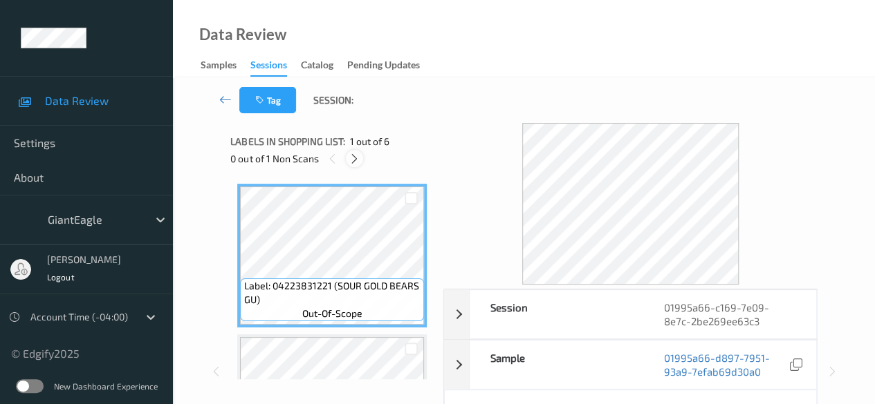
click at [355, 162] on icon at bounding box center [354, 159] width 12 height 12
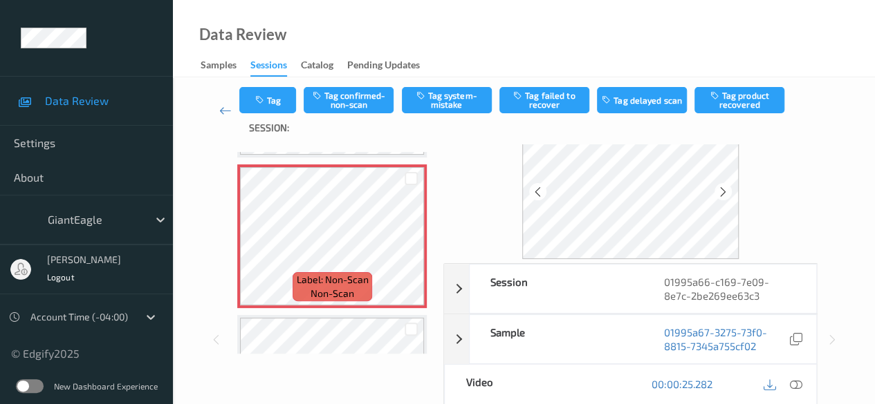
scroll to position [69, 0]
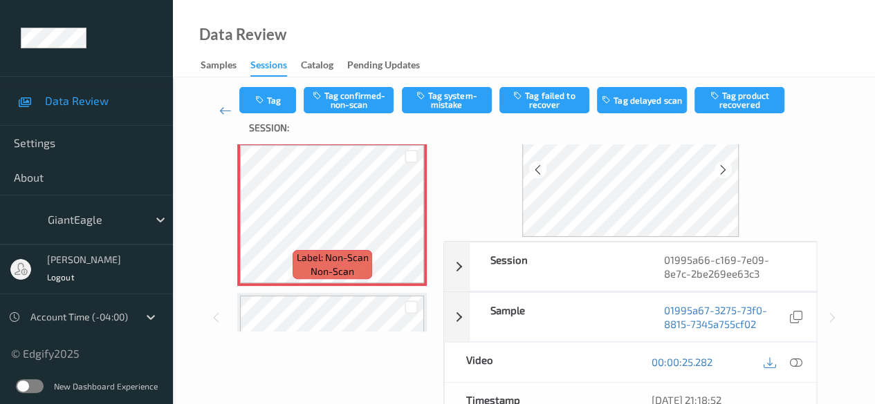
click at [799, 364] on icon at bounding box center [796, 362] width 12 height 12
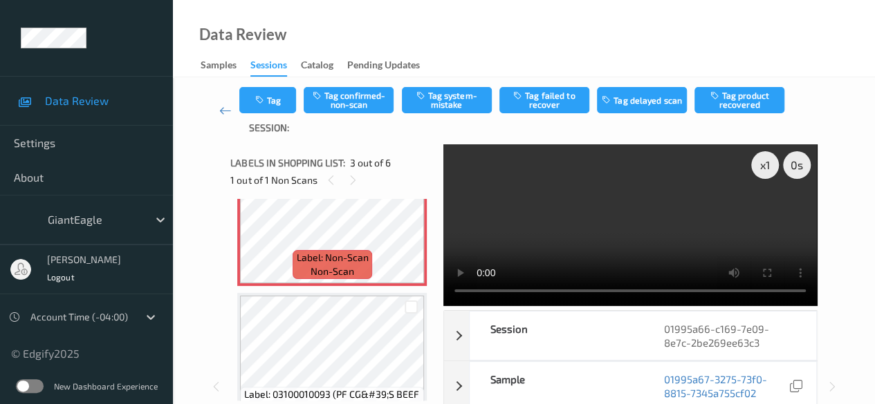
scroll to position [296, 0]
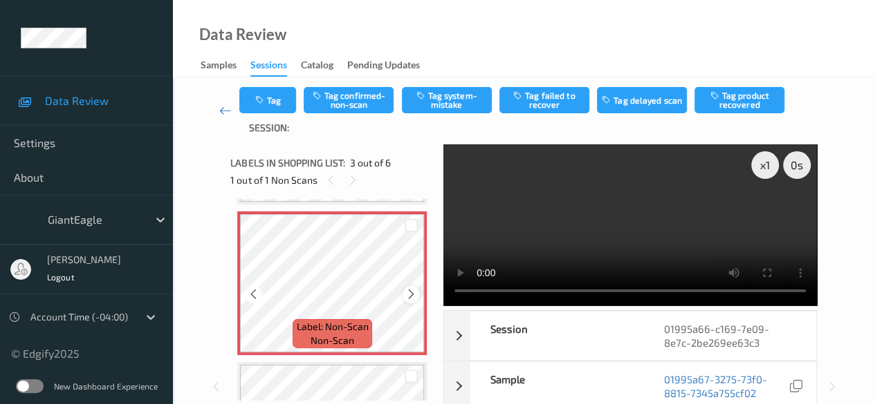
click at [416, 290] on icon at bounding box center [411, 294] width 12 height 12
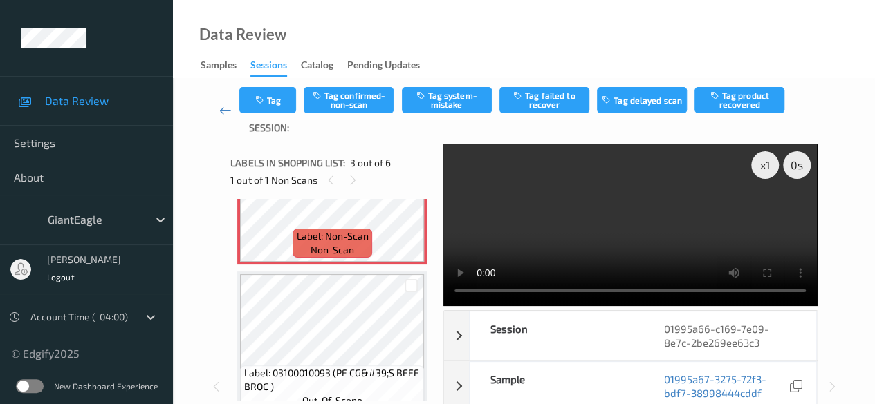
scroll to position [365, 0]
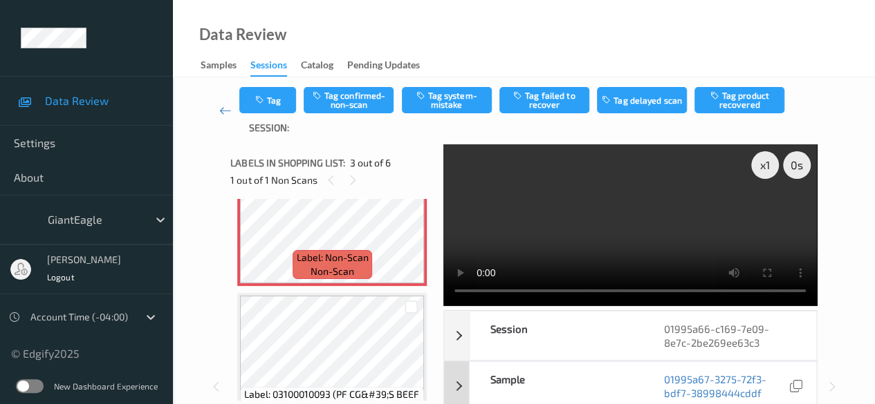
click at [590, 375] on div "Sample" at bounding box center [555, 386] width 173 height 48
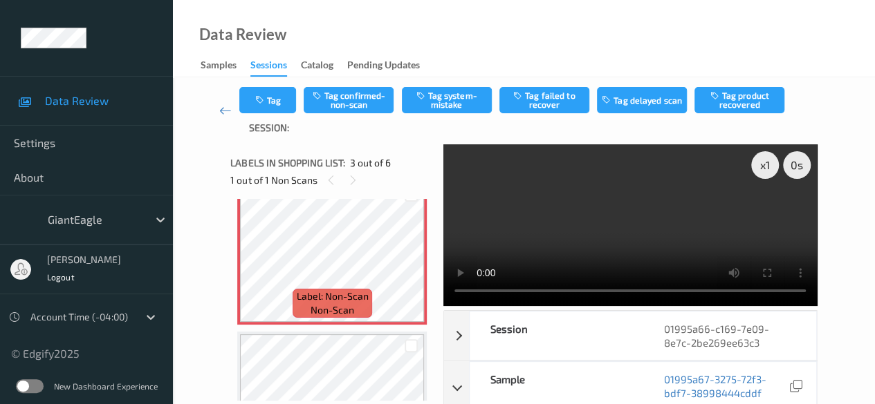
scroll to position [296, 0]
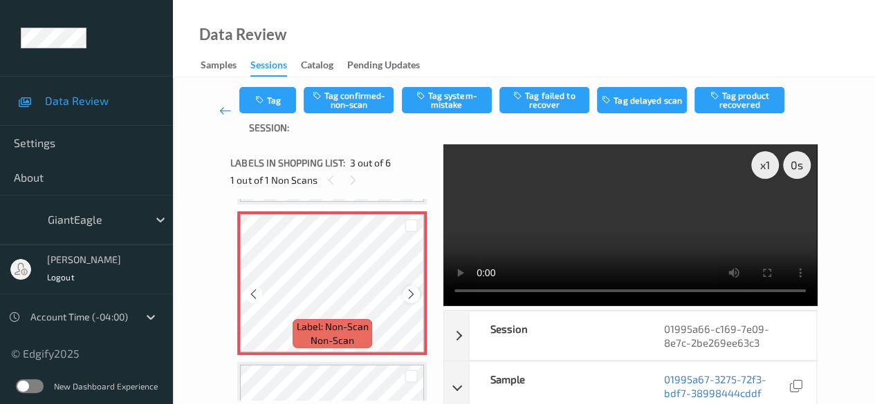
click at [416, 293] on icon at bounding box center [411, 294] width 12 height 12
click at [411, 295] on icon at bounding box center [411, 294] width 12 height 12
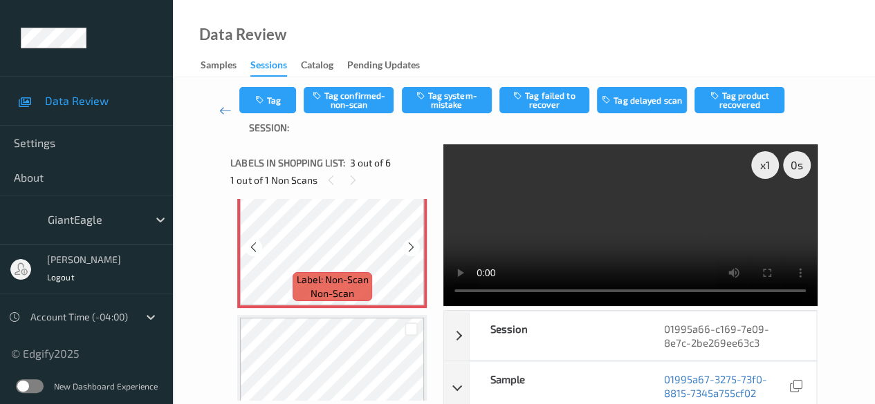
scroll to position [365, 0]
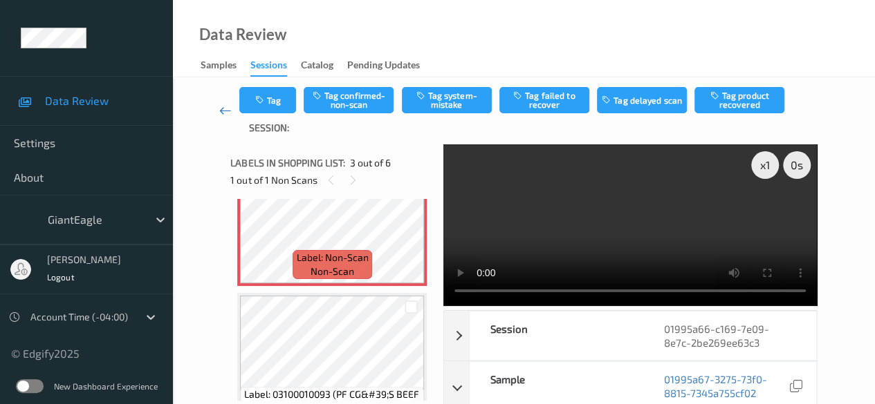
click at [221, 112] on icon at bounding box center [225, 111] width 12 height 14
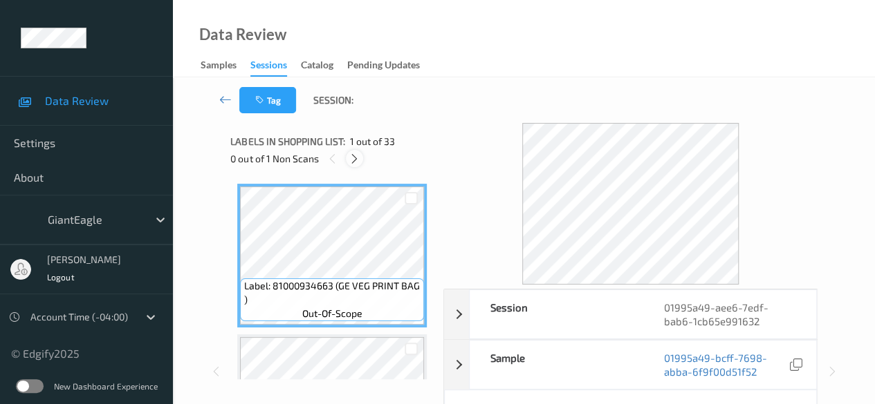
click at [354, 157] on icon at bounding box center [354, 159] width 12 height 12
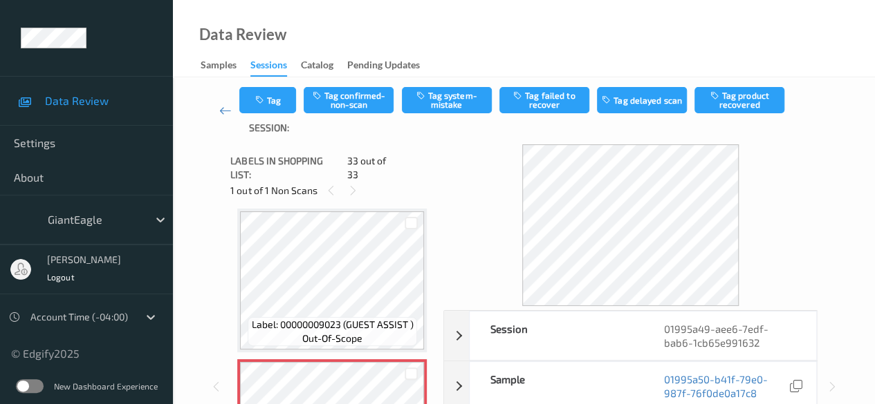
scroll to position [69, 0]
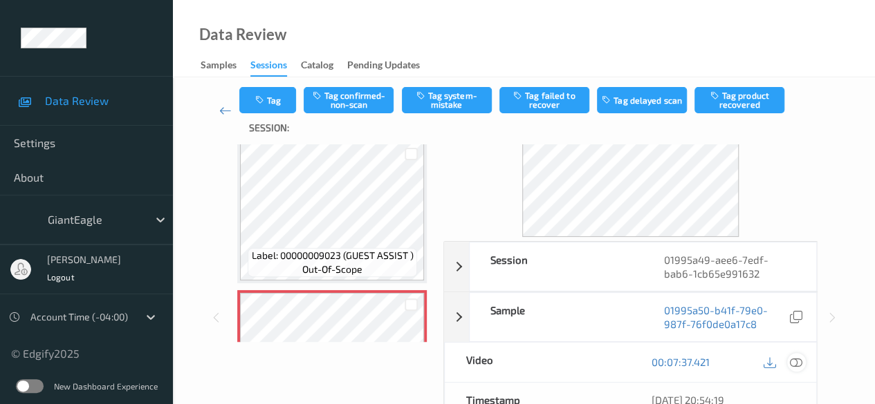
click at [798, 362] on icon at bounding box center [796, 362] width 12 height 12
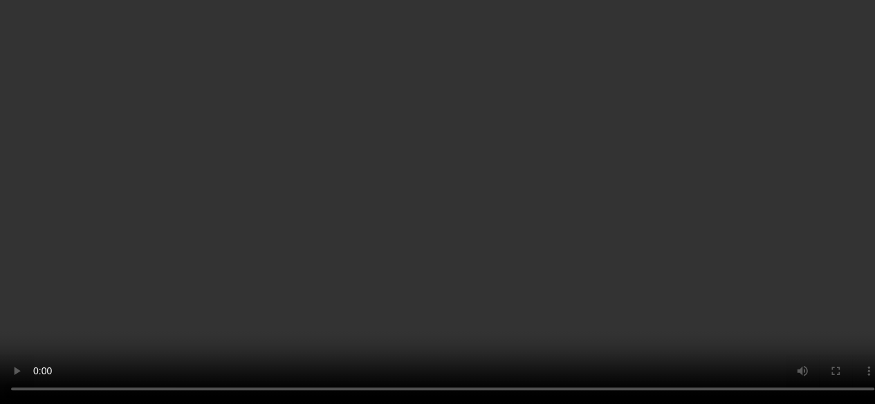
scroll to position [4541, 0]
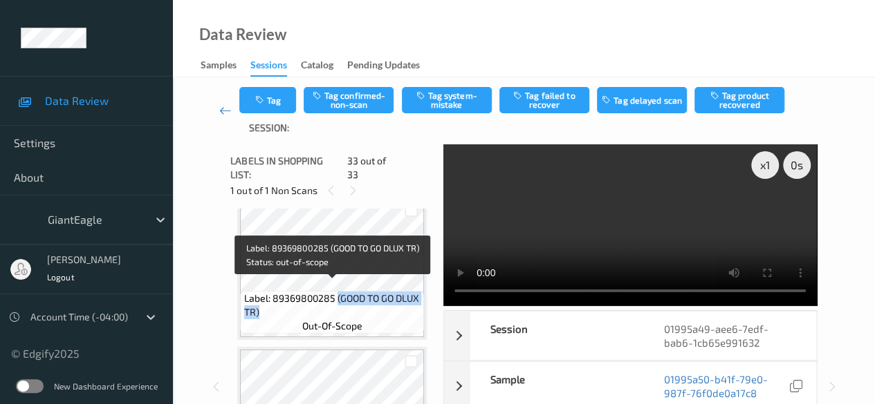
drag, startPoint x: 337, startPoint y: 290, endPoint x: 416, endPoint y: 297, distance: 79.8
click at [416, 297] on span "Label: 89369800285 (GOOD TO GO DLUX TR)" at bounding box center [332, 306] width 177 height 28
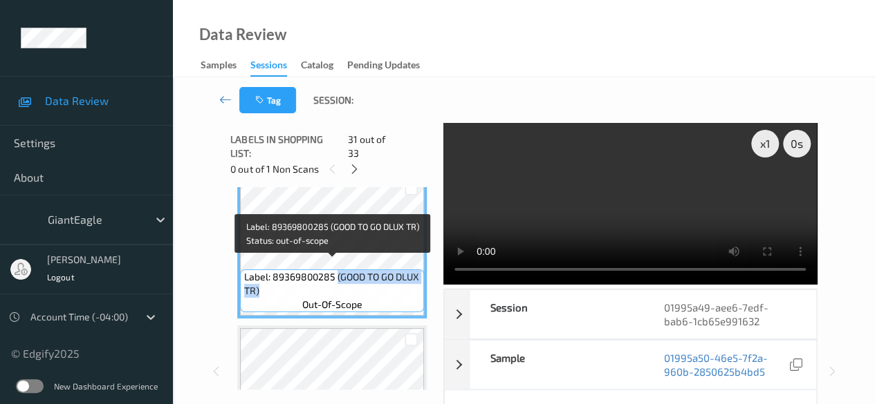
copy span "(GOOD TO GO DLUX TR)"
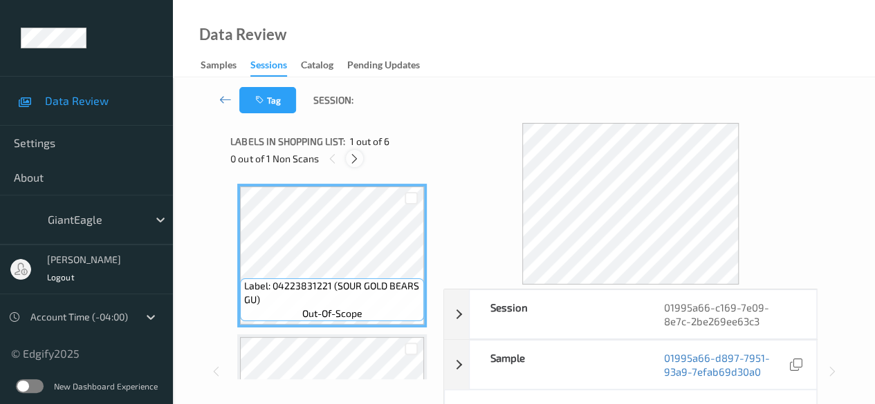
click at [350, 156] on icon at bounding box center [354, 159] width 12 height 12
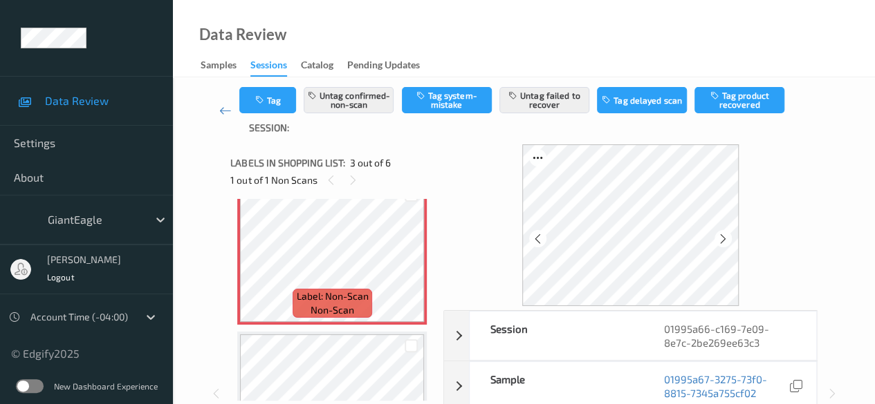
scroll to position [296, 0]
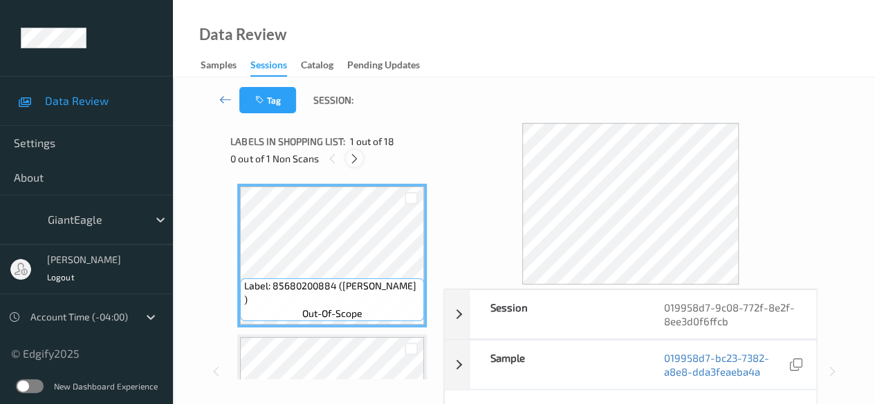
click at [357, 157] on icon at bounding box center [354, 159] width 12 height 12
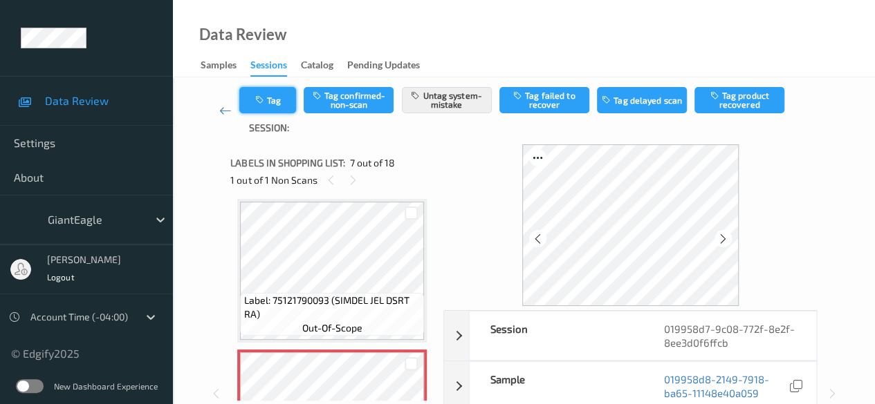
click at [284, 103] on button "Tag" at bounding box center [267, 100] width 57 height 26
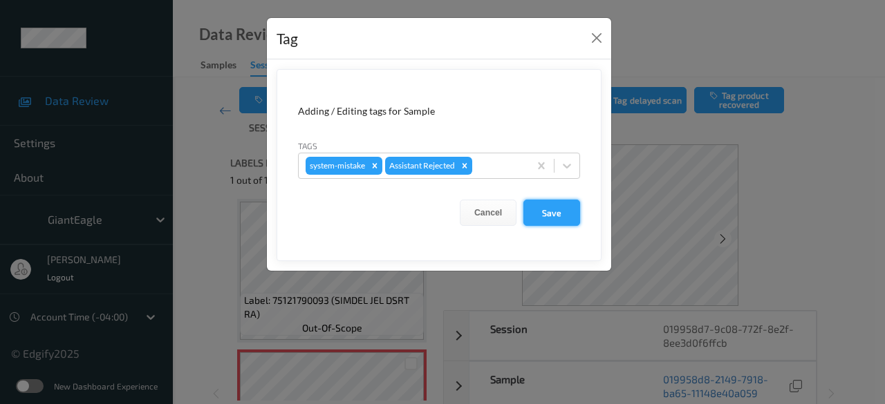
click at [555, 211] on button "Save" at bounding box center [551, 213] width 57 height 26
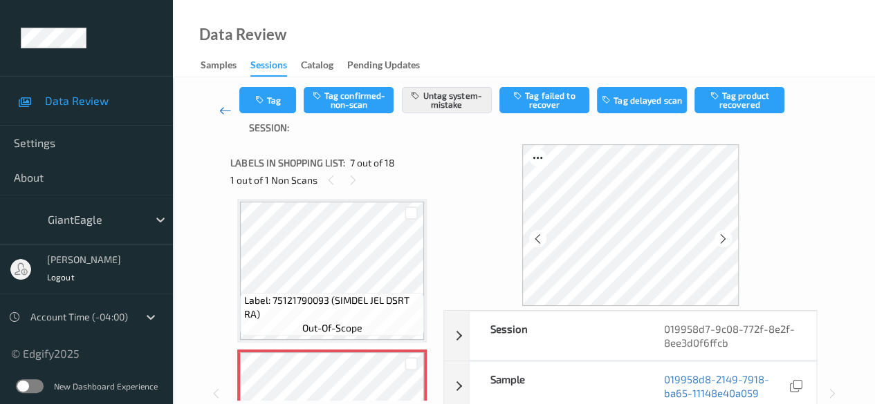
click at [227, 114] on icon at bounding box center [225, 111] width 12 height 14
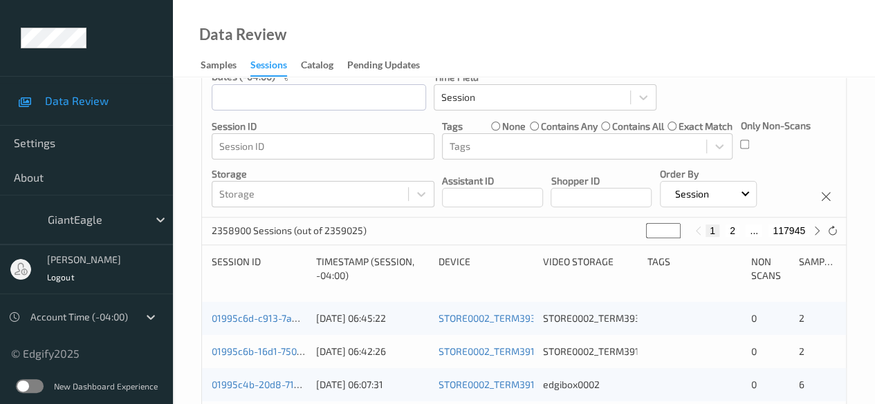
scroll to position [138, 0]
